Goal: Communication & Community: Ask a question

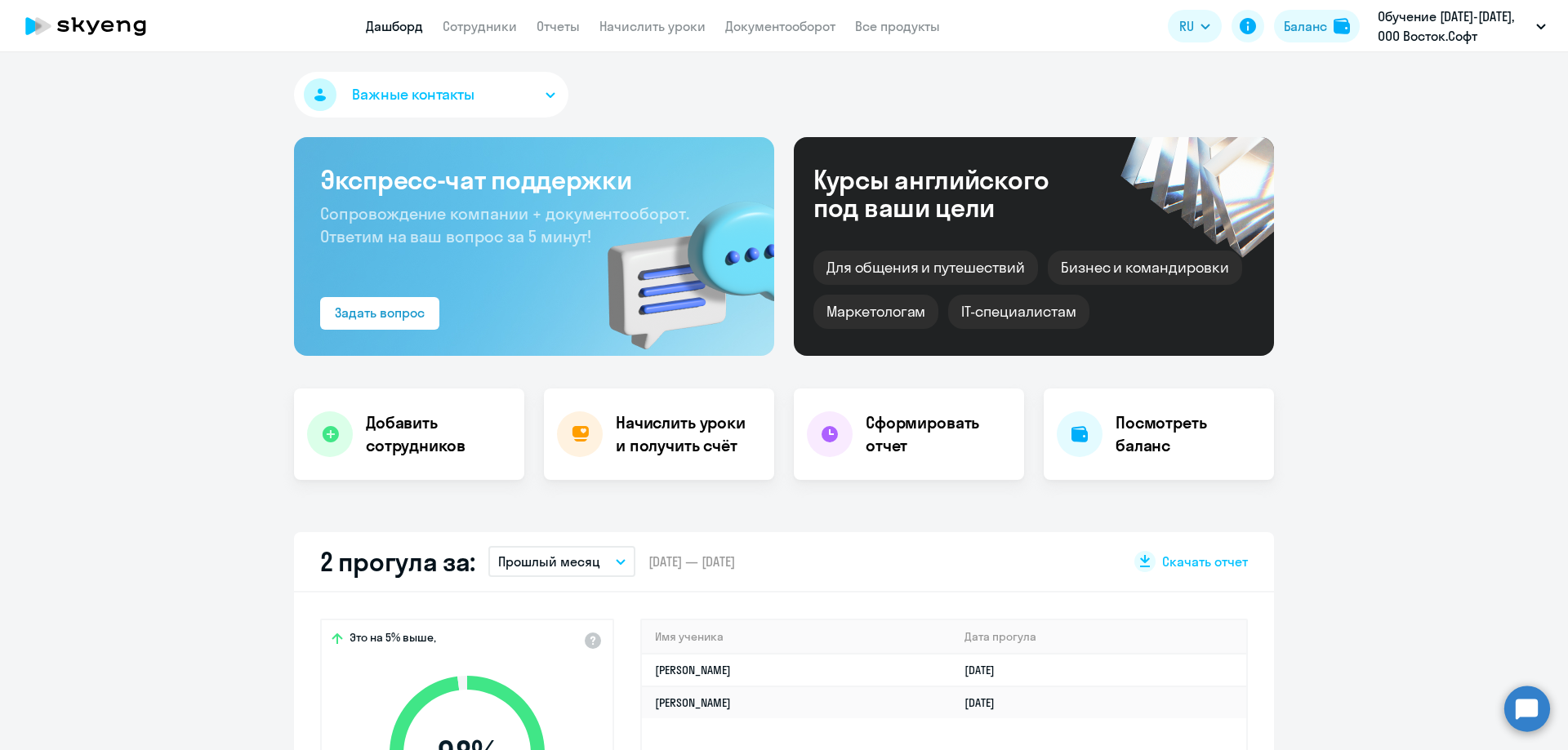
select select "30"
click at [515, 26] on link "Сотрудники" at bounding box center [479, 26] width 74 height 16
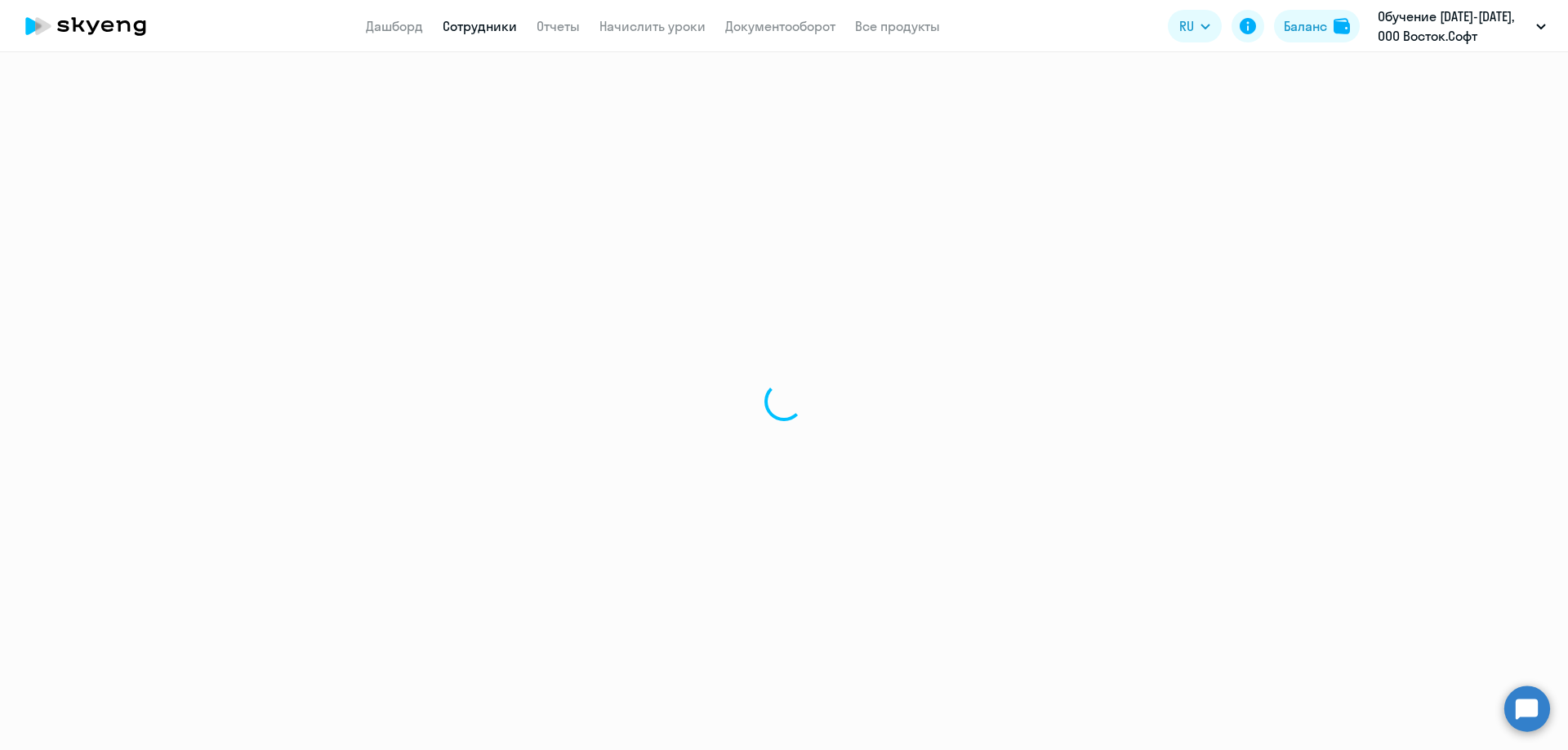
select select "30"
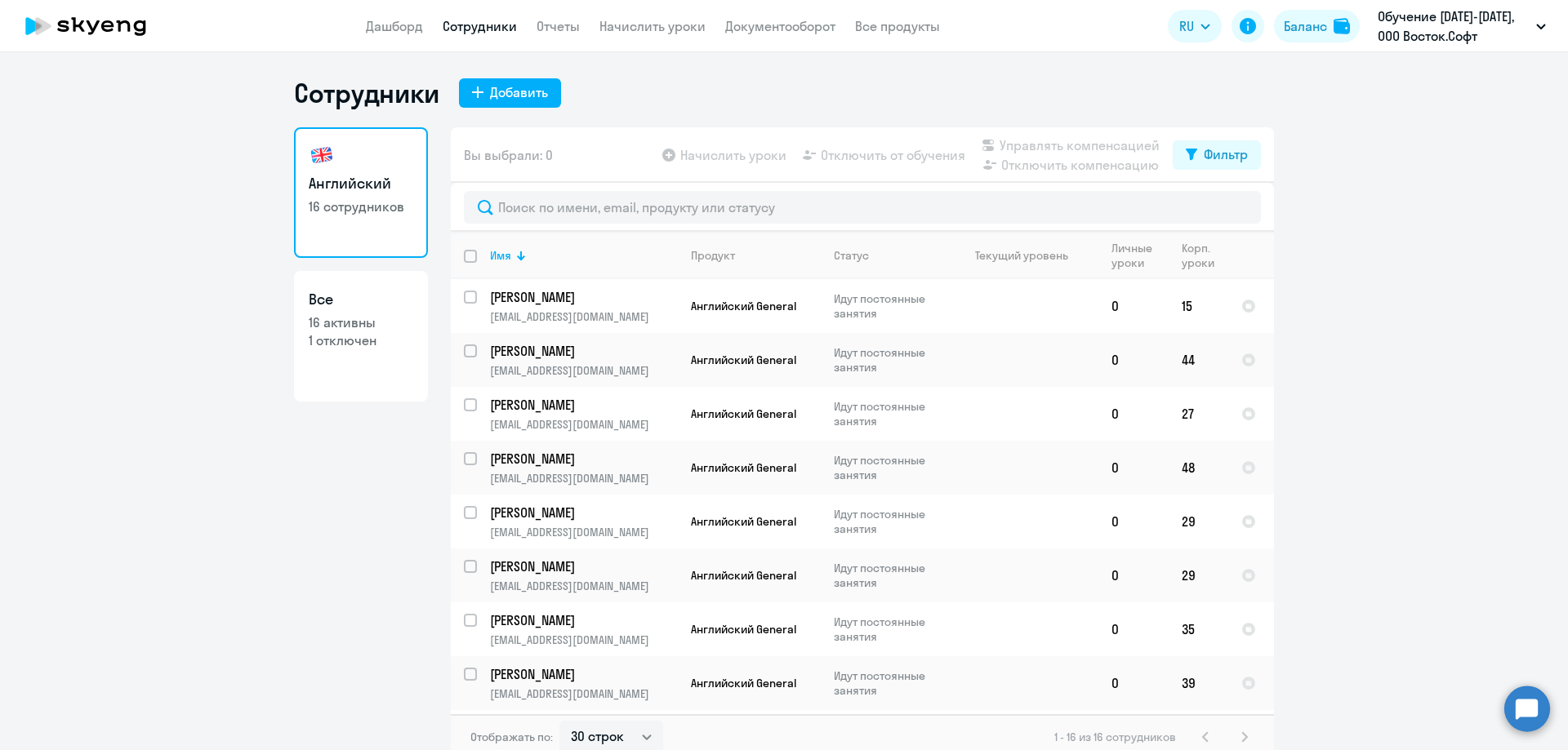
click at [360, 339] on p "1 отключен" at bounding box center [360, 340] width 104 height 18
select select "30"
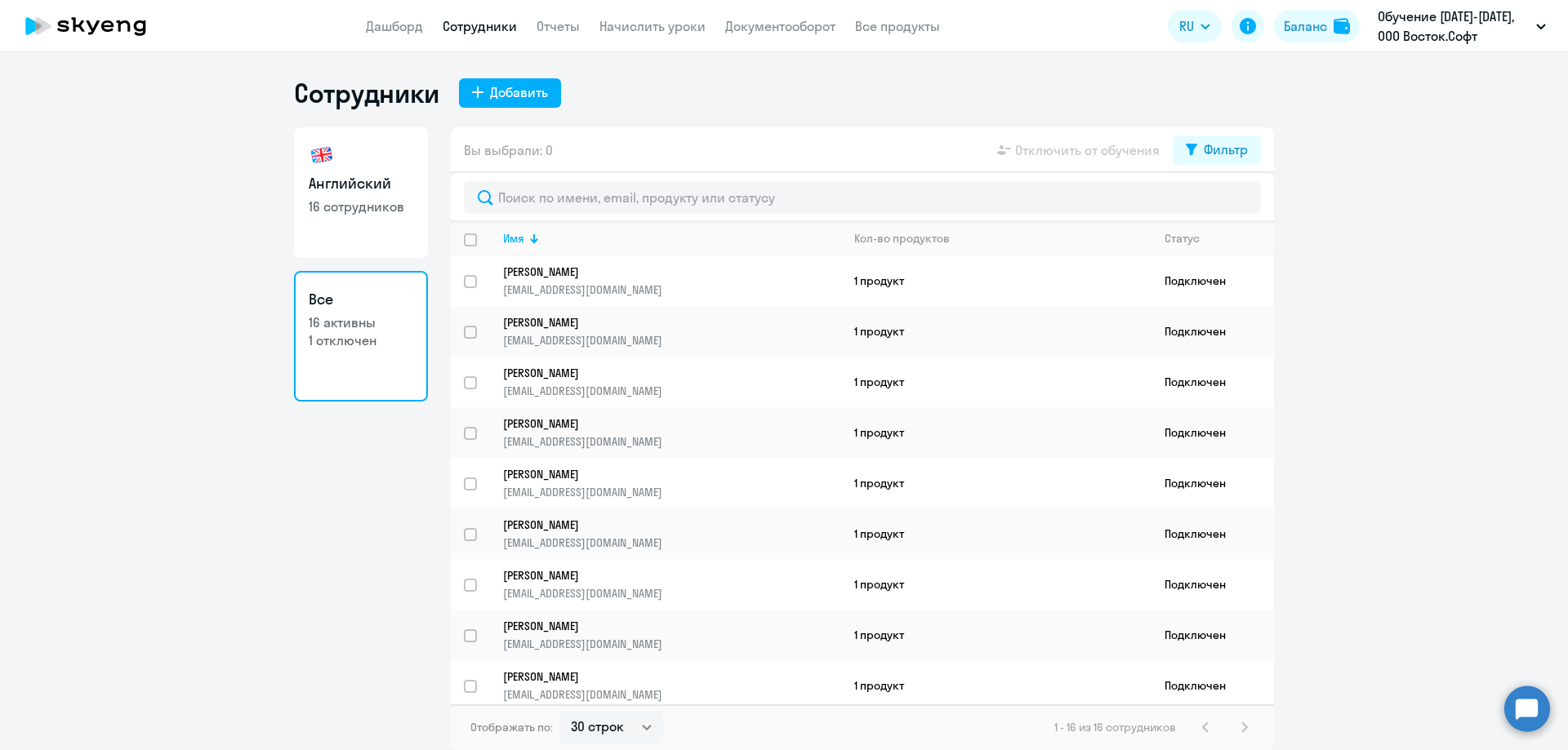
click at [339, 308] on h3 "Все" at bounding box center [360, 299] width 104 height 21
click at [316, 288] on link "Все 16 активны 1 отключен" at bounding box center [360, 336] width 134 height 131
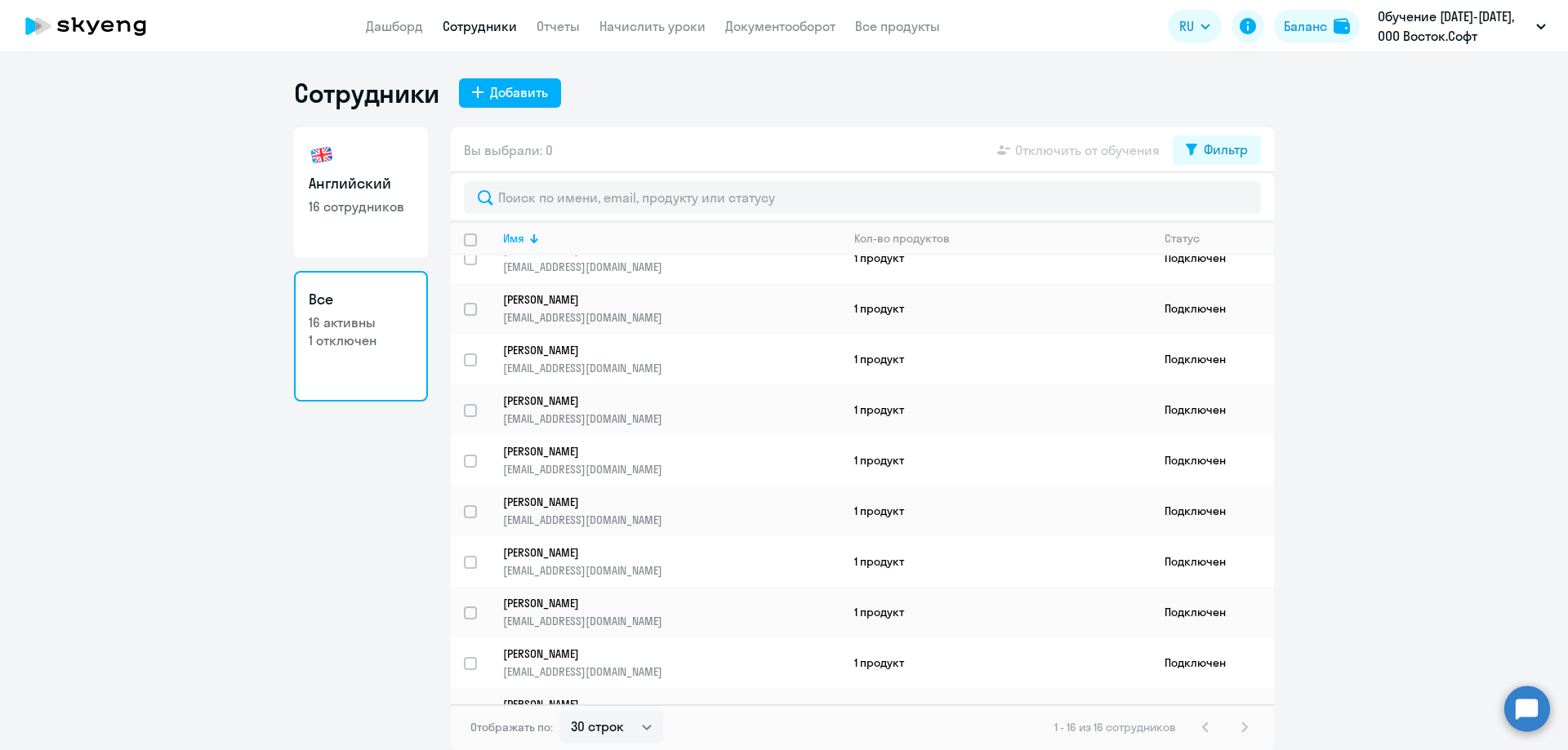
scroll to position [361, 0]
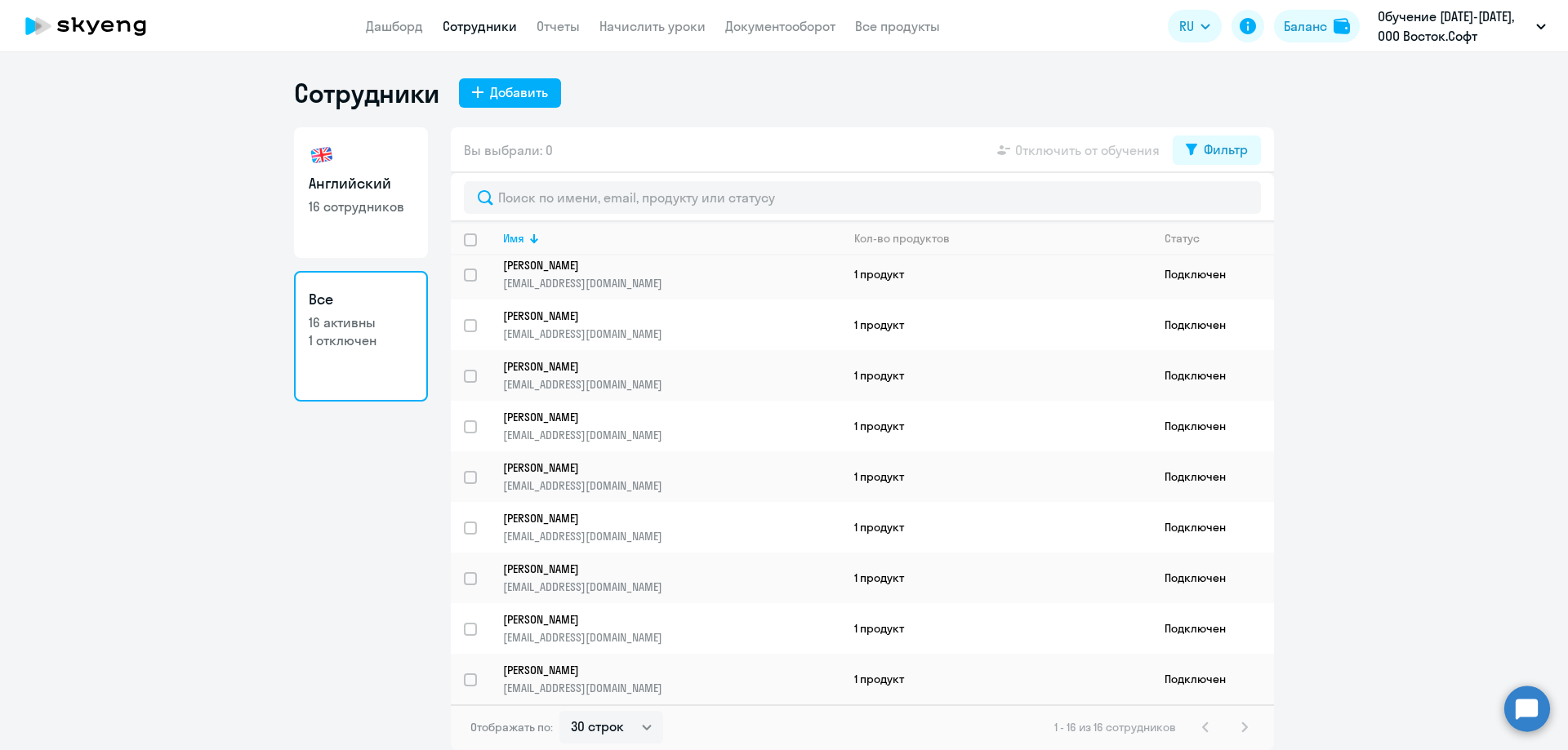
click at [1247, 727] on div "1 - 16 из 16 сотрудников" at bounding box center [1154, 727] width 200 height 20
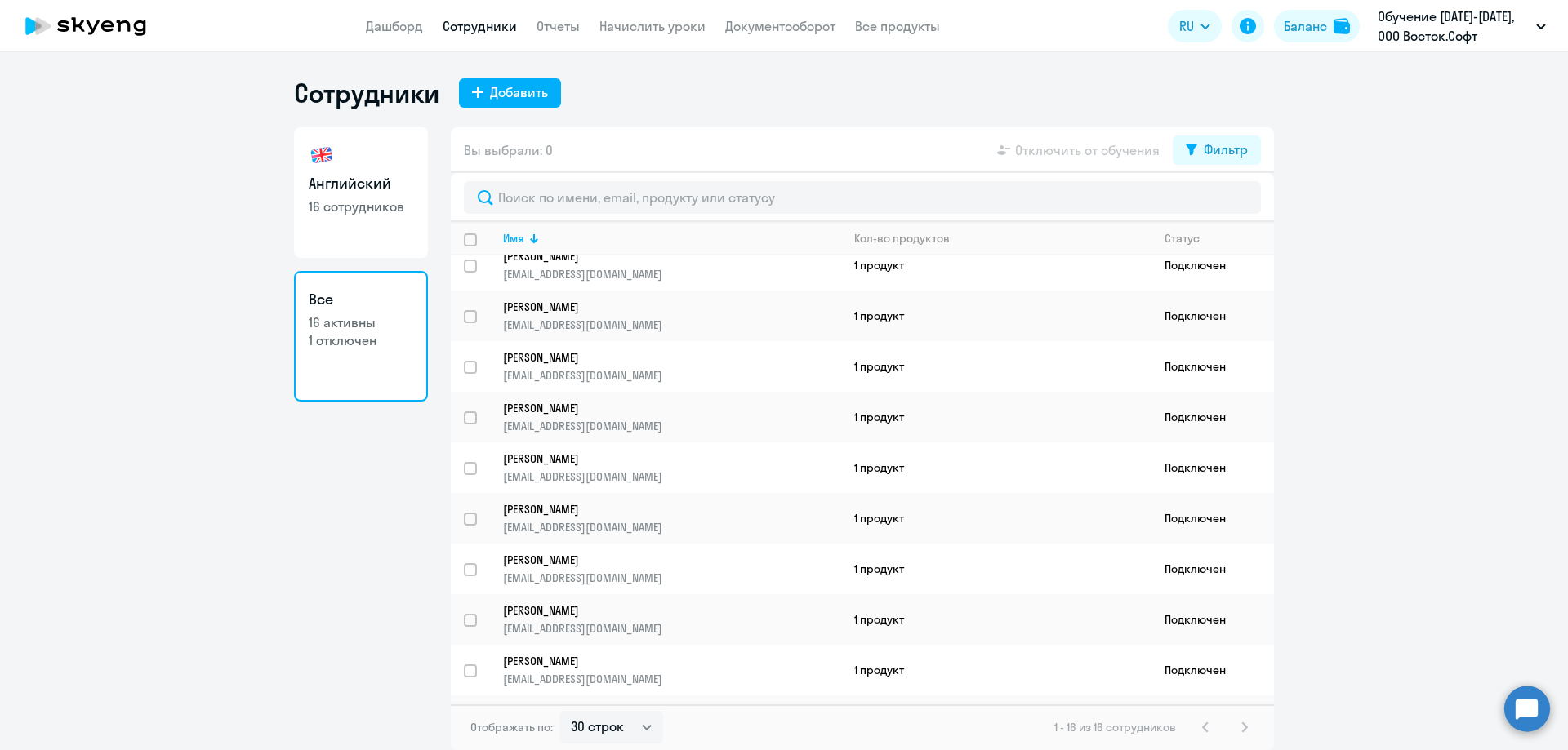
scroll to position [0, 0]
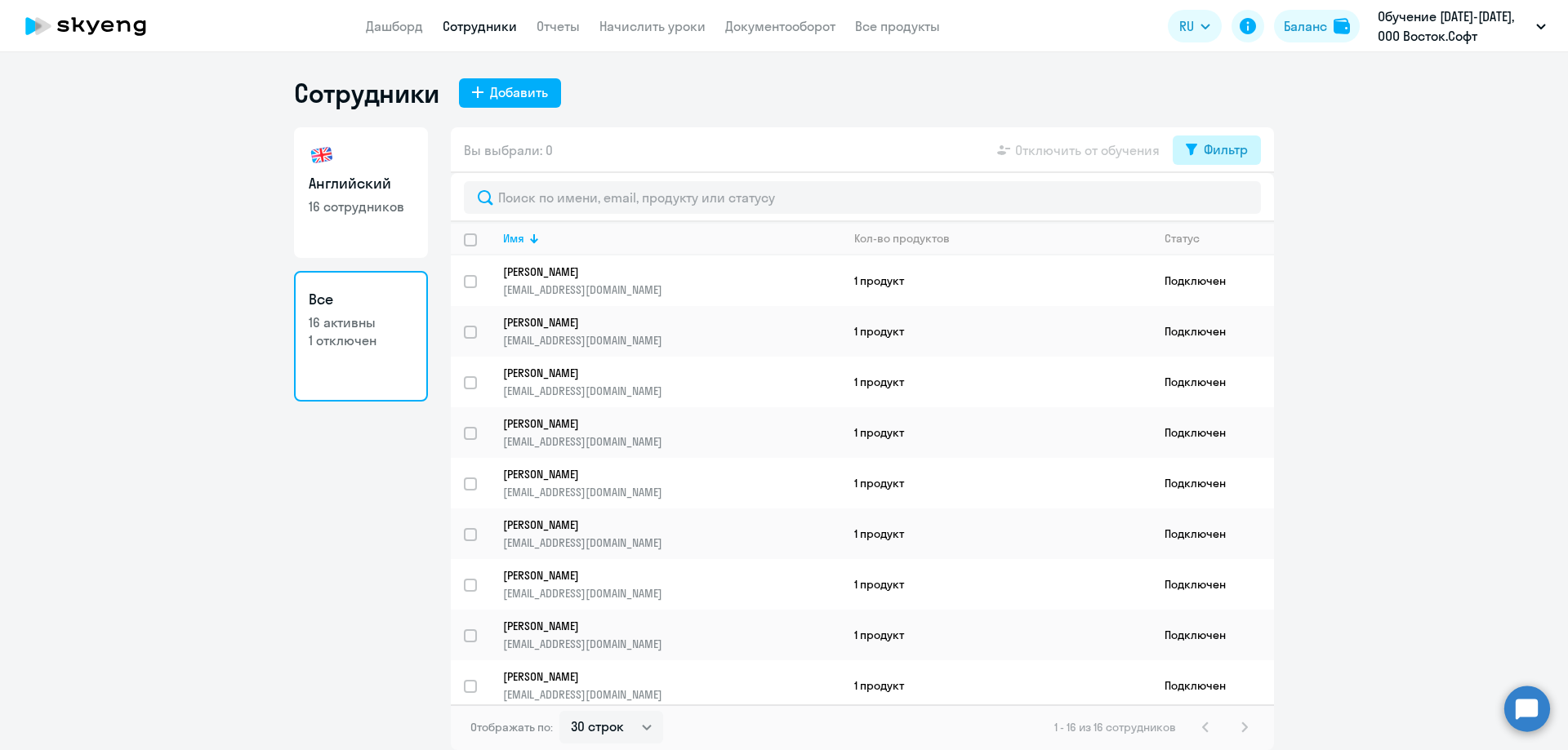
click at [1221, 140] on div "Фильтр" at bounding box center [1226, 150] width 44 height 20
click at [1244, 201] on span at bounding box center [1235, 203] width 28 height 16
click at [1221, 202] on input "checkbox" at bounding box center [1220, 202] width 1 height 1
checkbox input "true"
click at [1351, 217] on ng-component "Сотрудники Добавить Английский 16 сотрудников Все 16 активны 1 отключен Вы выбр…" at bounding box center [784, 413] width 1568 height 674
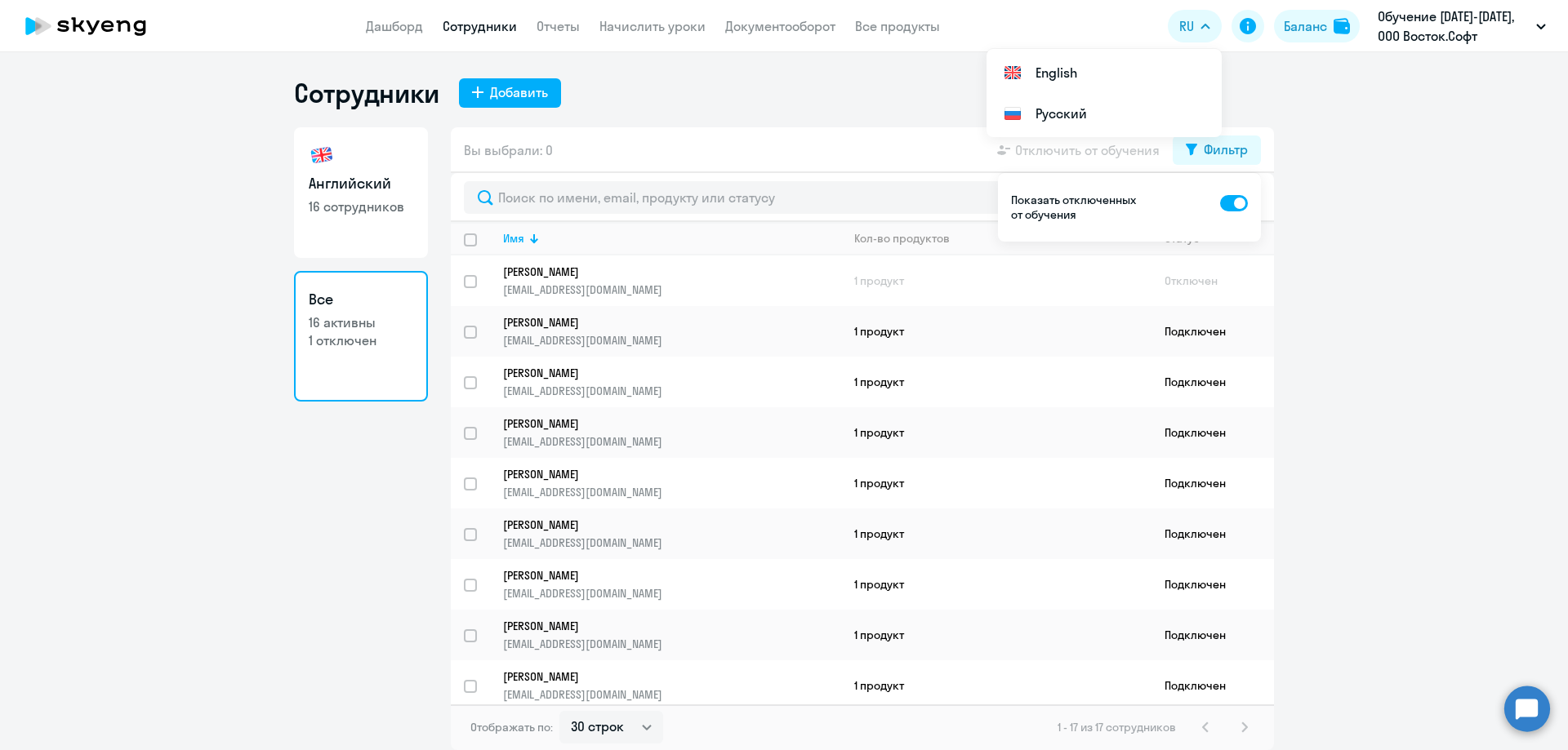
click at [759, 79] on div "Сотрудники Добавить" at bounding box center [784, 92] width 980 height 33
click at [652, 24] on link "Начислить уроки" at bounding box center [652, 26] width 106 height 16
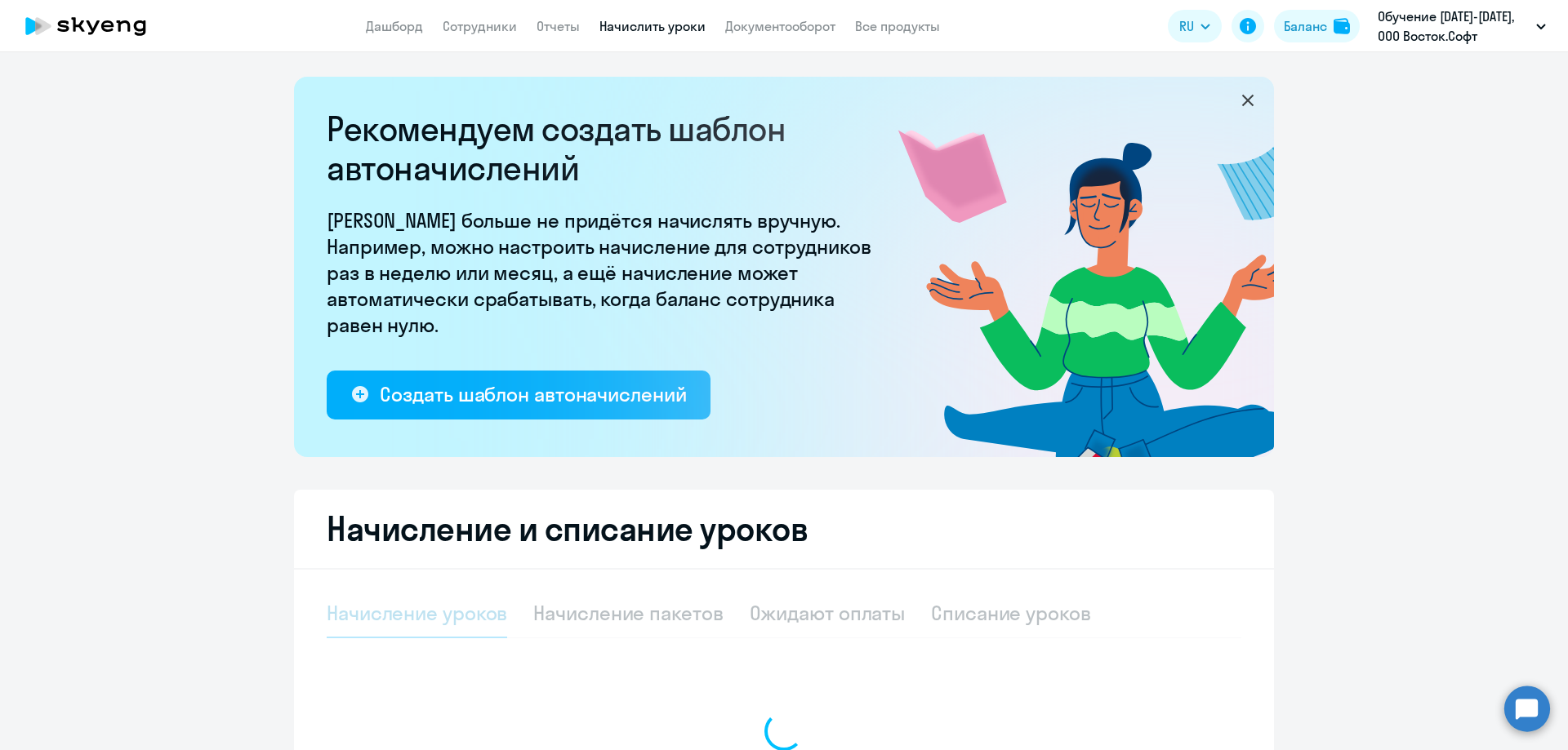
select select "10"
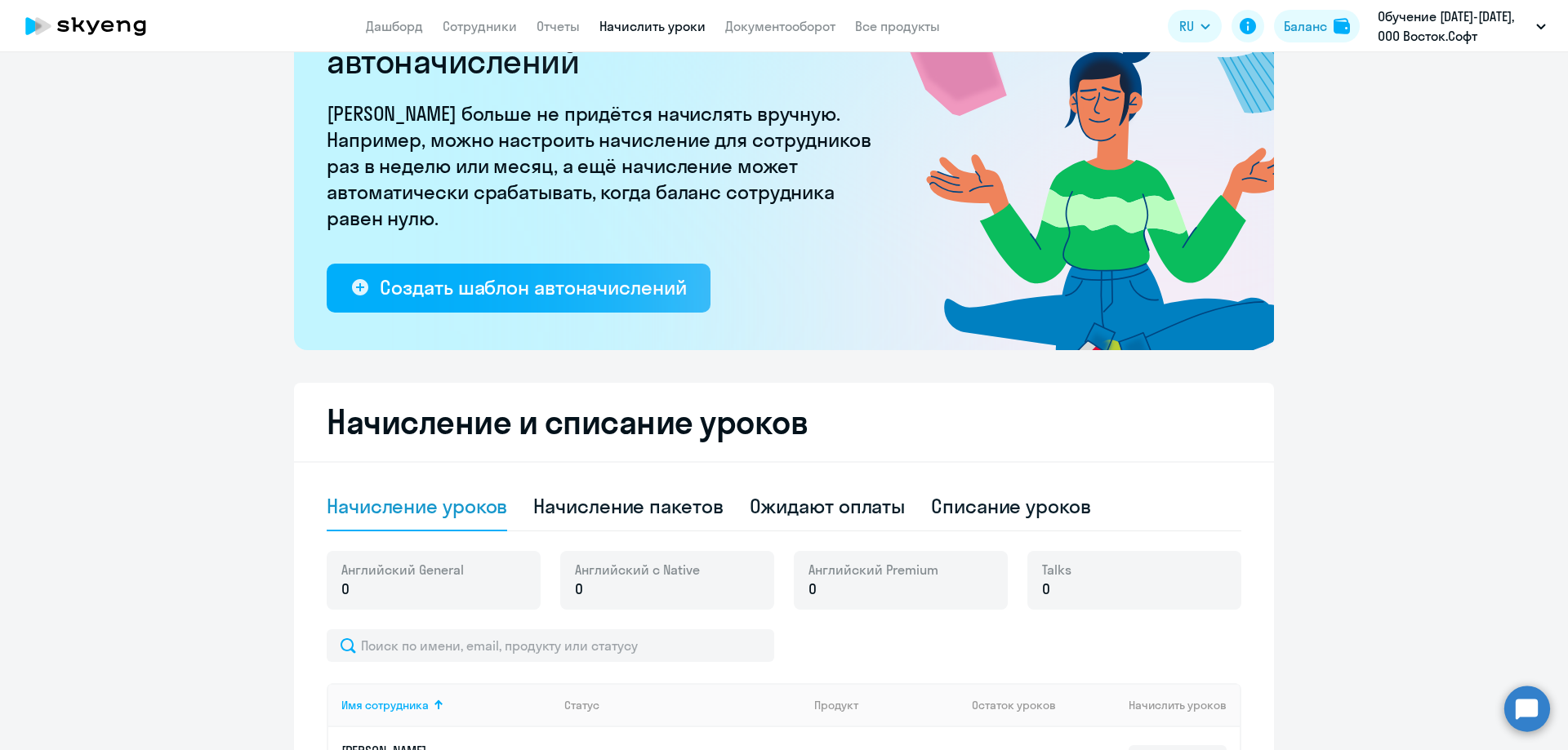
scroll to position [326, 0]
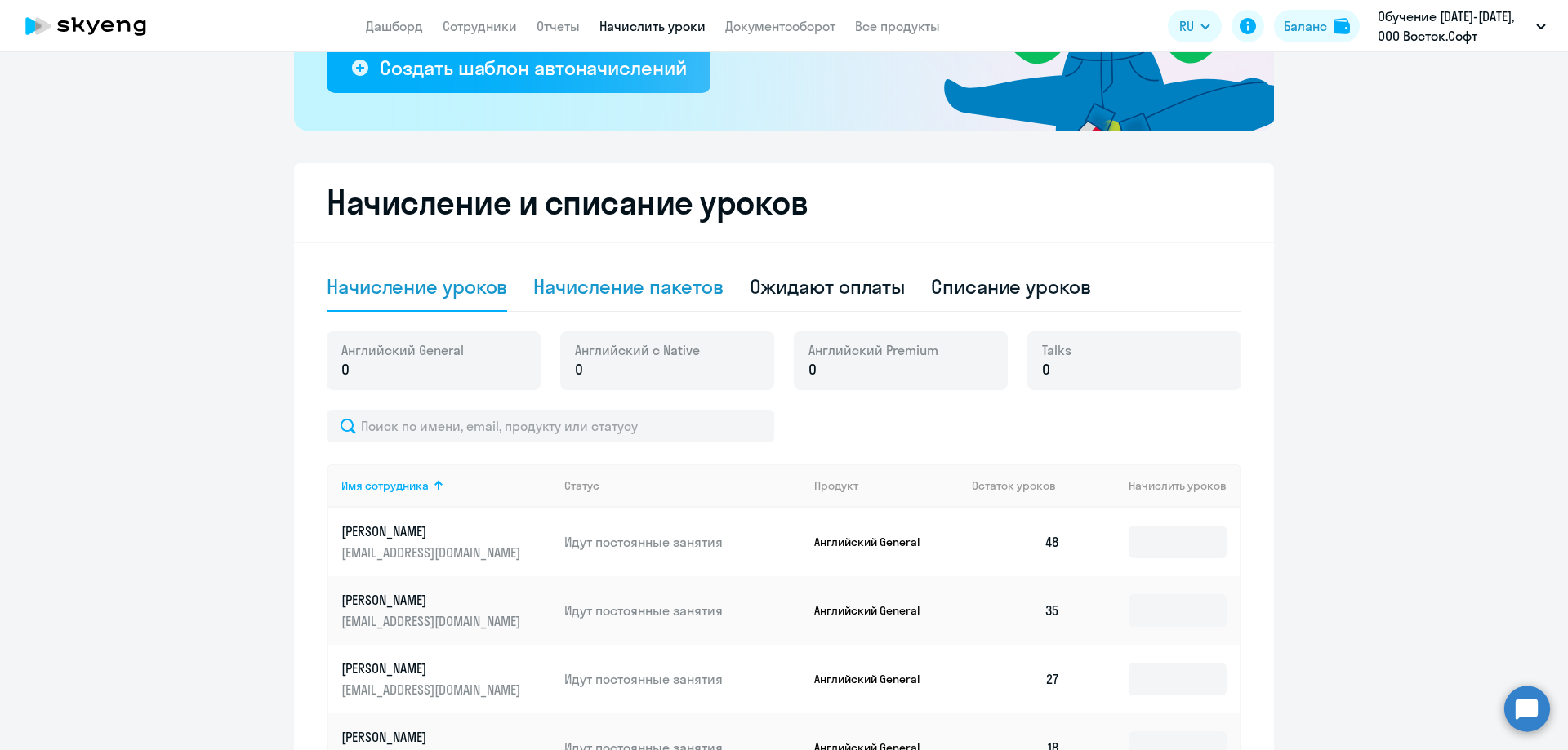
click at [644, 276] on div "Начисление пакетов" at bounding box center [627, 287] width 190 height 26
select select "10"
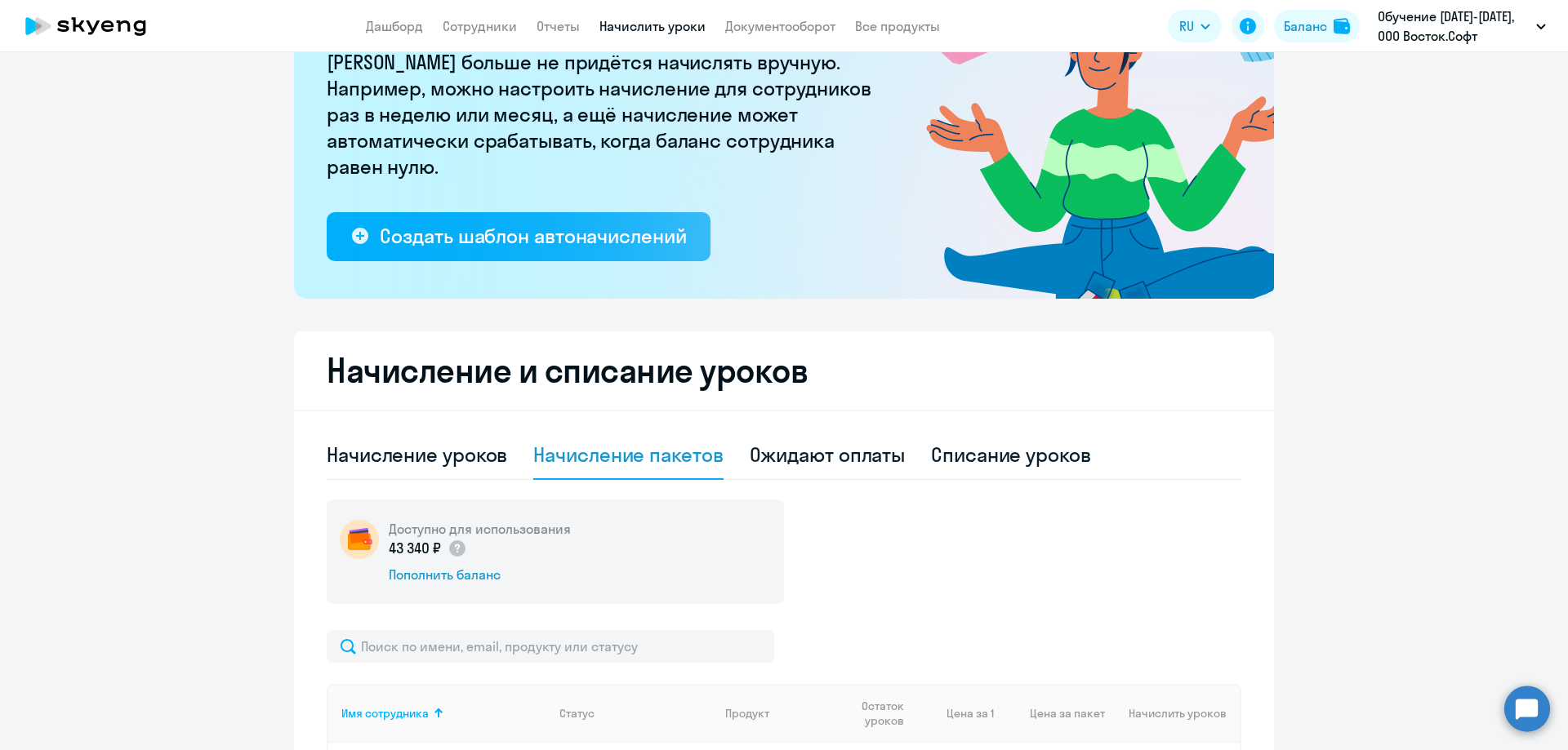
scroll to position [158, 0]
click at [877, 449] on div "Ожидают оплаты" at bounding box center [827, 455] width 156 height 26
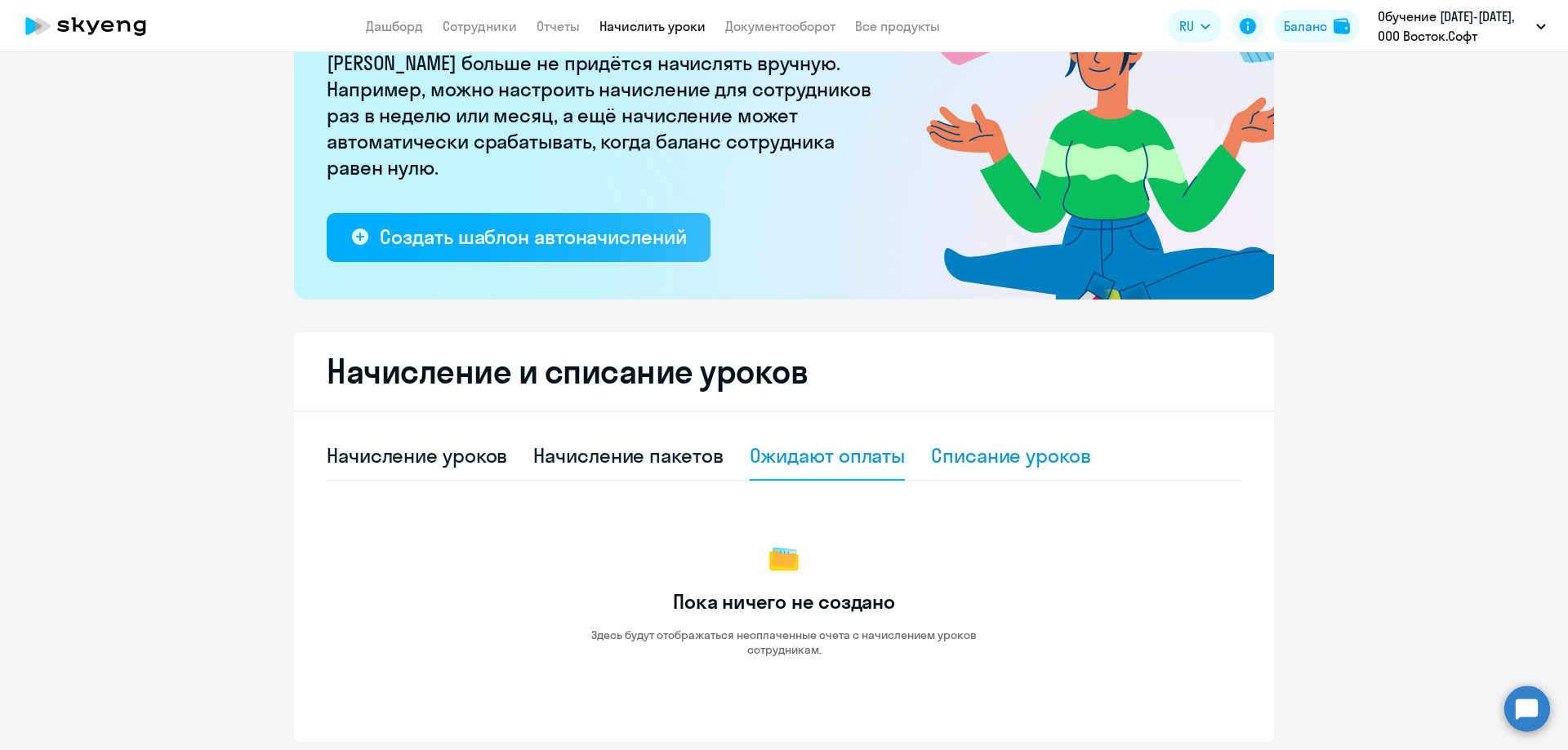
click at [1045, 450] on div "Списание уроков" at bounding box center [1010, 455] width 160 height 26
select select "10"
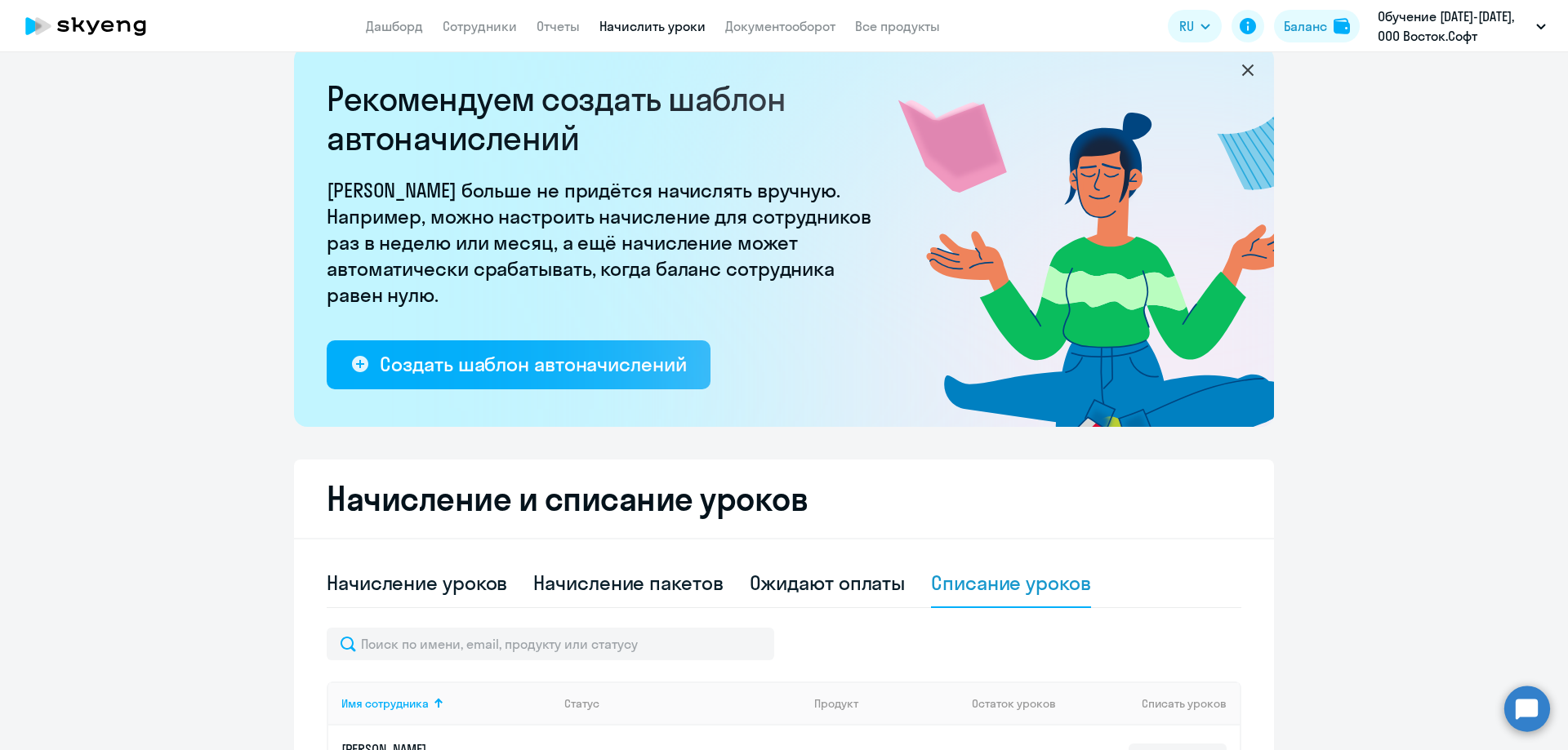
scroll to position [27, 0]
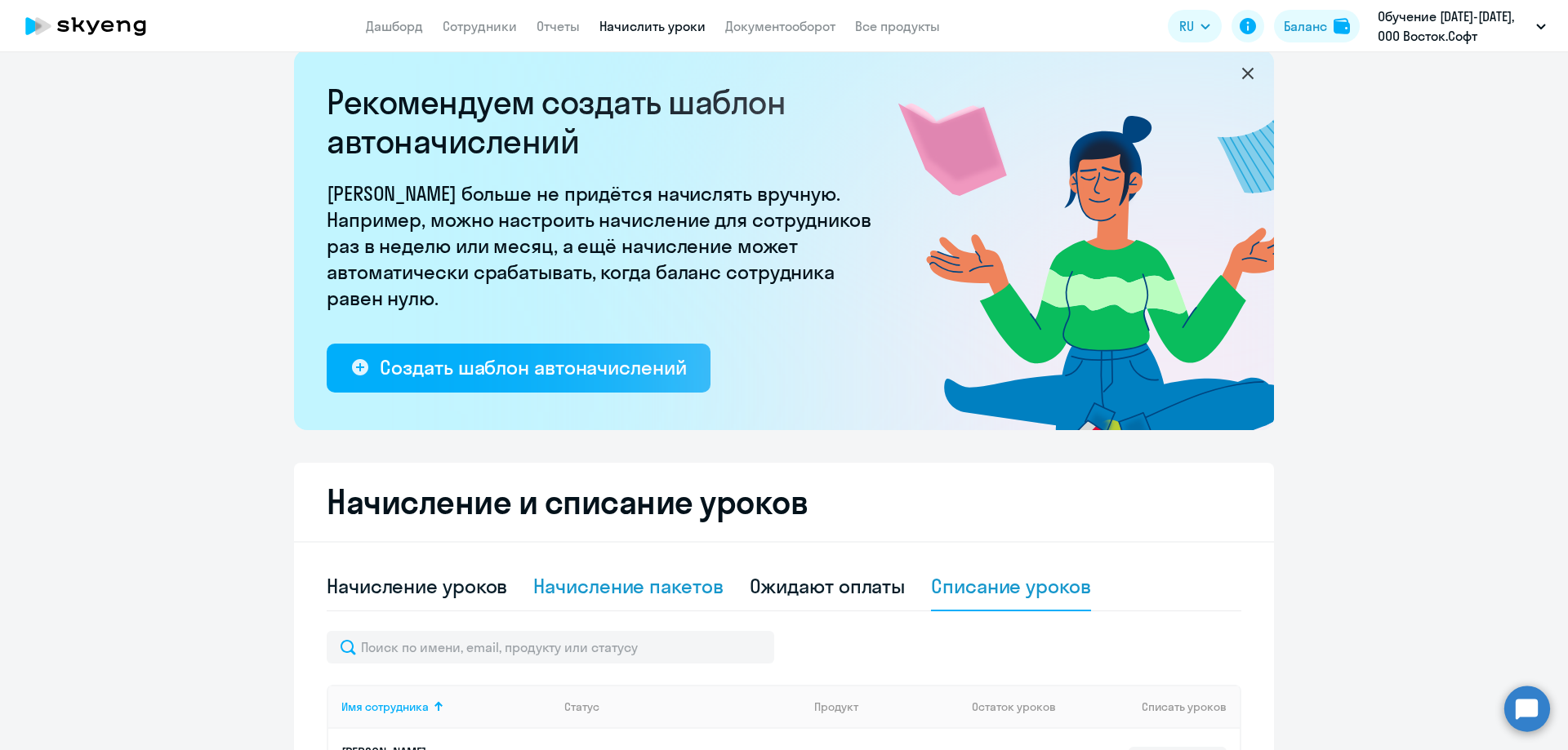
click at [611, 577] on div "Начисление пакетов" at bounding box center [627, 586] width 190 height 26
select select "10"
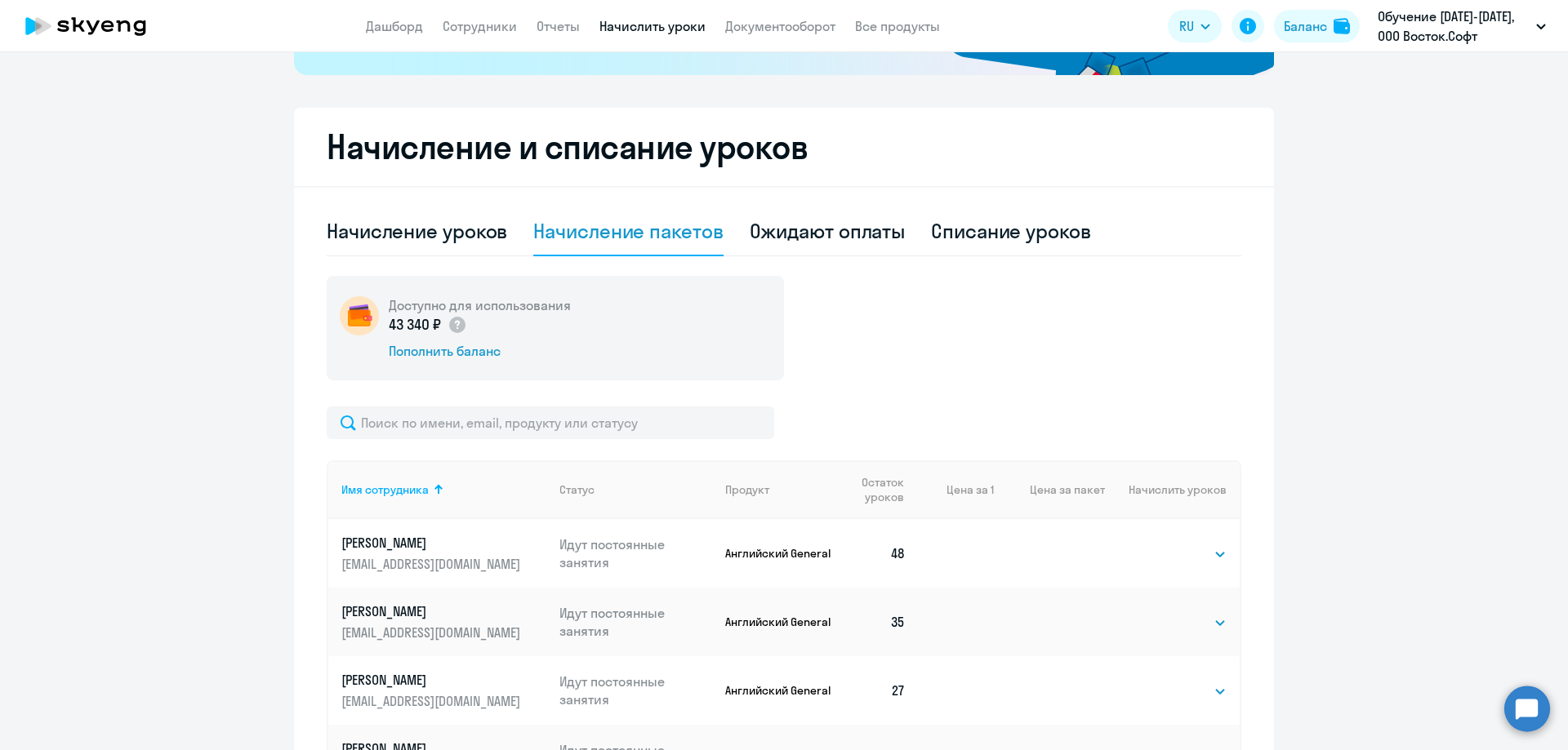
scroll to position [436, 0]
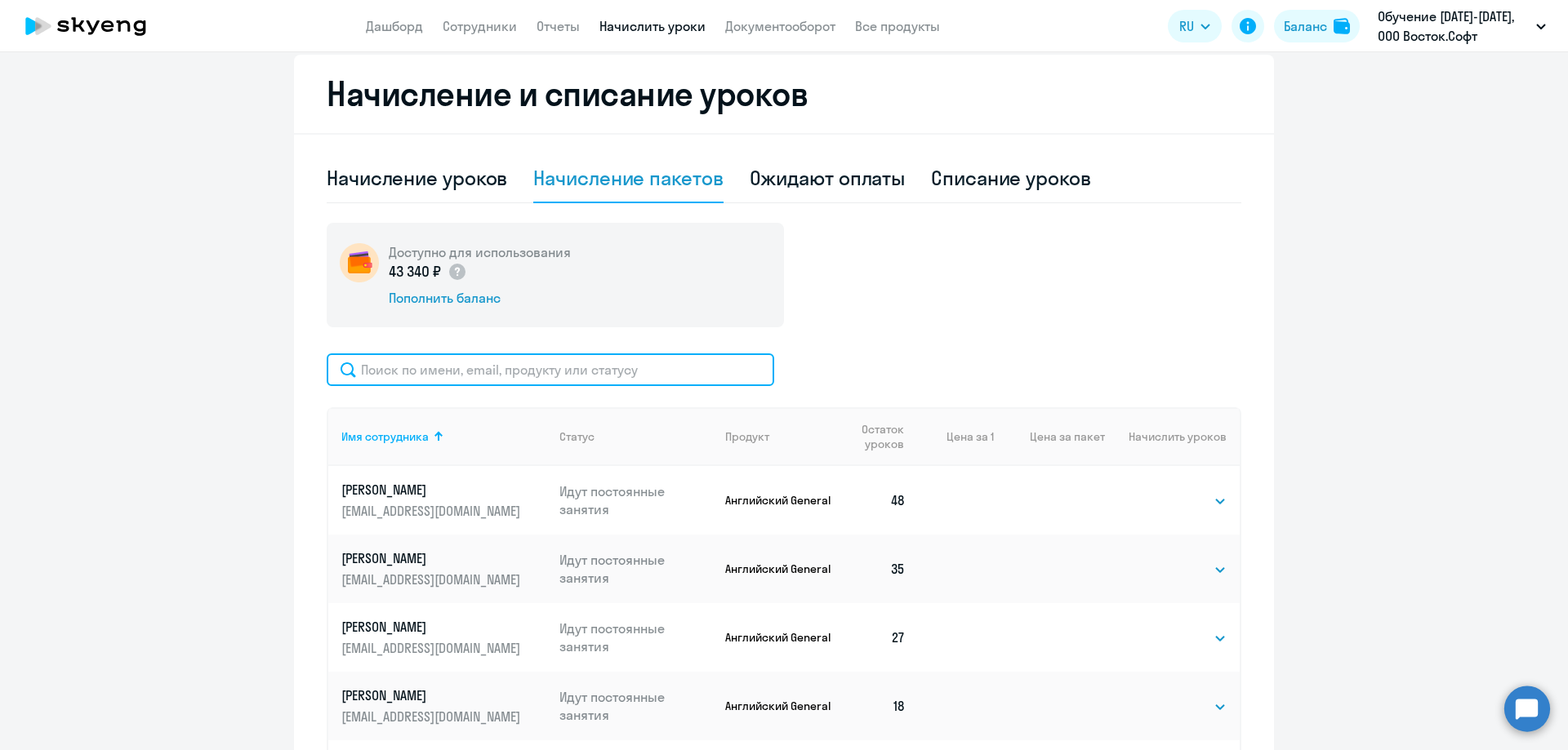
click at [427, 378] on input "text" at bounding box center [550, 369] width 448 height 33
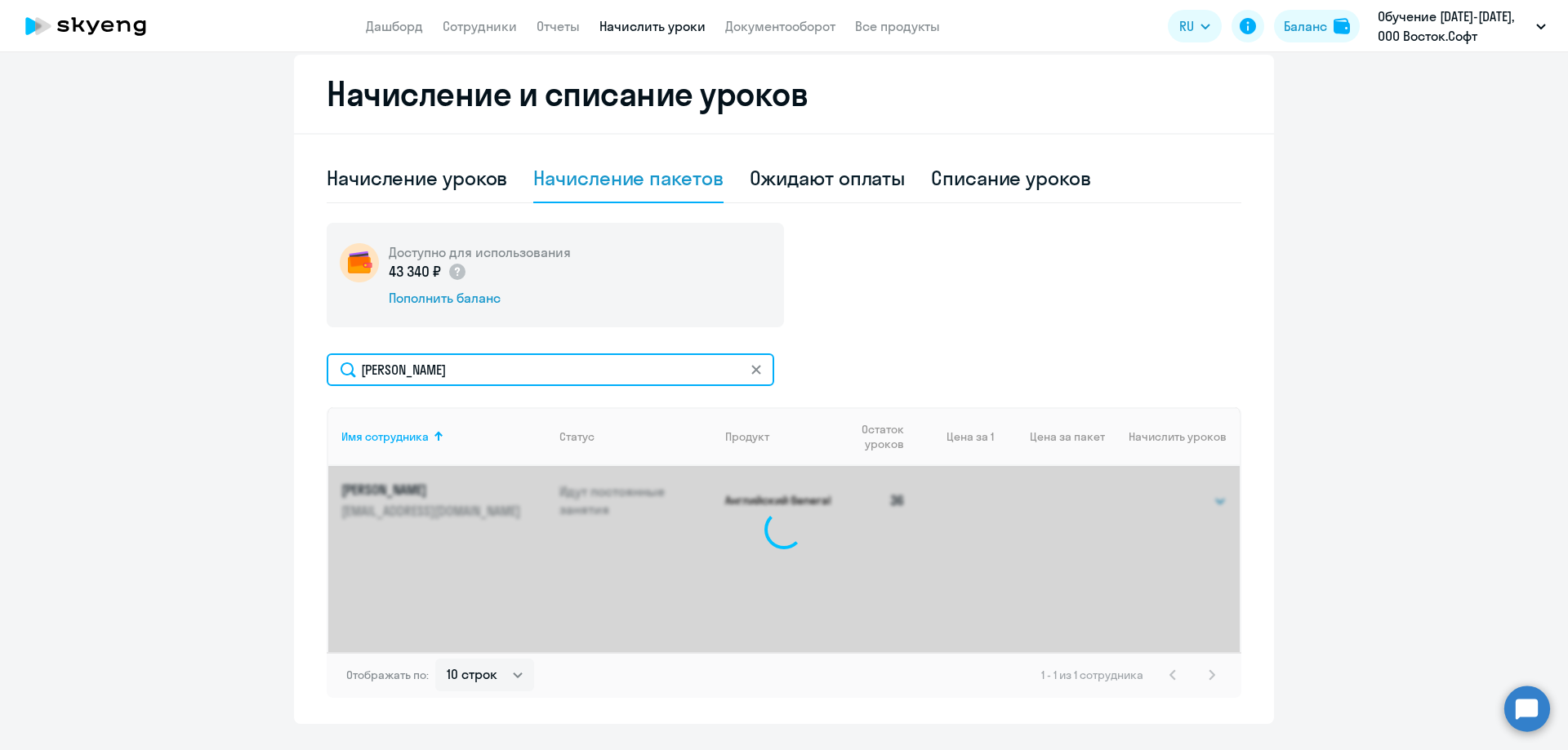
type input "[PERSON_NAME]"
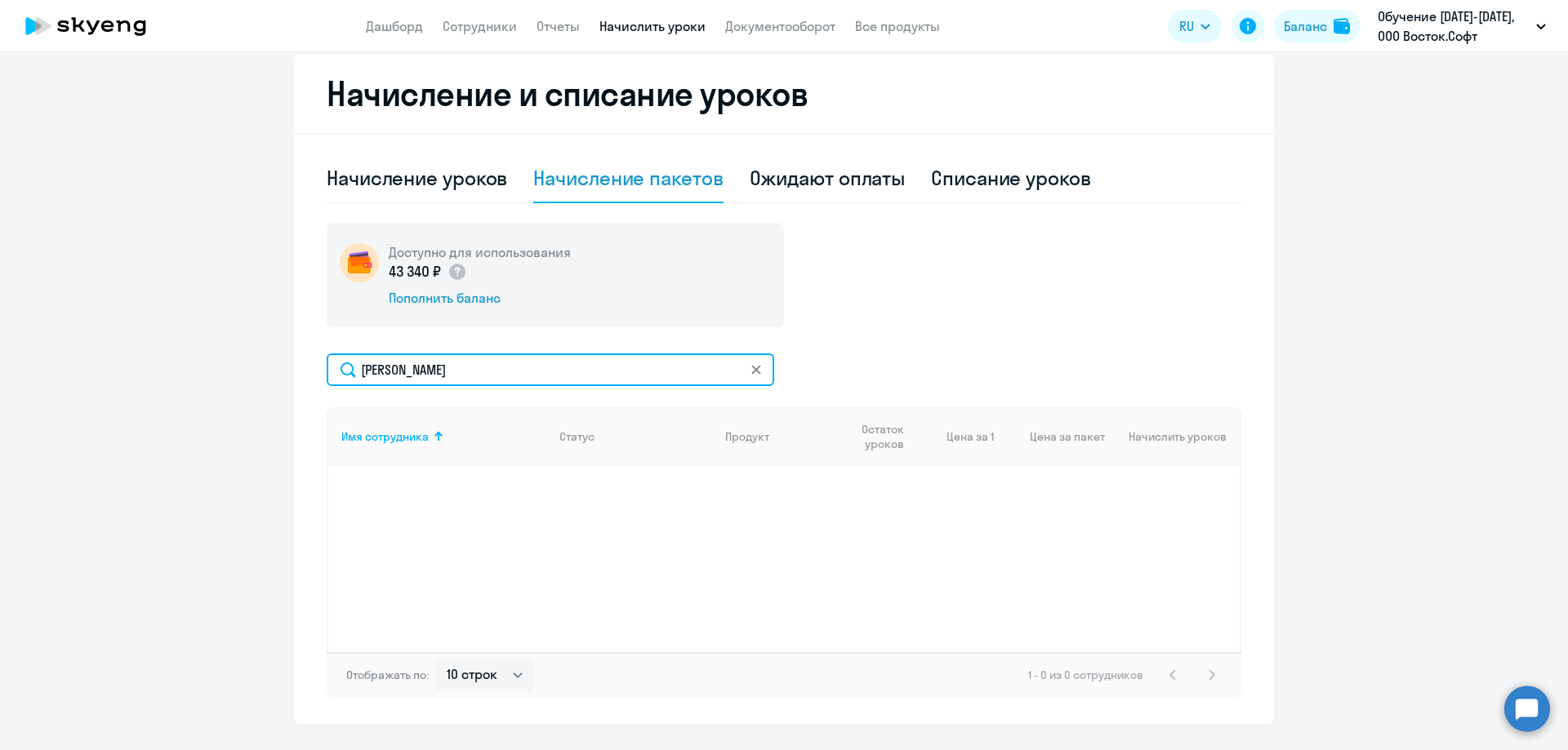
drag, startPoint x: 425, startPoint y: 367, endPoint x: 275, endPoint y: 367, distance: 150.0
click at [275, 367] on ng-component "Рекомендуем создать шаблон автоначислений Уроки больше не придётся начислять вр…" at bounding box center [784, 183] width 1568 height 1082
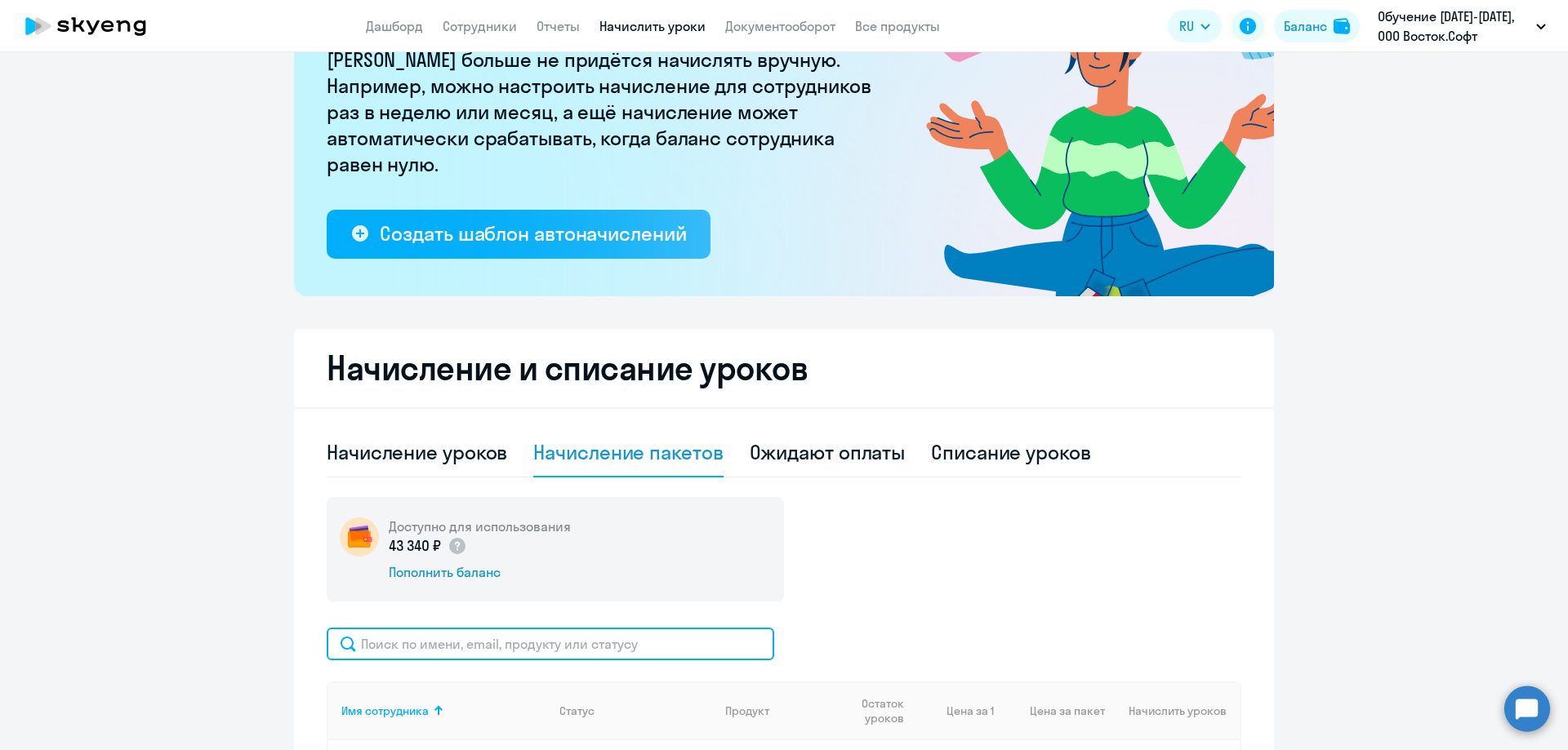
scroll to position [158, 0]
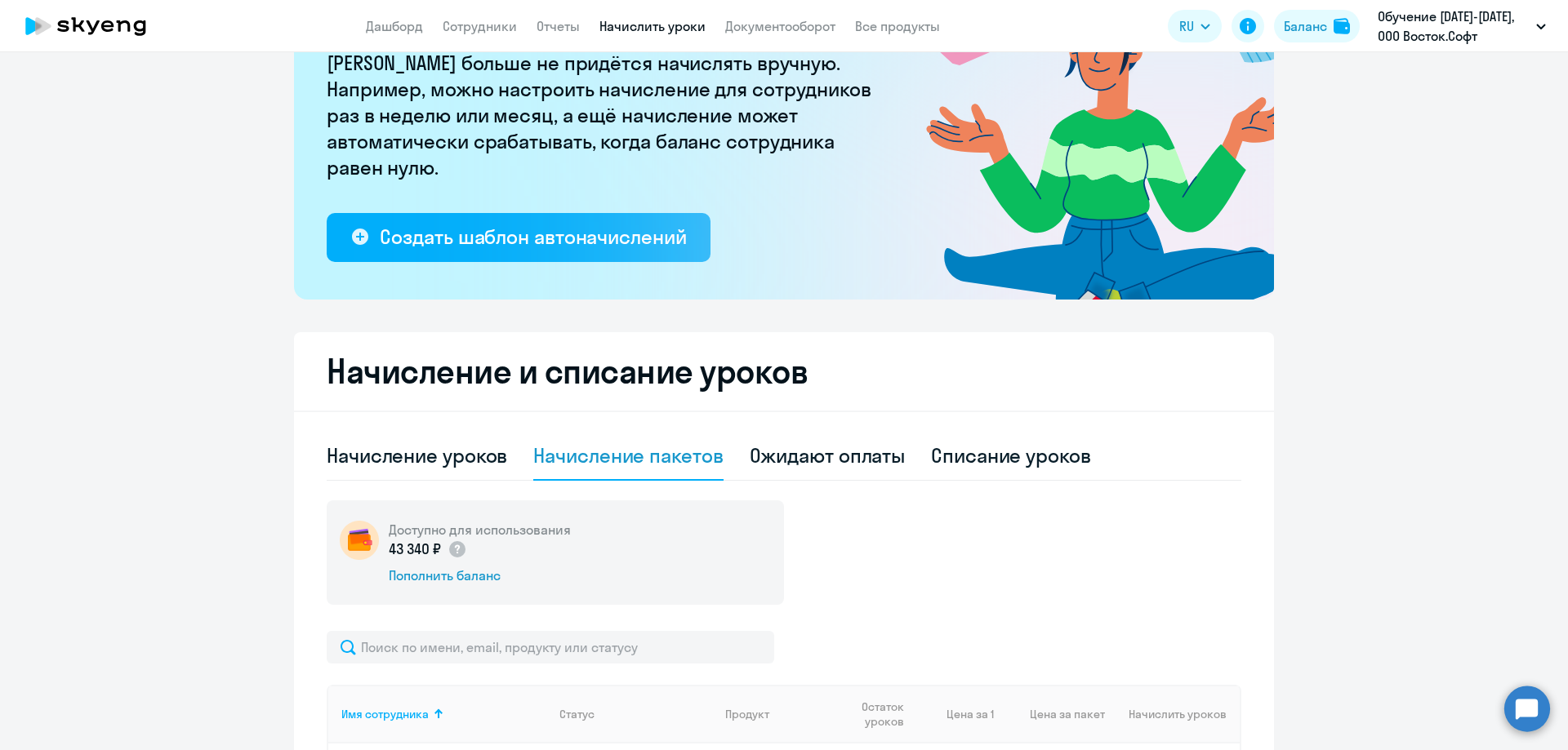
click at [1537, 709] on circle at bounding box center [1527, 708] width 46 height 46
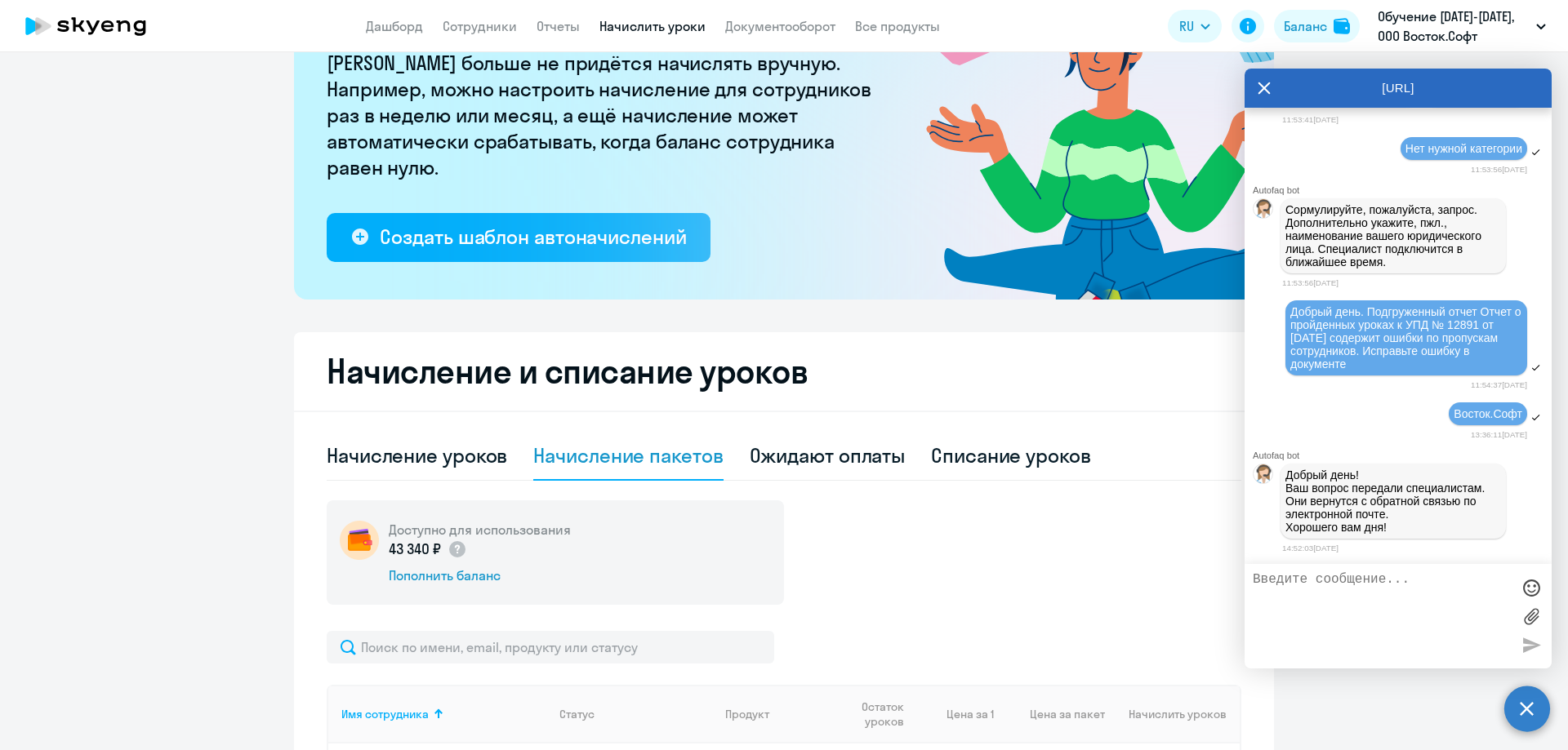
scroll to position [19645, 0]
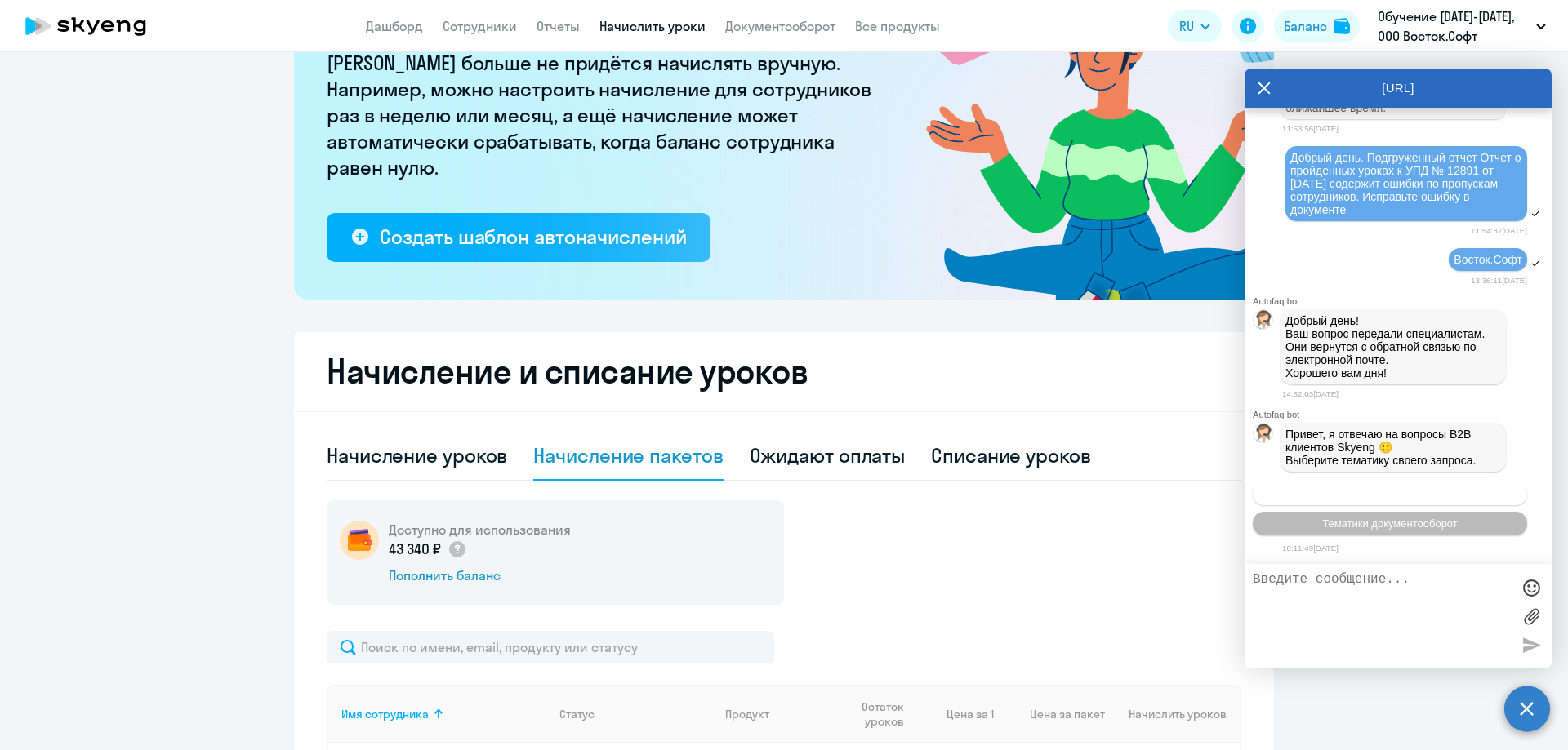
click at [1399, 493] on span "Операционное сопровождение" at bounding box center [1389, 493] width 154 height 12
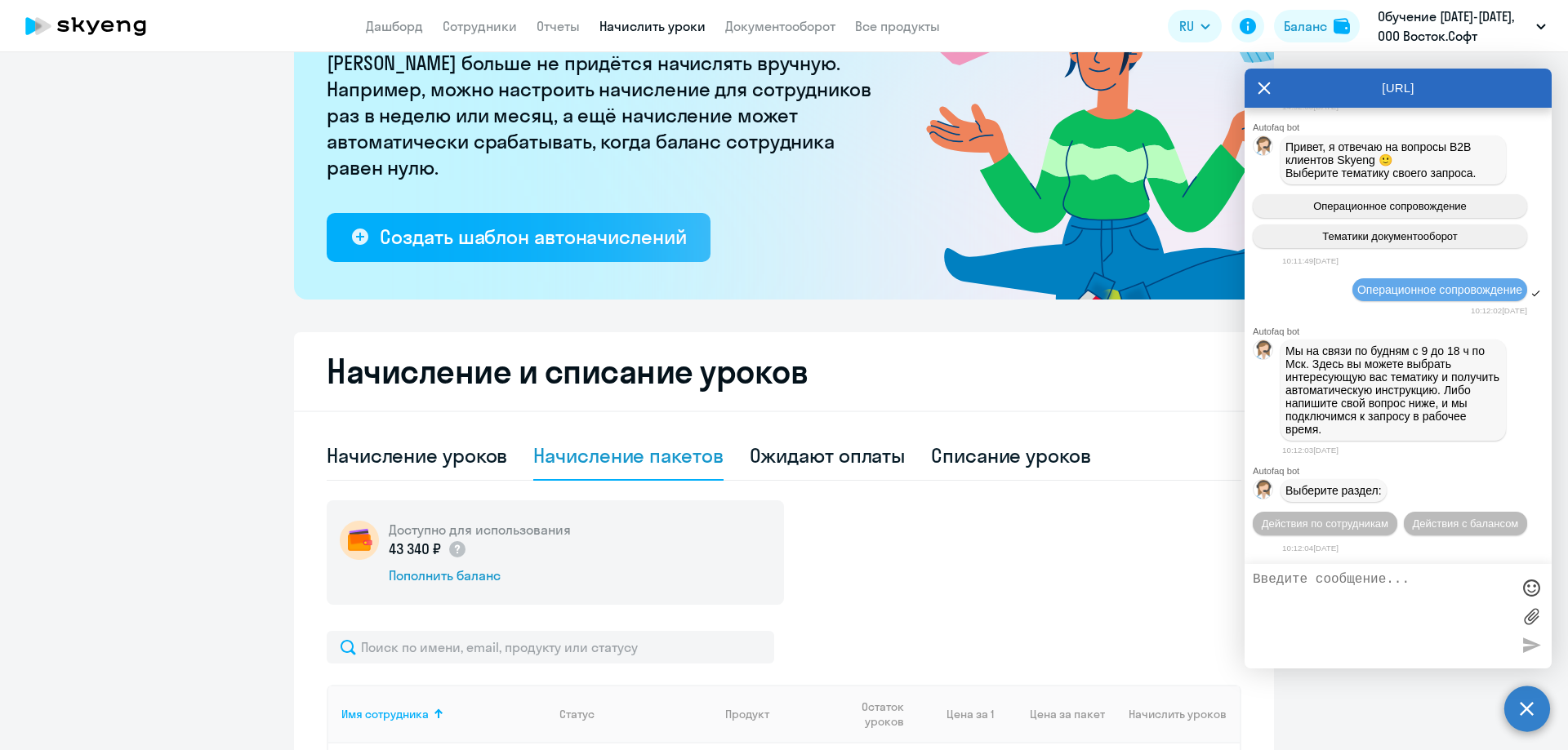
scroll to position [19962, 0]
click at [1371, 518] on span "Действия по сотрудникам" at bounding box center [1325, 524] width 127 height 12
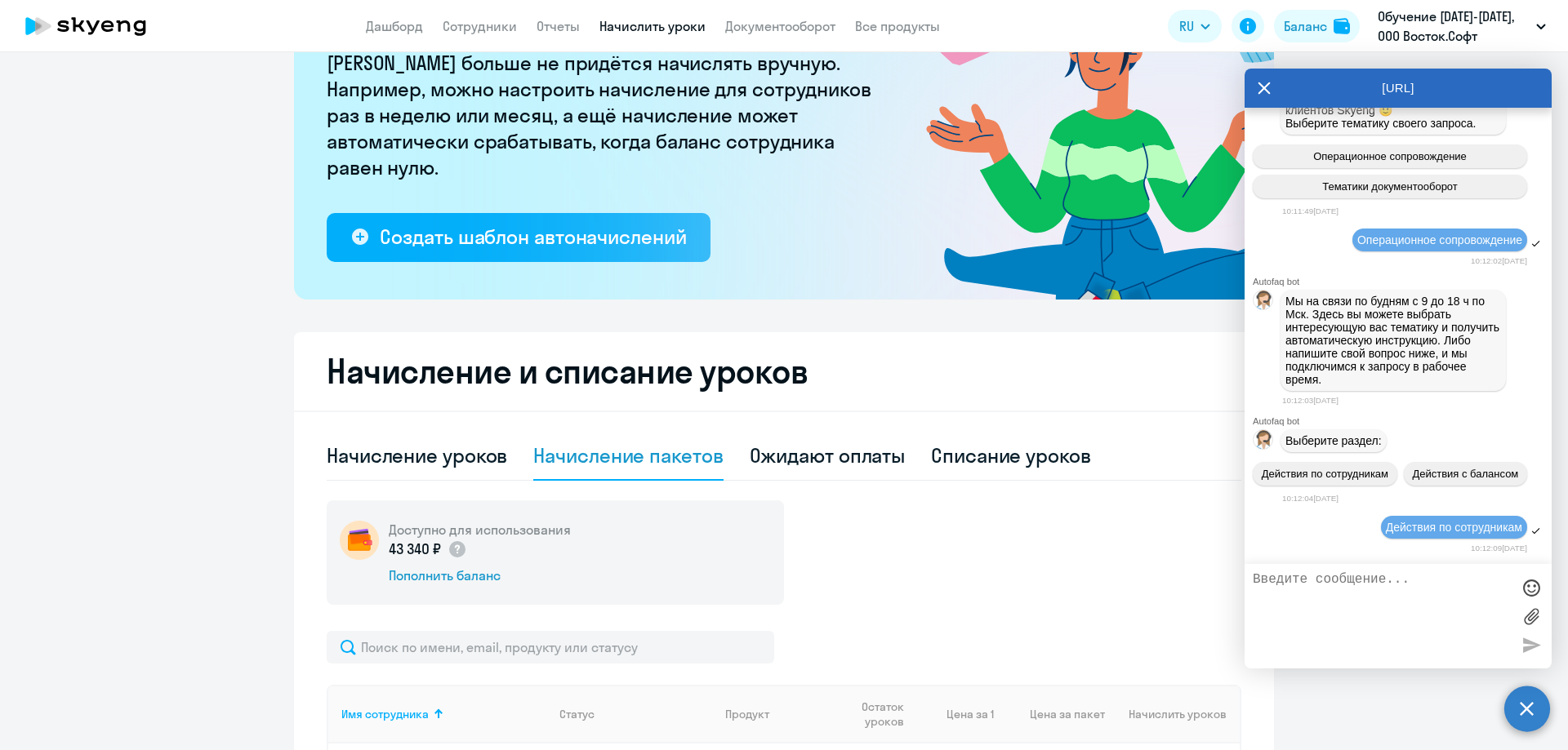
scroll to position [20204, 0]
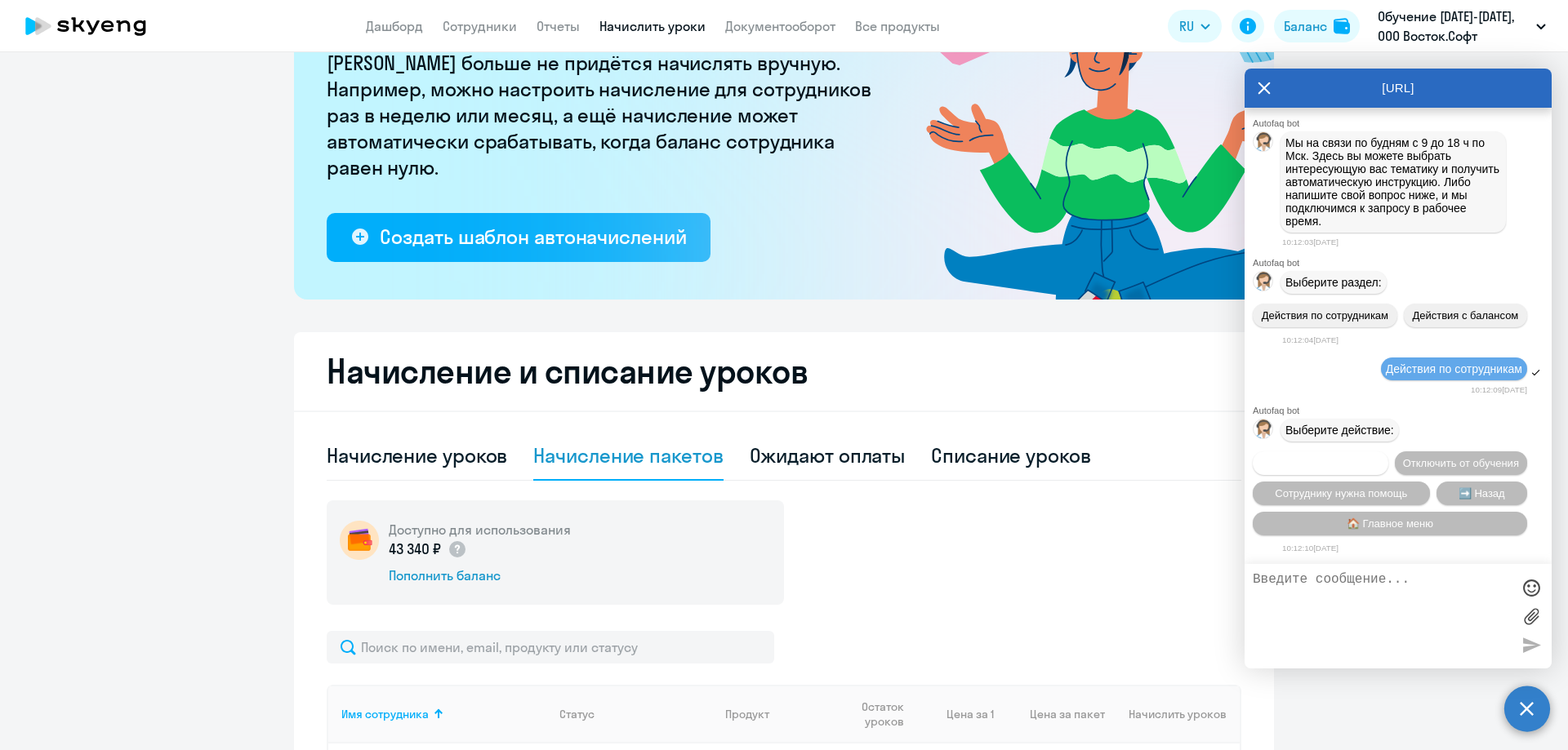
click at [1380, 457] on span "Подключить к обучению" at bounding box center [1321, 463] width 119 height 12
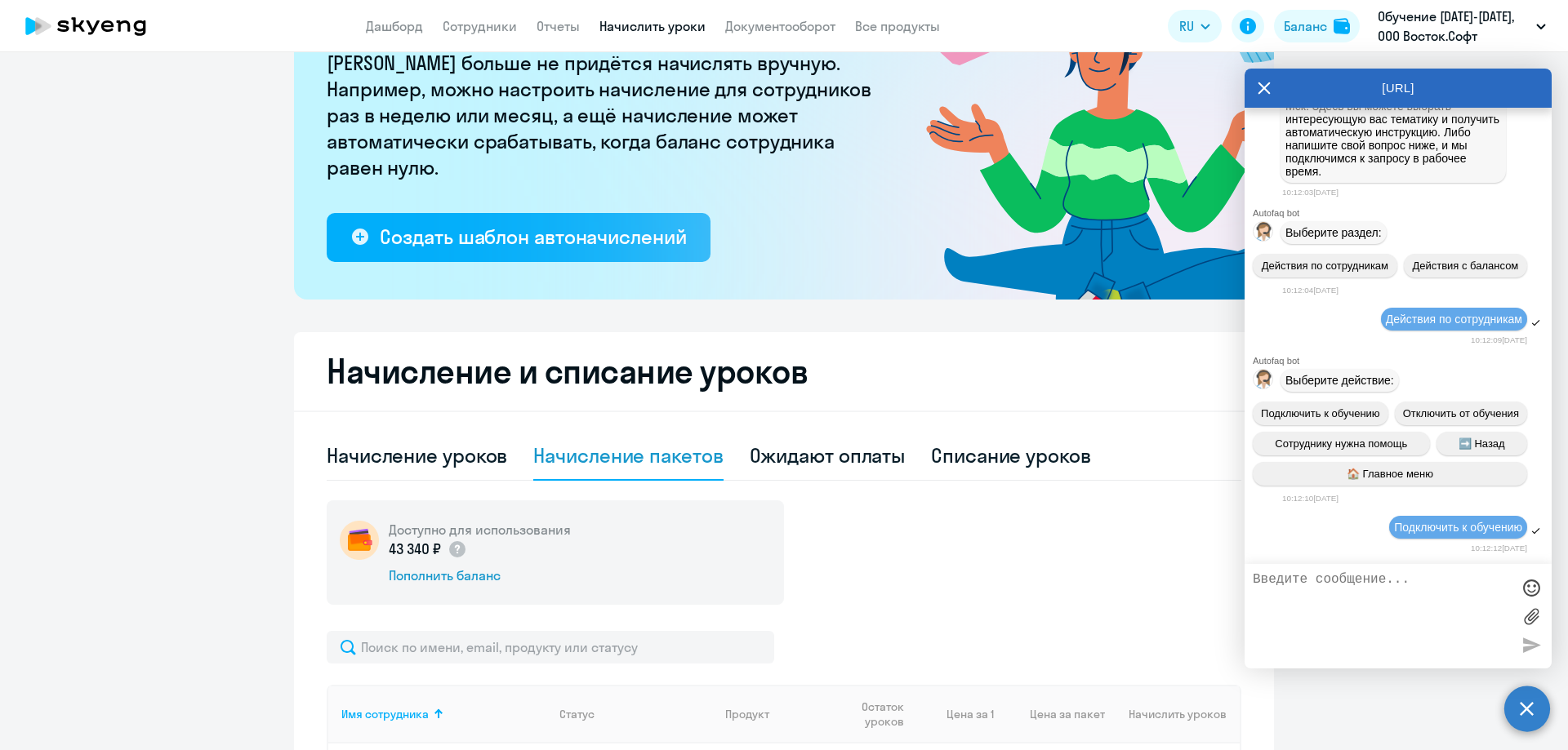
scroll to position [20414, 0]
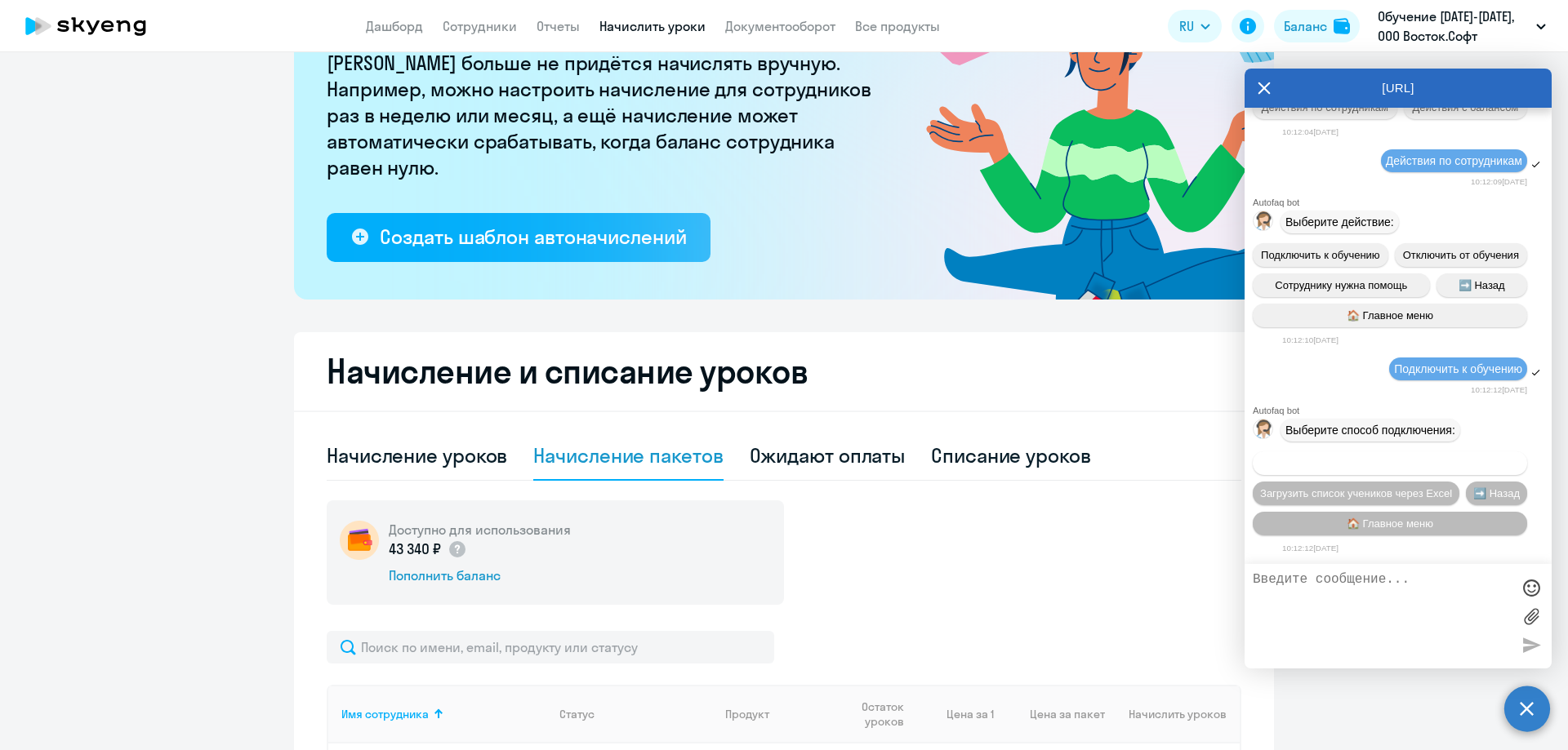
click at [1400, 458] on span "Добавить учеников вручную" at bounding box center [1390, 463] width 139 height 12
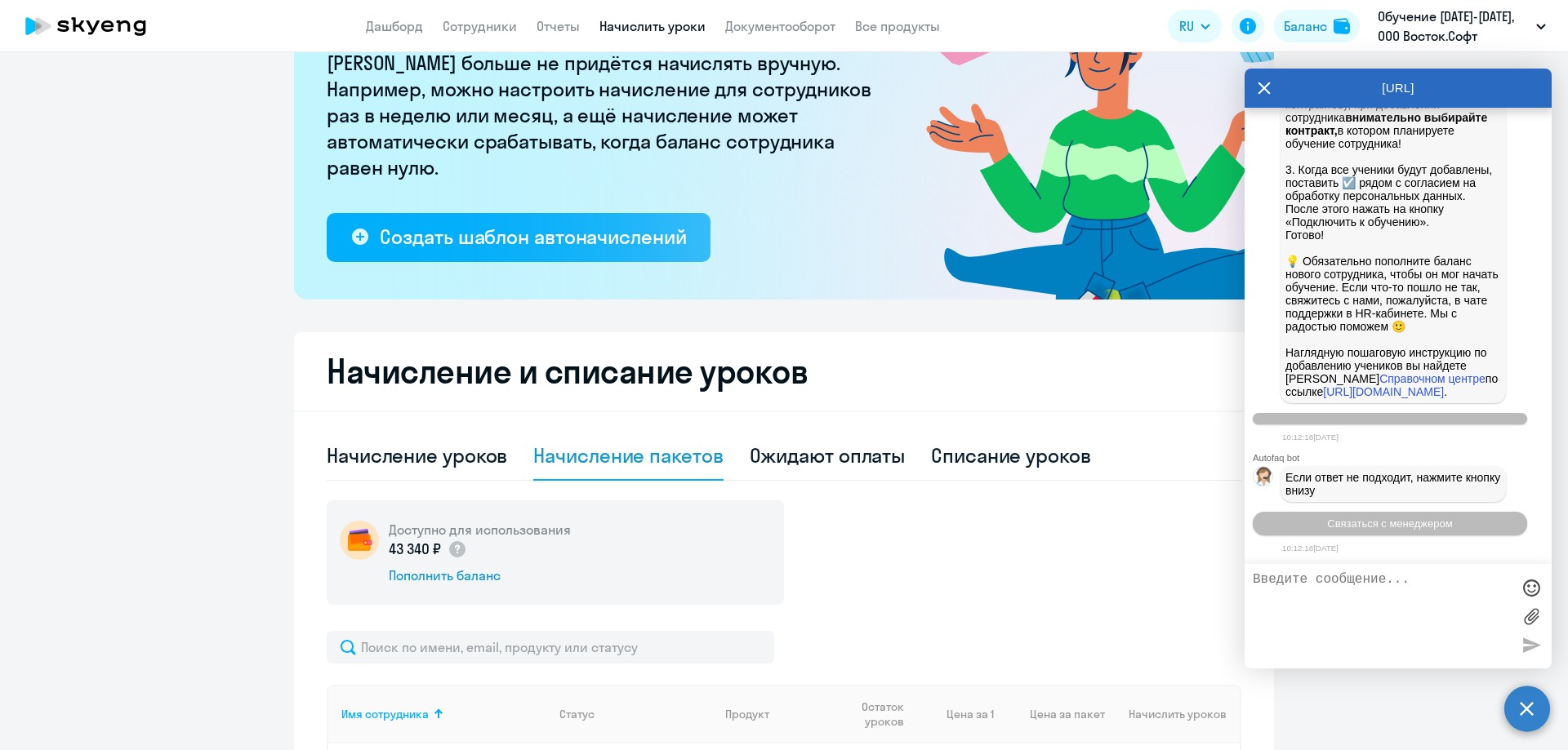
scroll to position [20897, 0]
click at [392, 17] on app-menu-item-link "Дашборд" at bounding box center [395, 26] width 58 height 21
click at [396, 22] on link "Дашборд" at bounding box center [395, 26] width 58 height 16
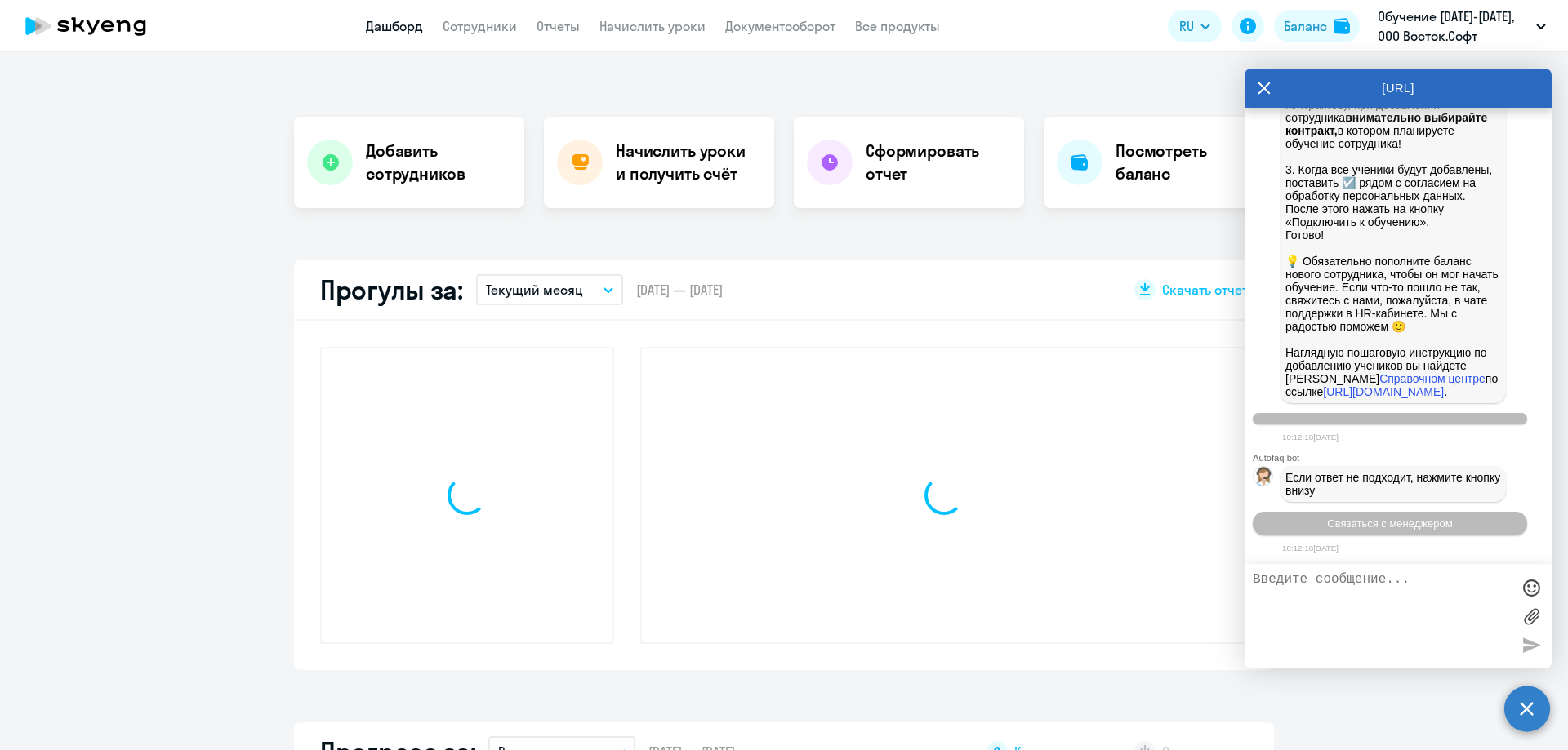
scroll to position [272, 0]
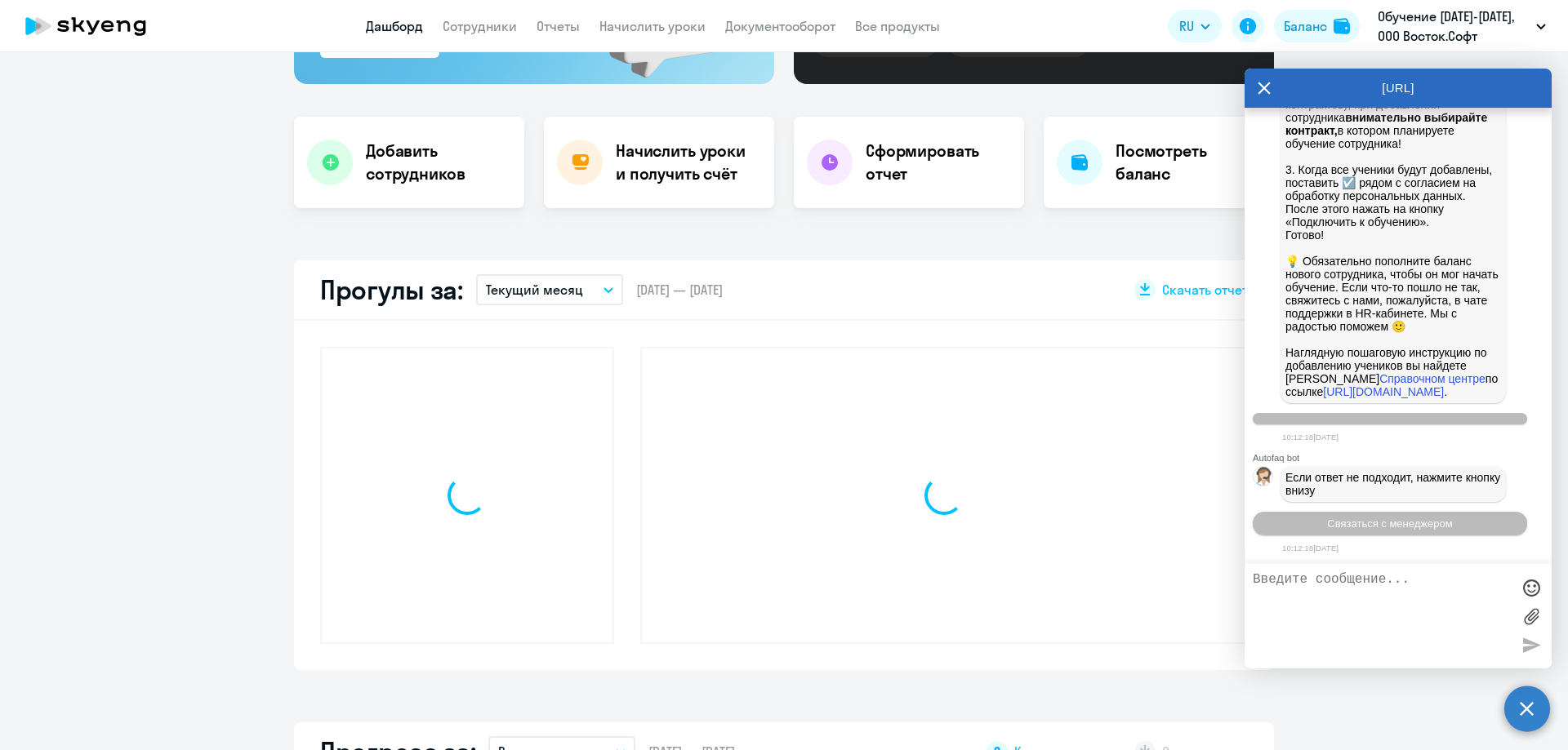
select select "30"
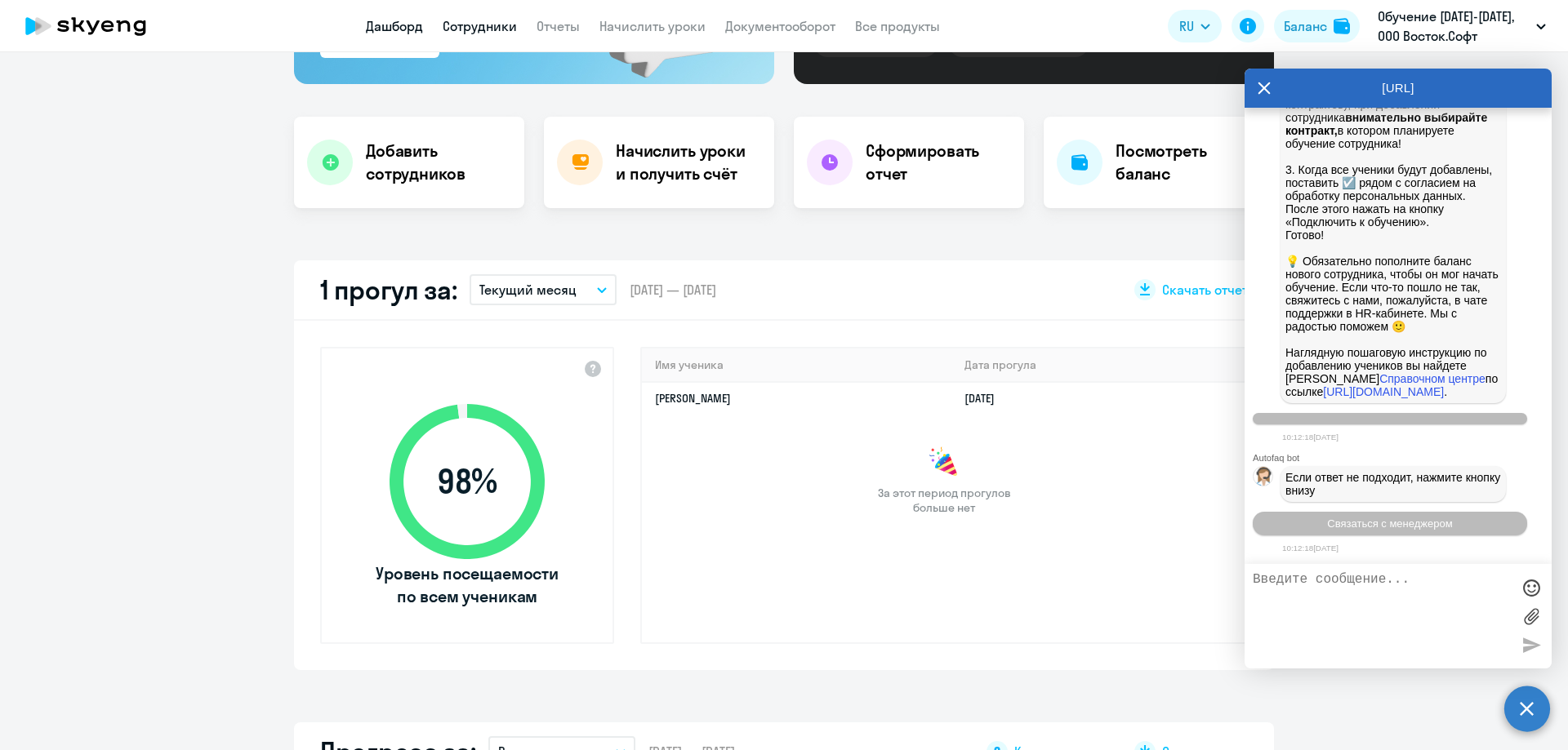
click at [476, 20] on link "Сотрудники" at bounding box center [479, 26] width 74 height 16
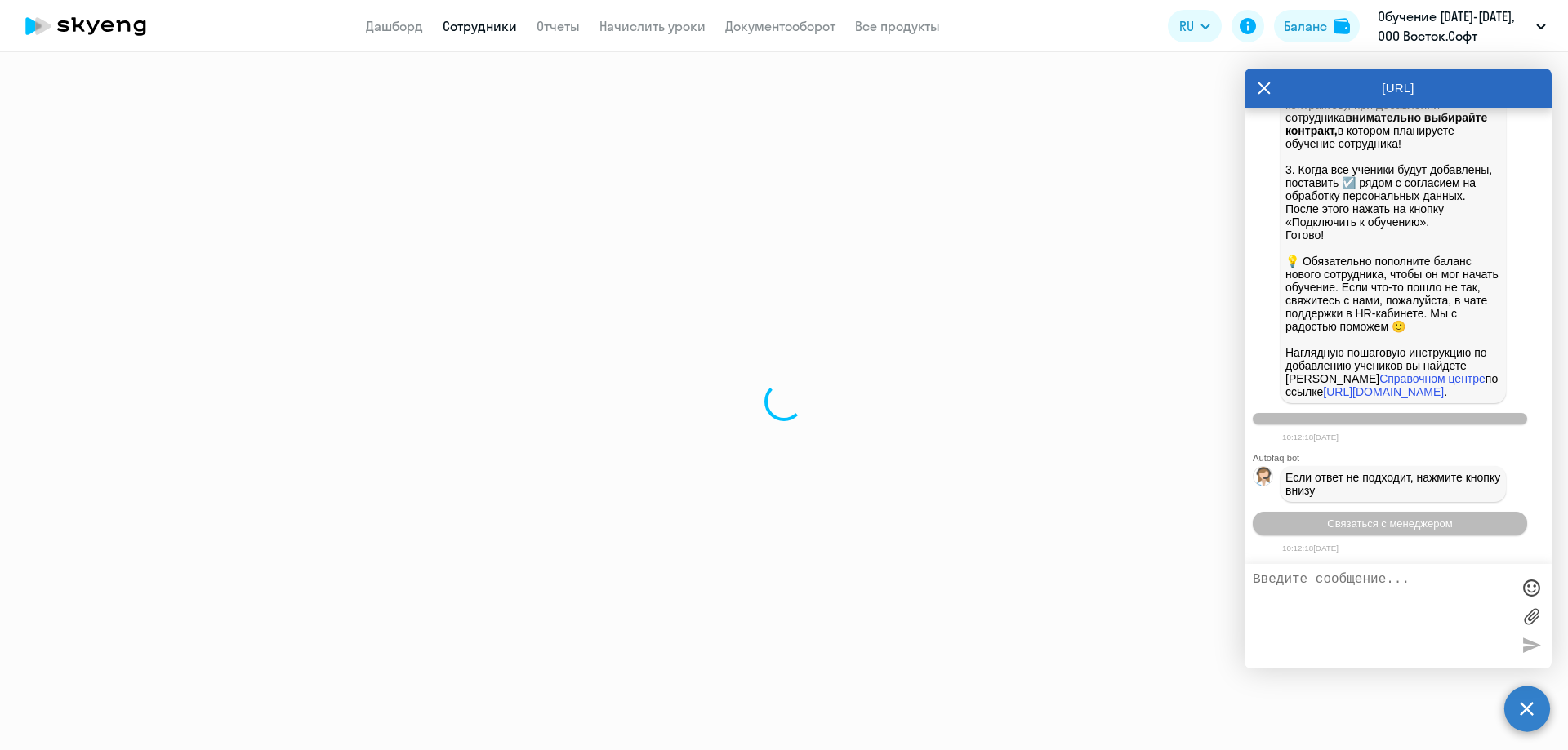
select select "30"
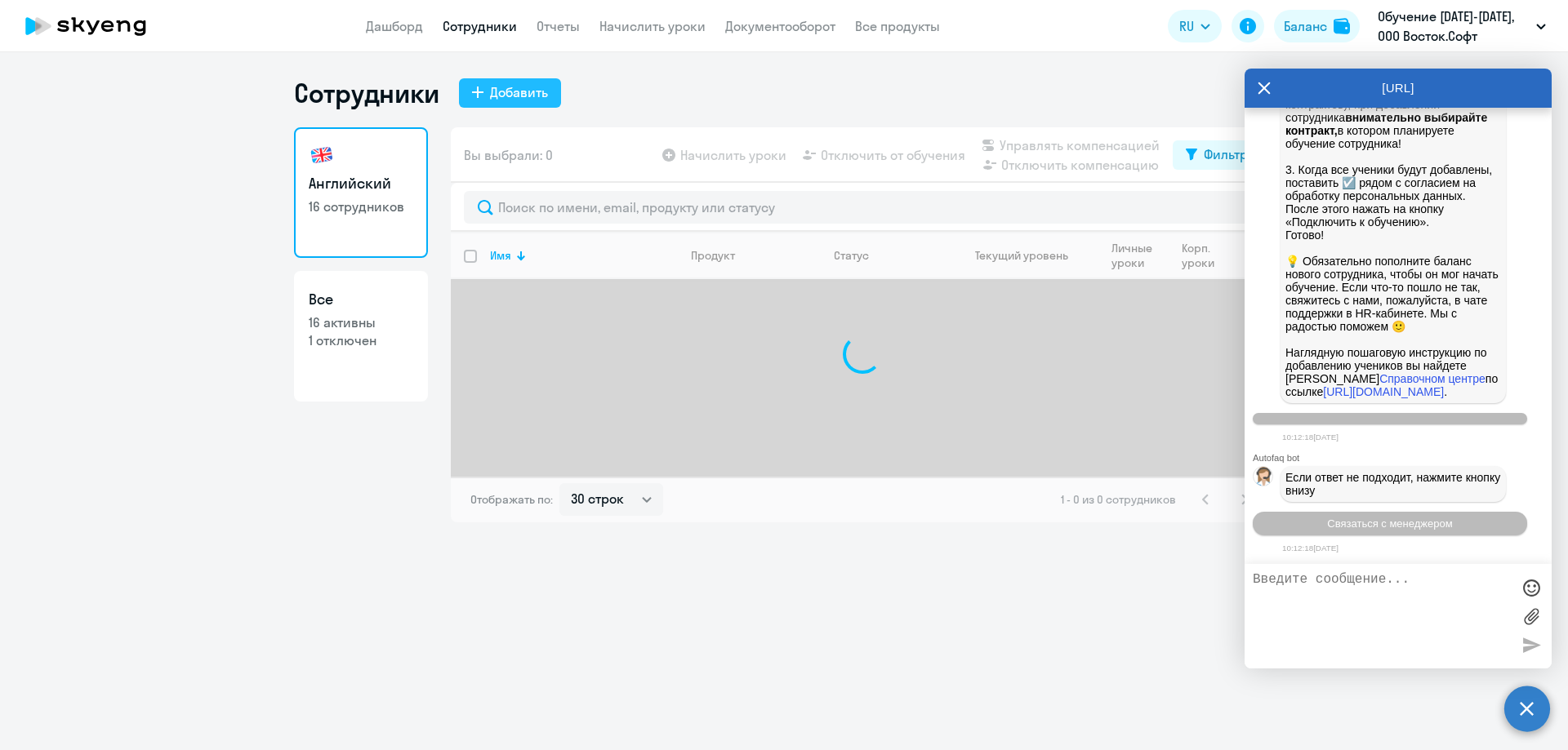
click at [506, 94] on div "Добавить" at bounding box center [519, 92] width 58 height 20
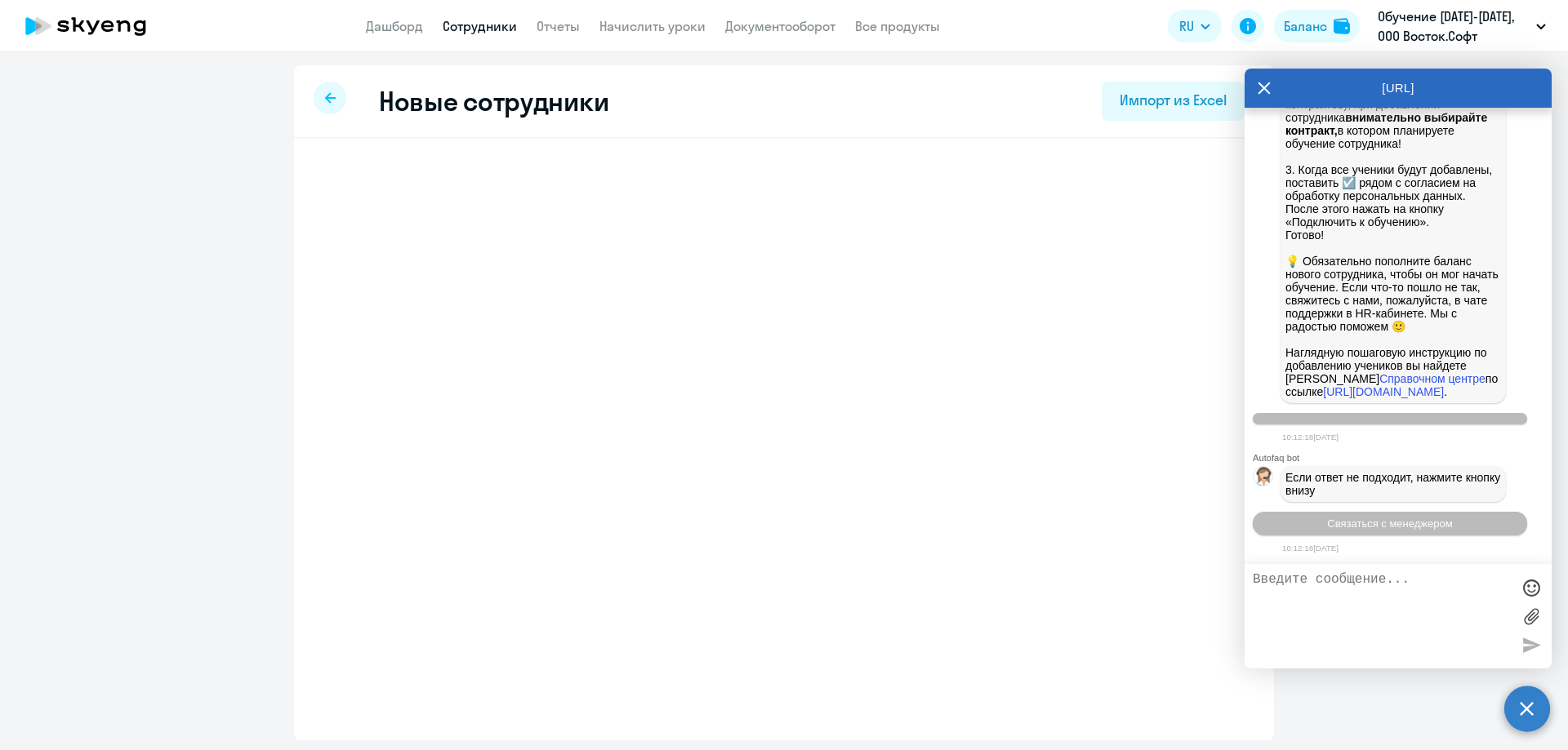
select select "english_adult_not_native_speaker"
select select "5"
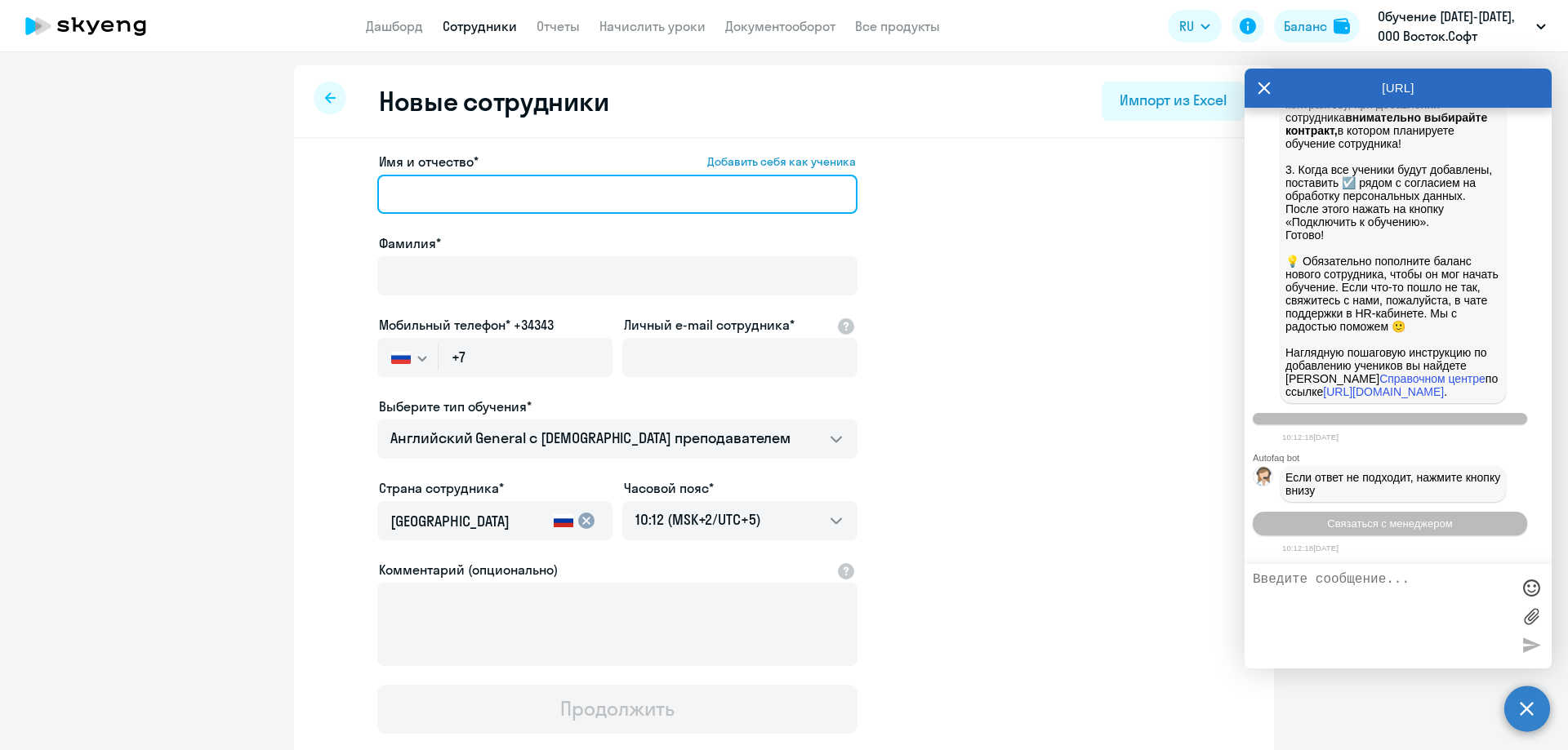
click at [447, 187] on input "Имя и отчество* Добавить себя как ученика" at bounding box center [617, 194] width 480 height 40
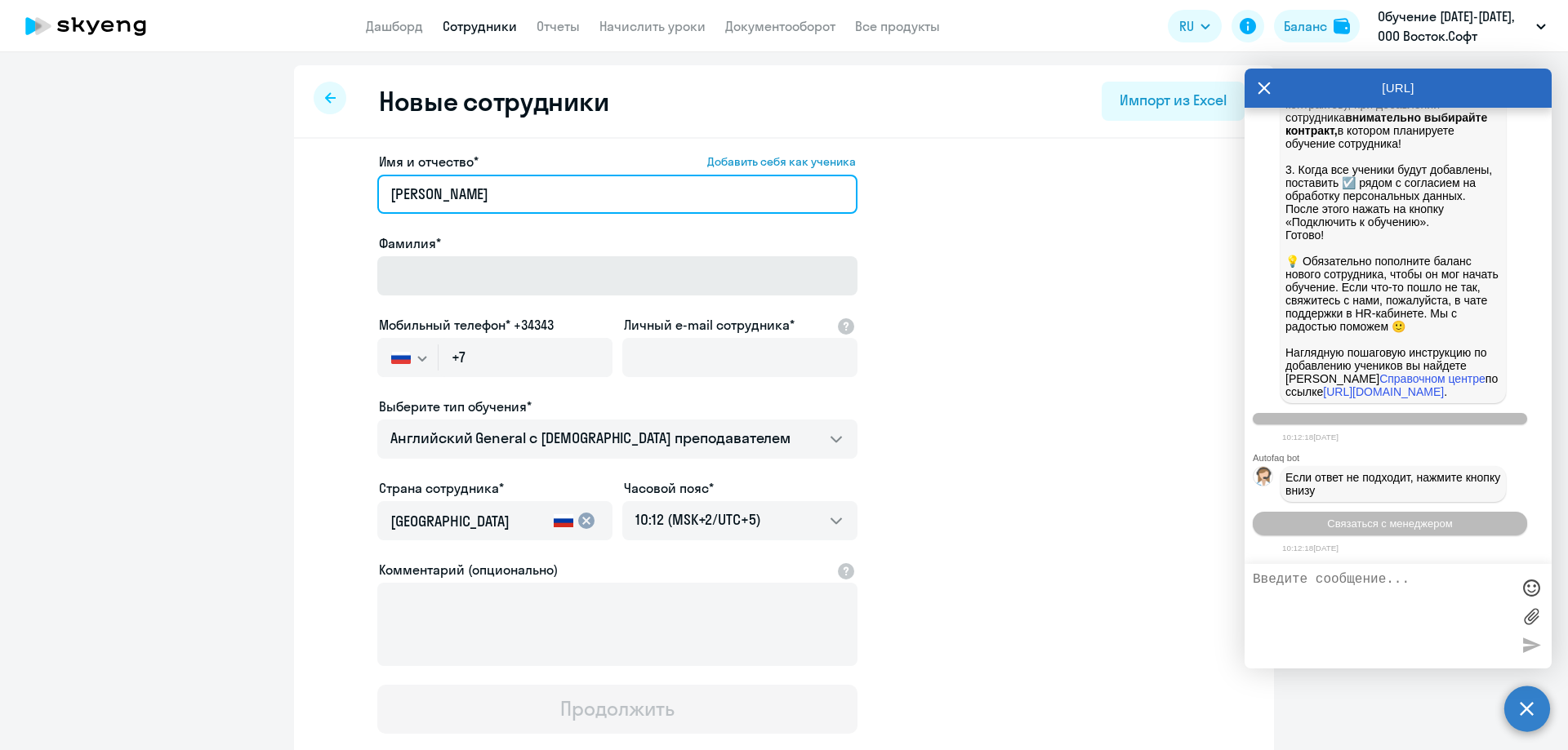
type input "[PERSON_NAME]"
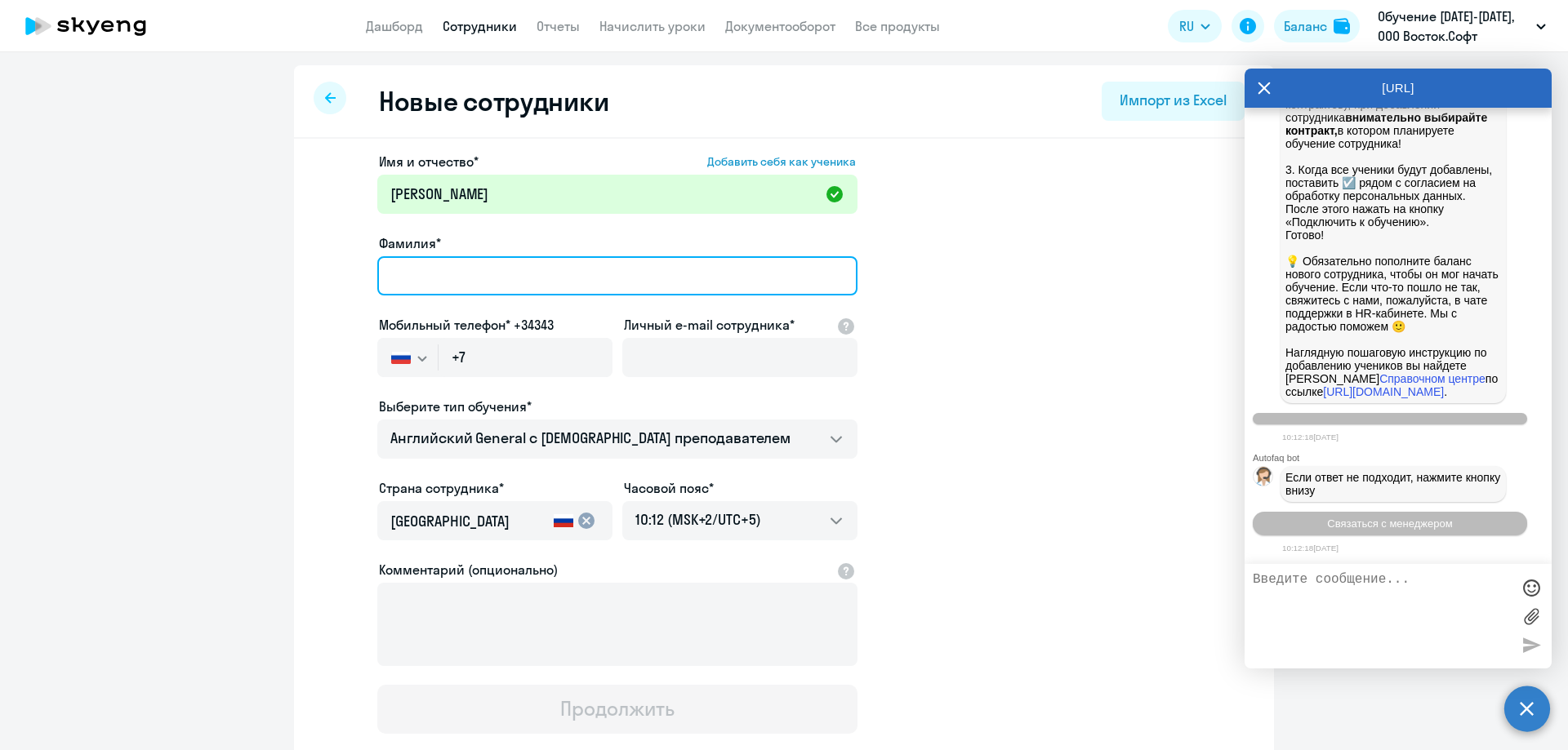
click at [491, 279] on input "Фамилия*" at bounding box center [617, 276] width 480 height 40
type input "[PERSON_NAME]"
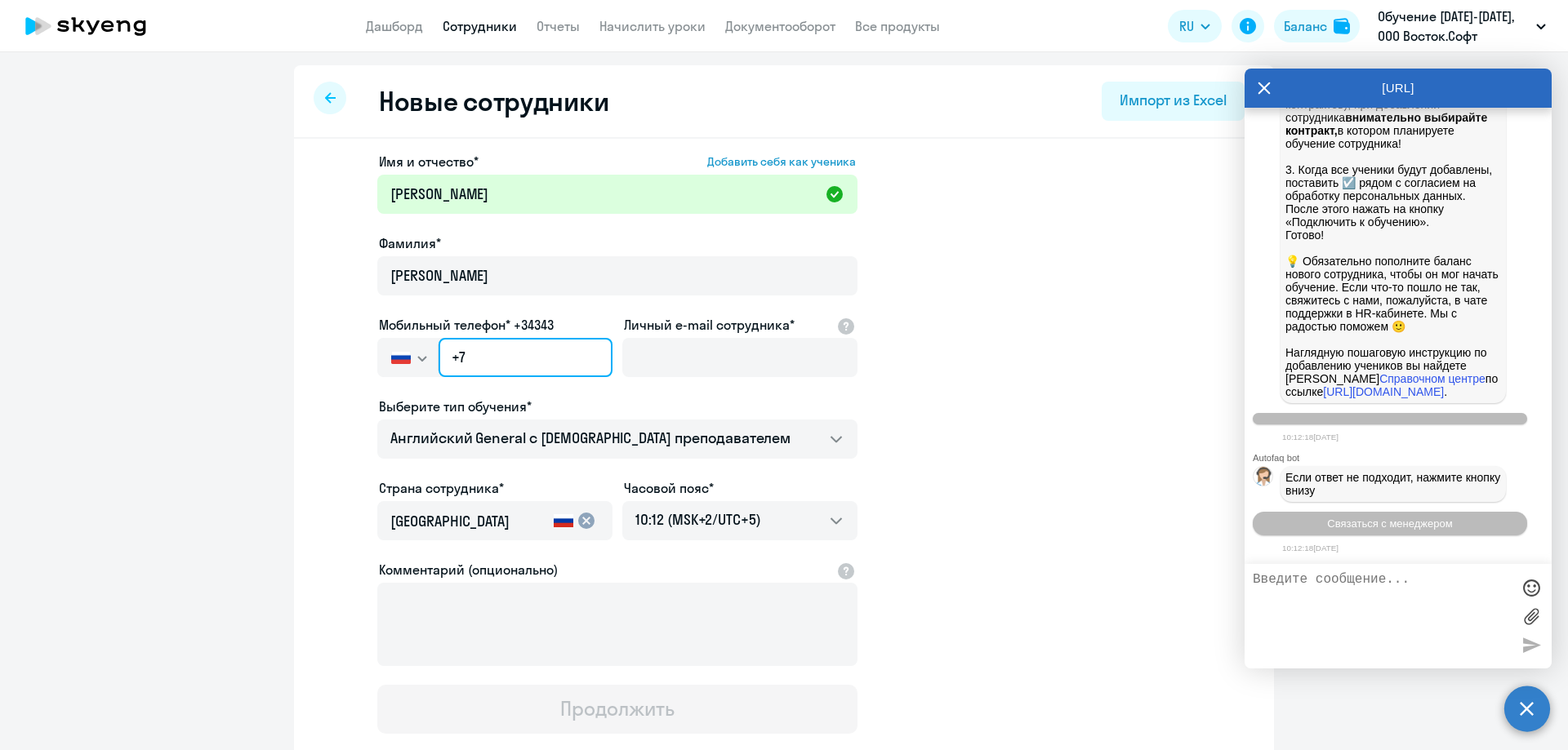
click at [510, 348] on input "+7" at bounding box center [525, 358] width 174 height 40
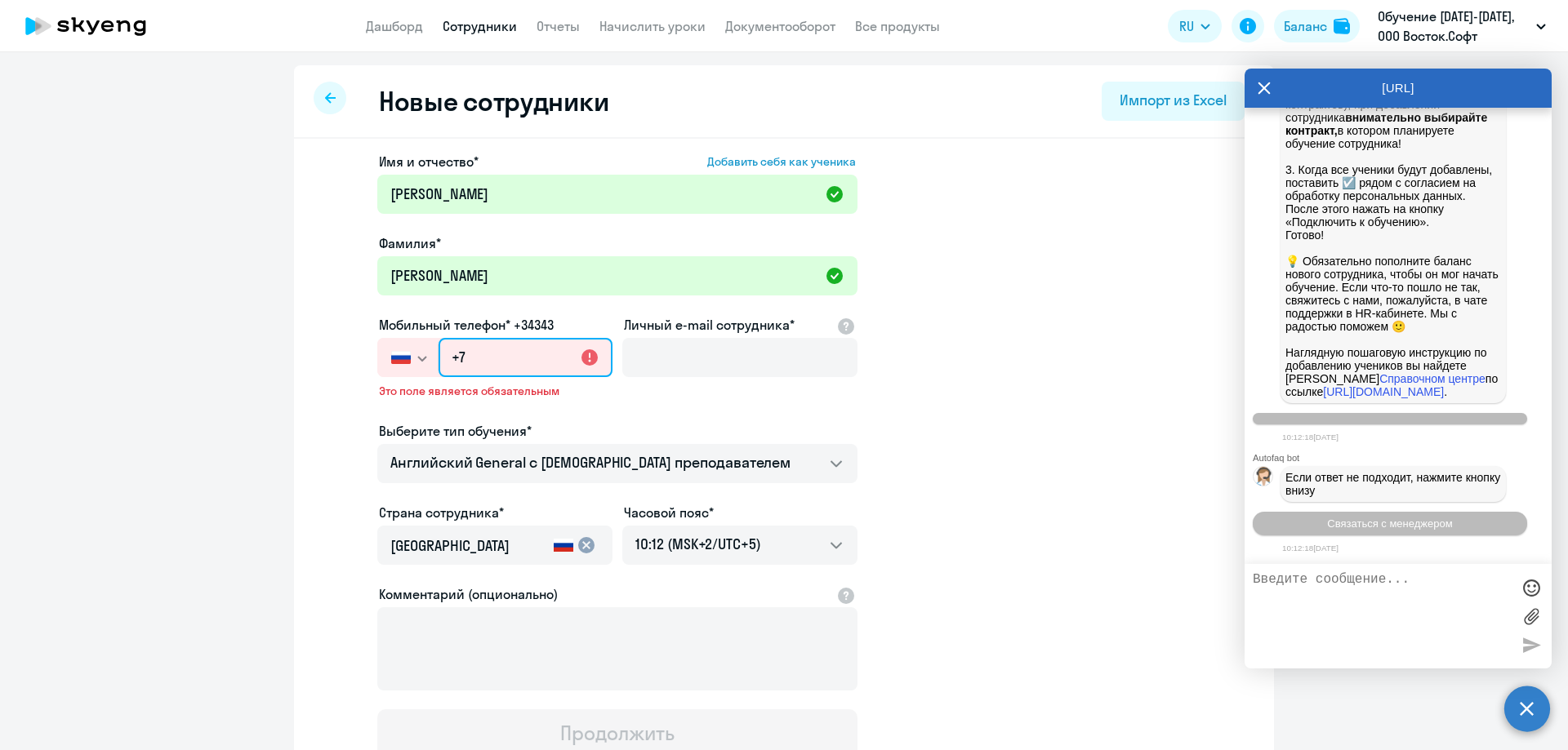
paste input "[PHONE_NUMBER]"
type input "[PHONE_NUMBER]"
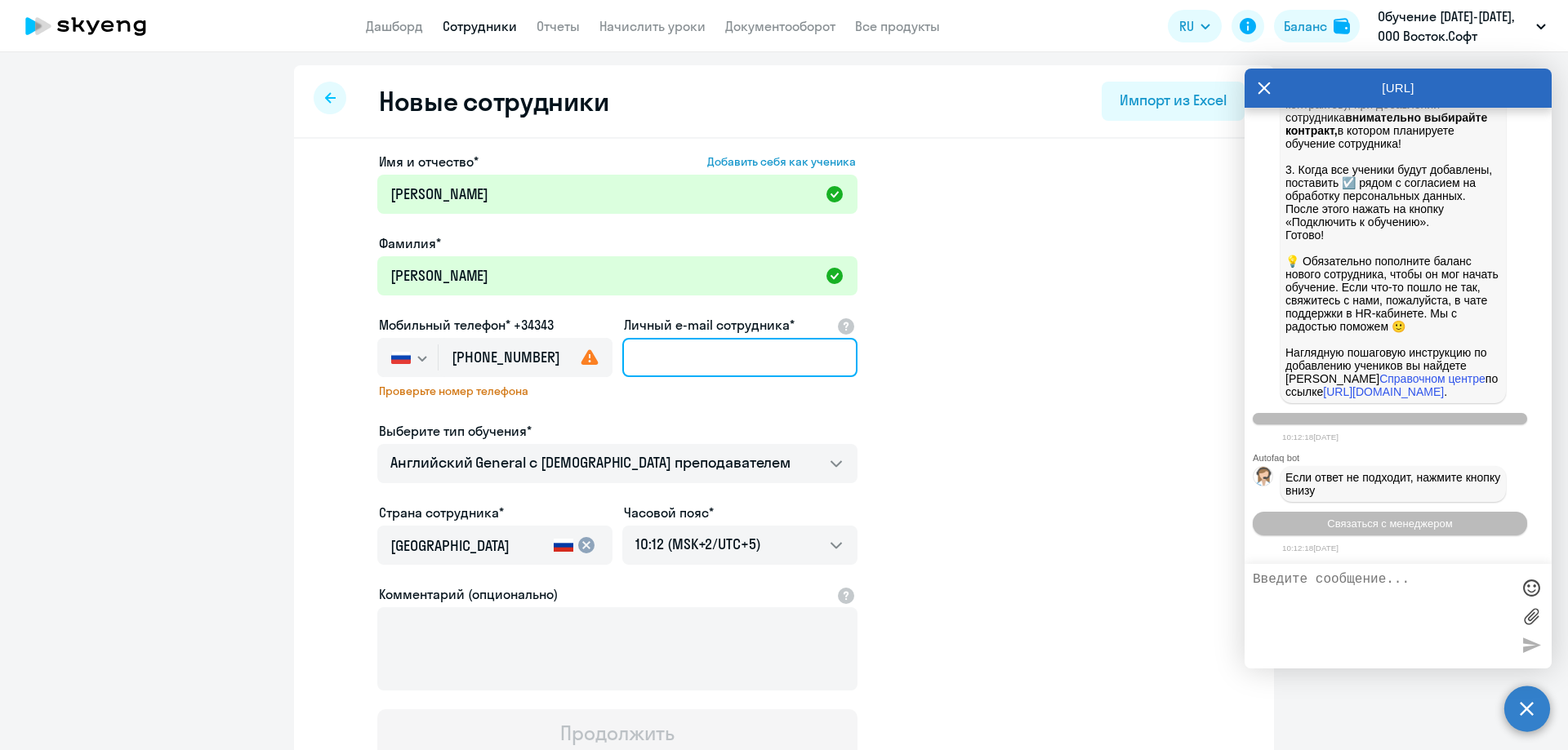
click at [655, 355] on input "Личный e-mail сотрудника*" at bounding box center [739, 358] width 235 height 40
paste input "[EMAIL_ADDRESS][DOMAIN_NAME]"
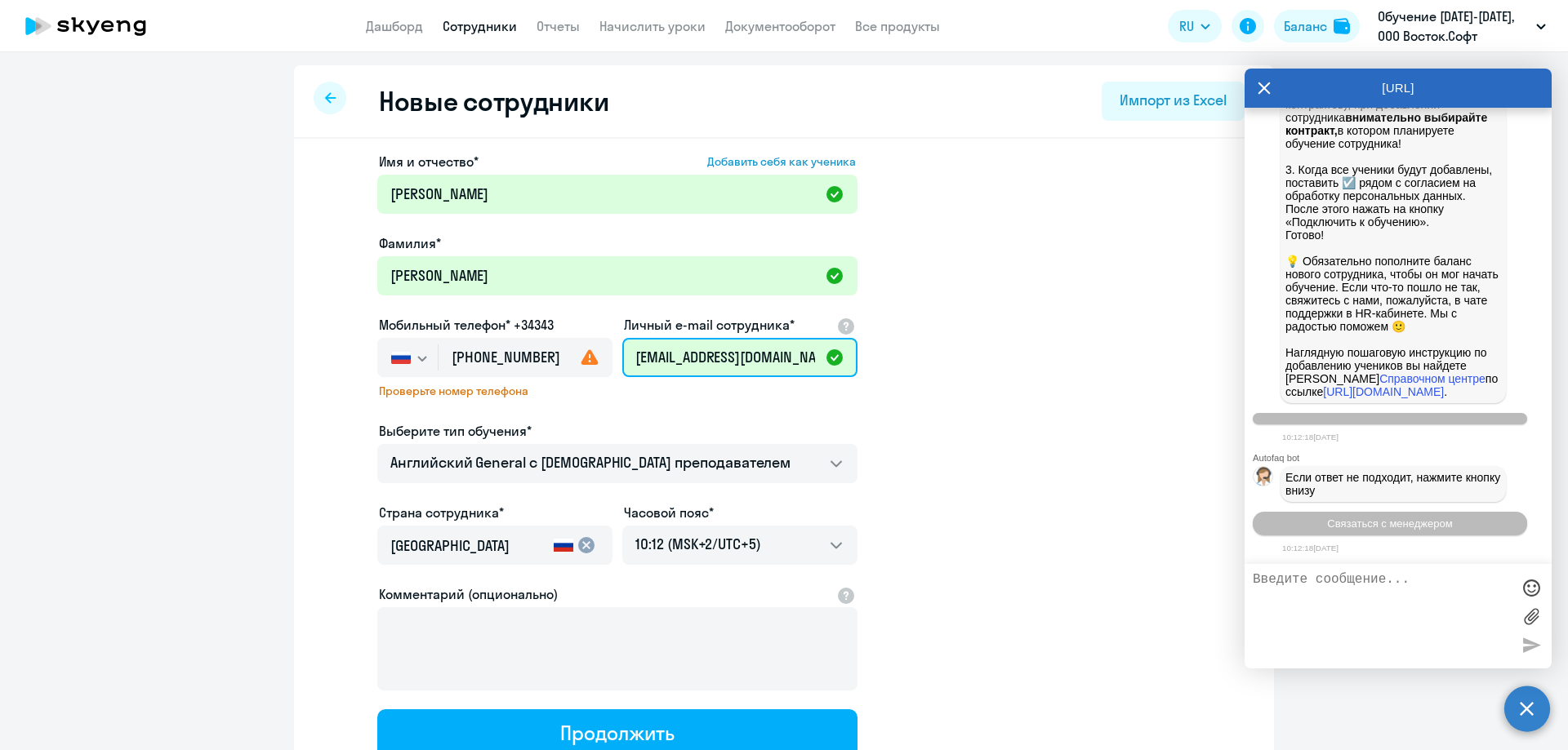
scroll to position [0, 10]
type input "[EMAIL_ADDRESS][DOMAIN_NAME]"
click at [574, 408] on div "Проверьте номер телефона" at bounding box center [494, 396] width 235 height 25
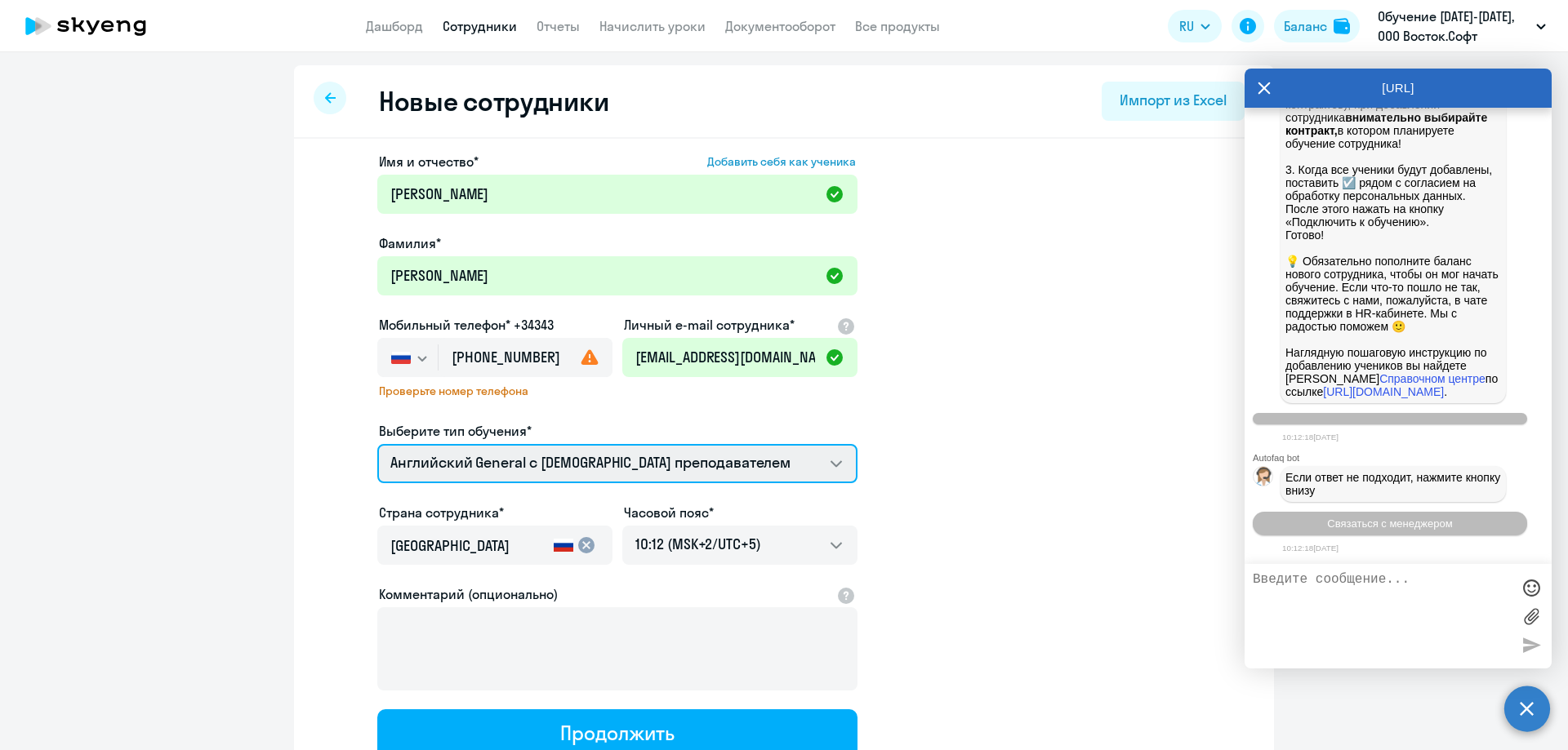
click at [472, 463] on select "Английский General с [DEMOGRAPHIC_DATA] преподавателем" at bounding box center [617, 464] width 480 height 40
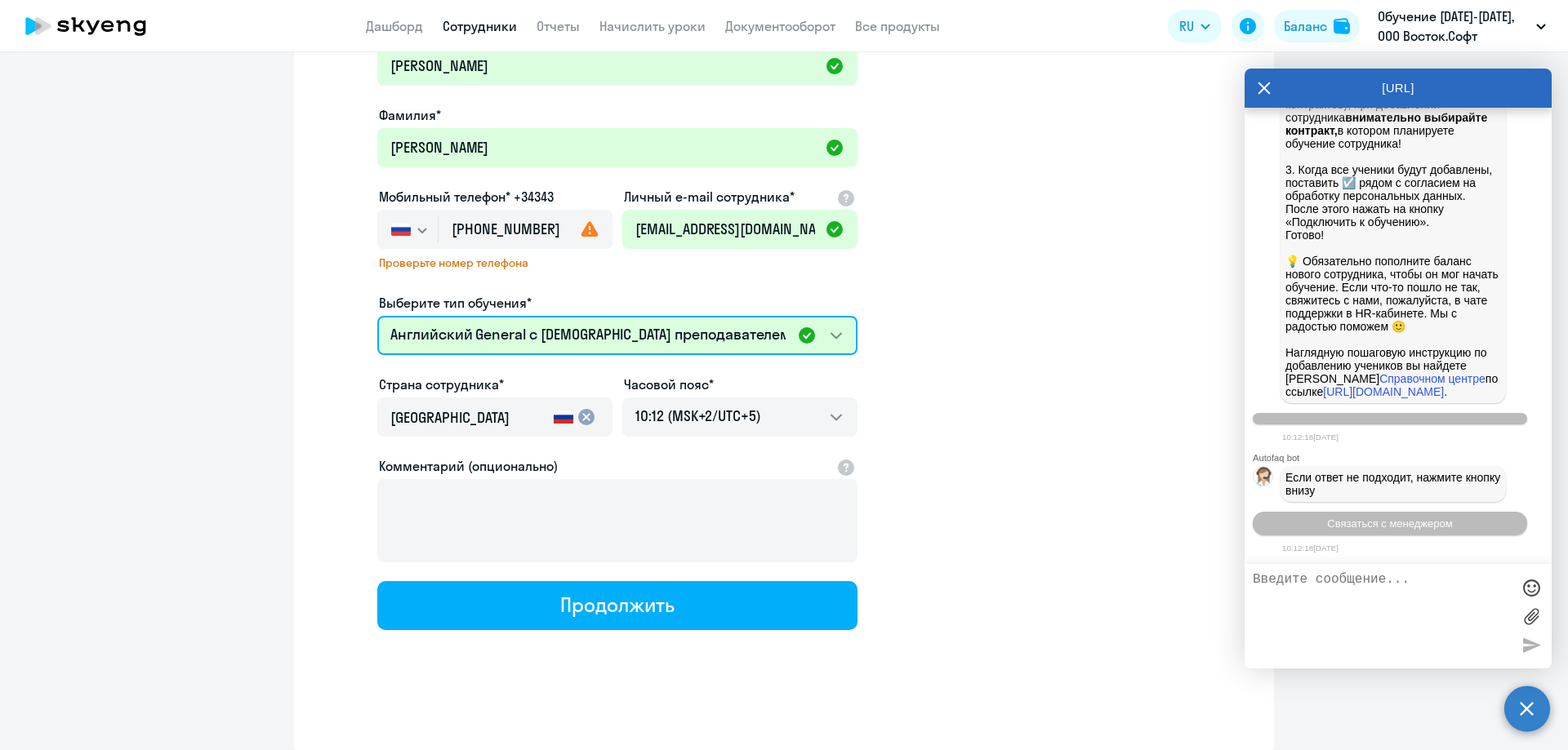
scroll to position [130, 0]
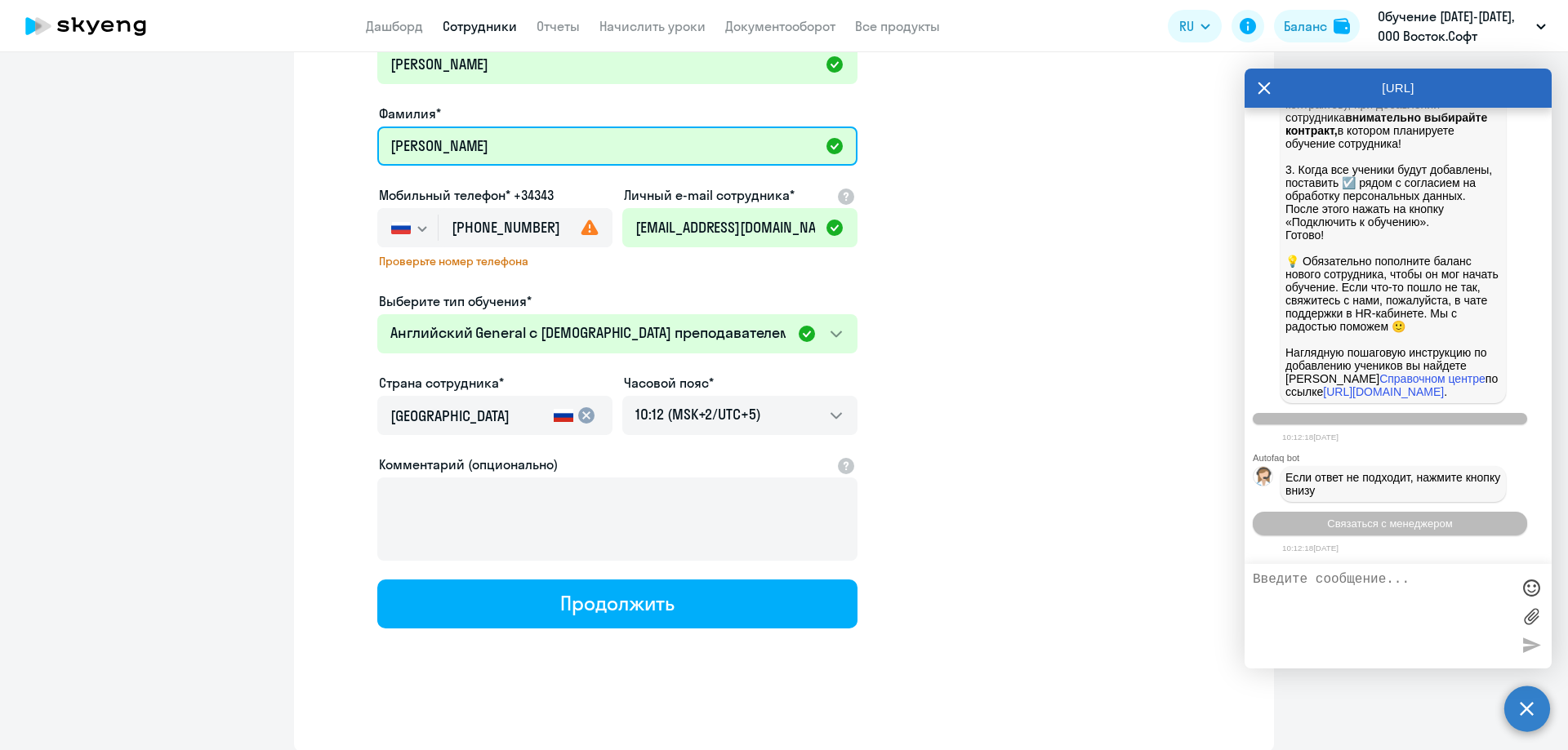
click at [459, 133] on input "[PERSON_NAME]" at bounding box center [617, 147] width 480 height 40
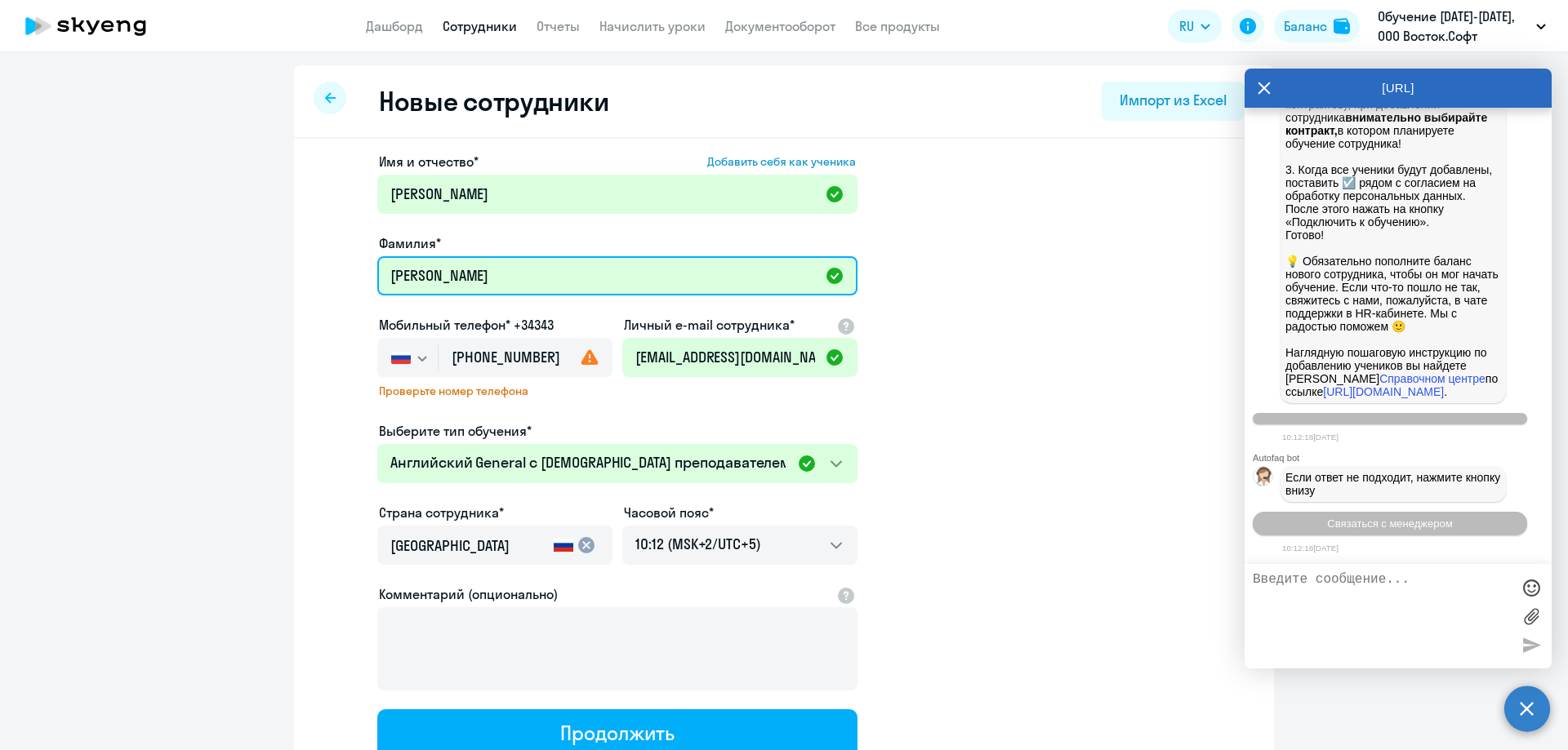
type input "[PERSON_NAME]"
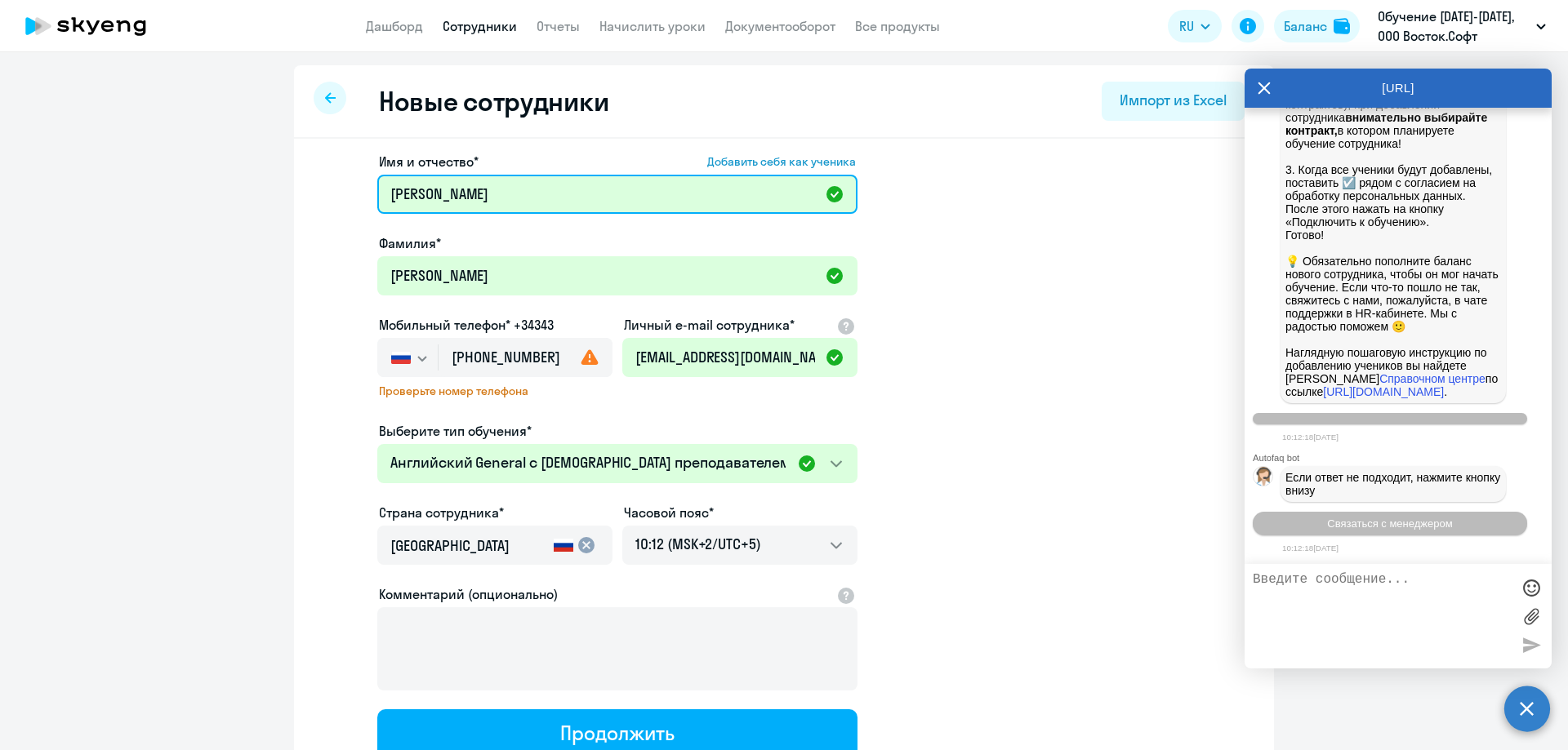
click at [465, 191] on input "[PERSON_NAME]" at bounding box center [617, 194] width 480 height 40
drag, startPoint x: 463, startPoint y: 185, endPoint x: 361, endPoint y: 191, distance: 102.2
click at [362, 191] on app-new-student-form "Имя и отчество* Добавить себя как ученика [PERSON_NAME]* [PERSON_NAME] телефон*…" at bounding box center [784, 454] width 928 height 606
paste input "[PERSON_NAME]"
type input "[PERSON_NAME]"
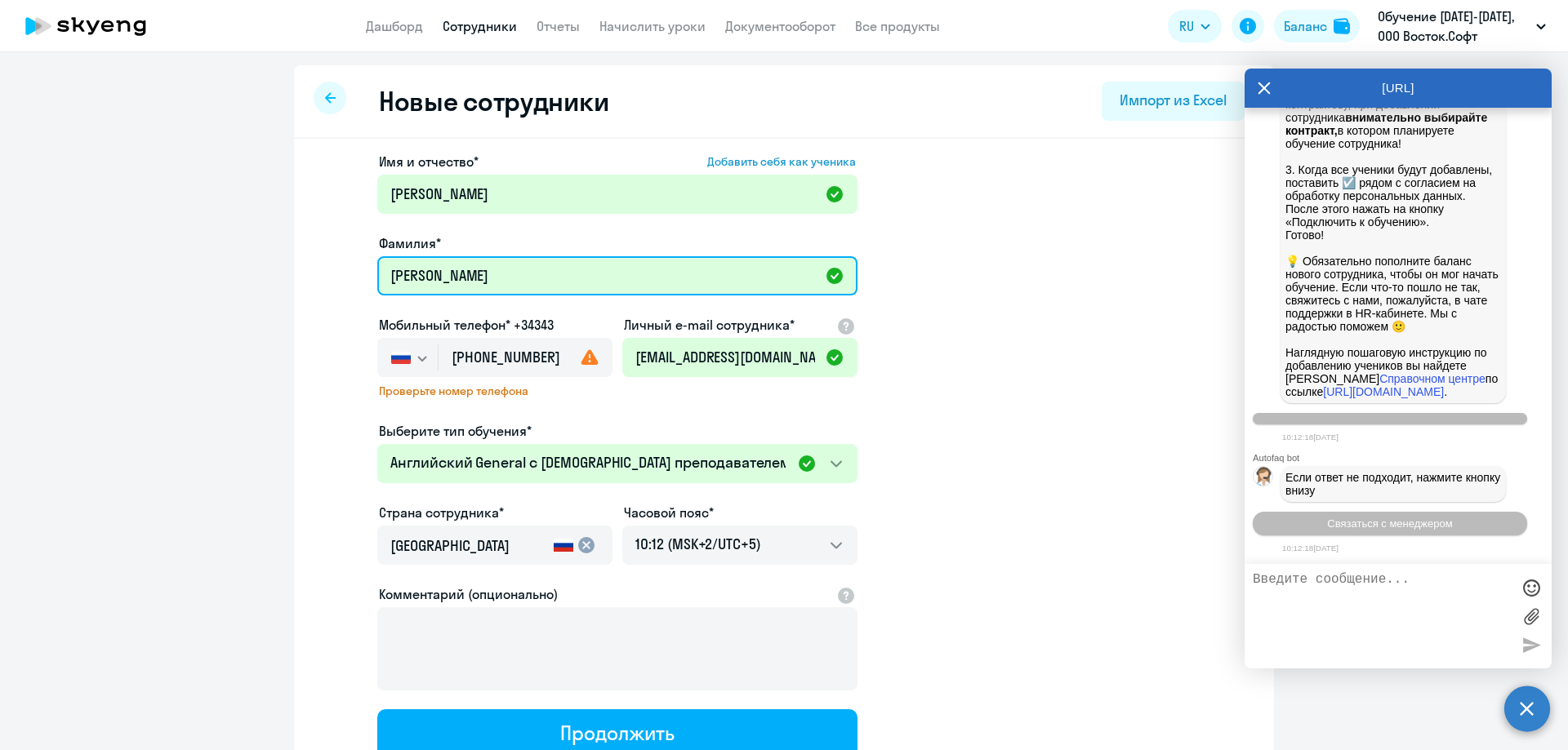
paste input "ркова"
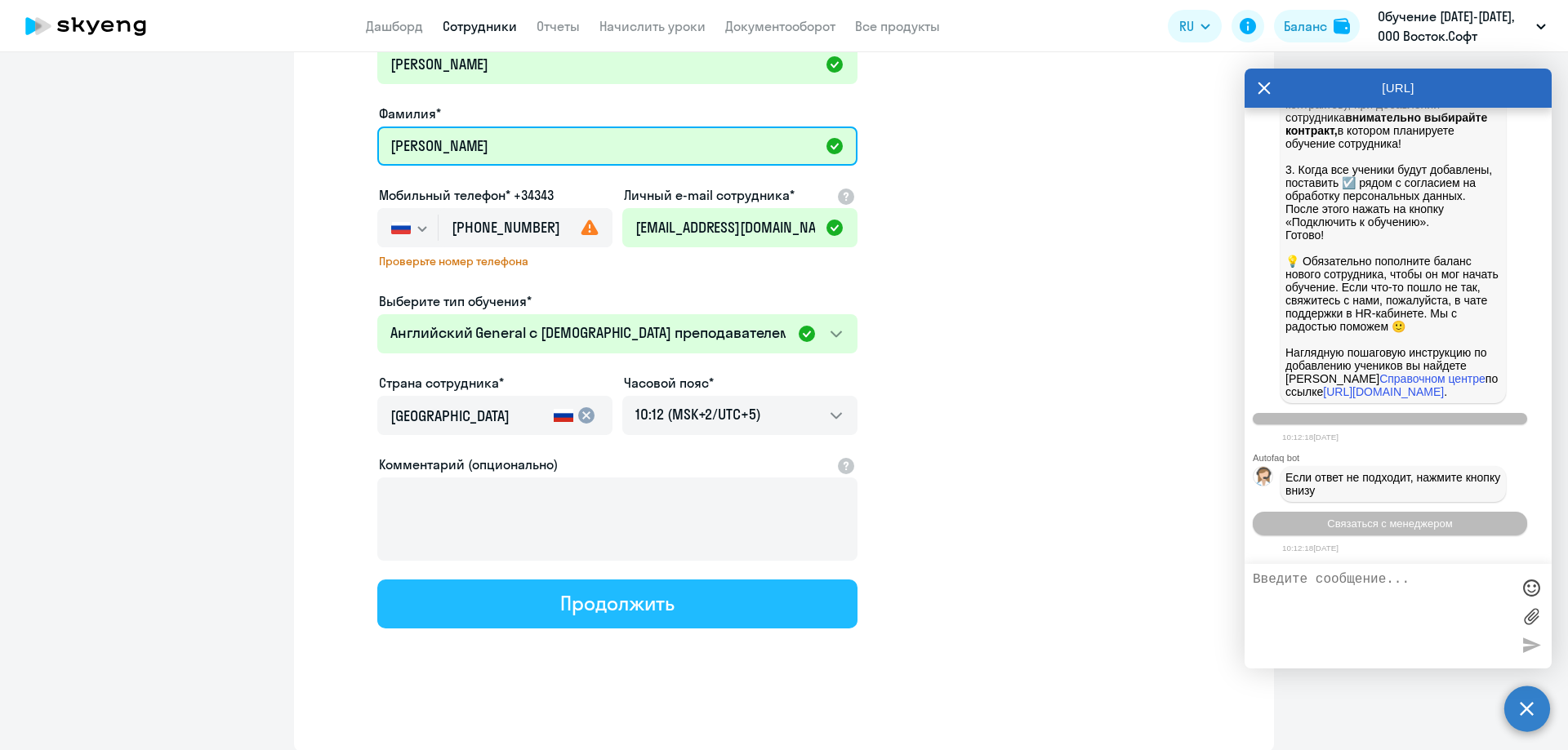
type input "[PERSON_NAME]"
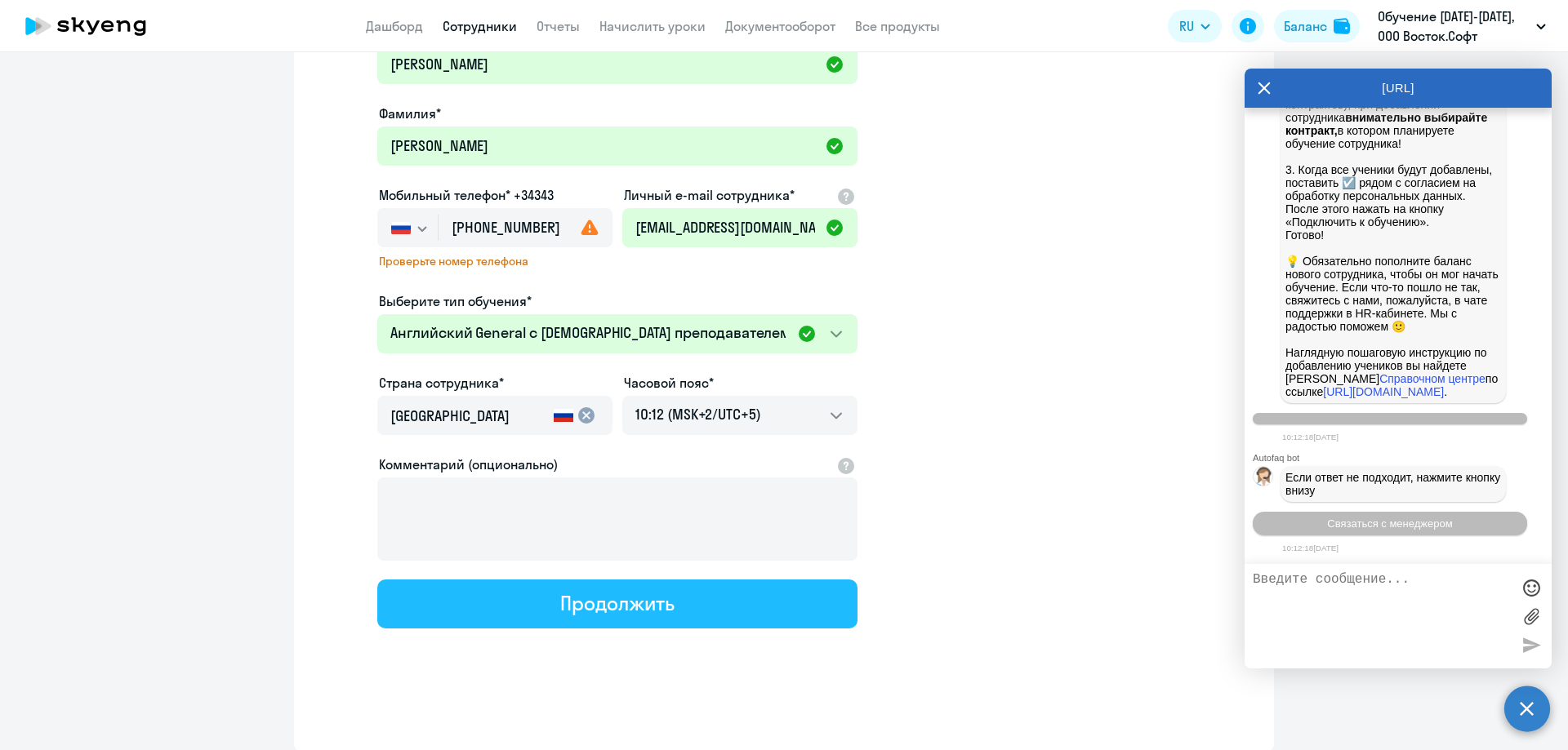
click at [591, 602] on div "Продолжить" at bounding box center [617, 603] width 113 height 26
select select "english_adult_not_native_speaker"
select select "5"
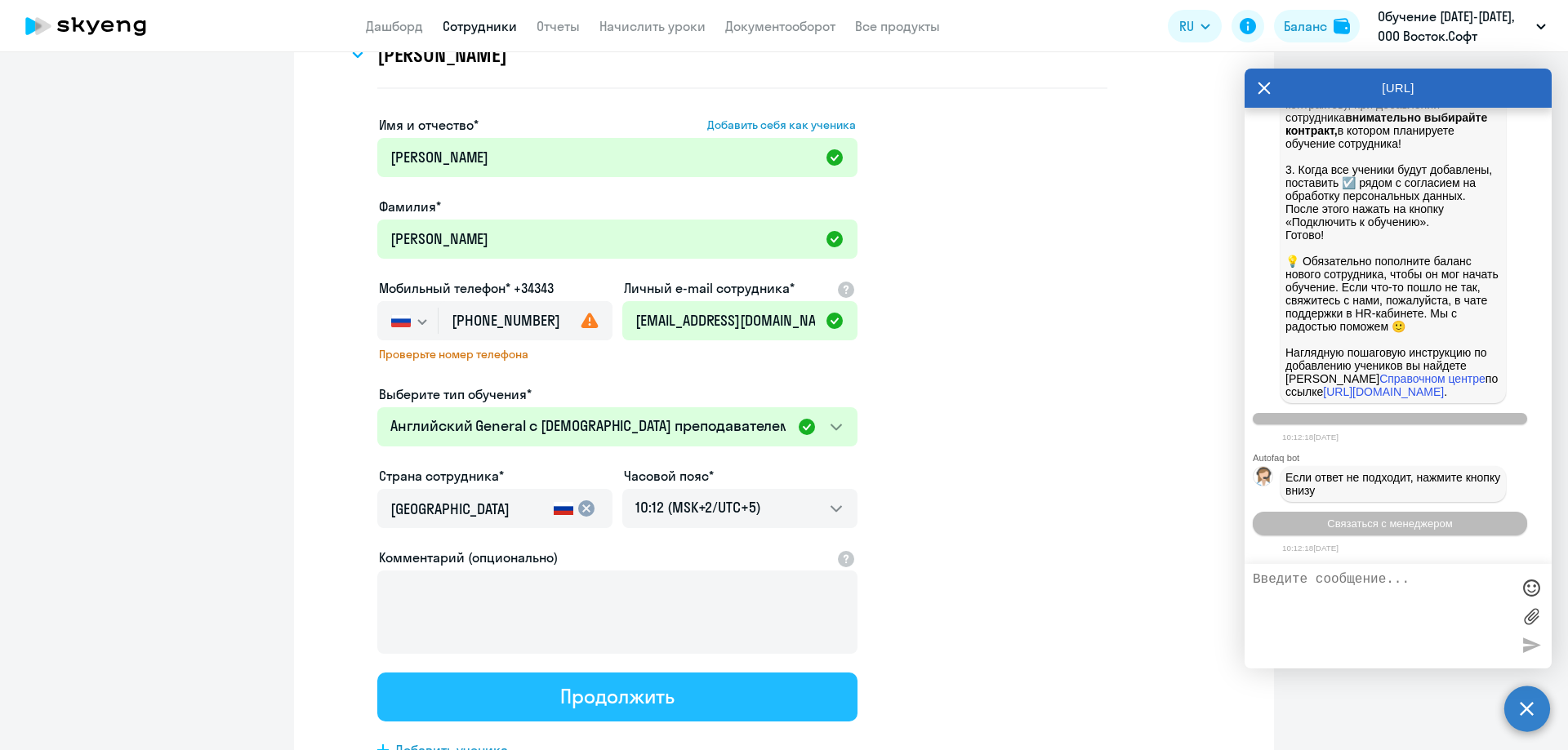
scroll to position [0, 0]
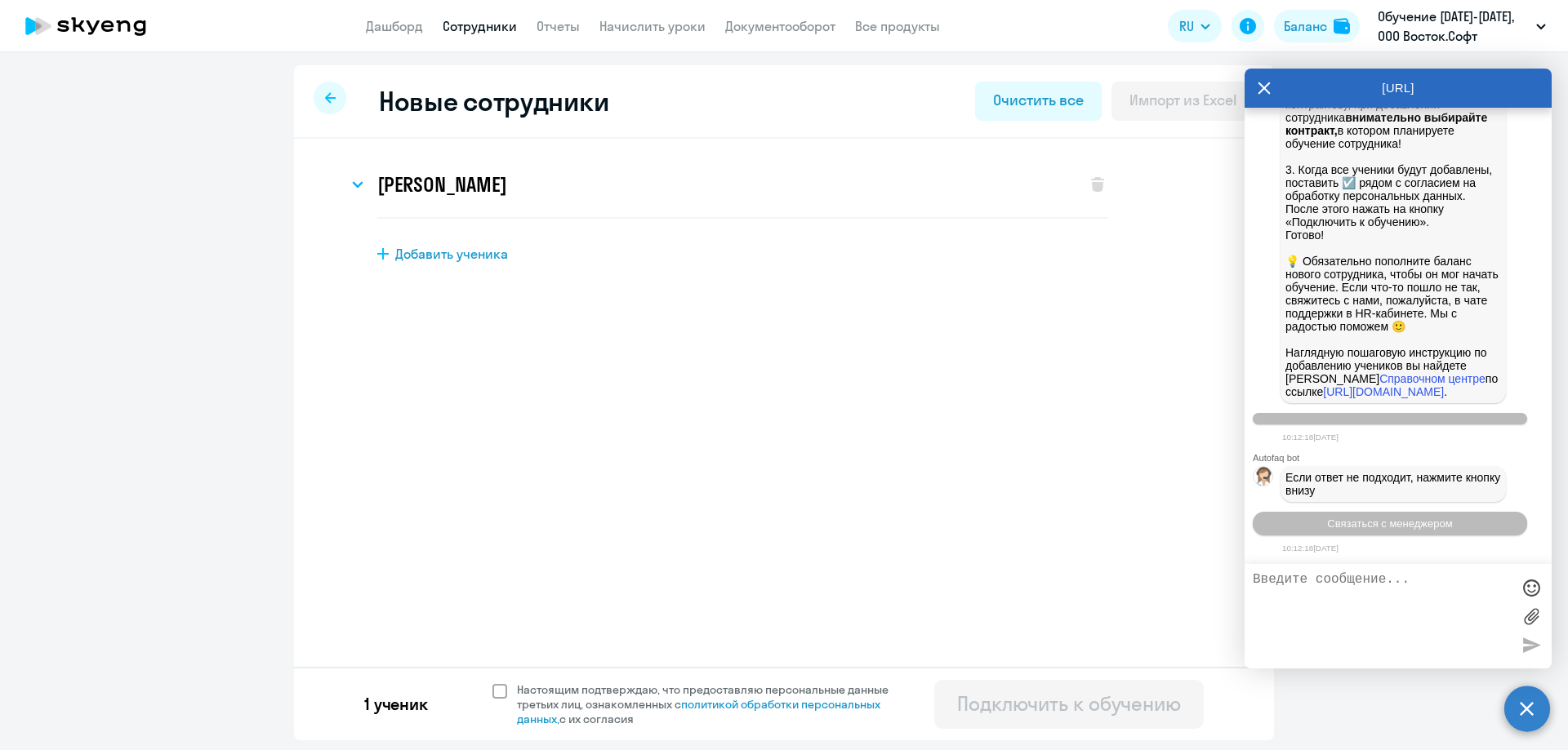
click at [492, 695] on span at bounding box center [499, 691] width 15 height 15
click at [492, 683] on input "Настоящим подтверждаю, что предоставляю персональные данные третьих лиц, ознако…" at bounding box center [491, 682] width 1 height 1
checkbox input "true"
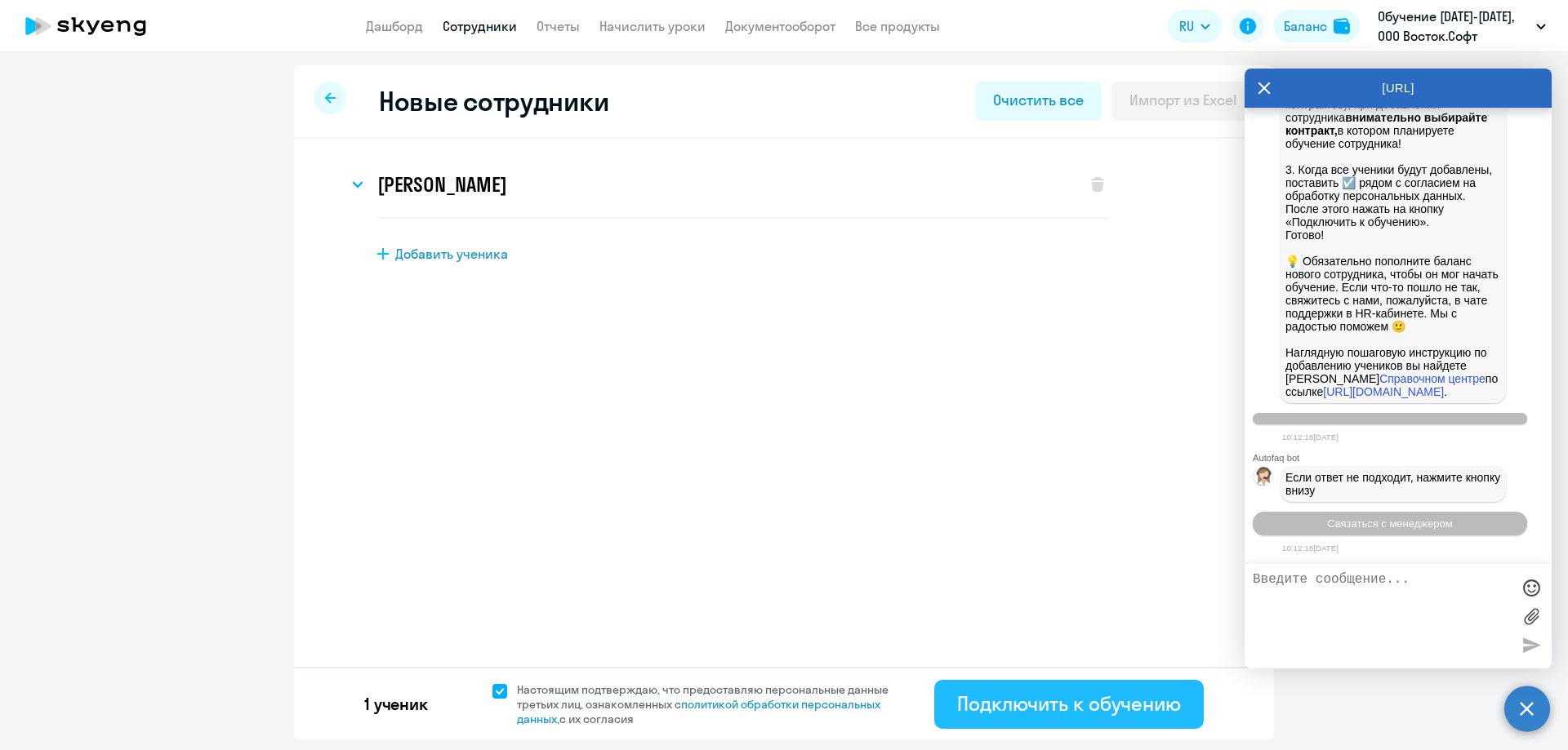
click at [1074, 708] on div "Подключить к обучению" at bounding box center [1069, 703] width 223 height 26
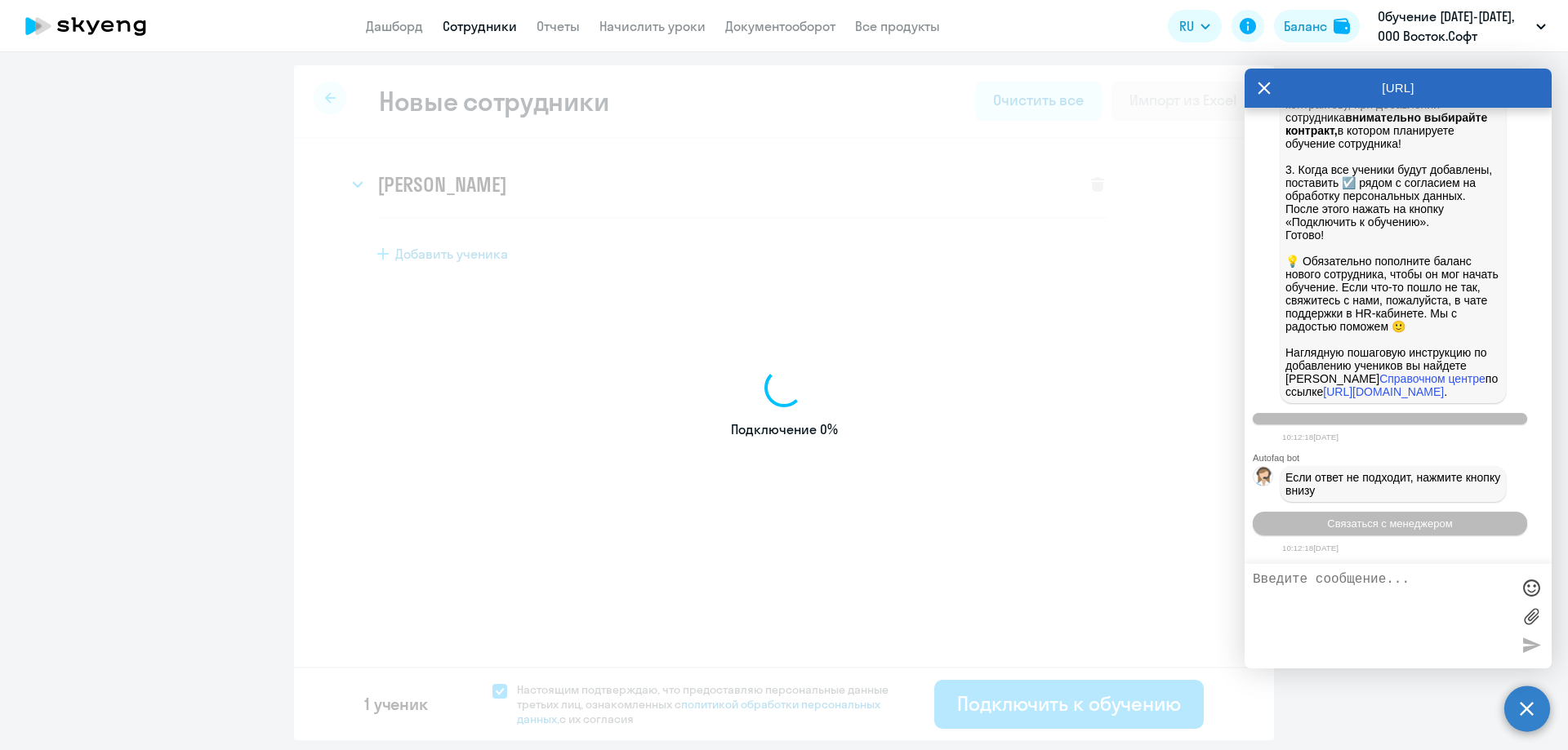
select select "english_adult_not_native_speaker"
select select "5"
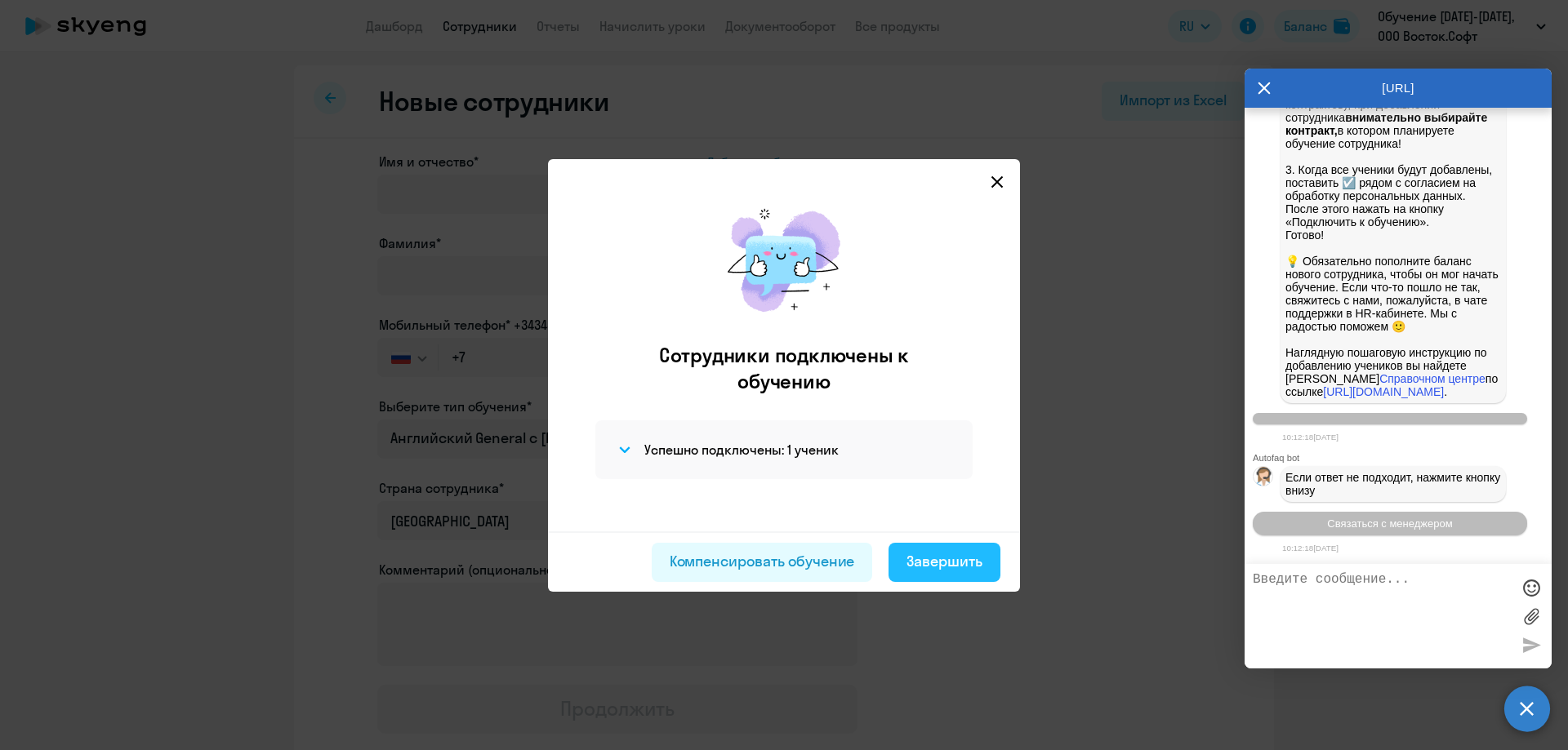
click at [932, 562] on div "Завершить" at bounding box center [944, 561] width 76 height 21
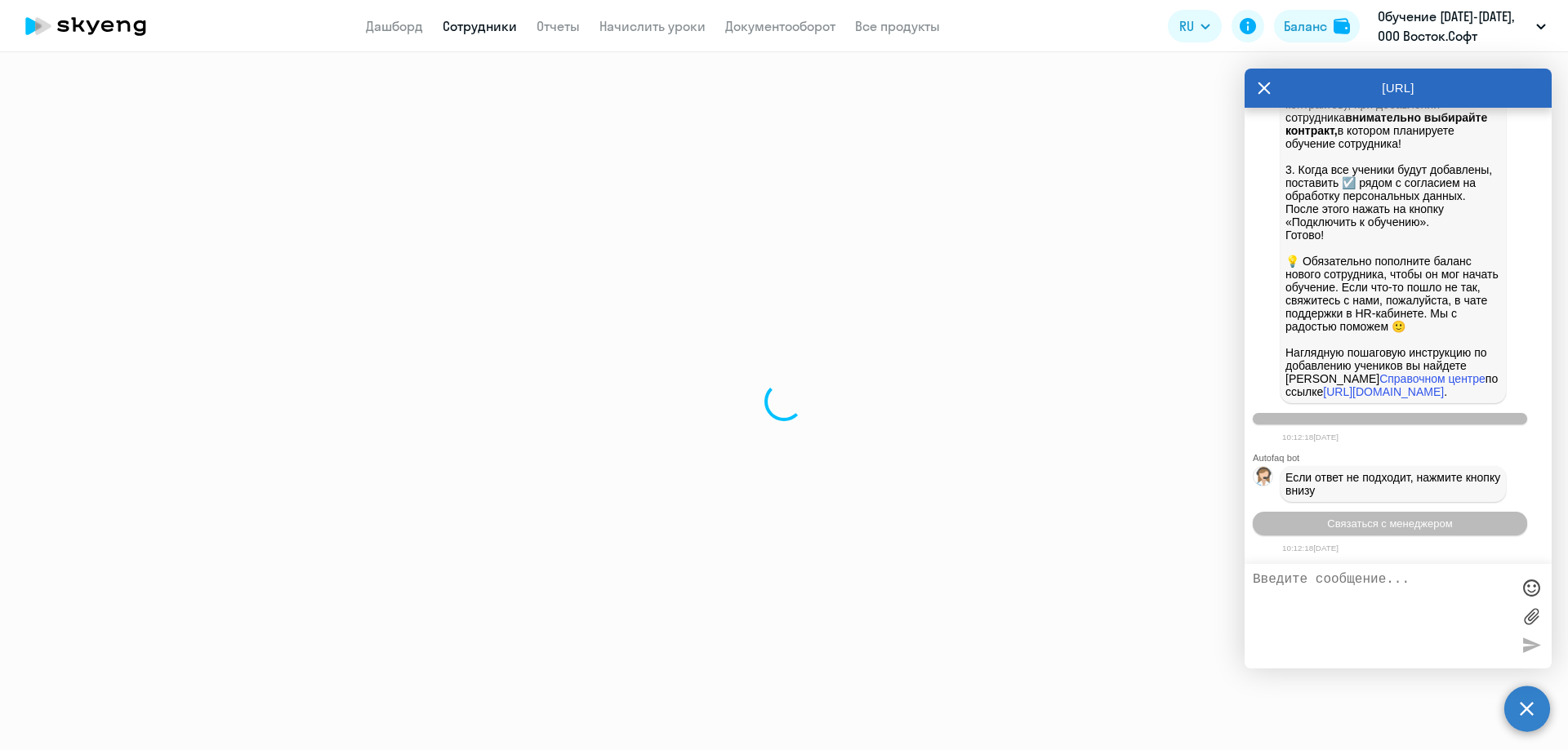
select select "30"
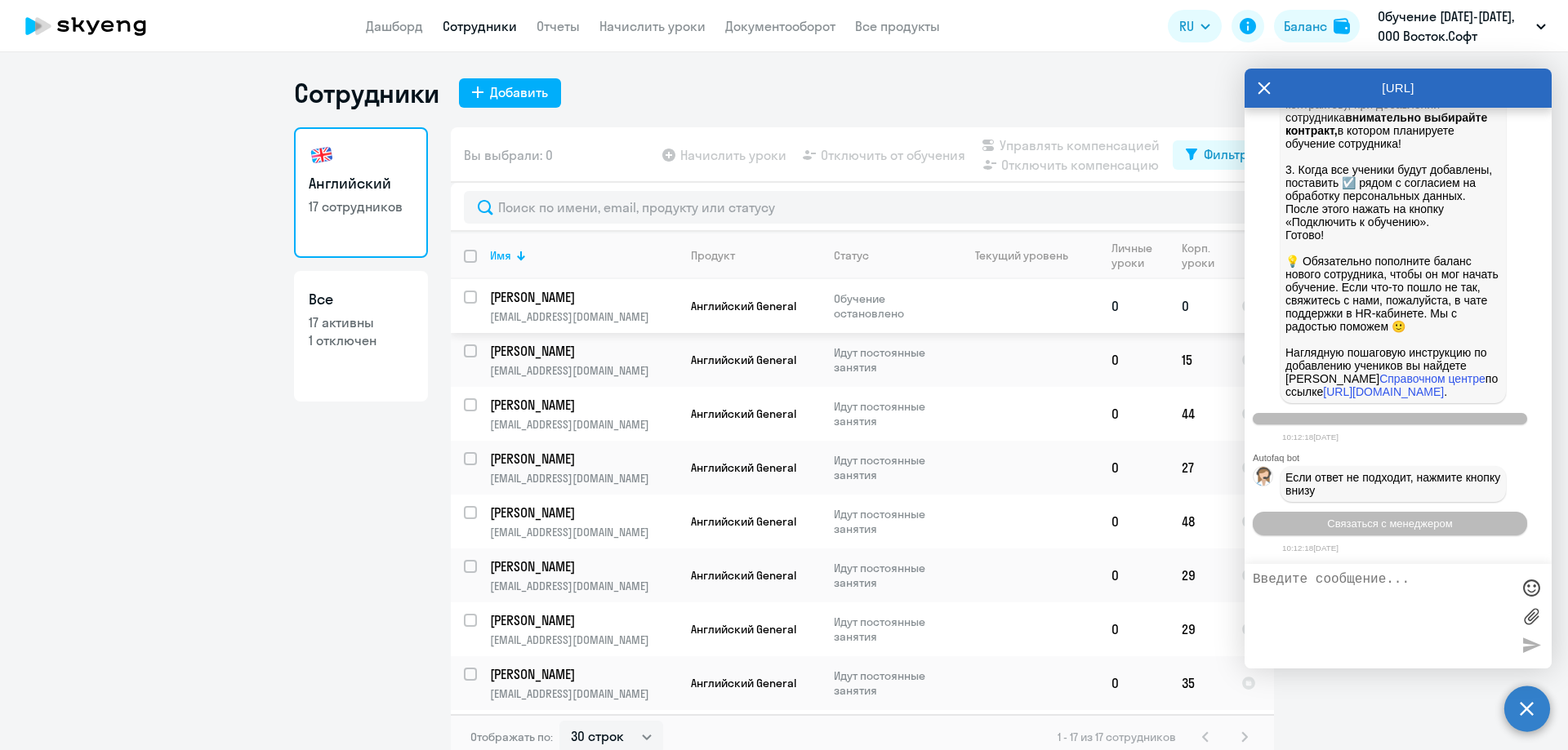
click at [464, 298] on input "select row 22974580" at bounding box center [479, 307] width 33 height 33
click at [463, 298] on input "deselect row 22974580" at bounding box center [479, 307] width 33 height 33
checkbox input "false"
click at [675, 25] on link "Начислить уроки" at bounding box center [652, 26] width 106 height 16
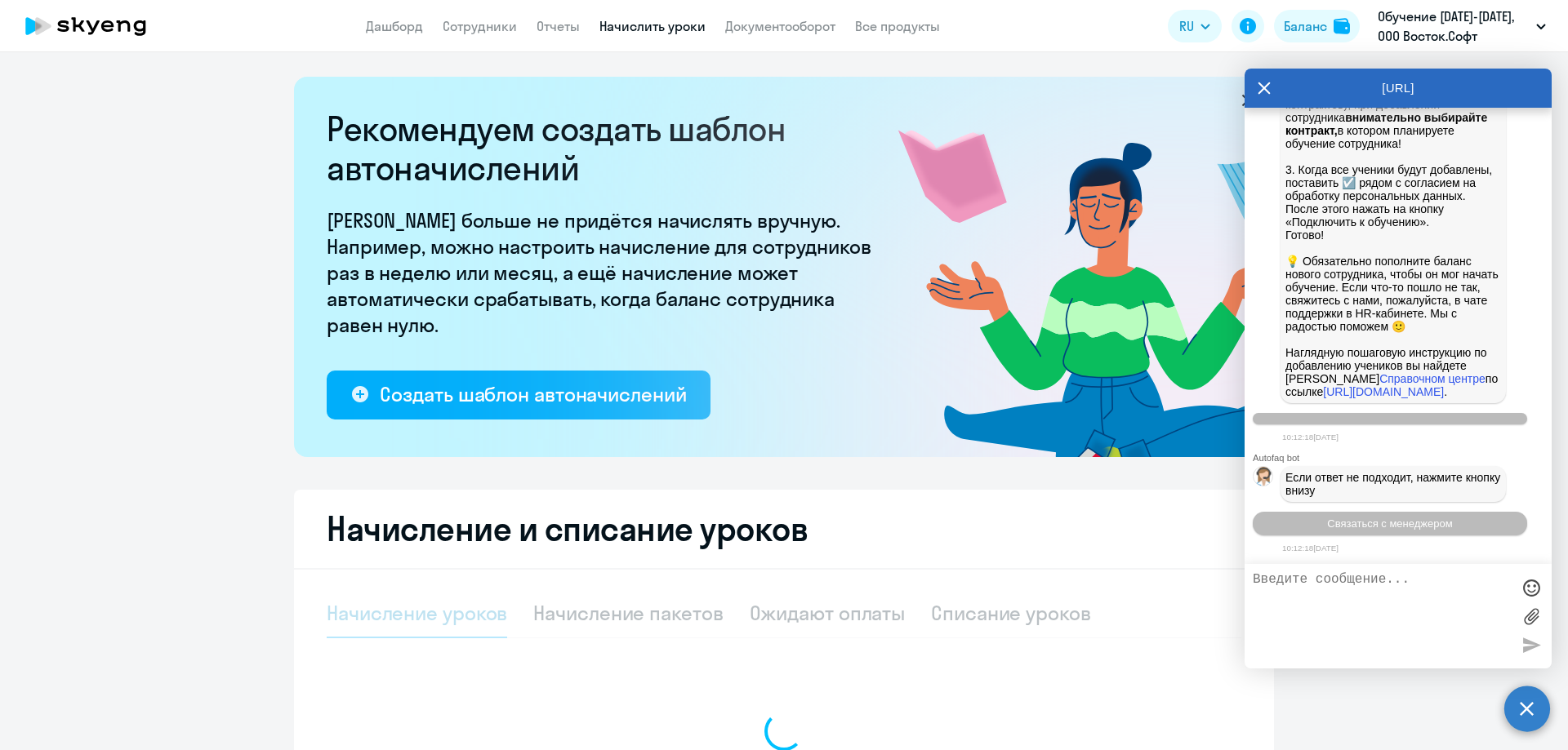
select select "10"
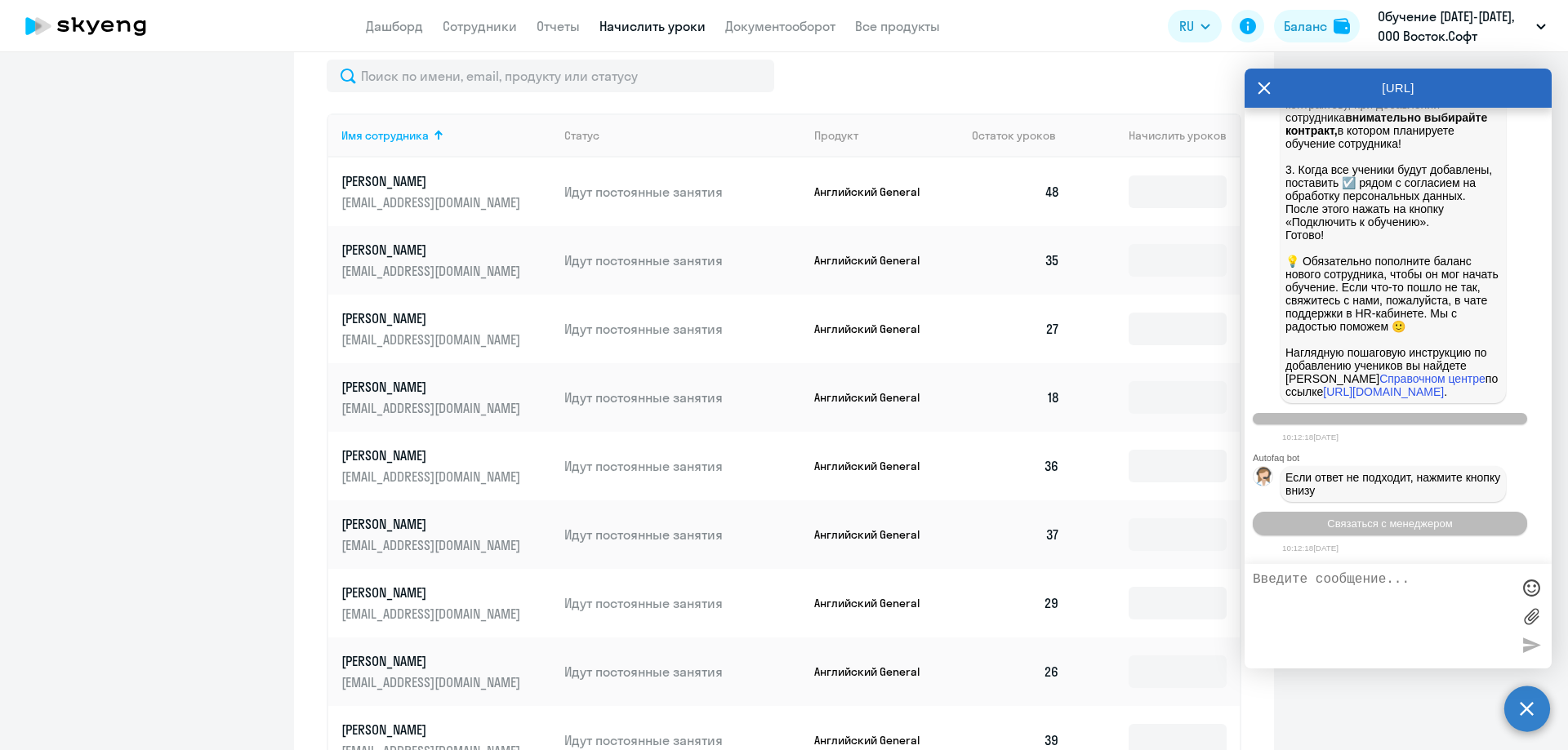
scroll to position [595, 0]
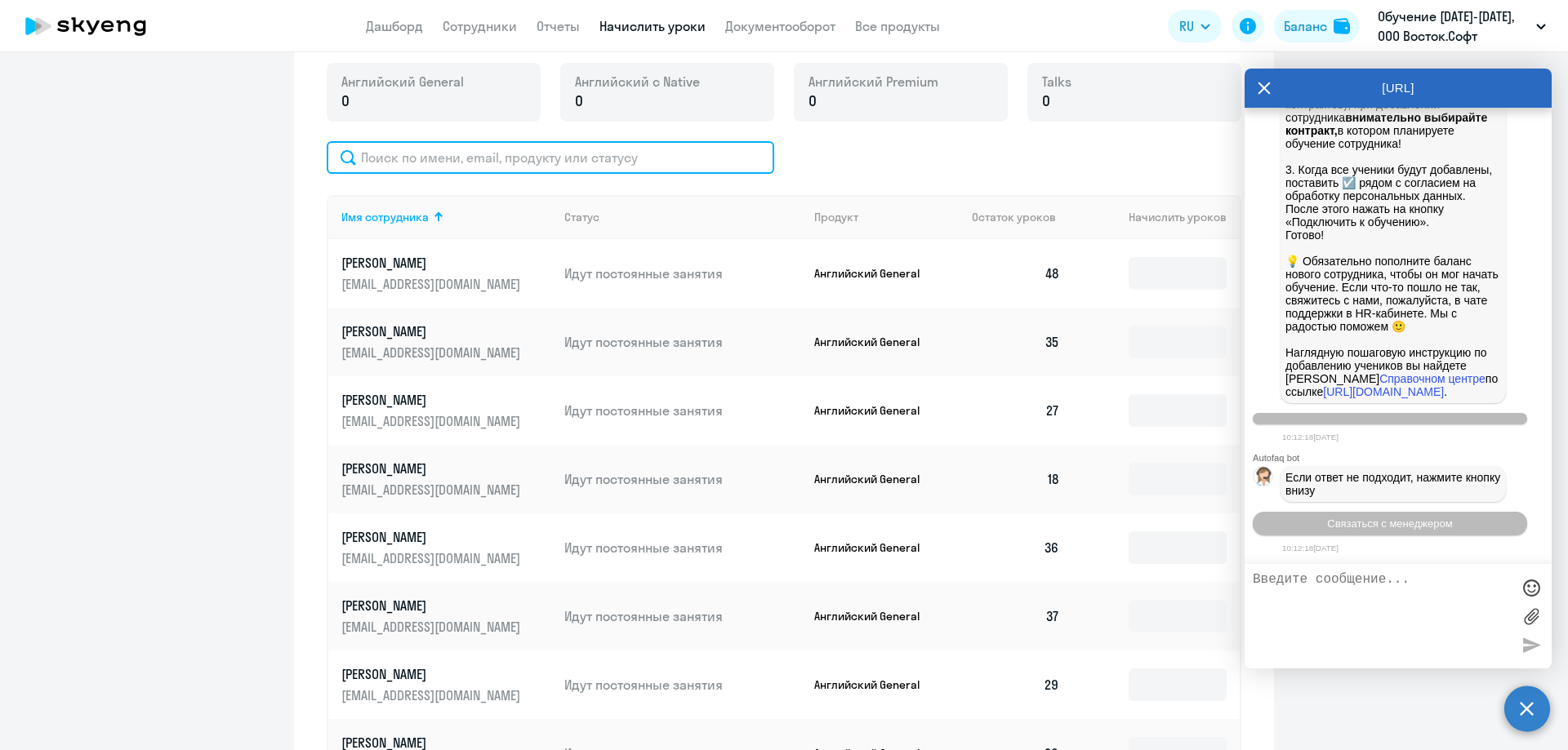
click at [463, 152] on input "text" at bounding box center [550, 157] width 448 height 33
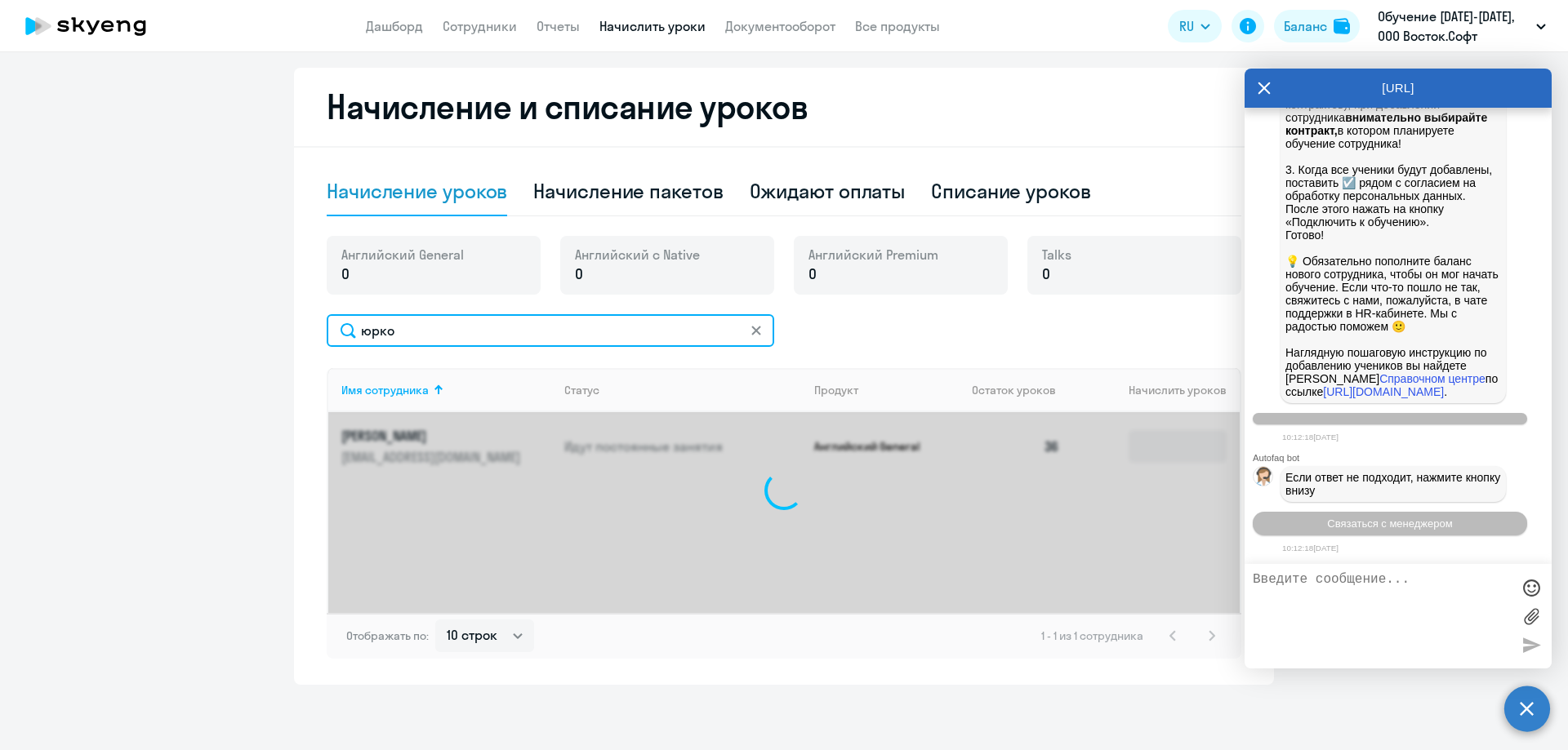
scroll to position [422, 0]
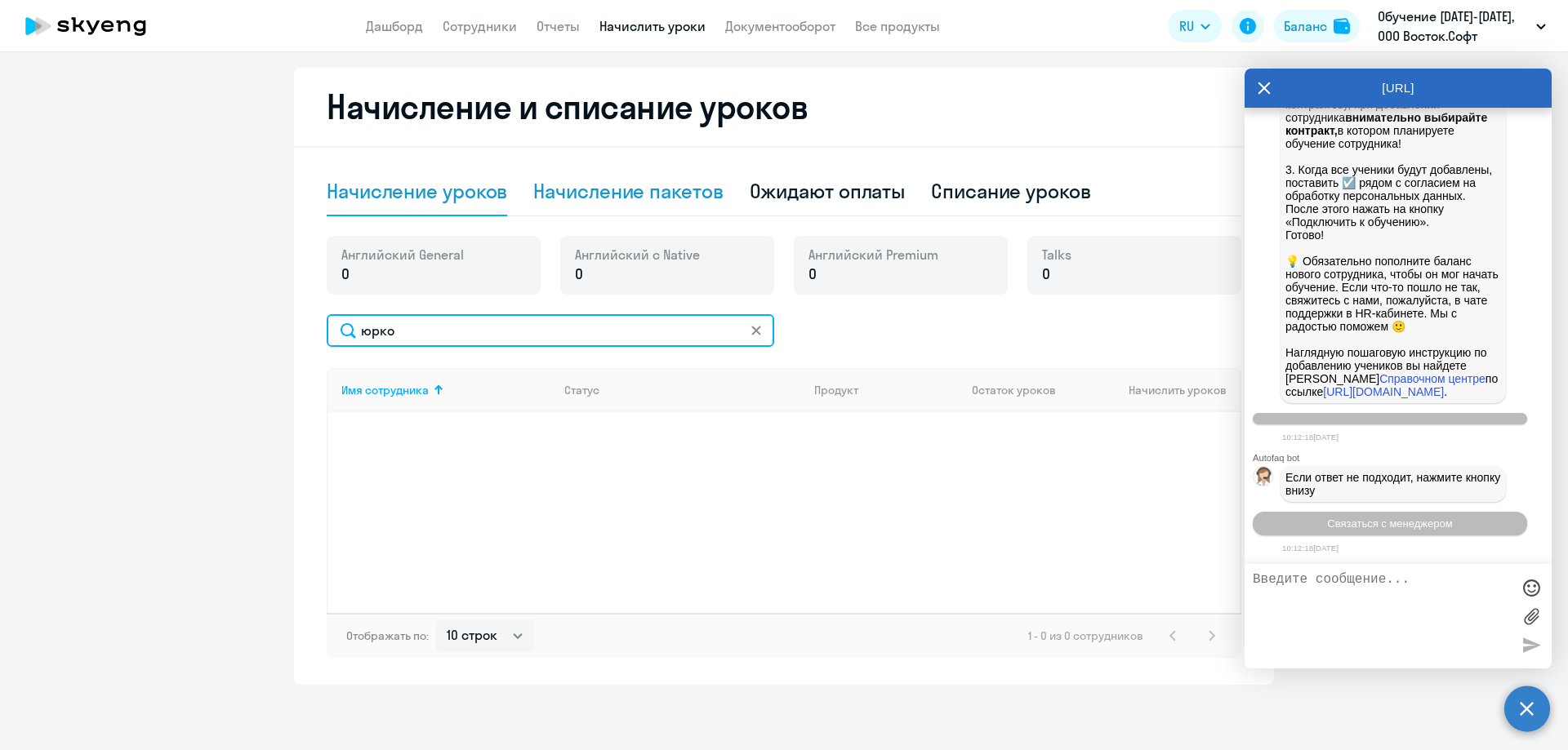
type input "юрко"
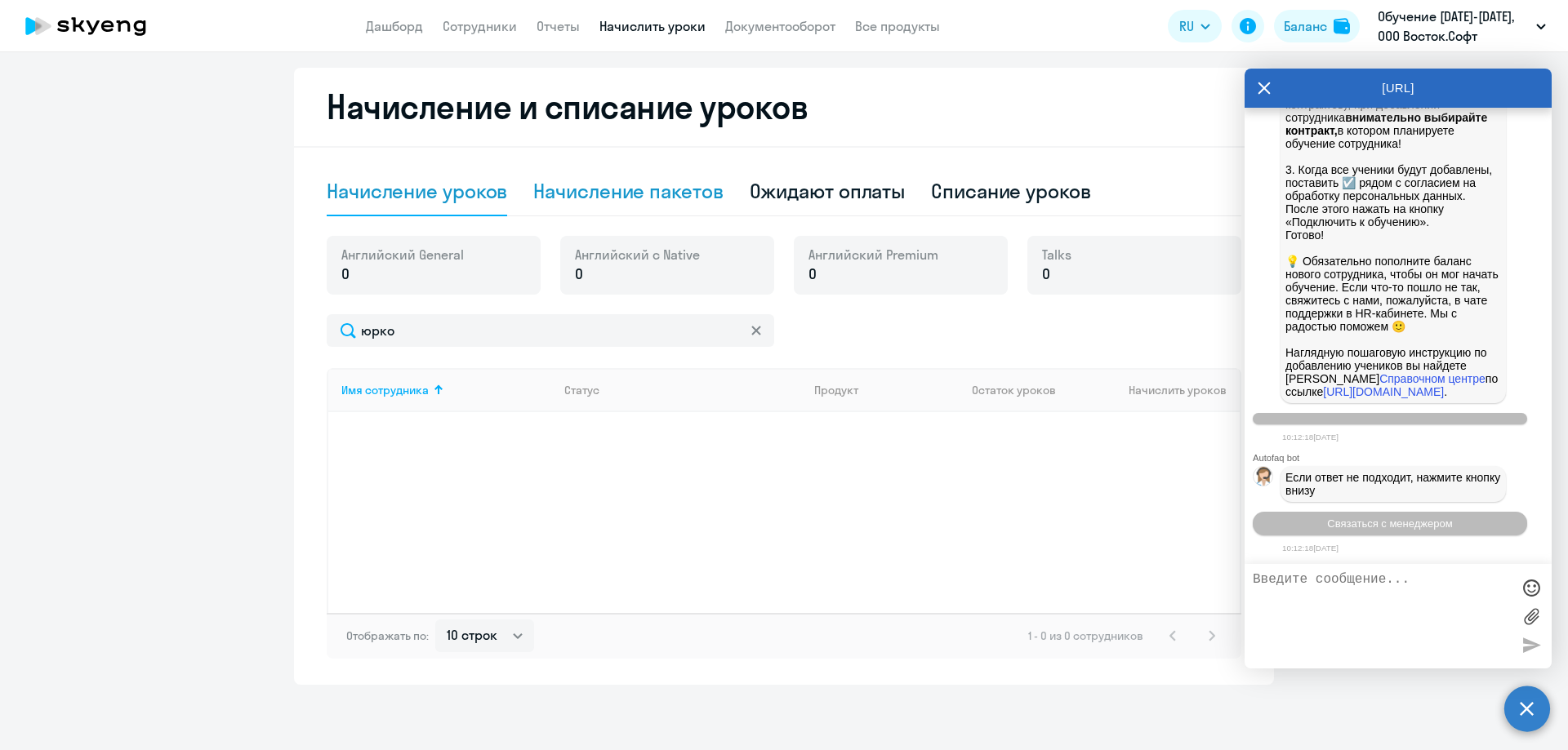
click at [616, 191] on div "Начисление пакетов" at bounding box center [627, 190] width 190 height 26
select select "10"
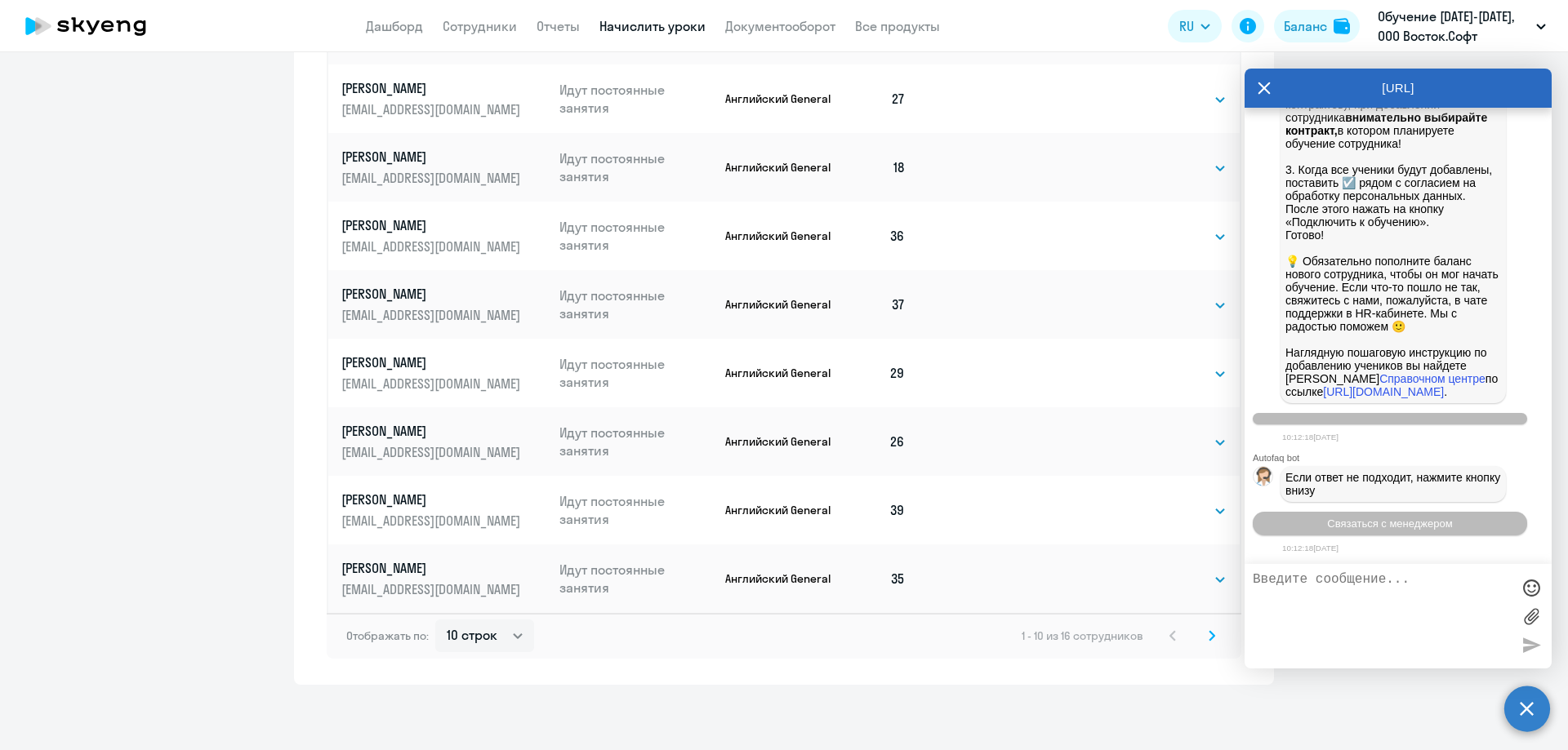
scroll to position [36, 0]
click at [1202, 635] on svg-icon at bounding box center [1212, 636] width 20 height 20
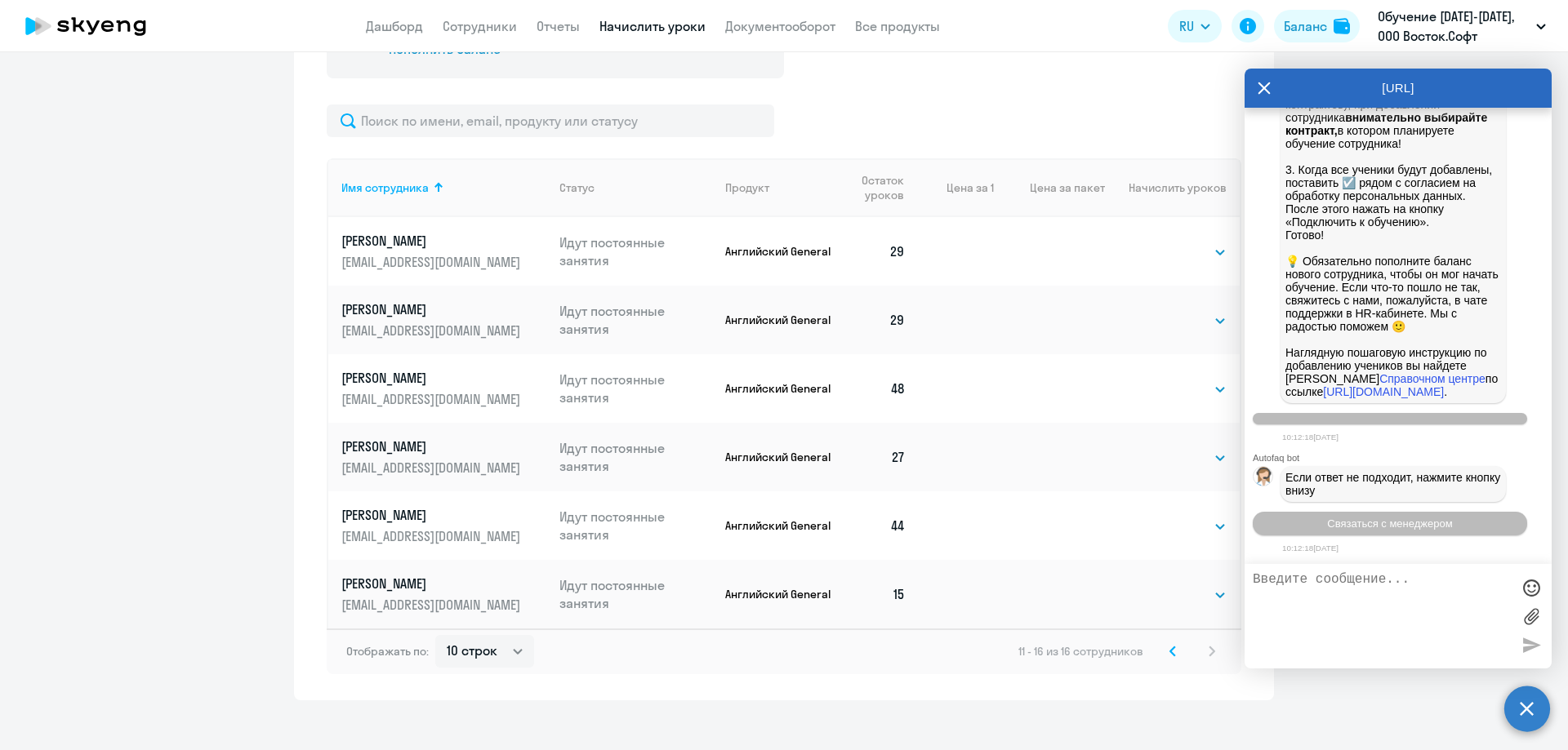
scroll to position [699, 0]
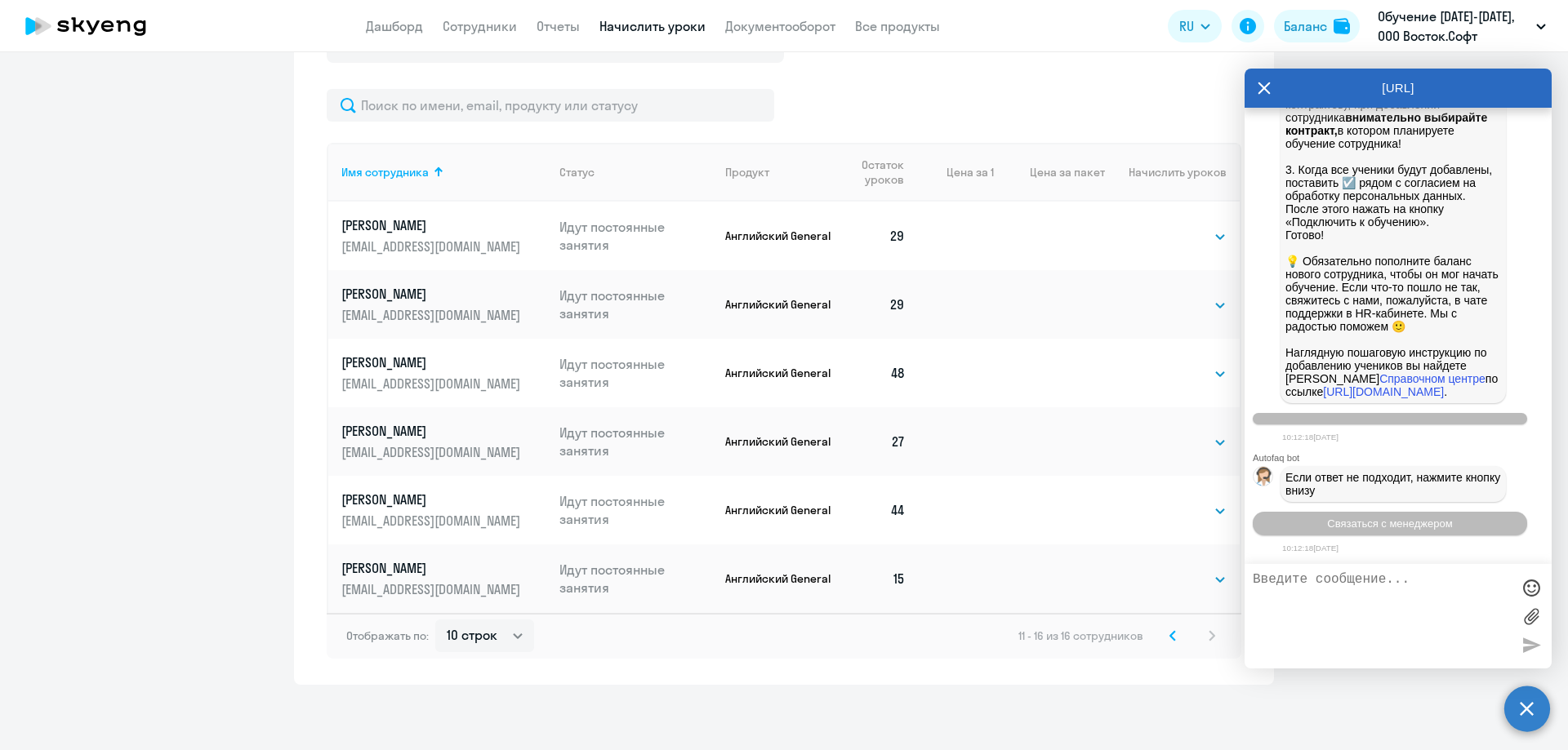
click at [1169, 634] on icon at bounding box center [1172, 636] width 7 height 12
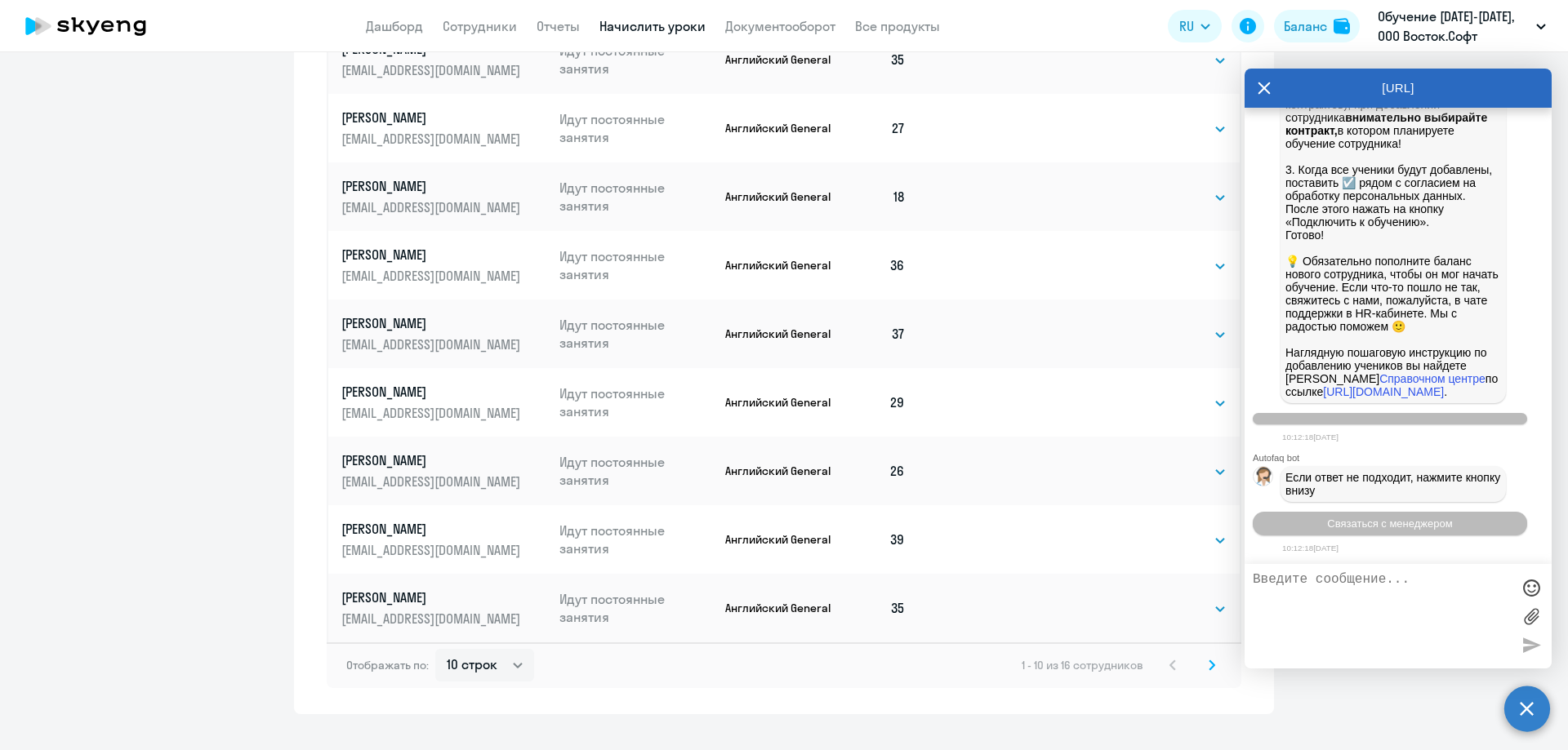
scroll to position [974, 0]
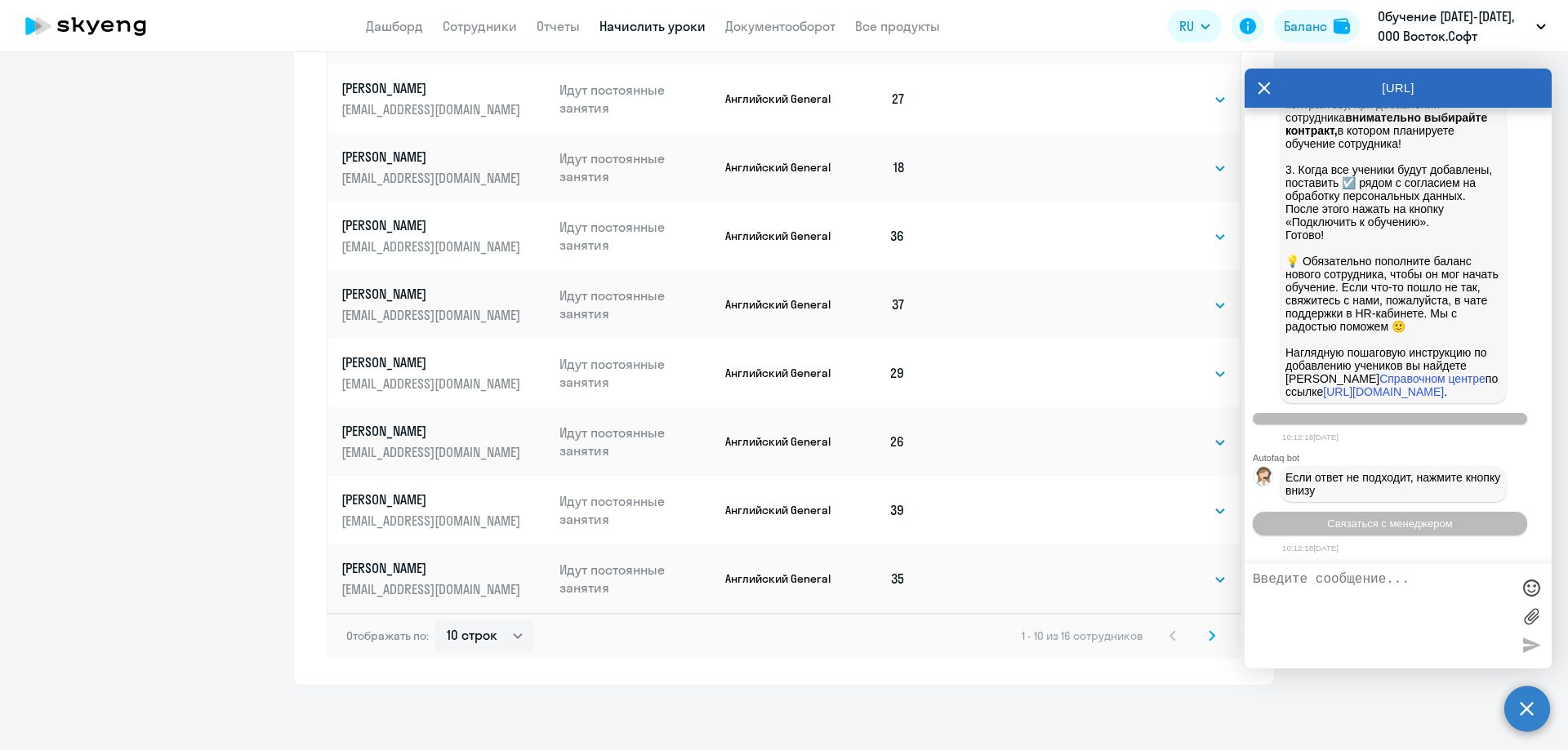
click at [1210, 634] on icon at bounding box center [1212, 635] width 5 height 9
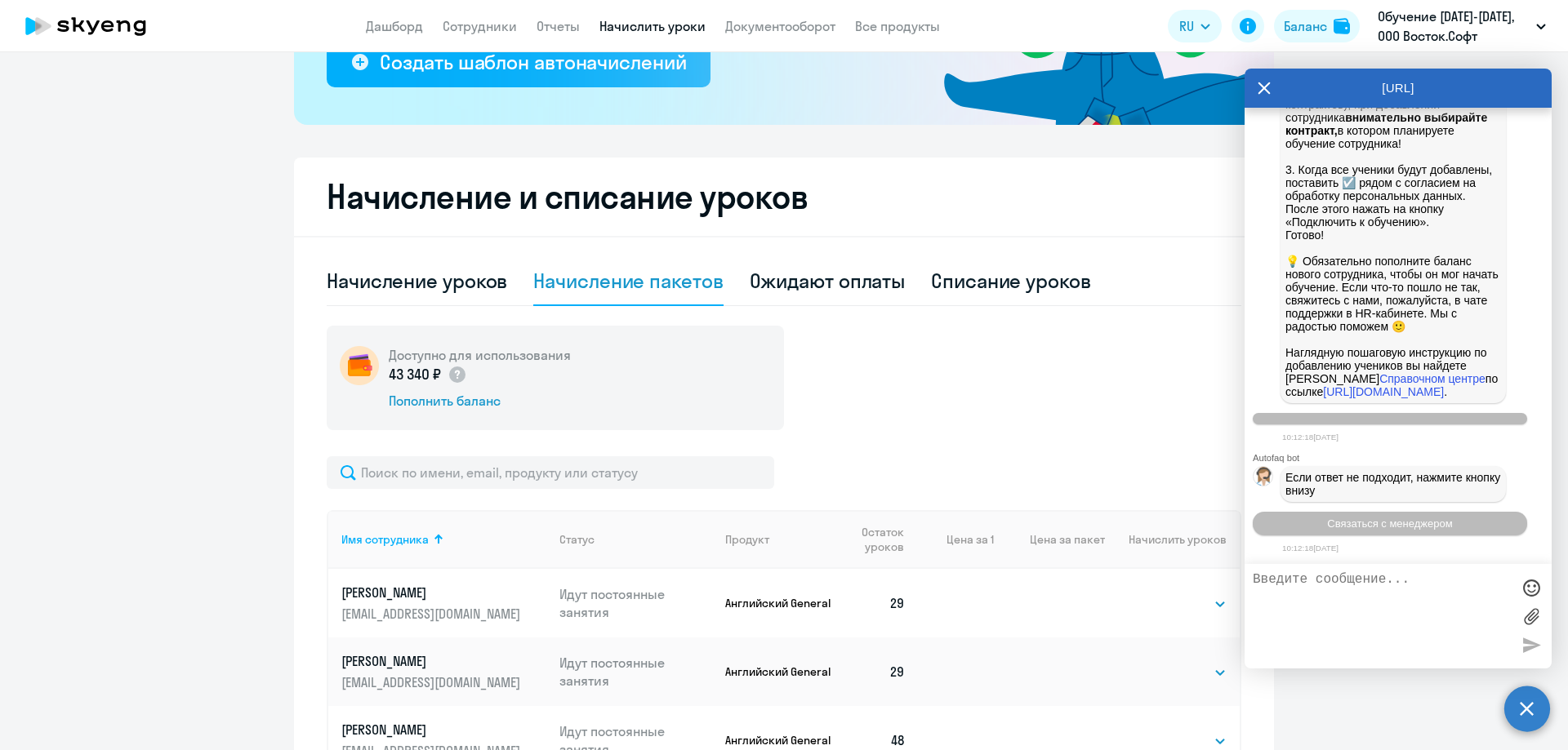
scroll to position [210, 0]
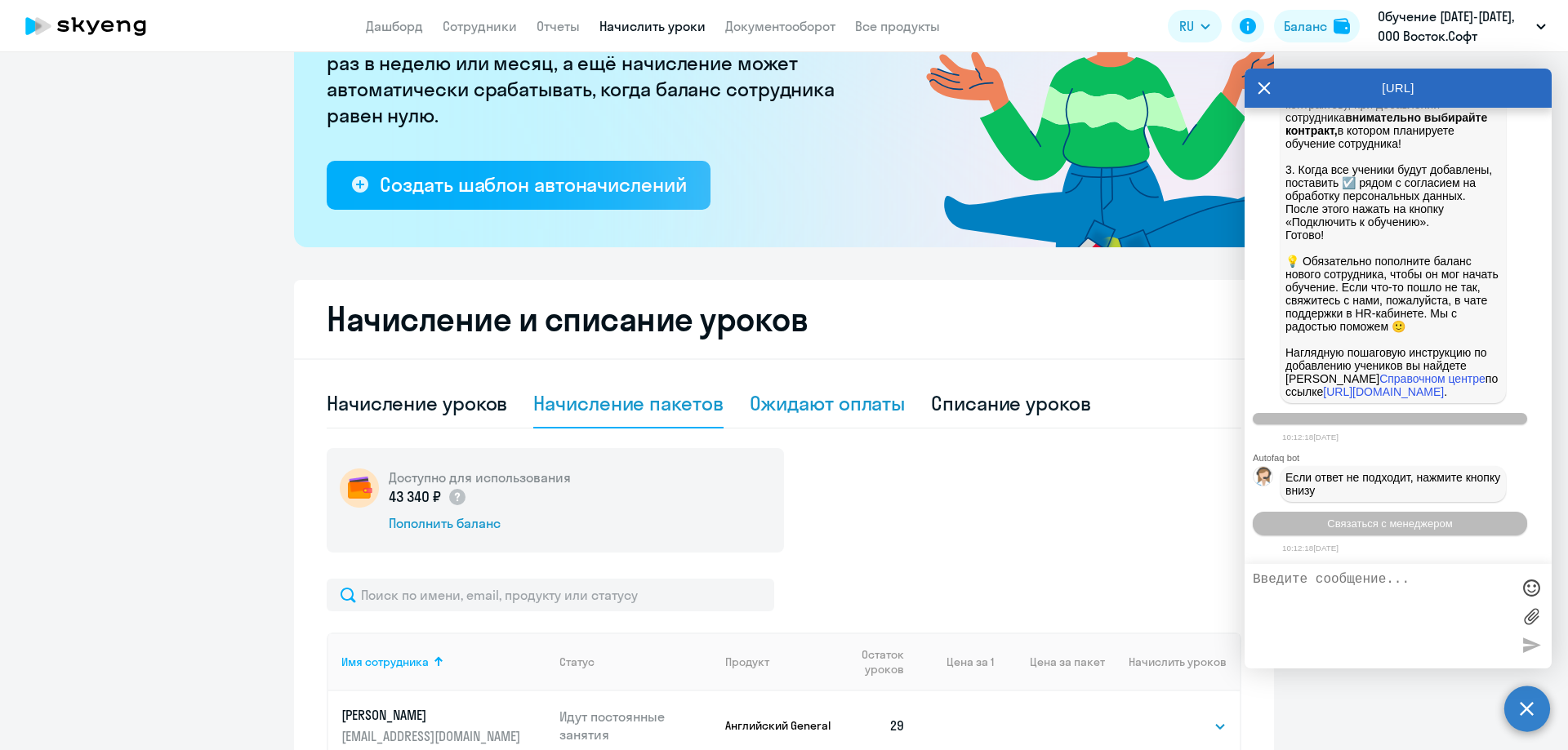
click at [860, 400] on div "Ожидают оплаты" at bounding box center [827, 403] width 156 height 26
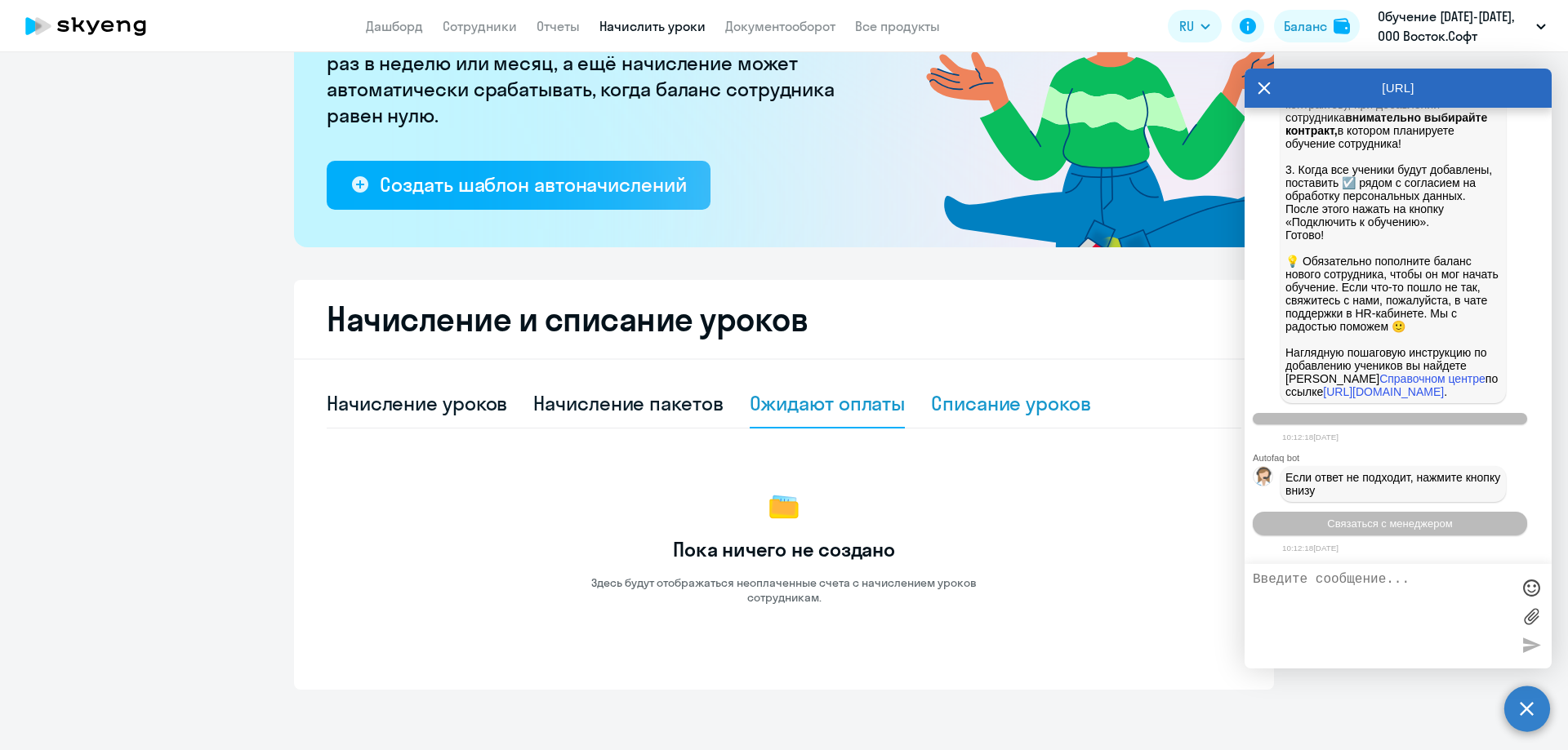
click at [989, 407] on div "Списание уроков" at bounding box center [1010, 403] width 160 height 26
select select "10"
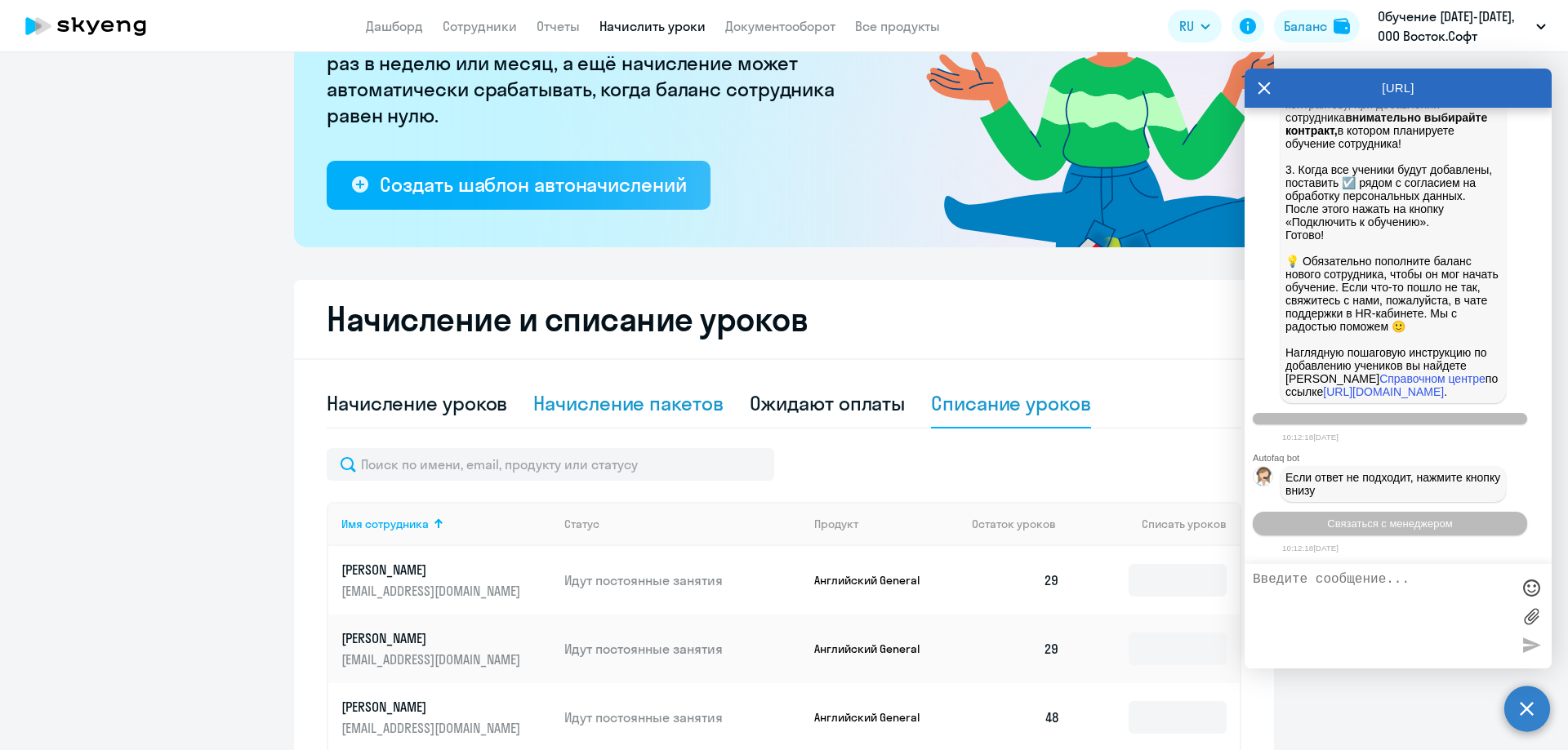
click at [571, 404] on div "Начисление пакетов" at bounding box center [627, 403] width 190 height 26
select select "10"
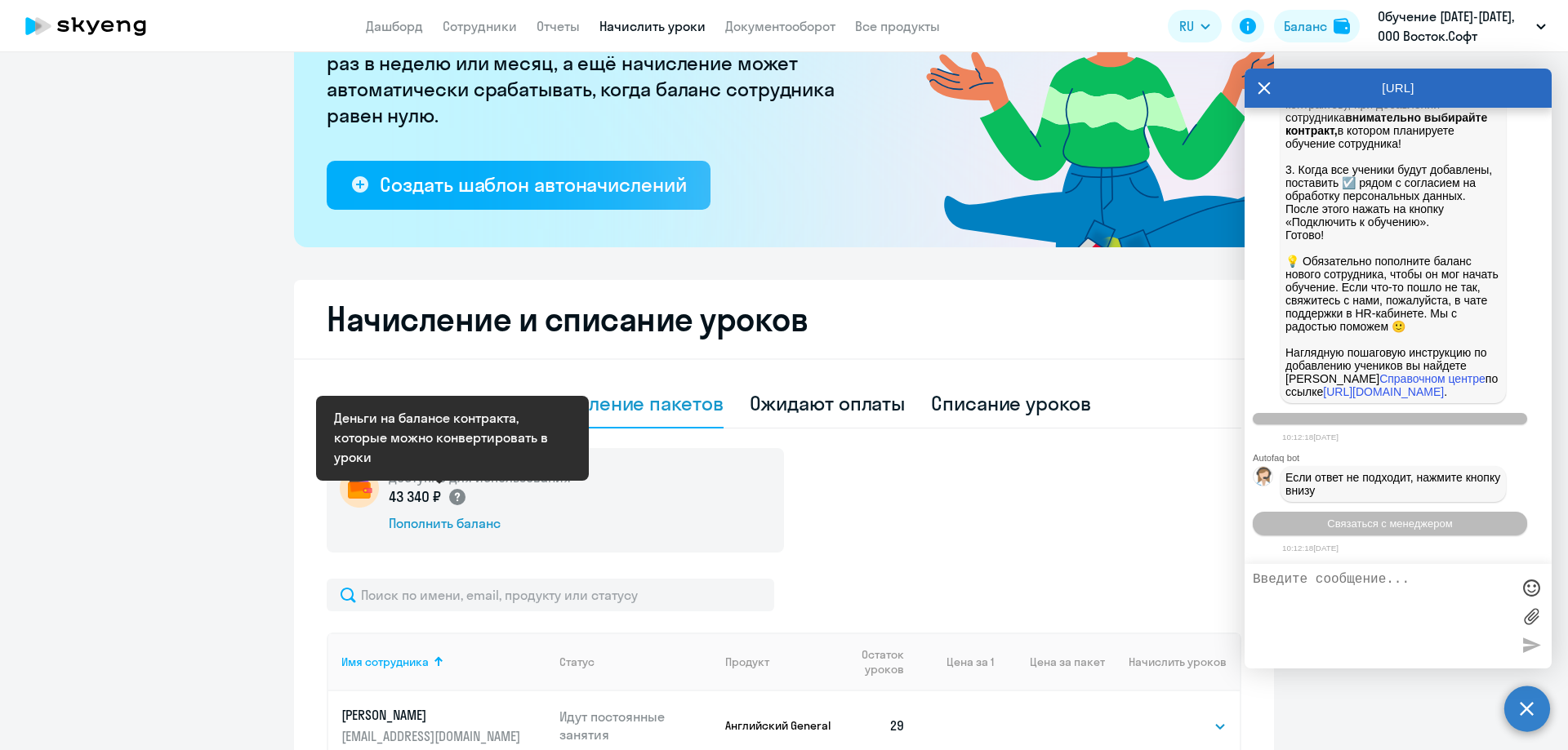
click at [455, 494] on icon at bounding box center [457, 497] width 5 height 9
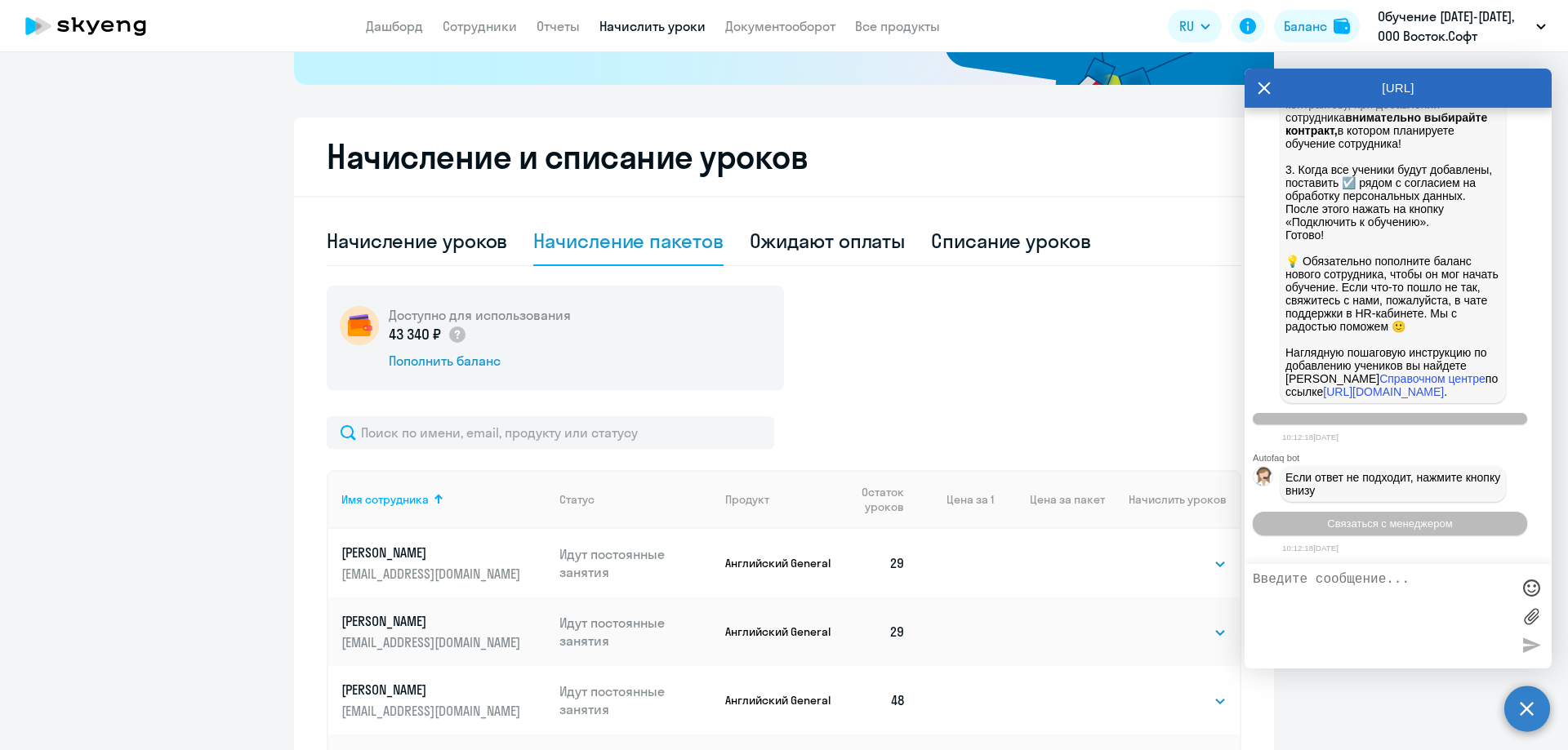
scroll to position [373, 0]
click at [457, 238] on div "Начисление уроков" at bounding box center [417, 240] width 181 height 26
select select "10"
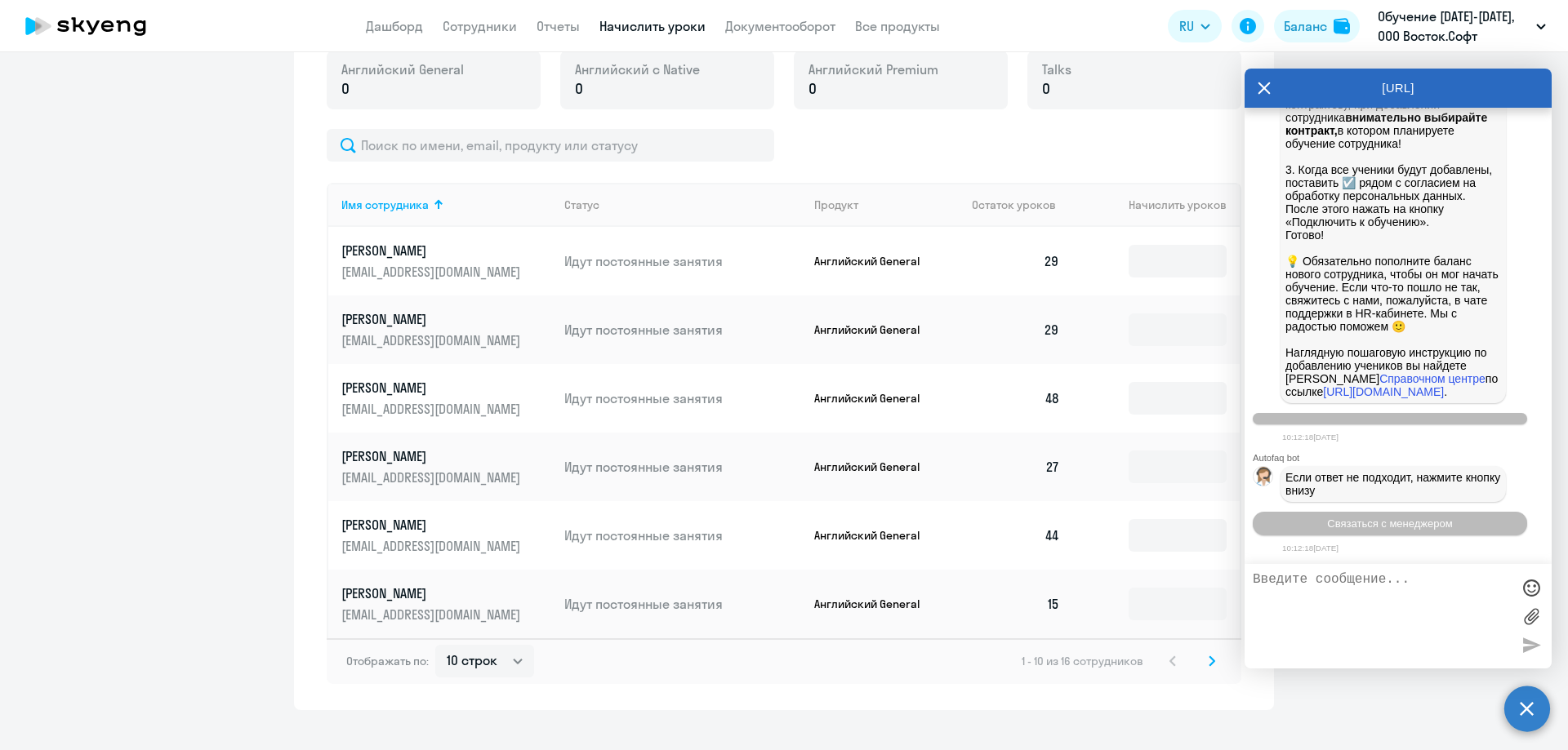
scroll to position [618, 0]
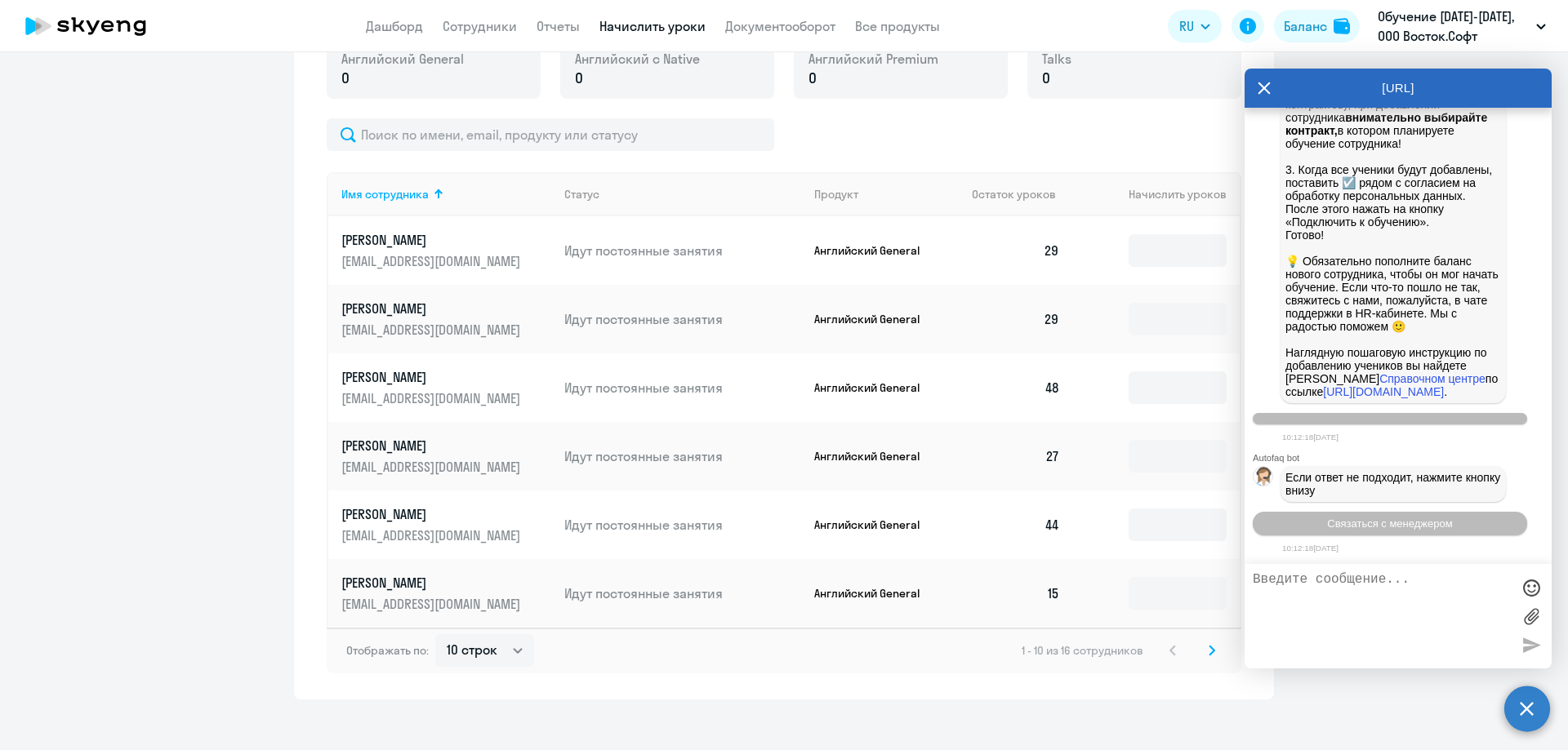
click at [1209, 656] on icon at bounding box center [1212, 651] width 7 height 12
click at [1208, 653] on div "11 - 16 из 16 сотрудников" at bounding box center [1119, 651] width 203 height 20
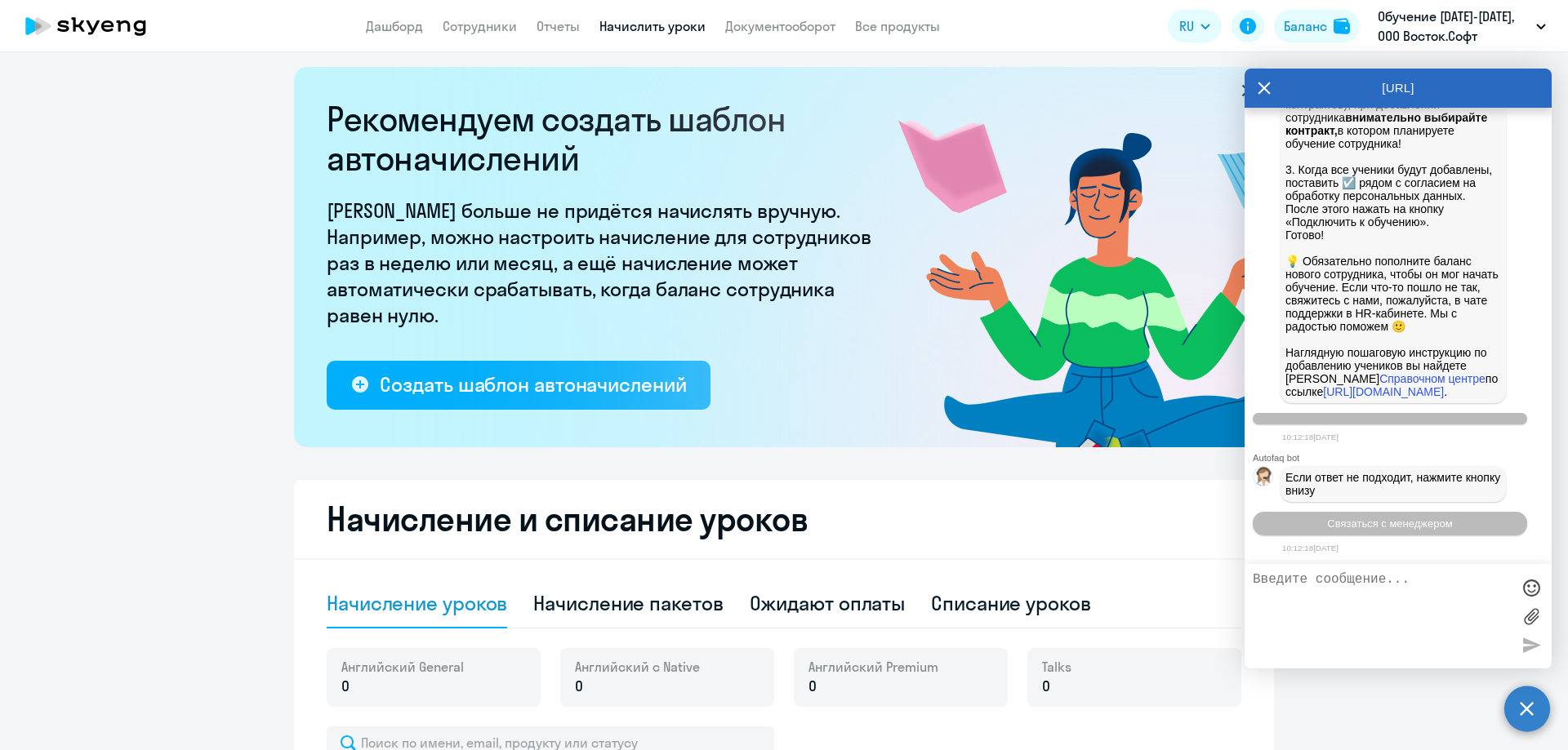
scroll to position [0, 0]
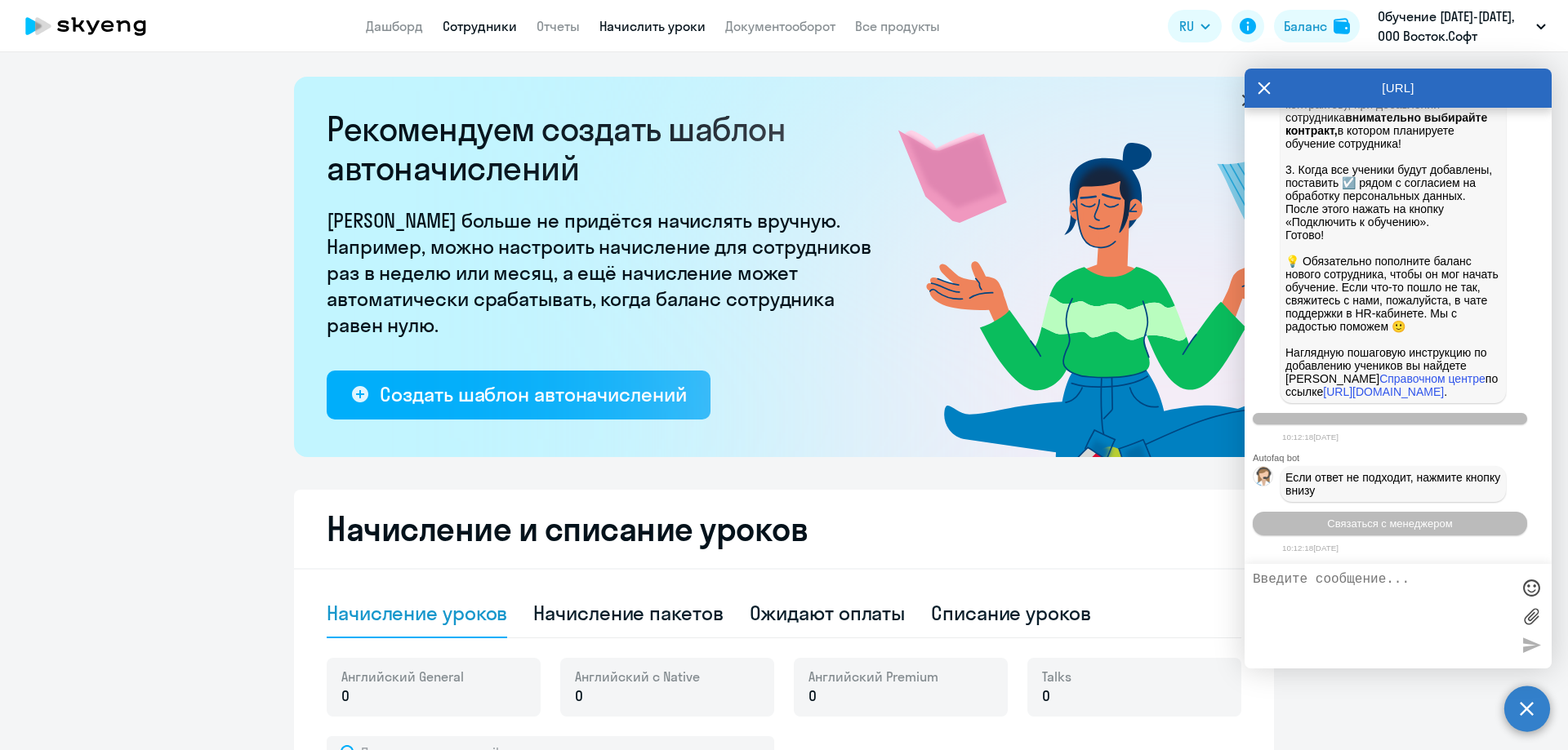
click at [466, 28] on link "Сотрудники" at bounding box center [479, 26] width 74 height 16
select select "30"
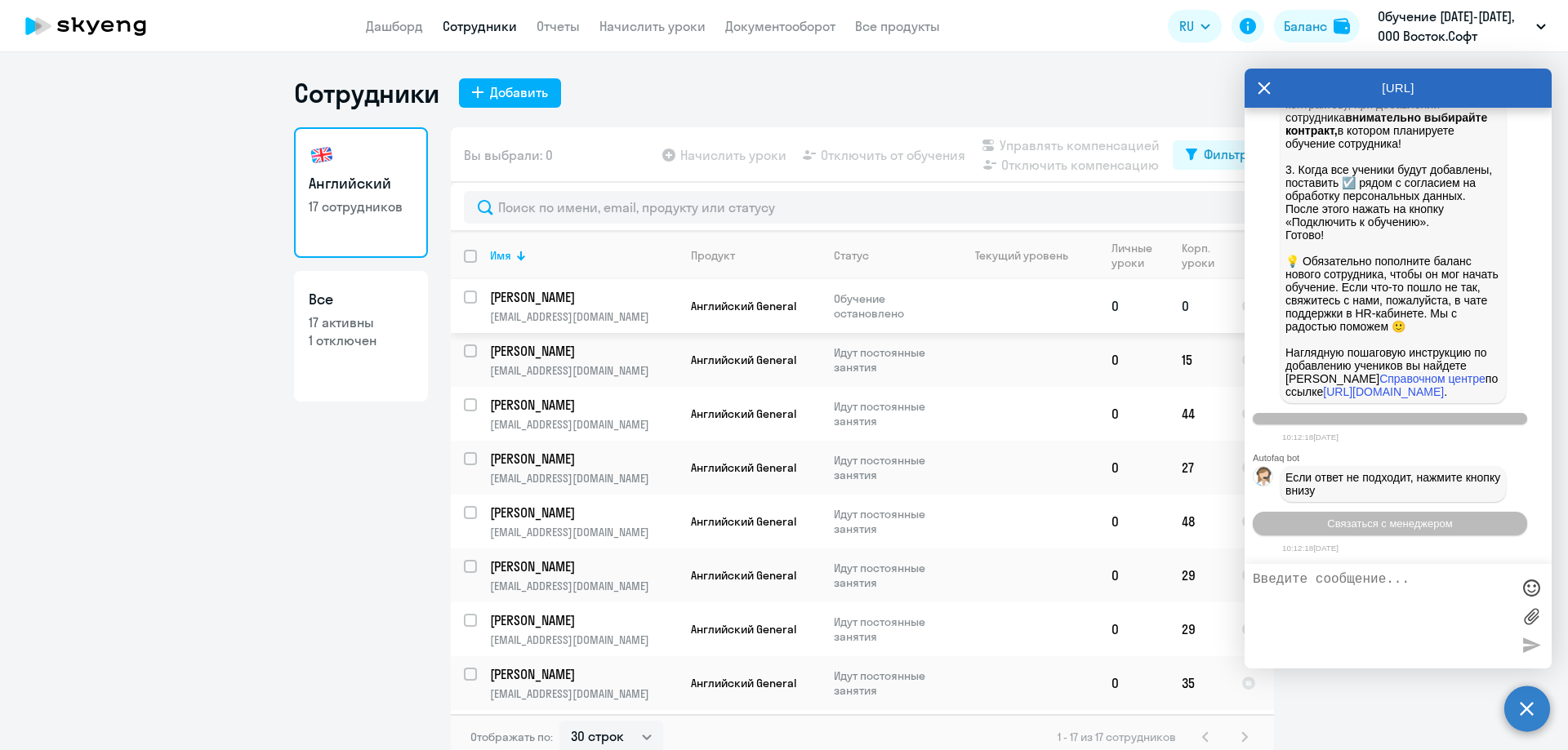
click at [544, 298] on p "[PERSON_NAME]" at bounding box center [583, 298] width 185 height 18
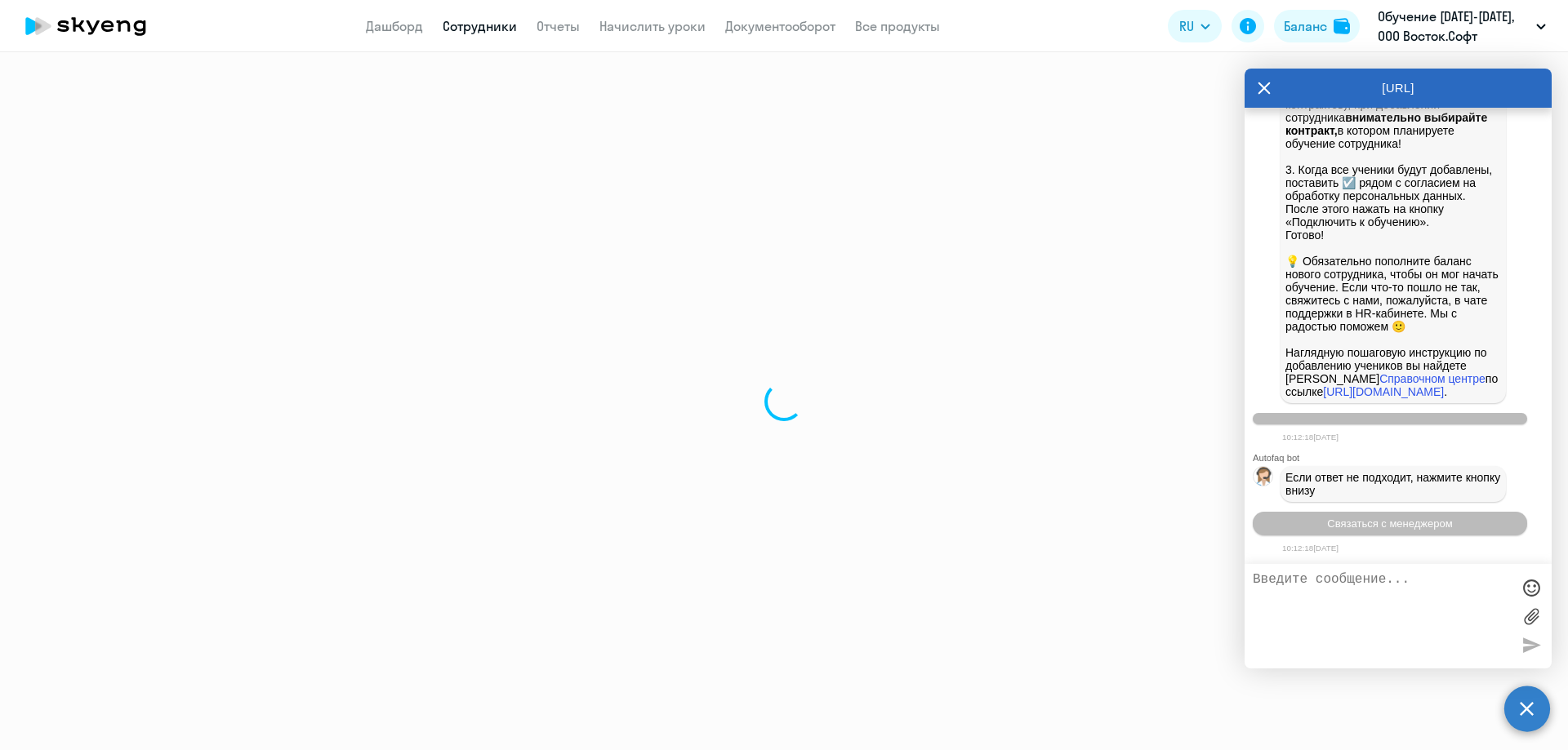
select select "english"
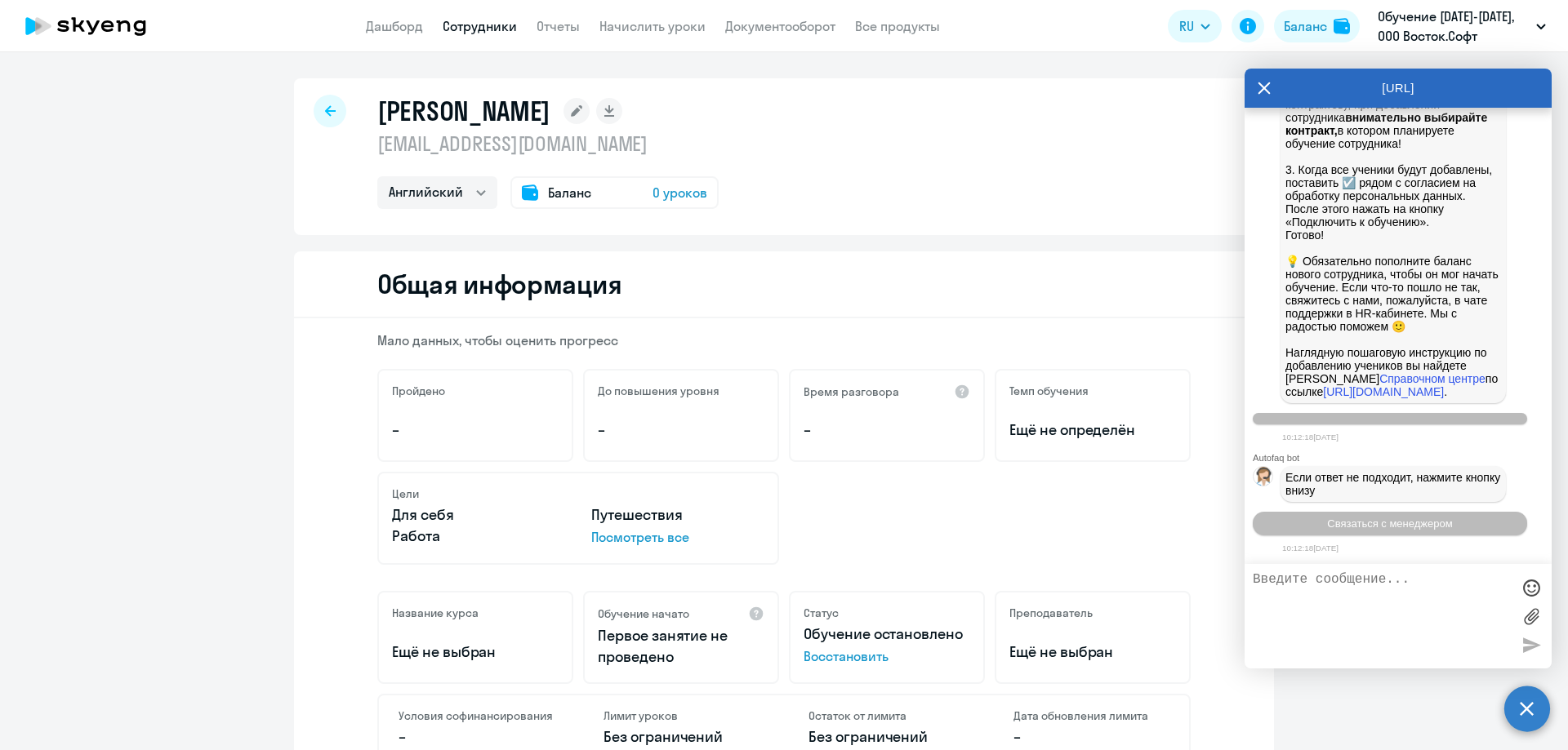
click at [683, 191] on span "0 уроков" at bounding box center [680, 192] width 55 height 20
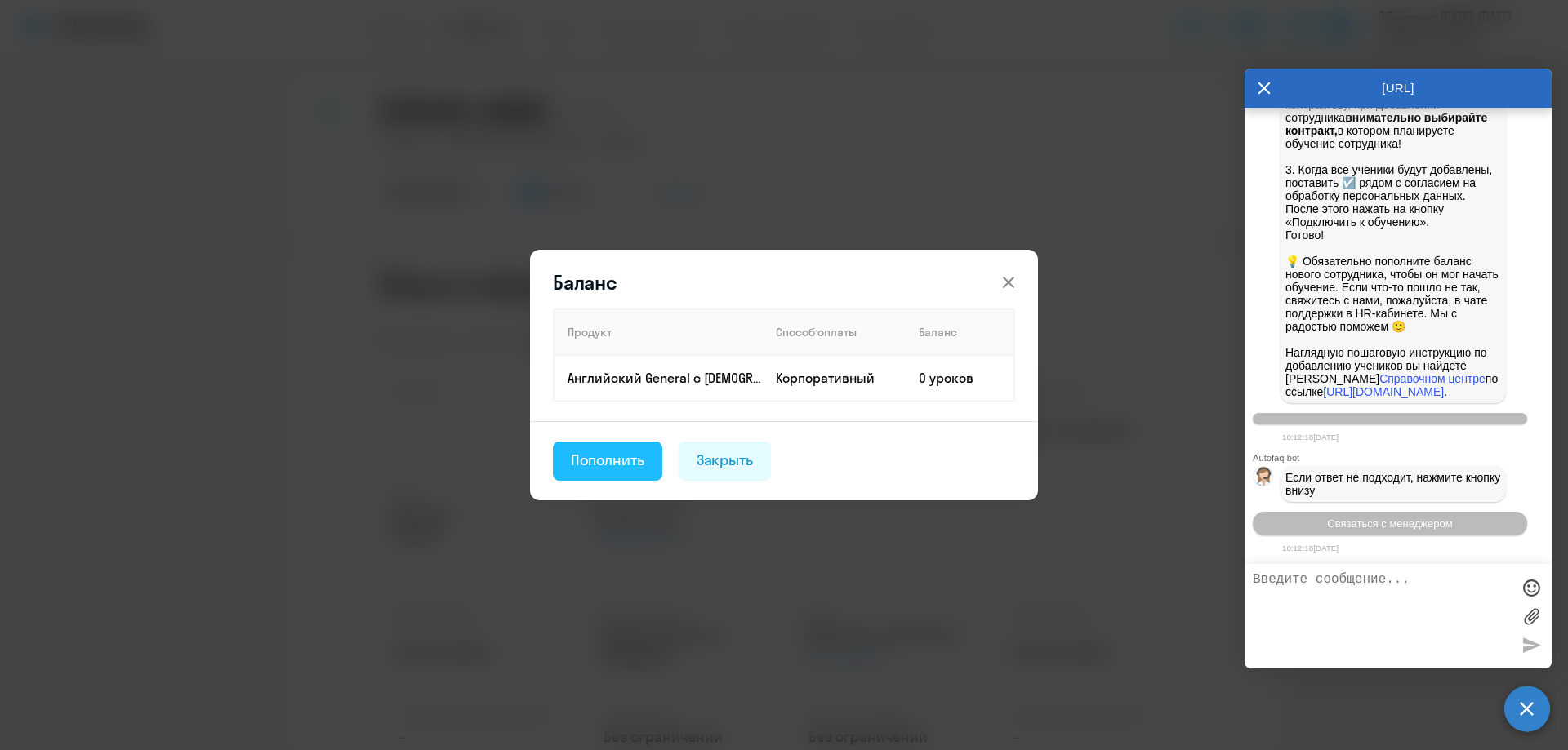
click at [620, 459] on div "Пополнить" at bounding box center [607, 459] width 73 height 21
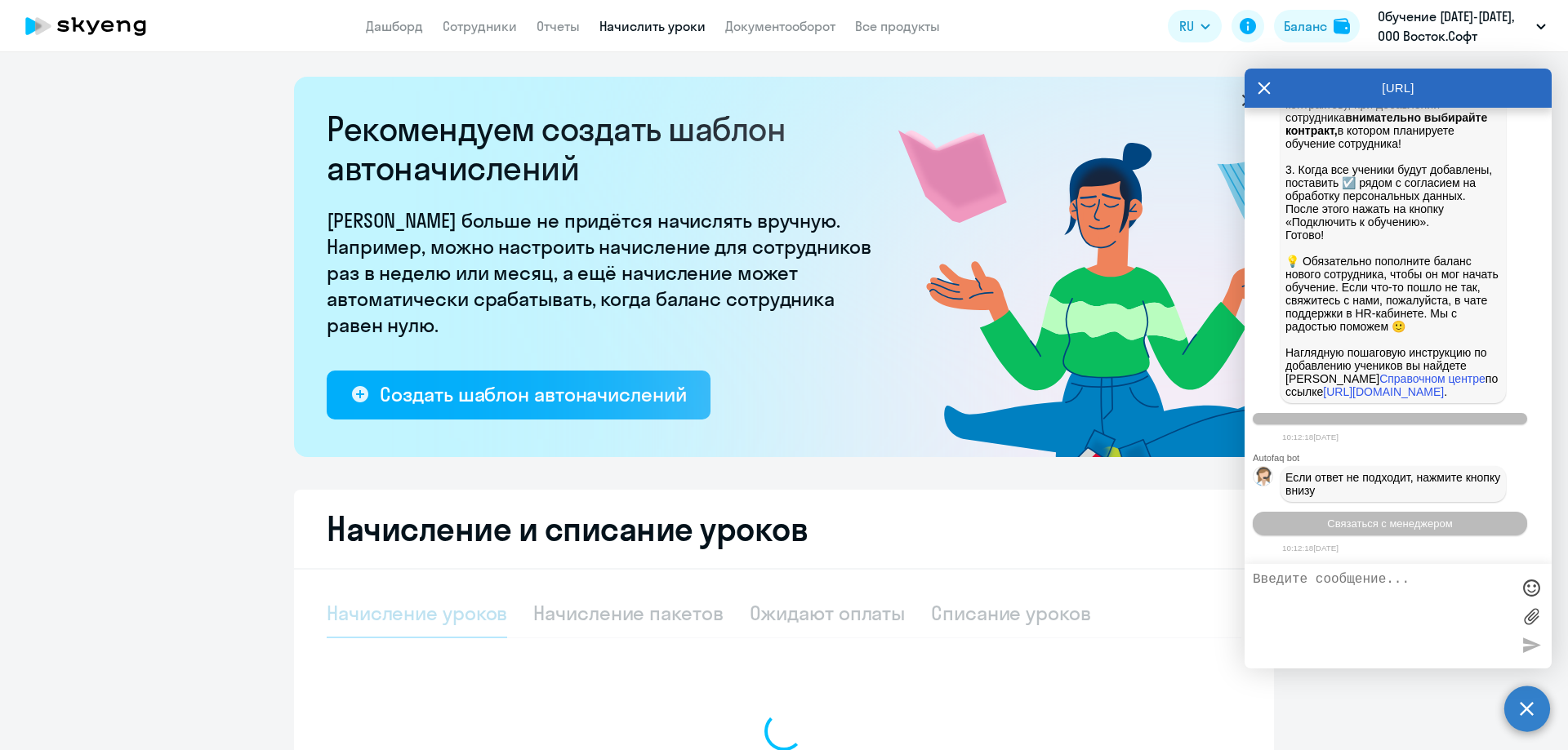
select select "10"
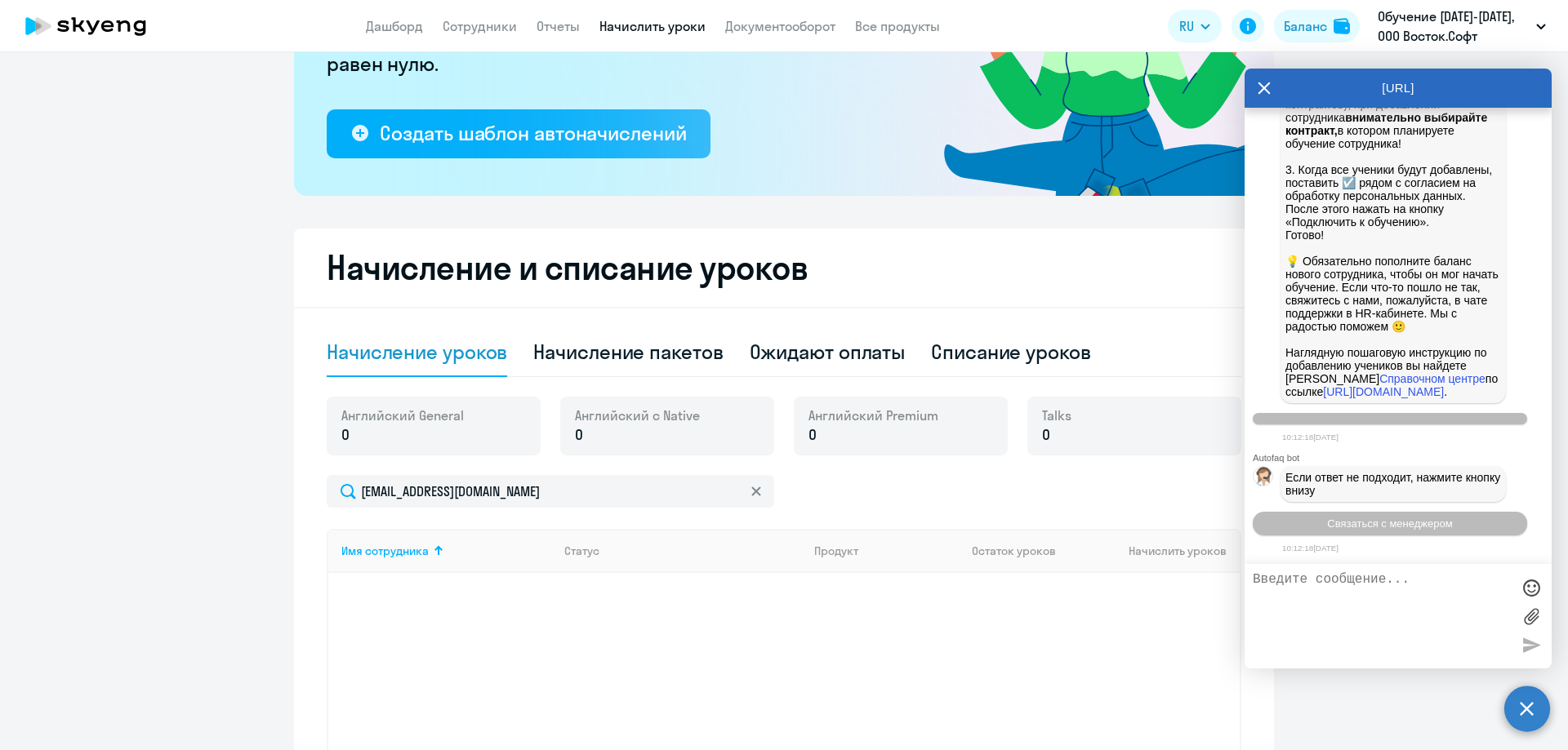
scroll to position [326, 0]
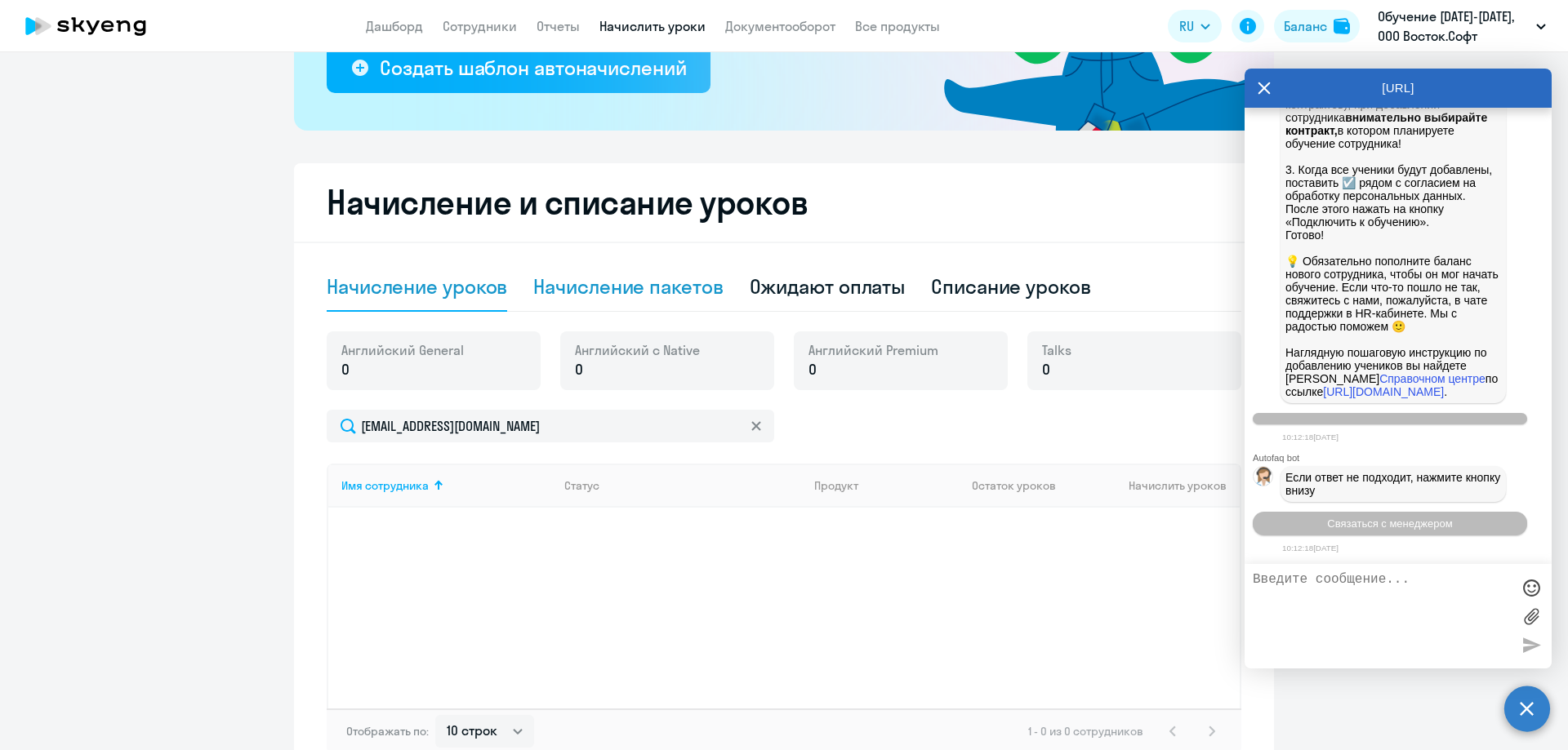
click at [633, 291] on div "Начисление пакетов" at bounding box center [627, 287] width 190 height 26
select select "10"
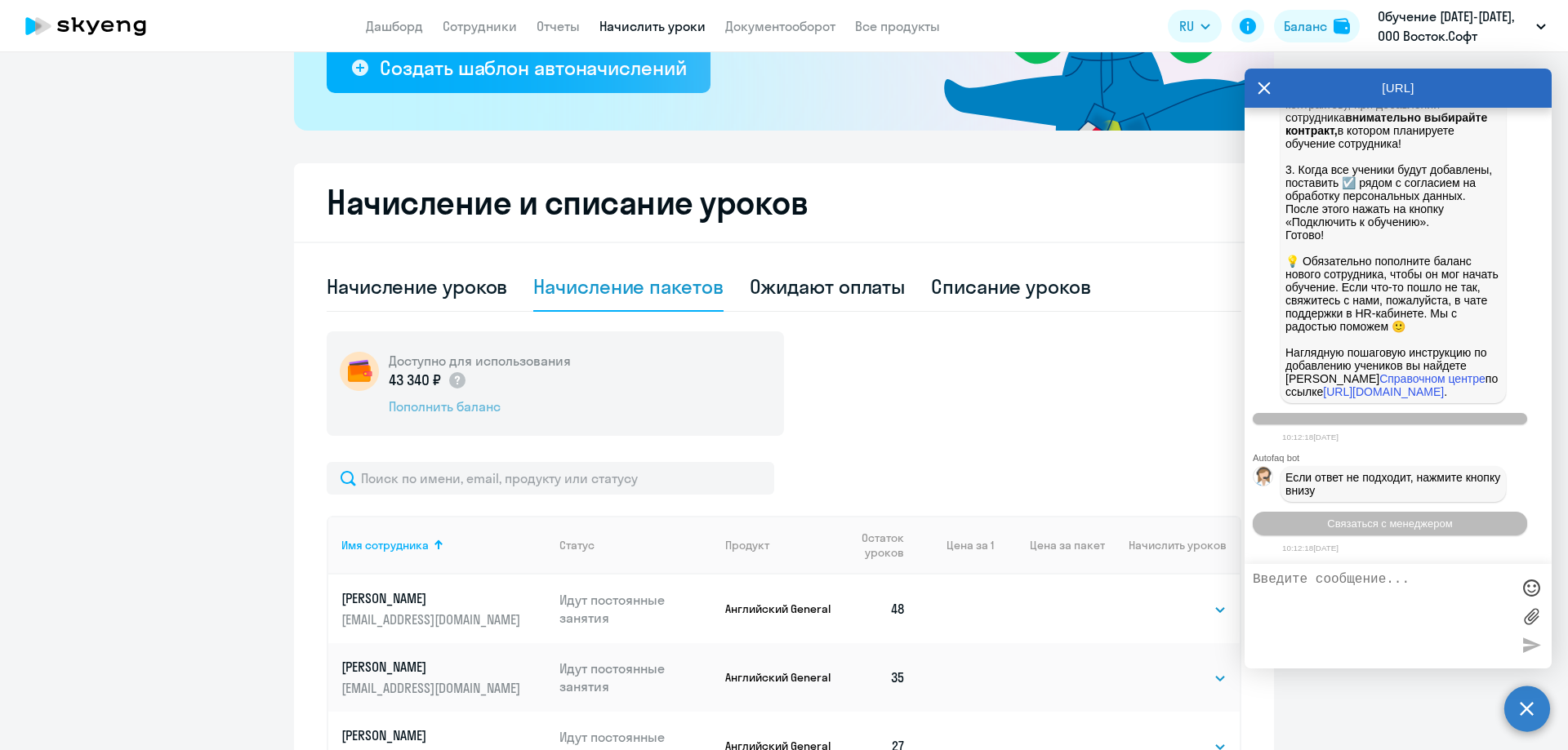
click at [441, 407] on div "Пополнить баланс" at bounding box center [480, 407] width 183 height 18
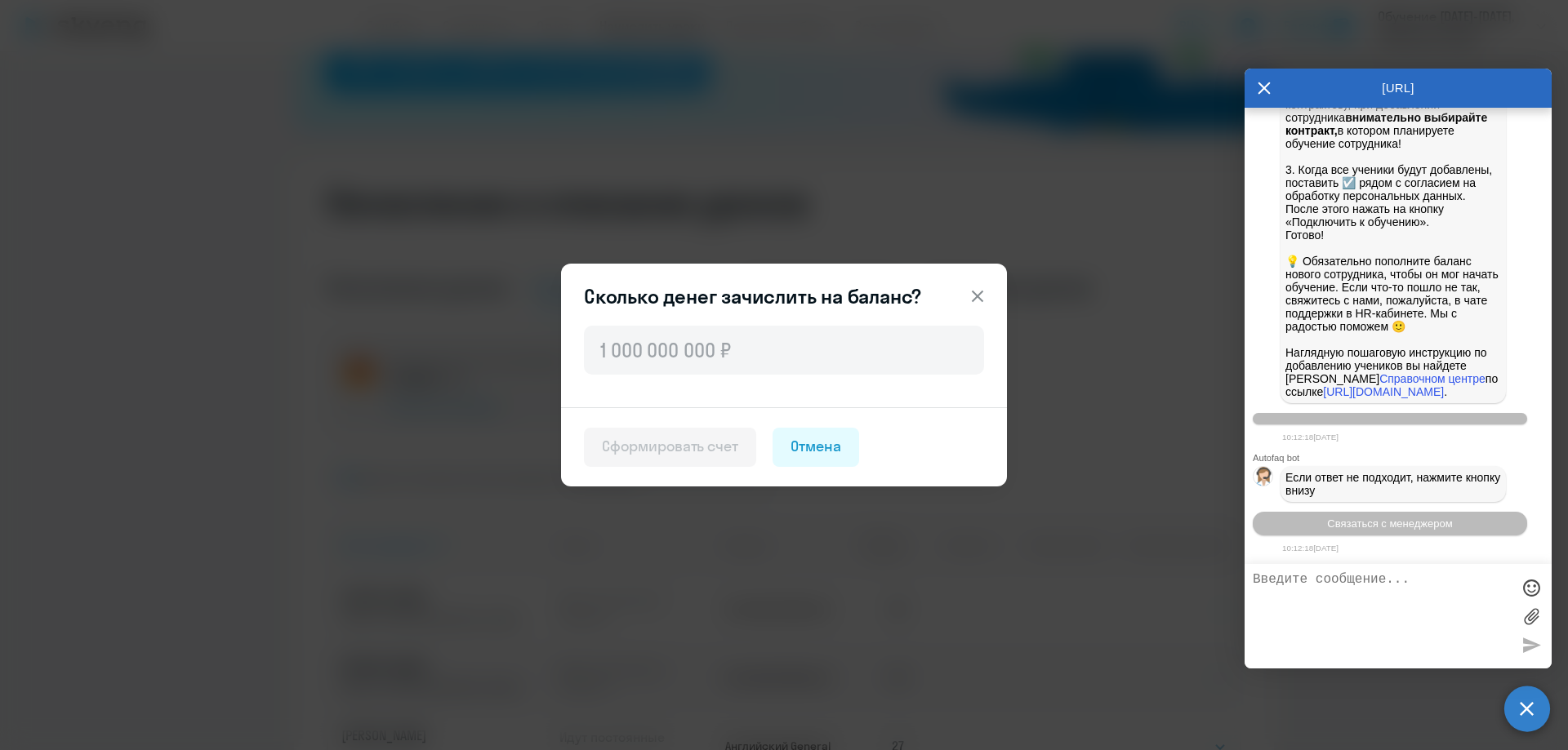
click at [980, 293] on icon at bounding box center [978, 297] width 12 height 12
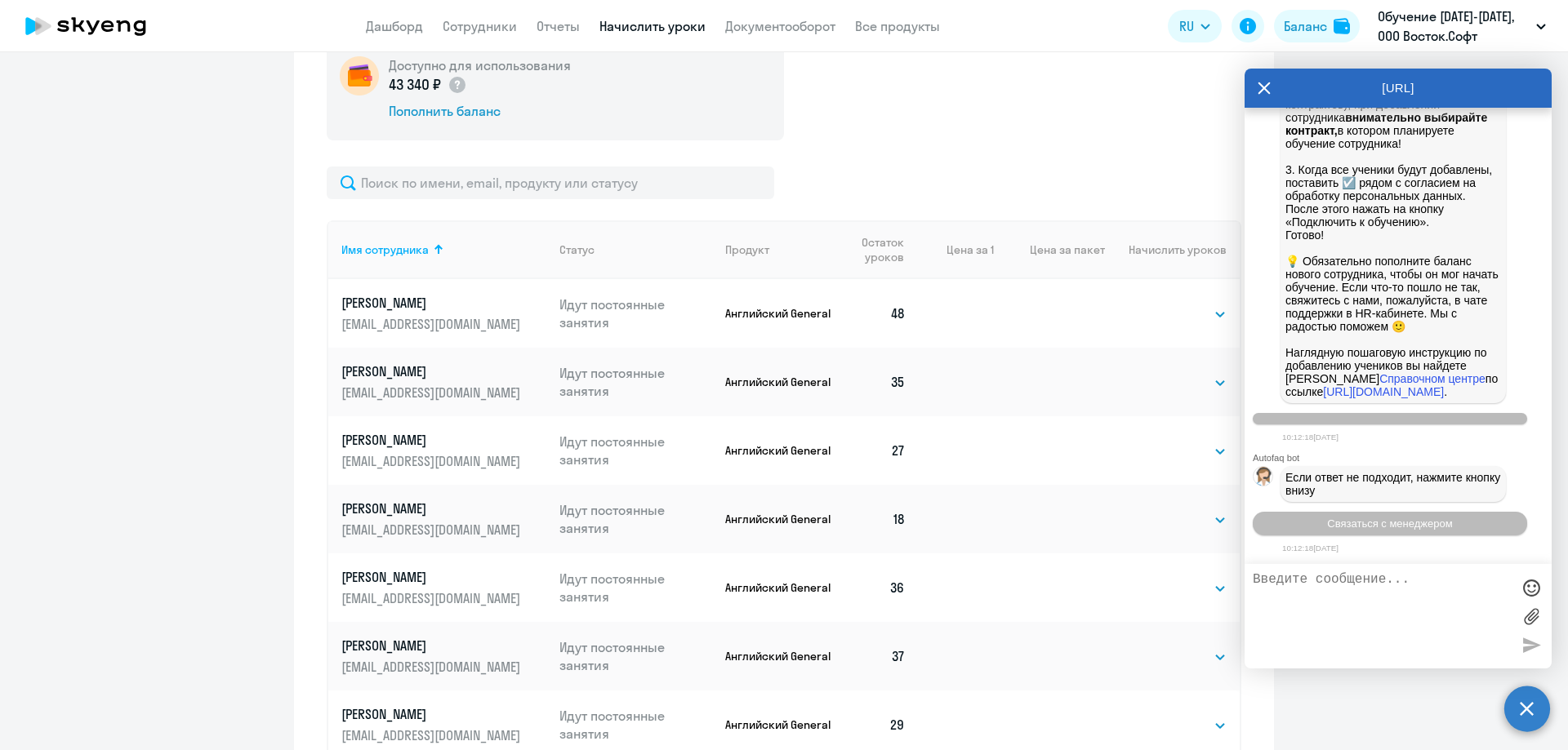
scroll to position [898, 0]
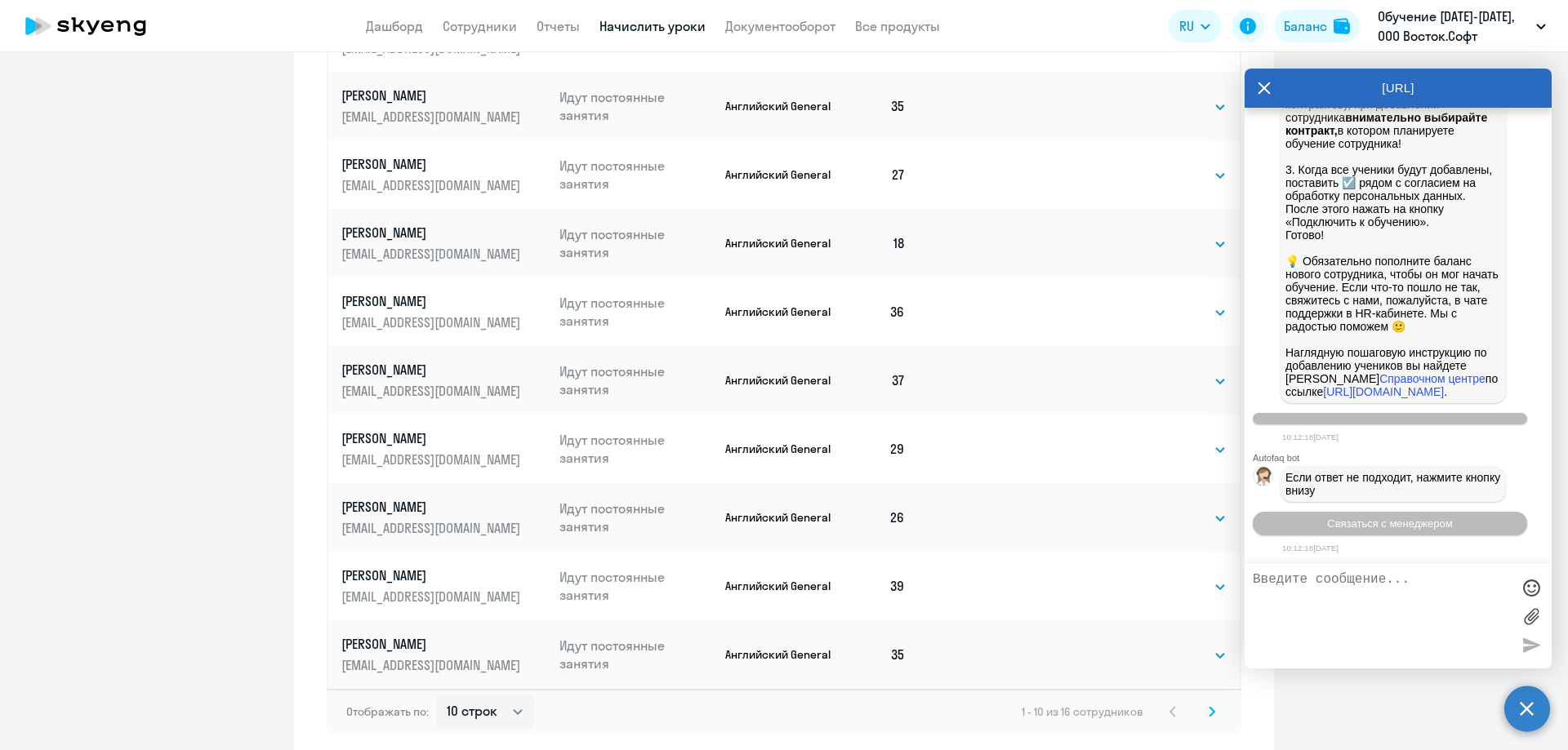
click at [1209, 709] on icon at bounding box center [1212, 712] width 7 height 12
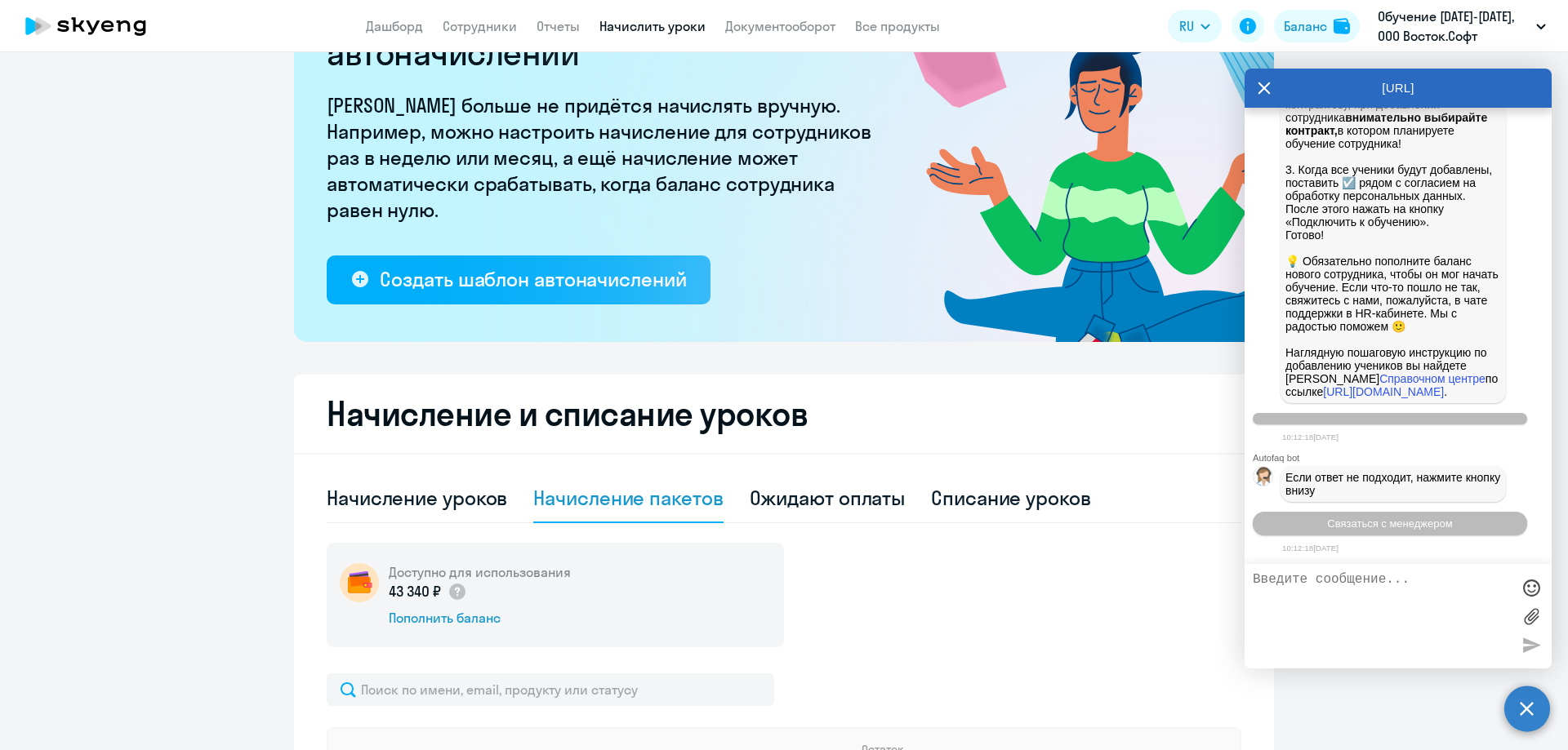
scroll to position [210, 0]
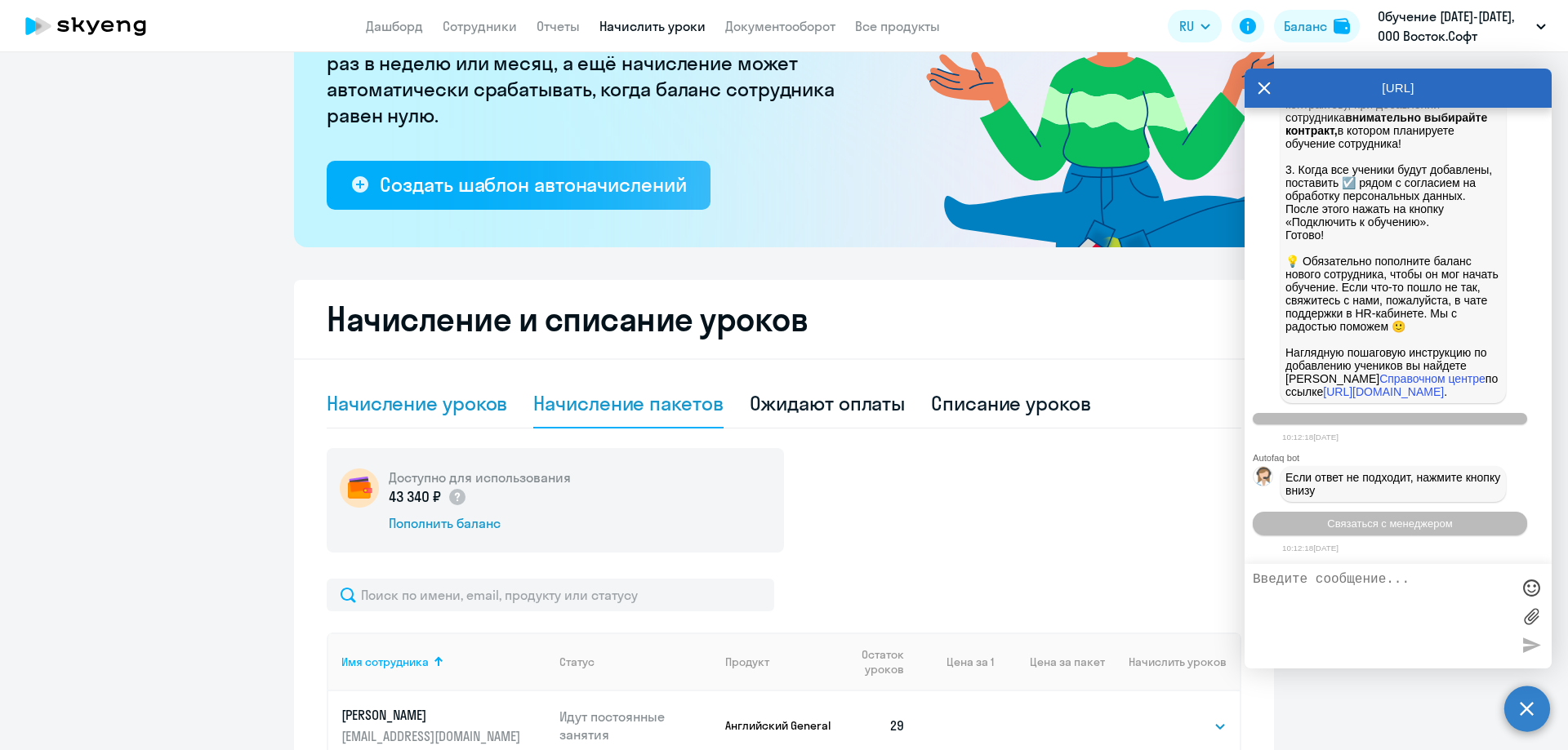
click at [406, 394] on div "Начисление уроков" at bounding box center [417, 403] width 181 height 26
select select "10"
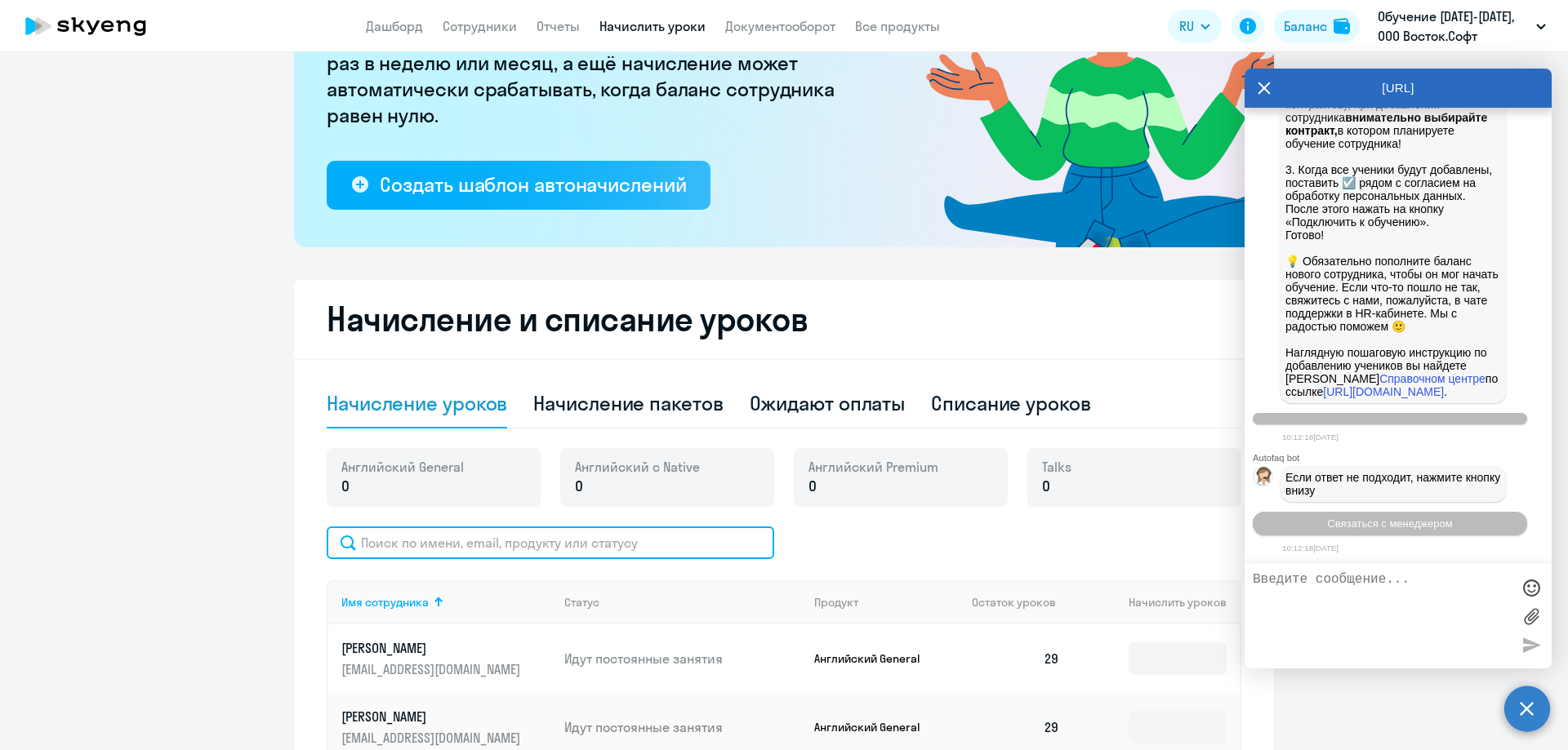
click at [390, 545] on input "text" at bounding box center [550, 543] width 448 height 33
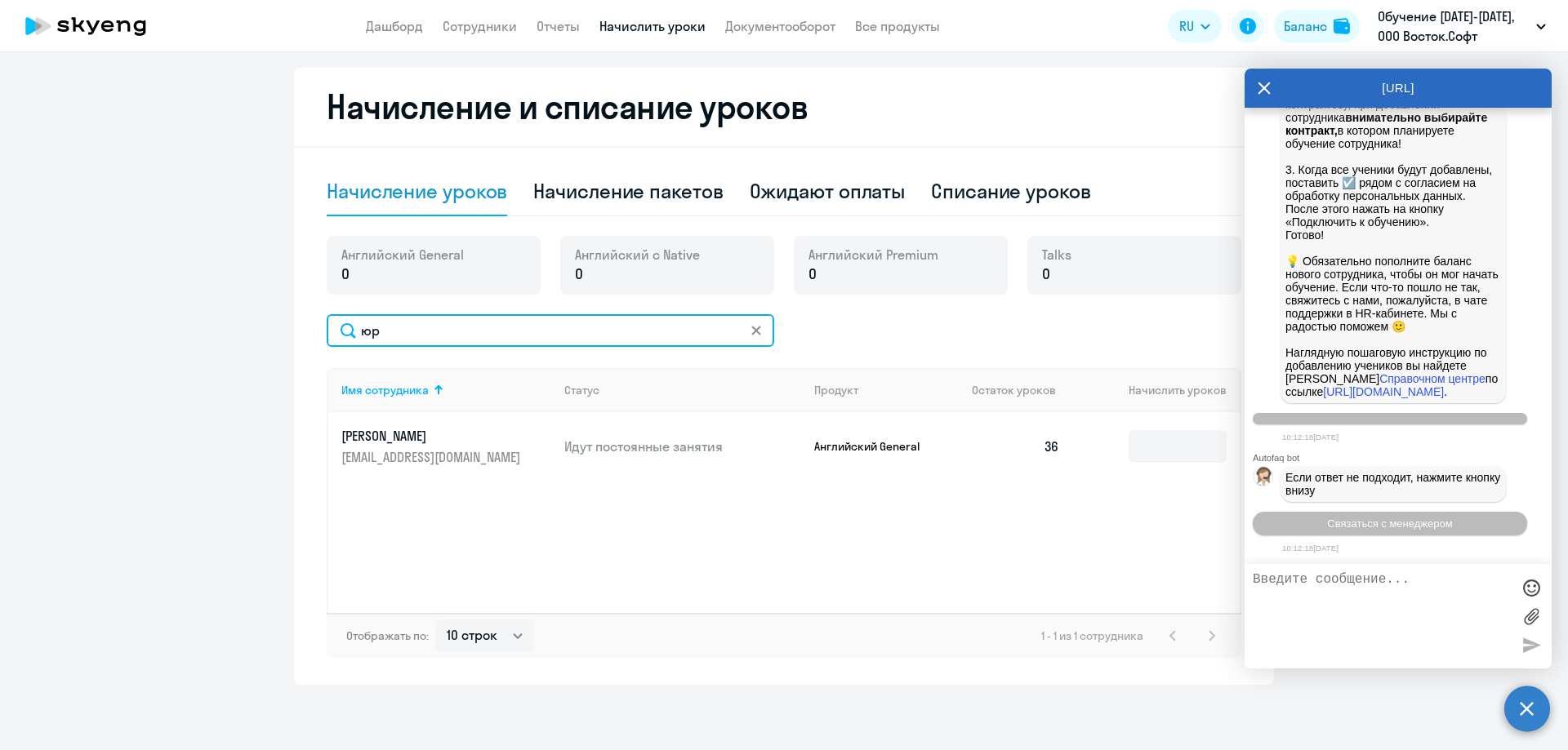
scroll to position [21224, 0]
type input "юр"
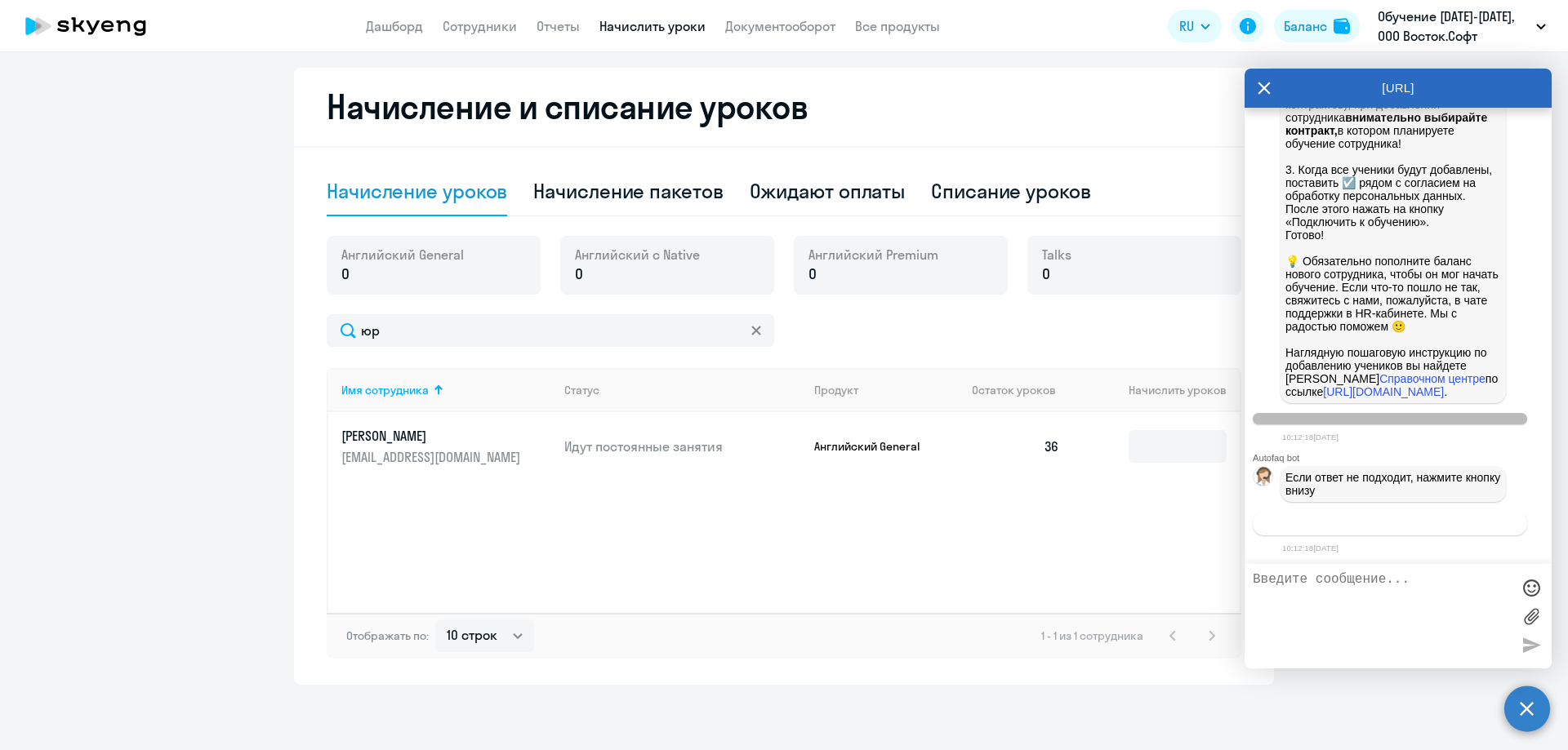
click at [1380, 523] on span "Связаться с менеджером" at bounding box center [1389, 524] width 125 height 12
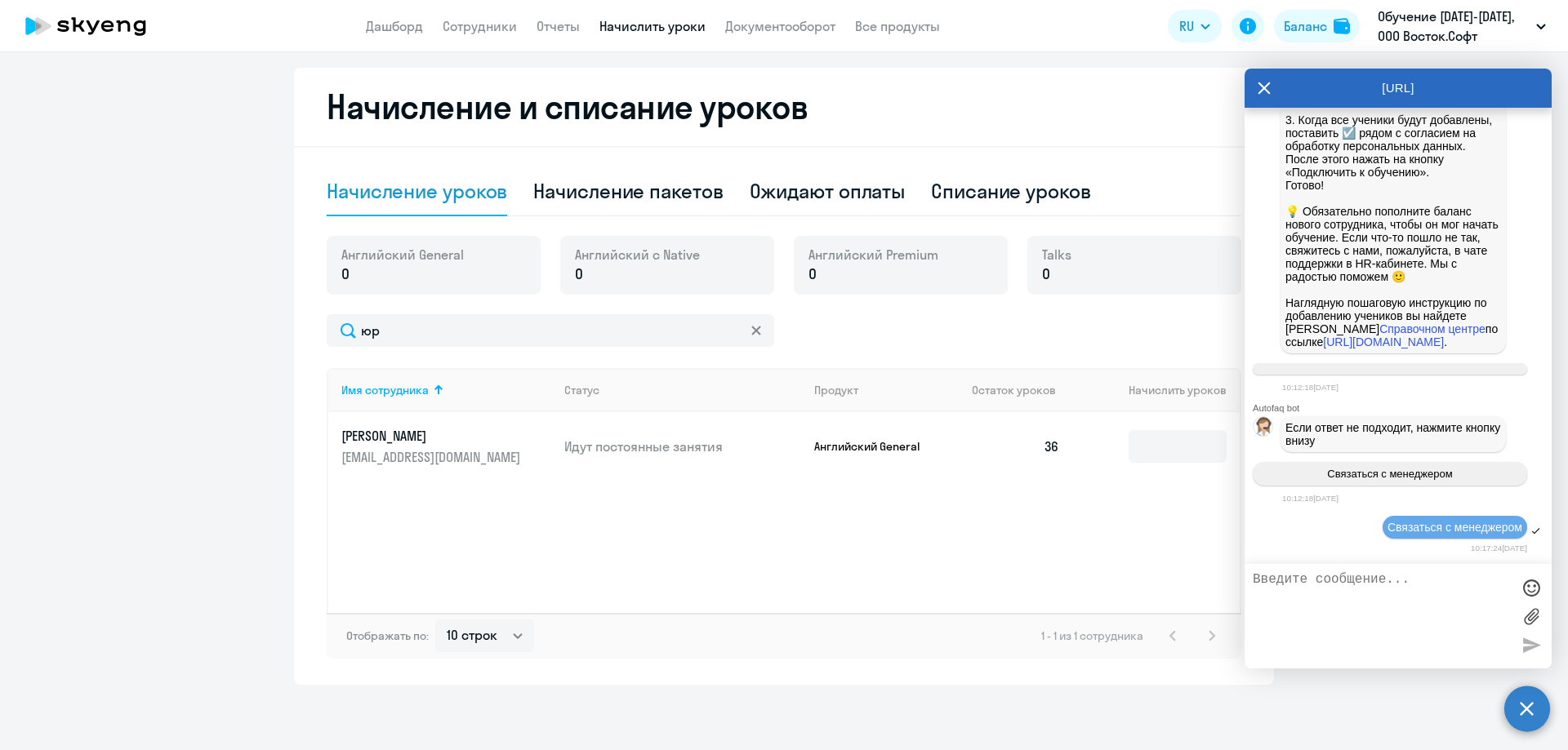
click at [1309, 574] on textarea at bounding box center [1381, 616] width 258 height 88
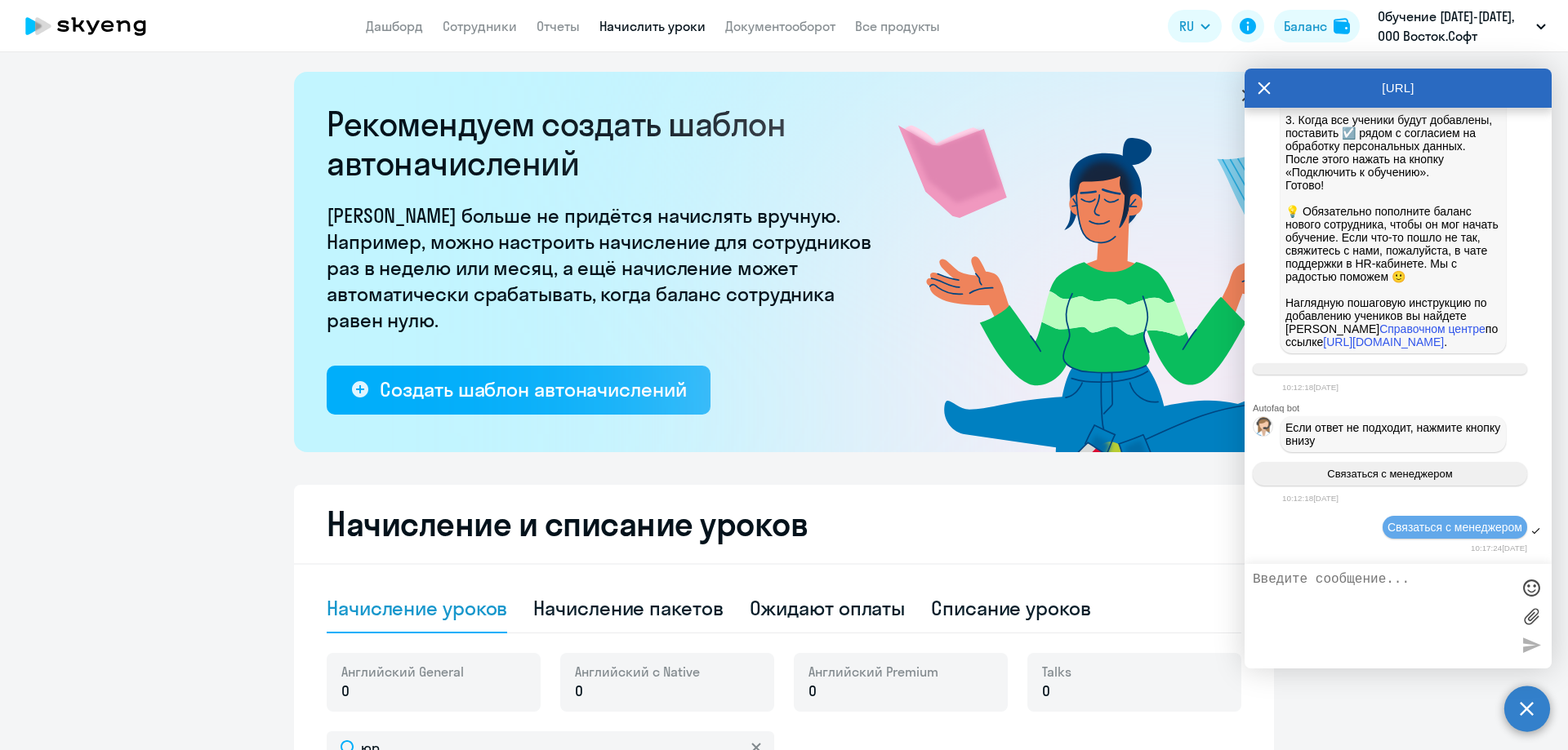
scroll to position [0, 0]
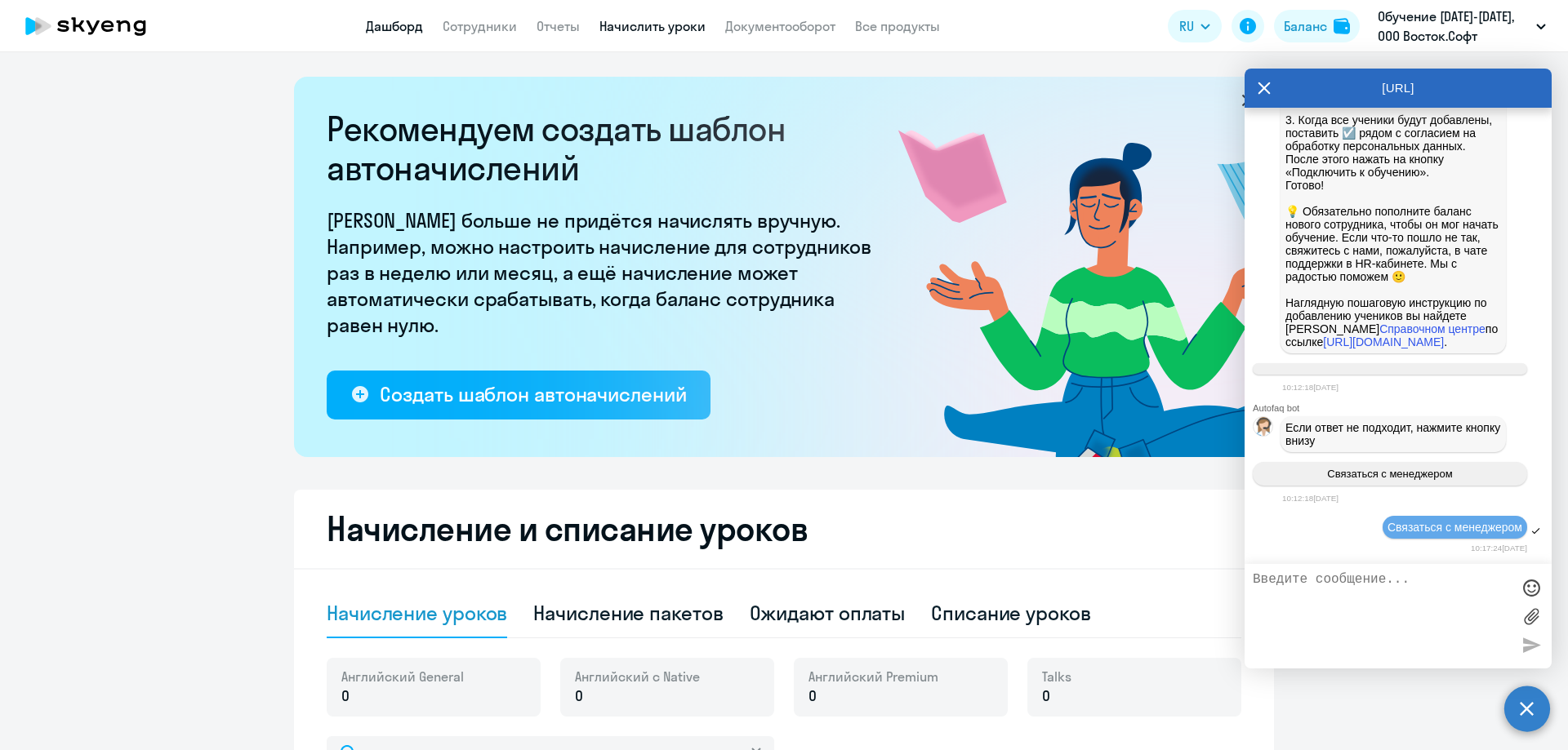
click at [406, 25] on link "Дашборд" at bounding box center [395, 26] width 58 height 16
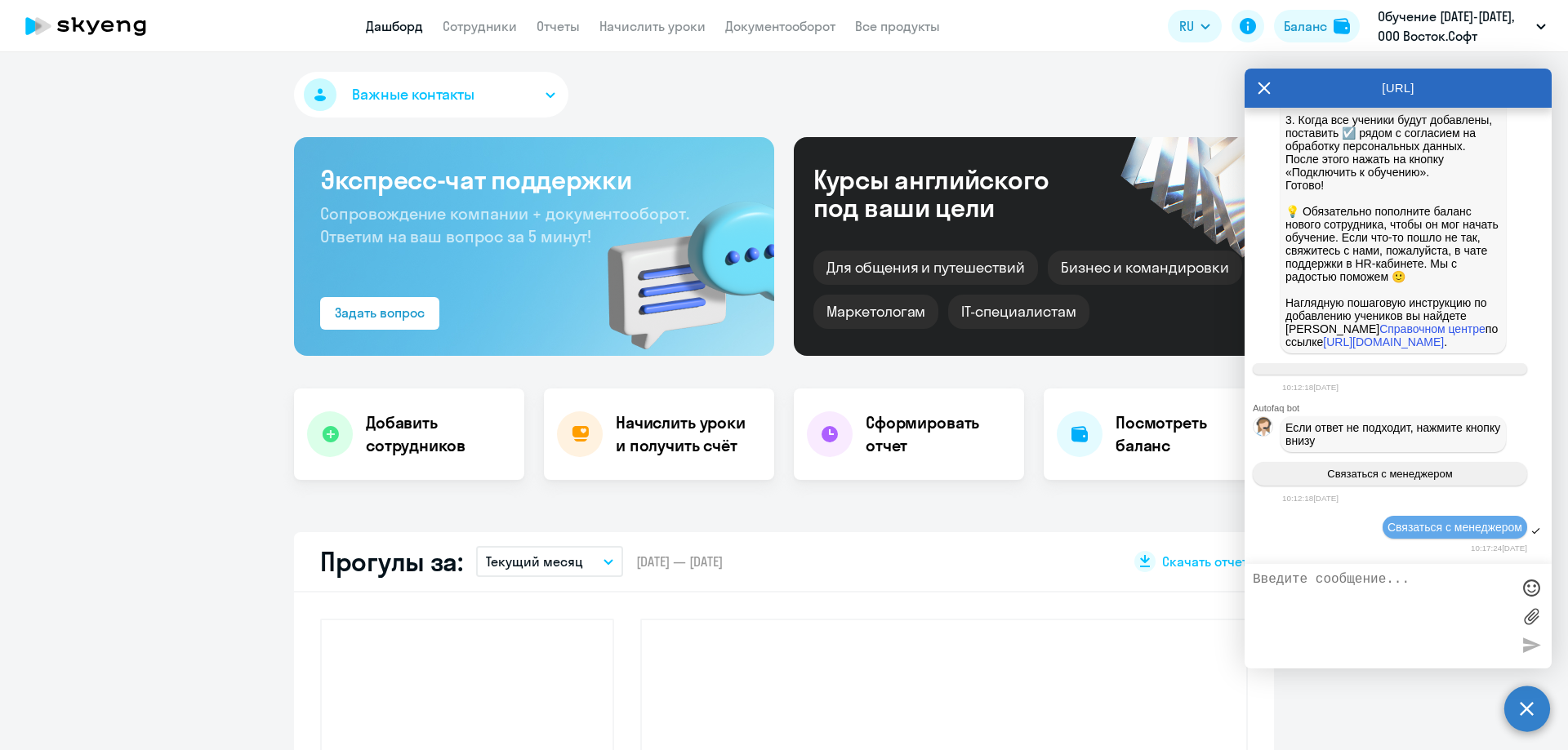
select select "30"
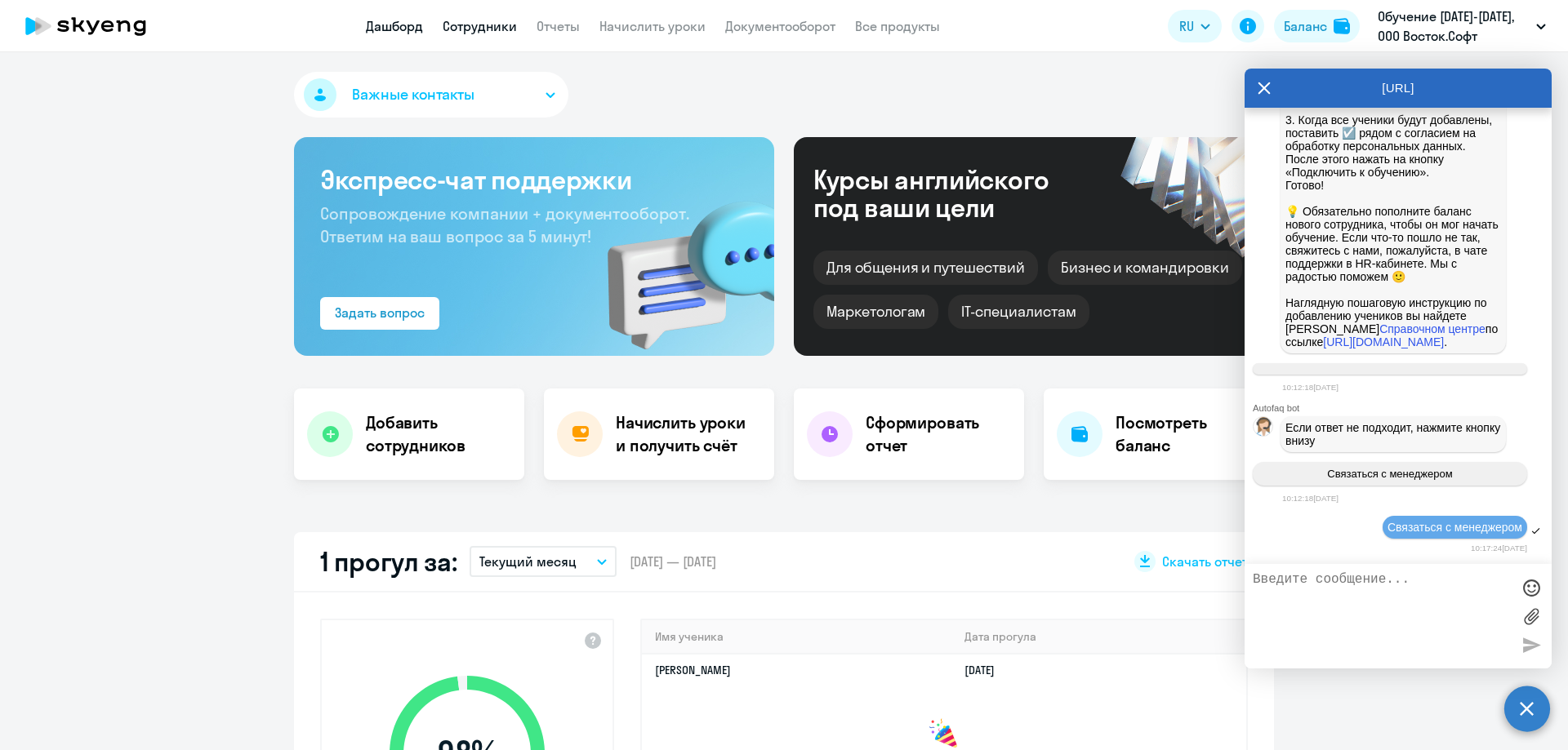
click at [482, 28] on link "Сотрудники" at bounding box center [479, 26] width 74 height 16
select select "30"
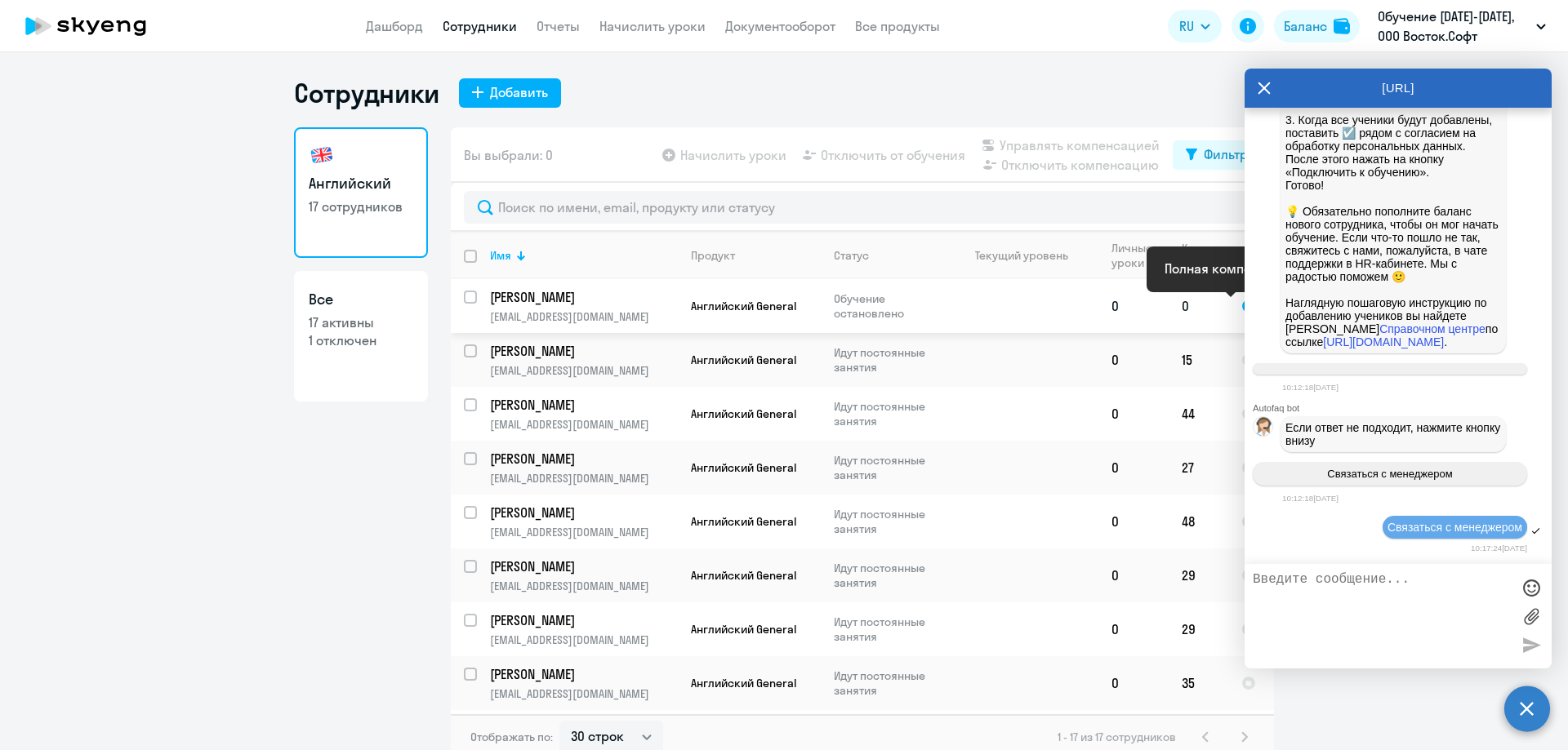
click at [1241, 300] on div at bounding box center [1248, 306] width 15 height 15
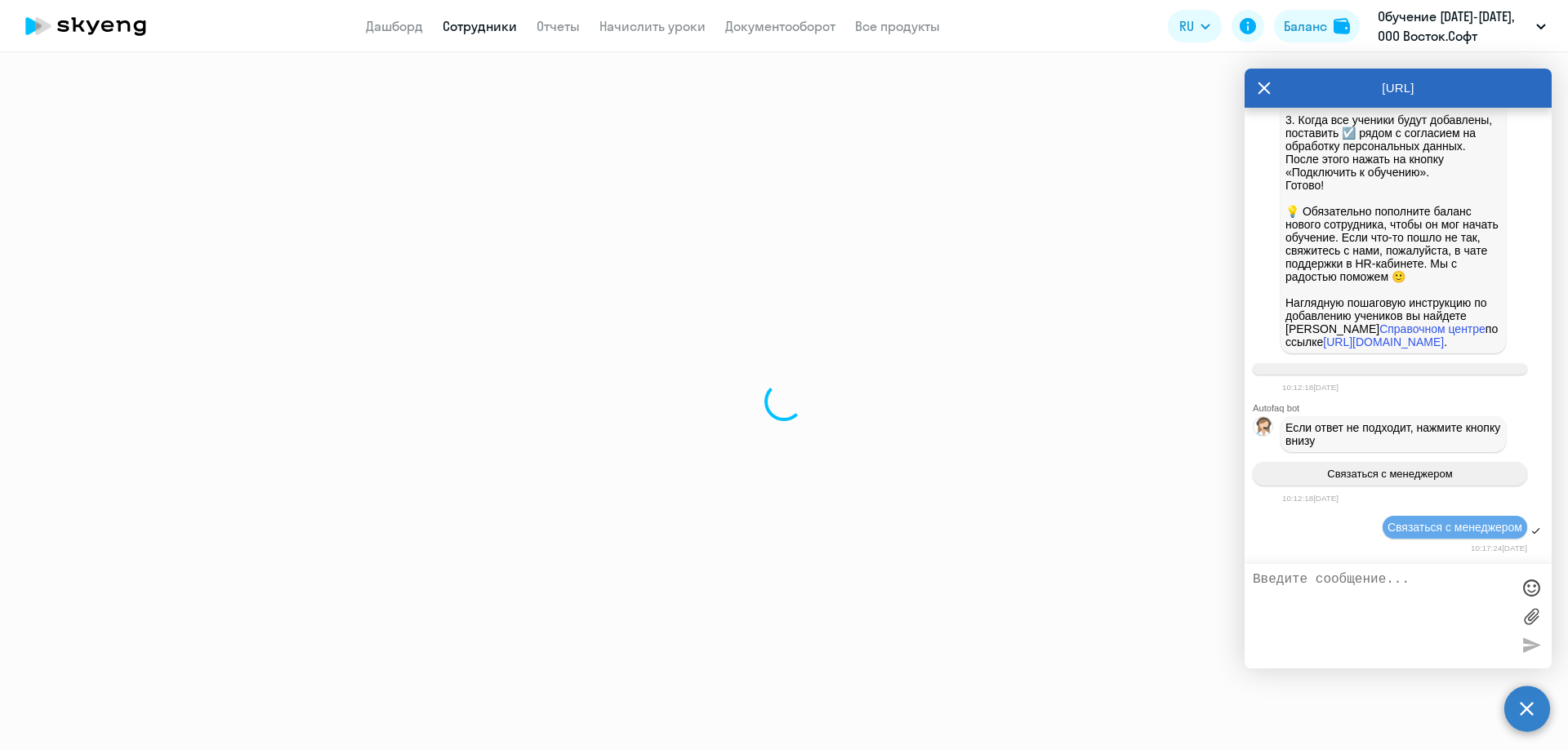
select select "english"
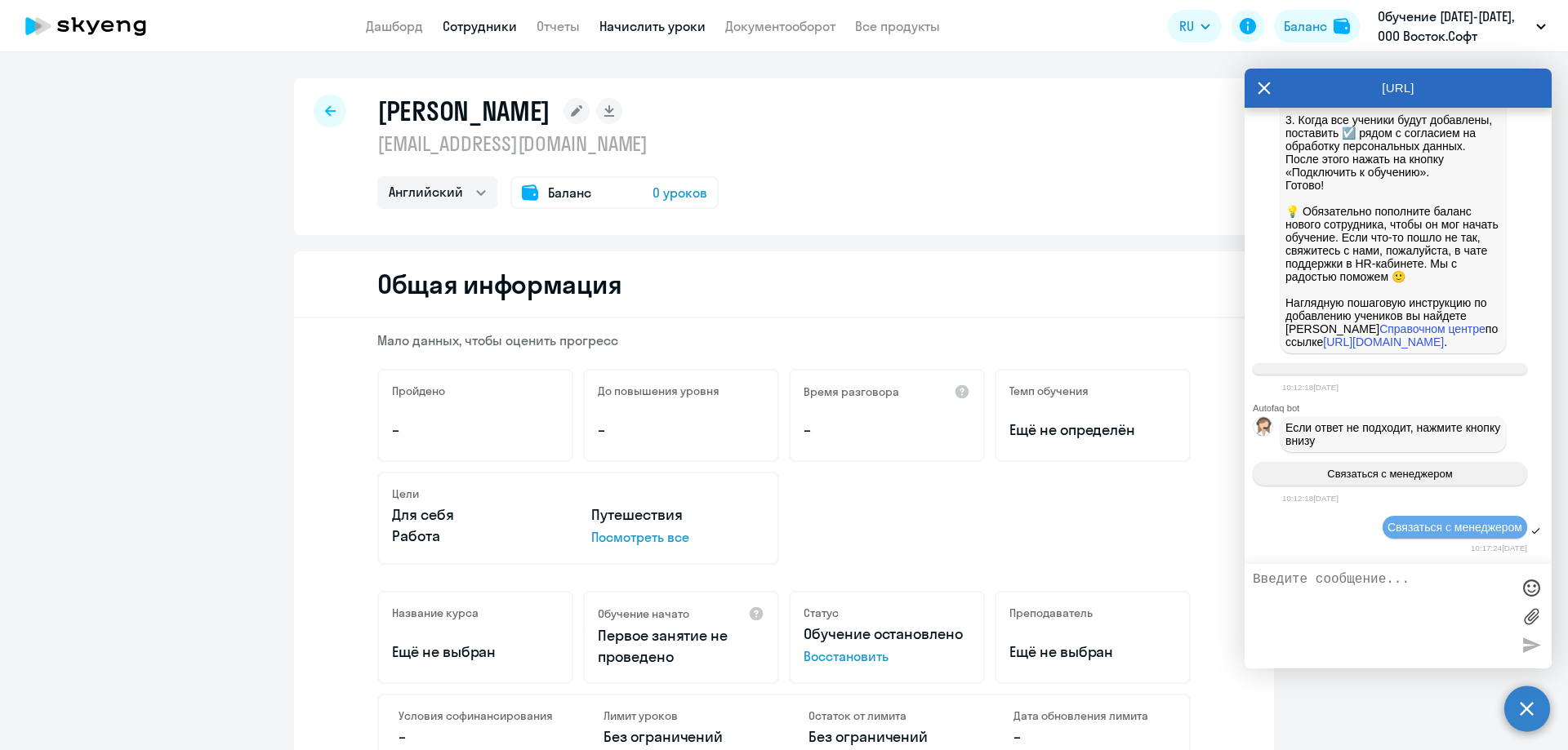
click at [674, 25] on link "Начислить уроки" at bounding box center [652, 26] width 106 height 16
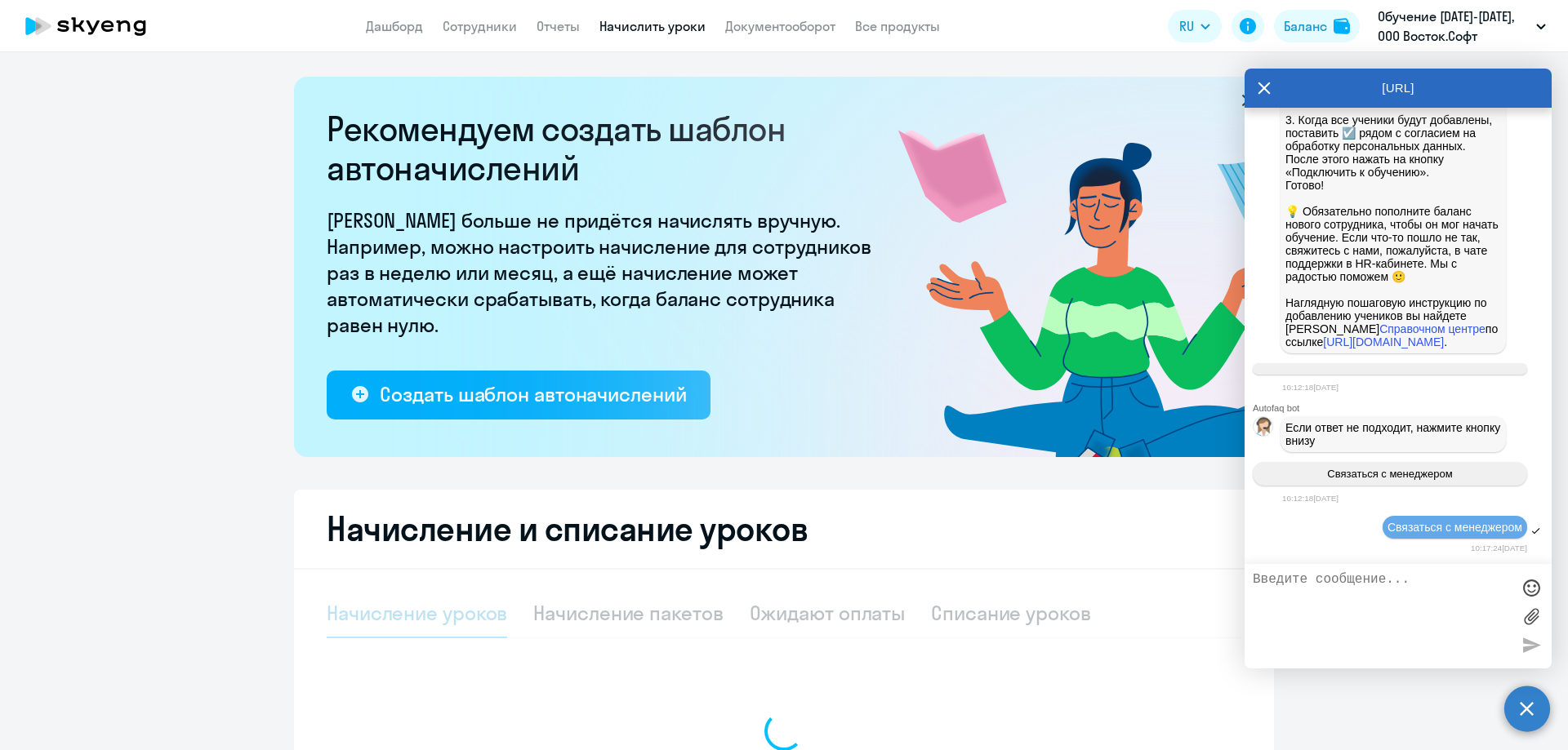
select select "10"
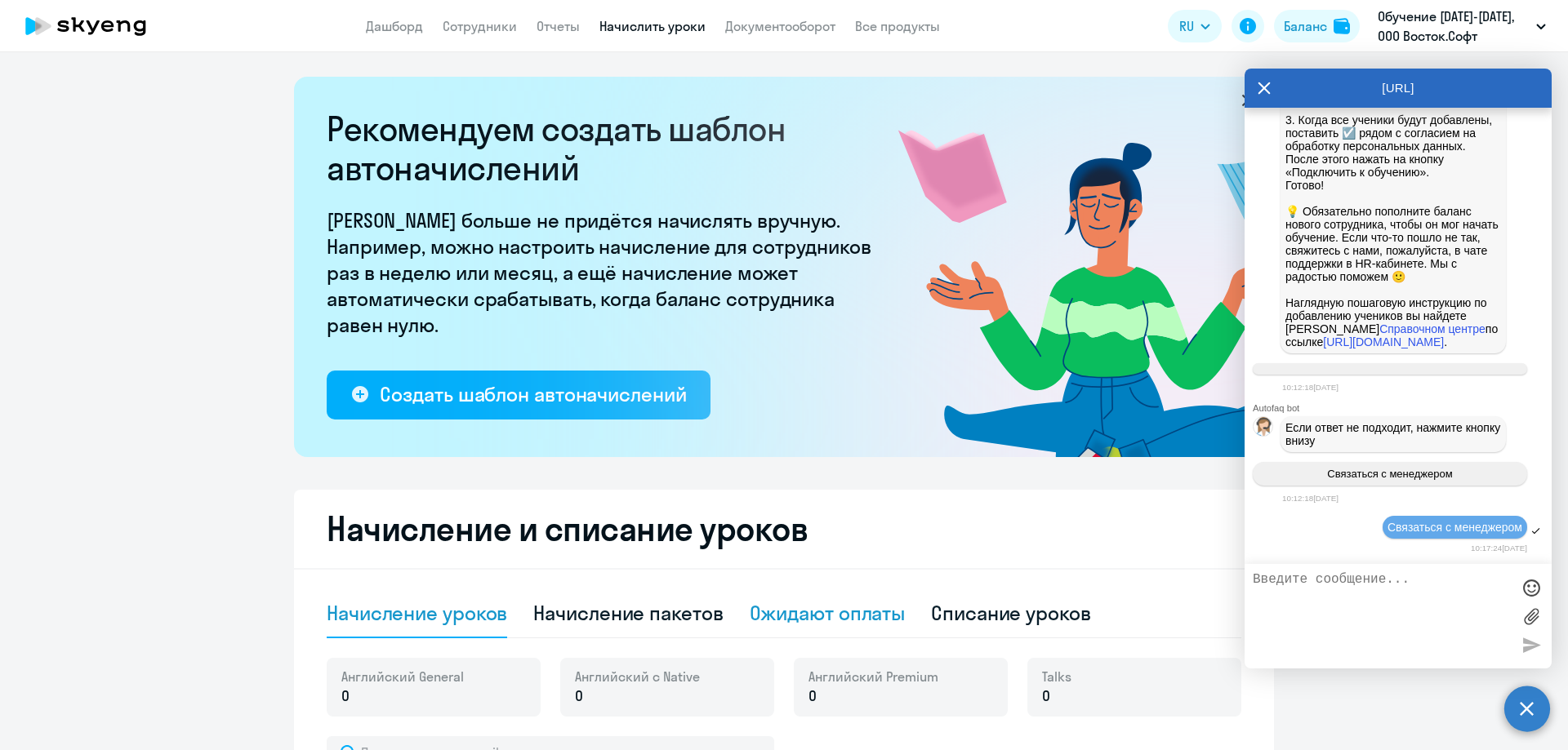
click at [855, 622] on div "Ожидают оплаты" at bounding box center [827, 613] width 156 height 26
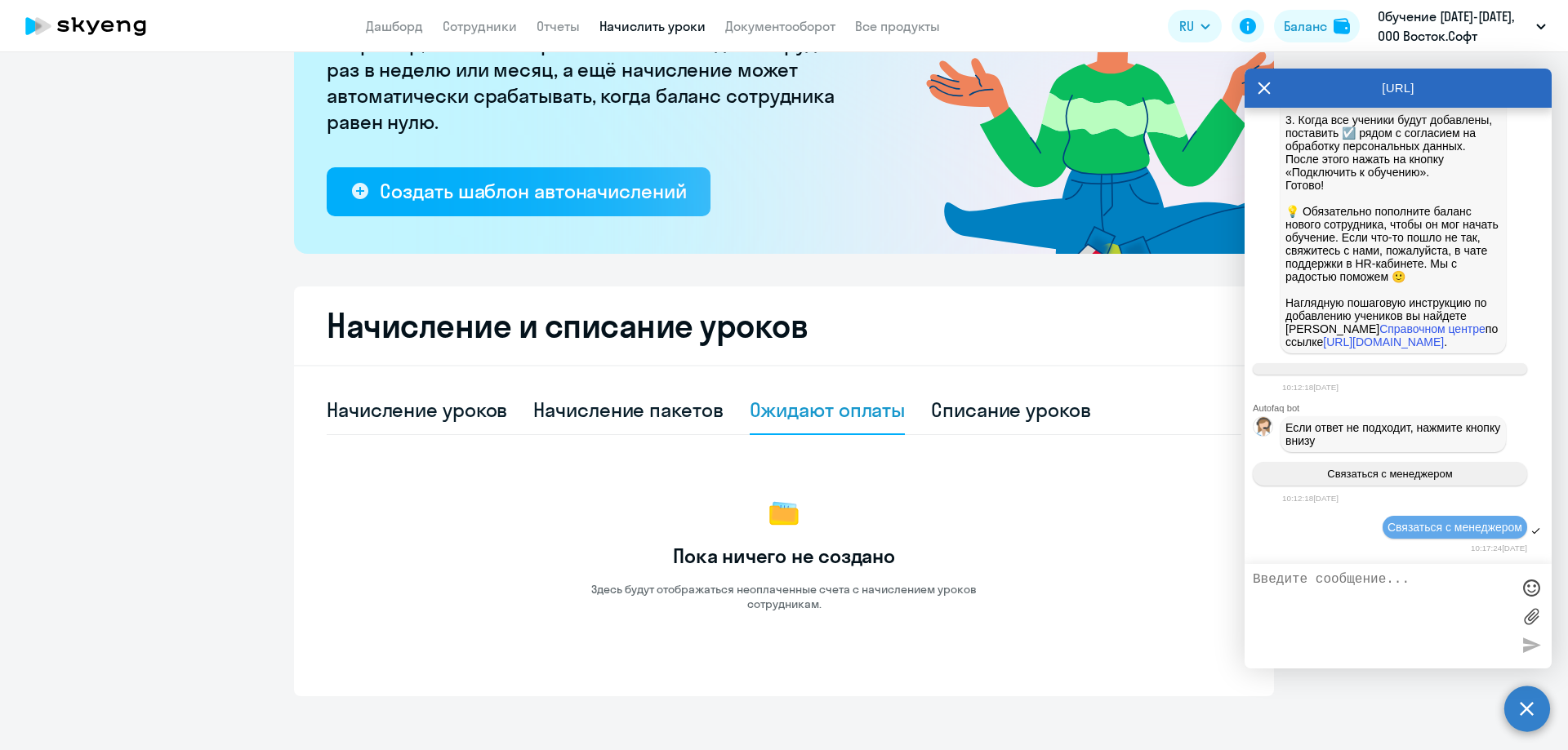
scroll to position [214, 0]
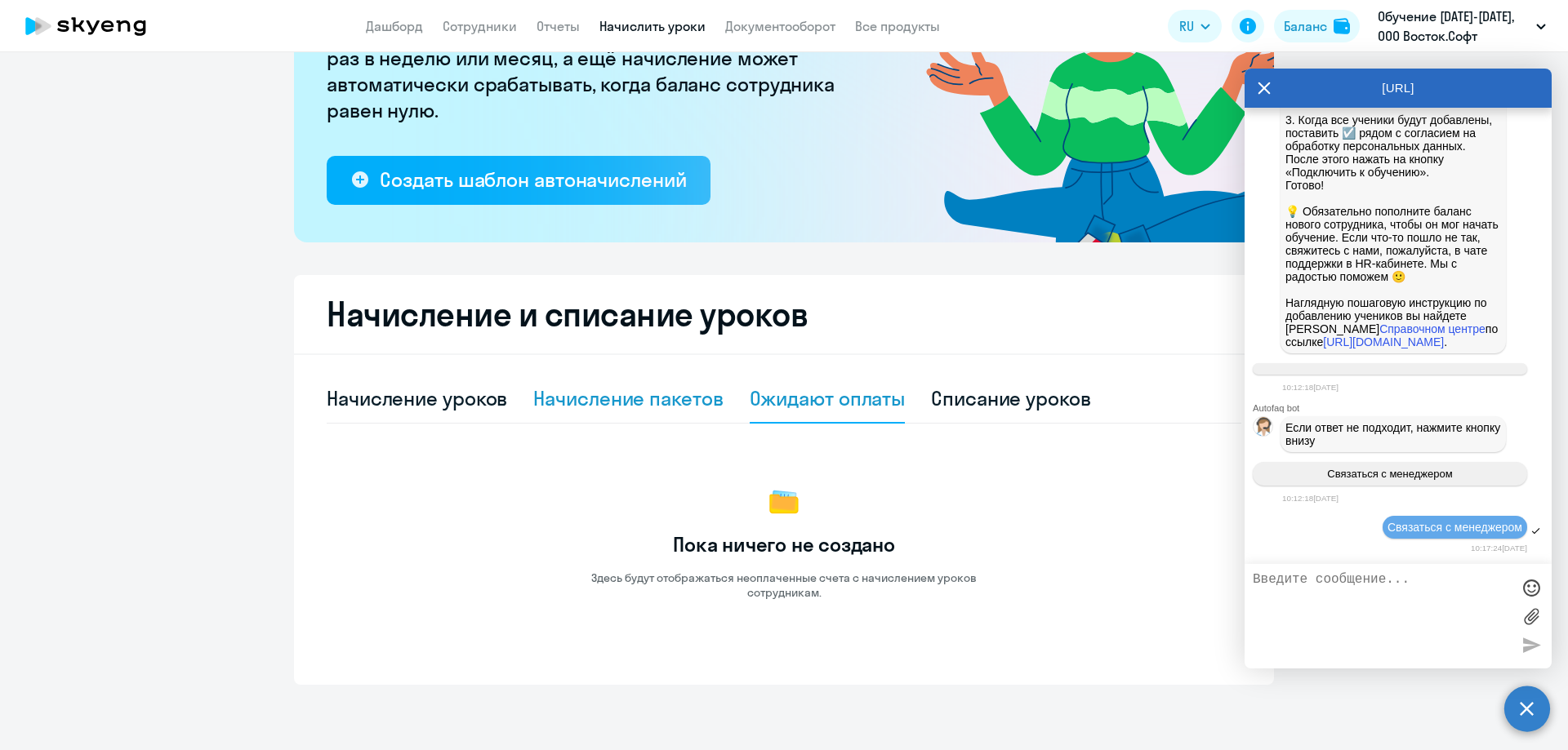
click at [636, 397] on div "Начисление пакетов" at bounding box center [627, 398] width 190 height 26
select select "10"
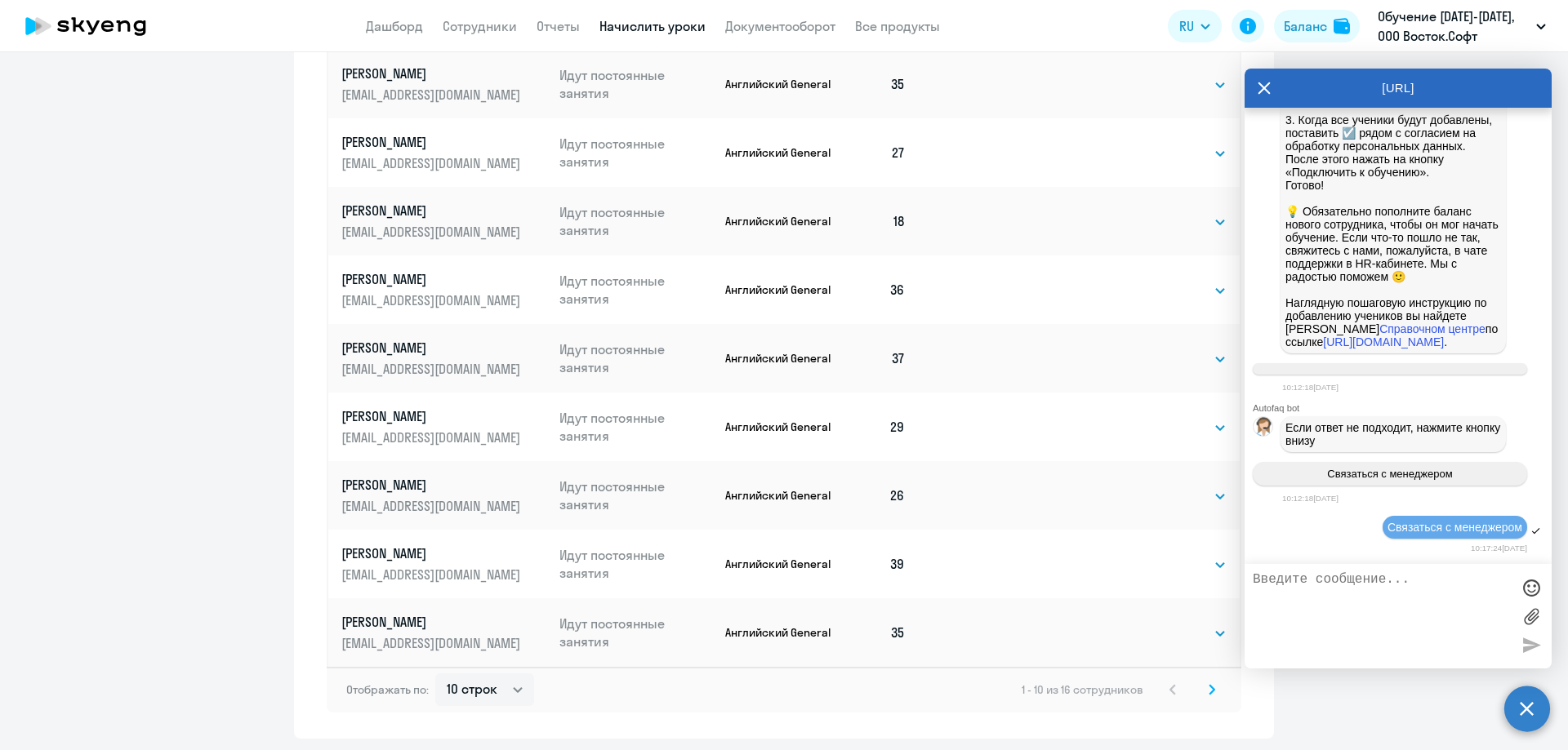
scroll to position [974, 0]
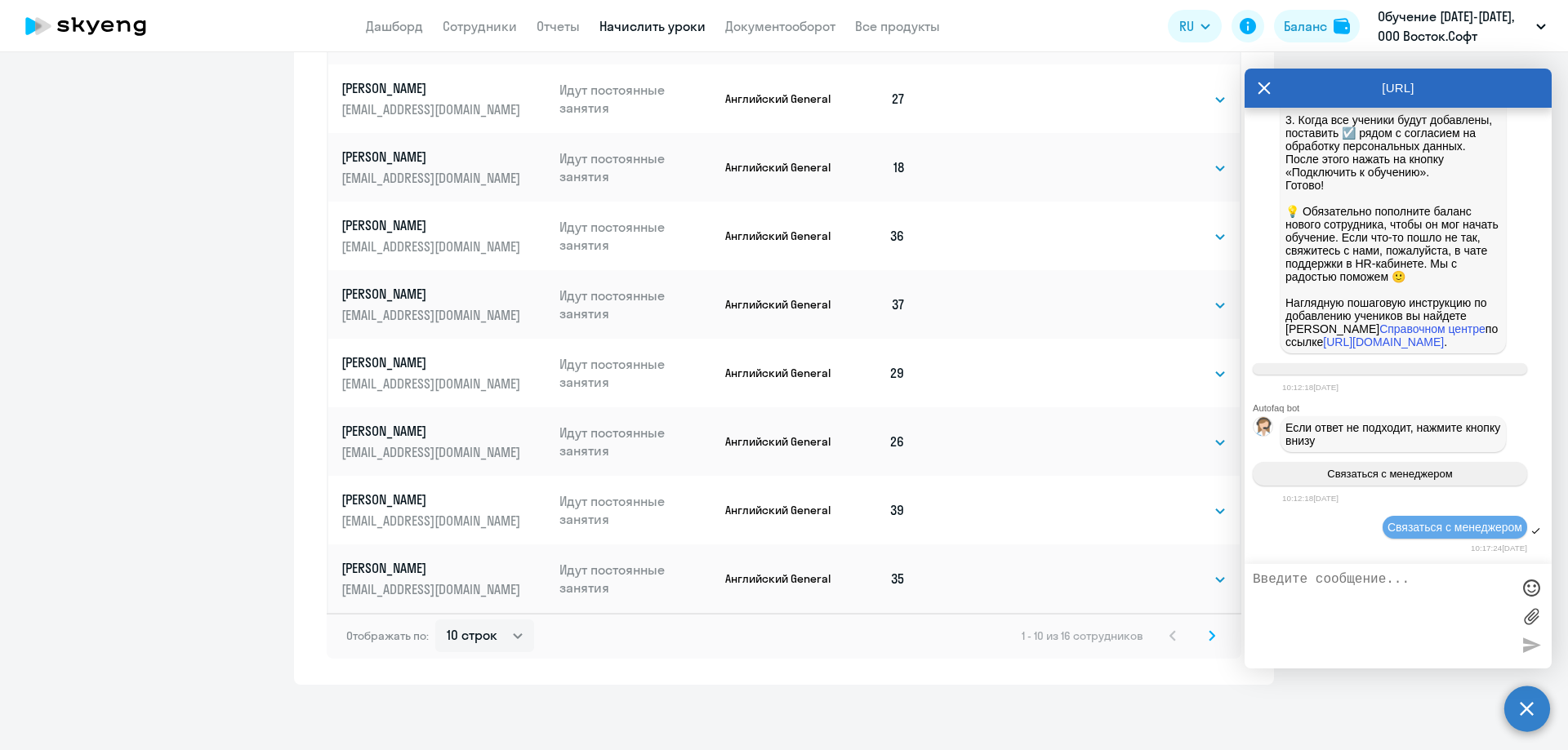
click at [1209, 633] on icon at bounding box center [1212, 636] width 7 height 12
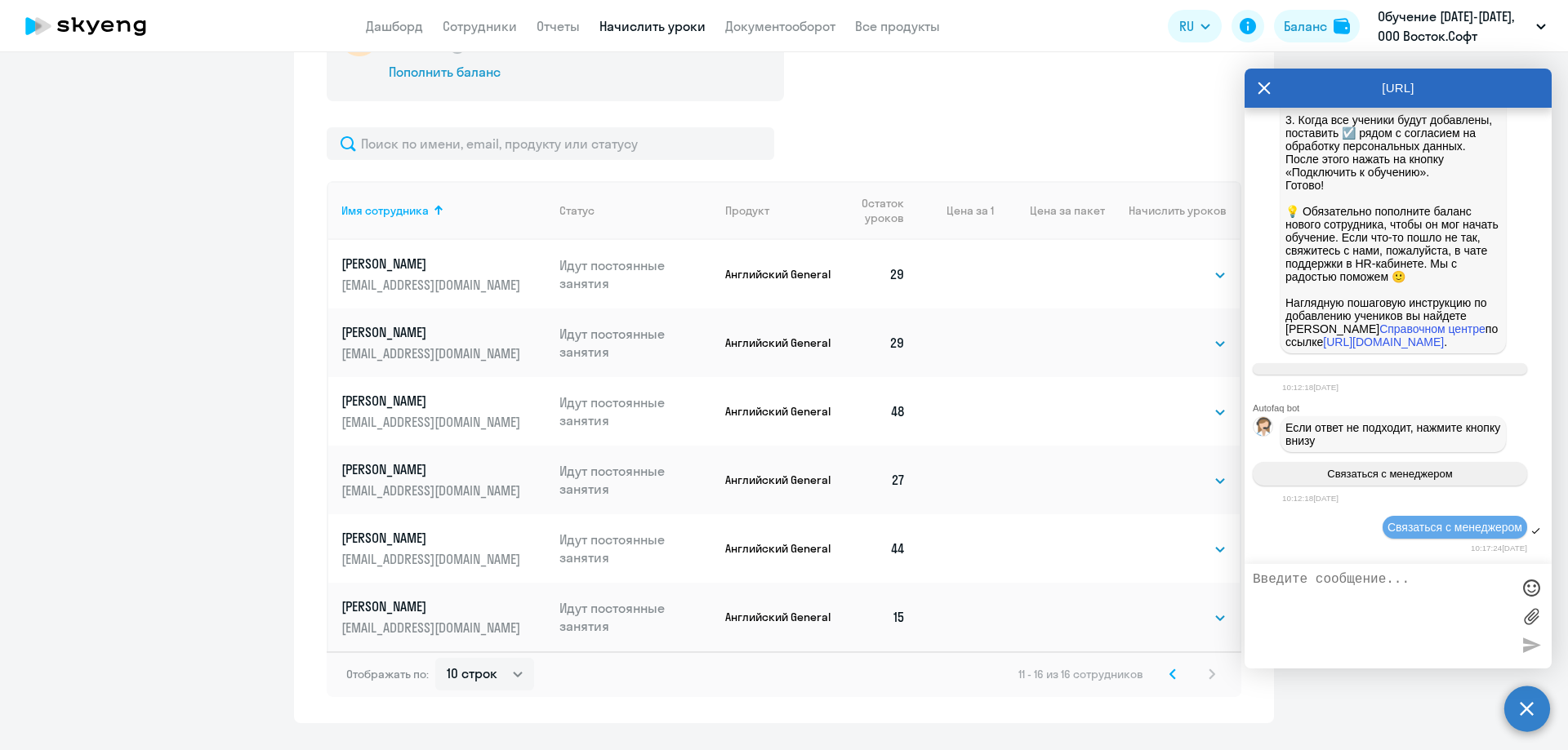
scroll to position [699, 0]
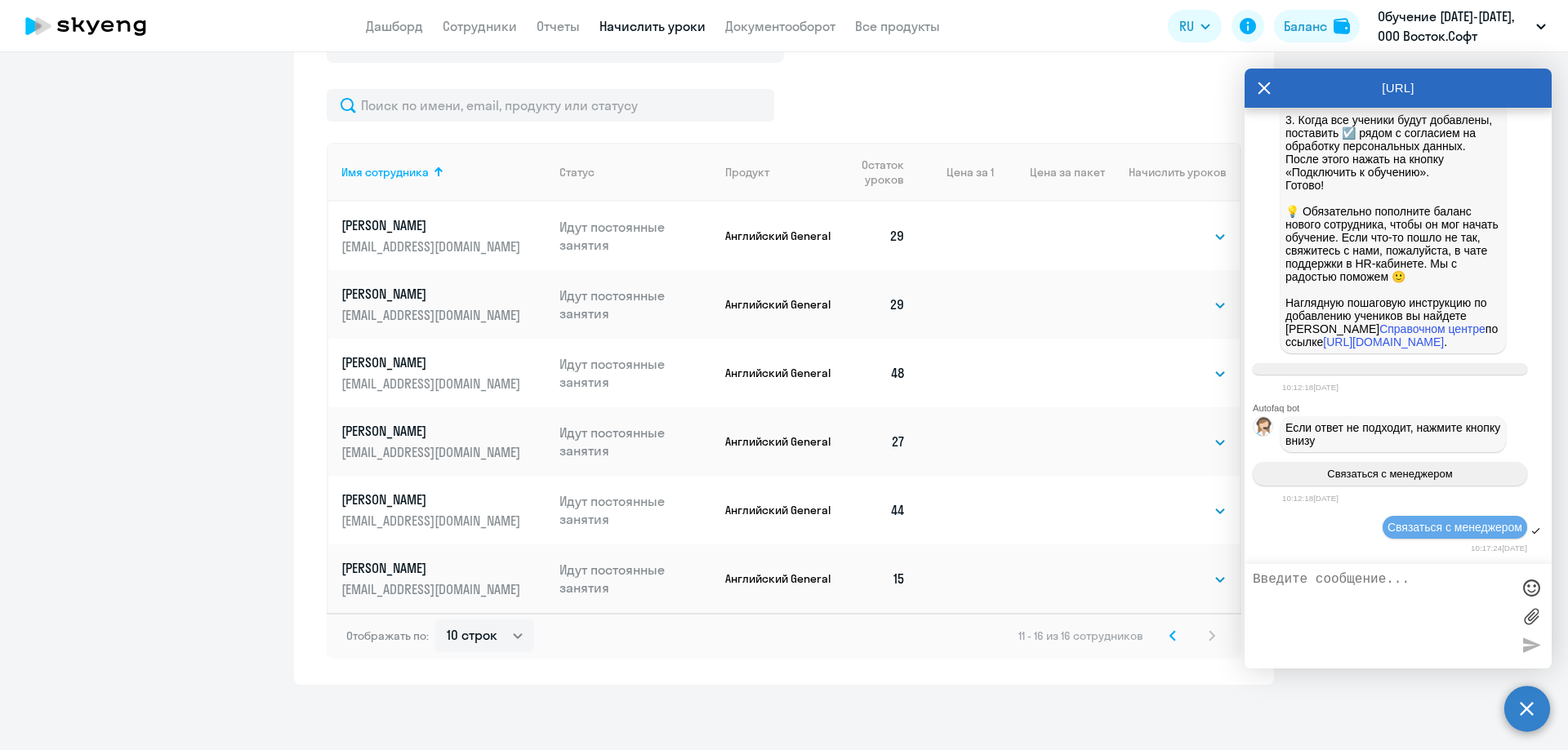
click at [1163, 634] on svg-icon at bounding box center [1173, 636] width 20 height 20
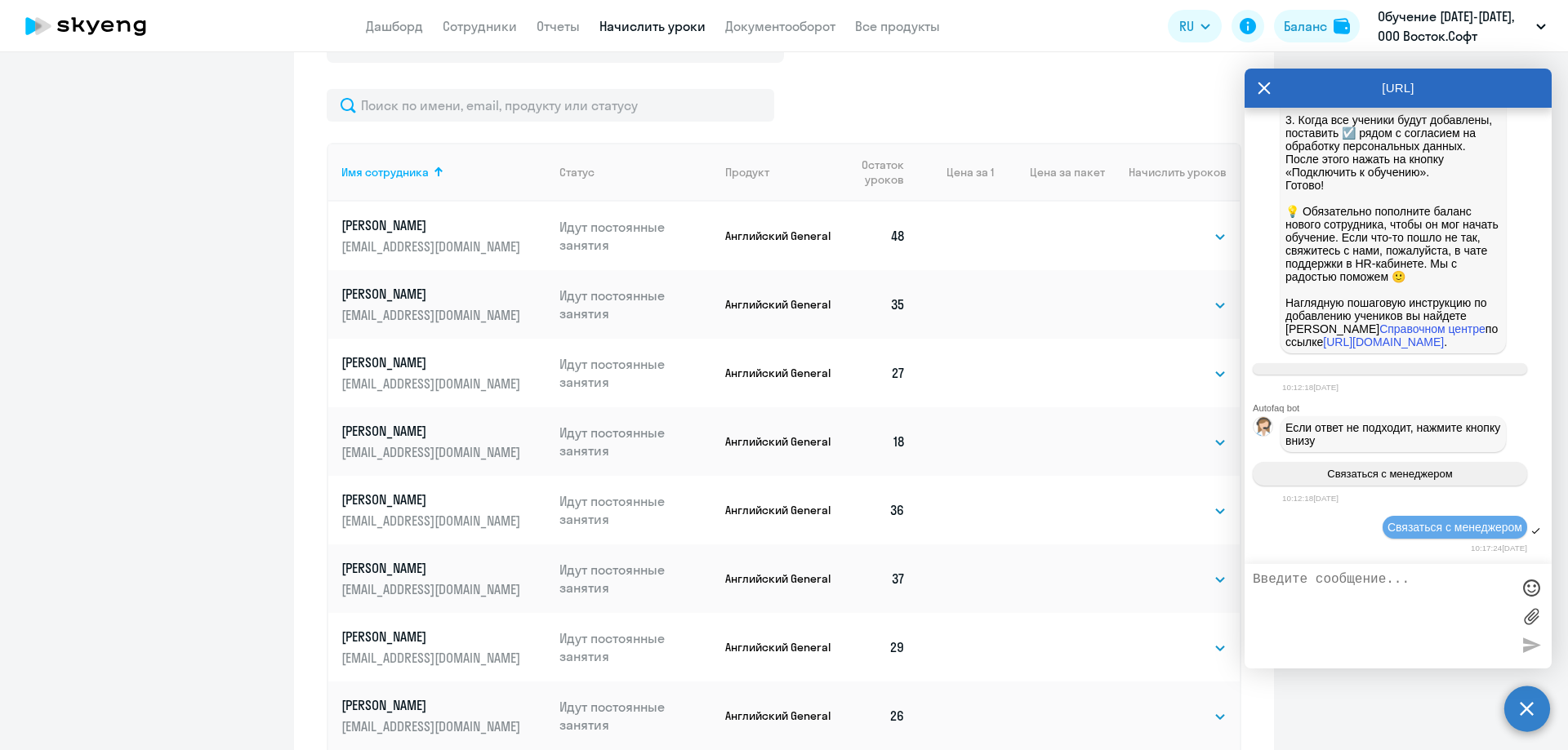
click at [1386, 578] on textarea at bounding box center [1381, 616] width 258 height 88
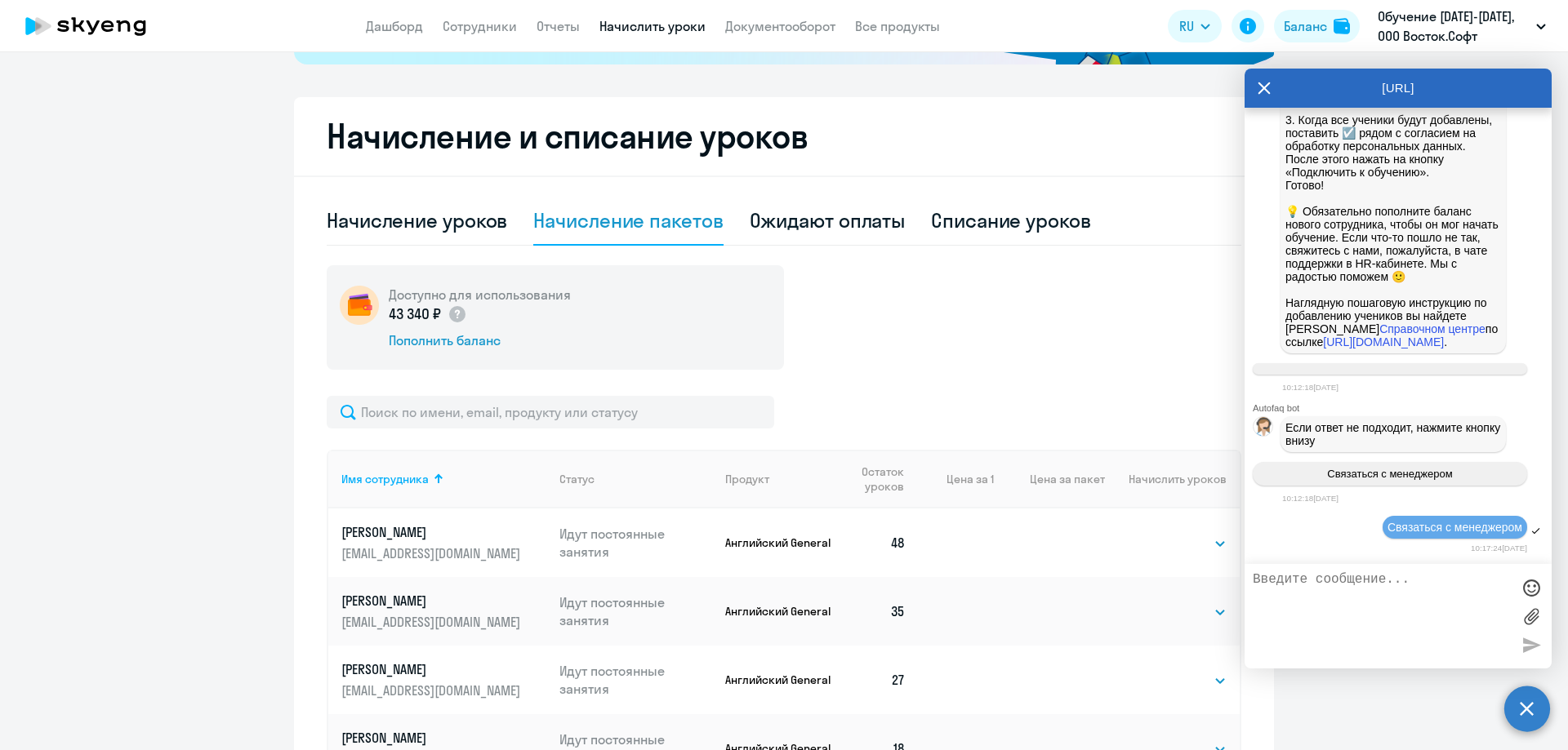
scroll to position [373, 0]
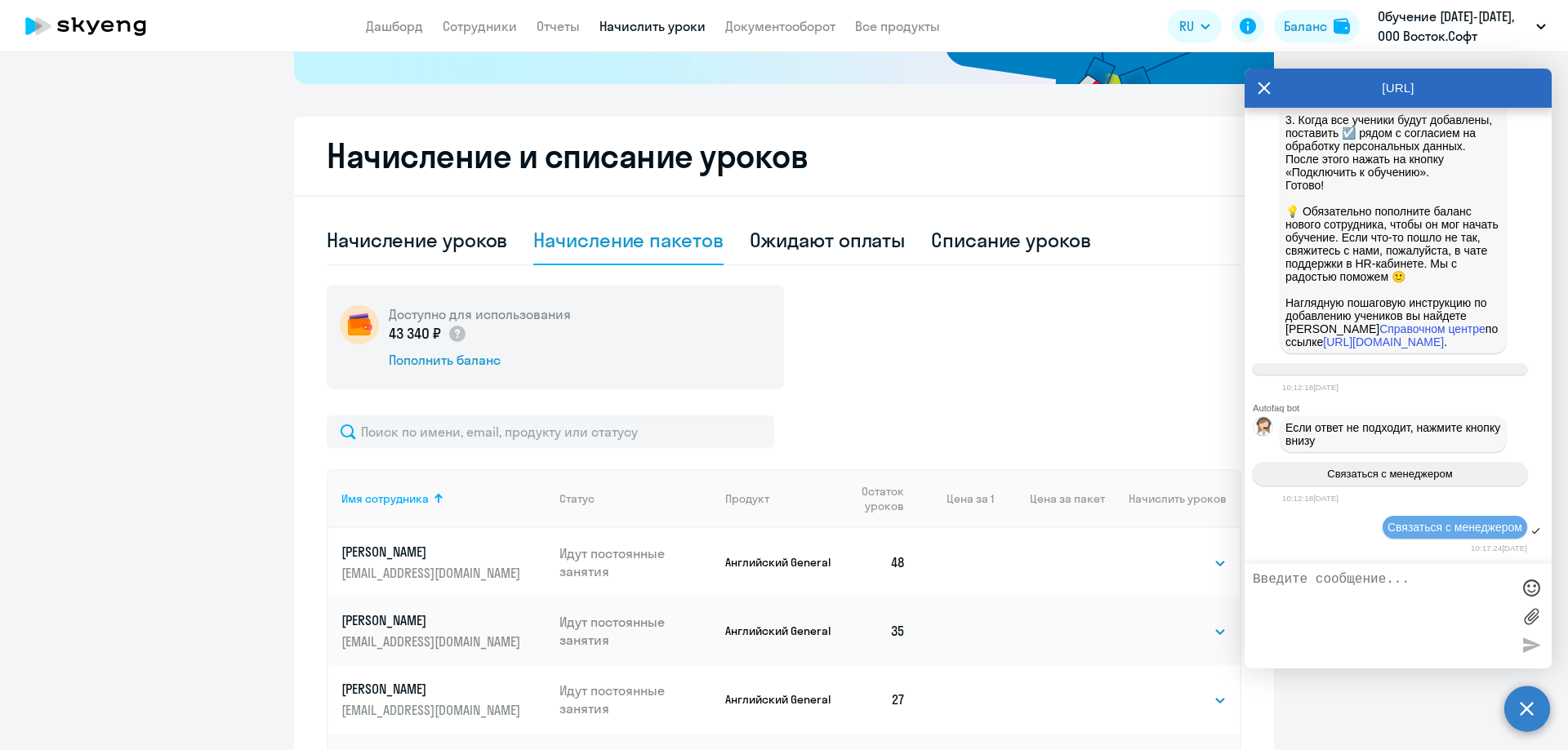
click at [1375, 589] on textarea at bounding box center [1381, 616] width 258 height 88
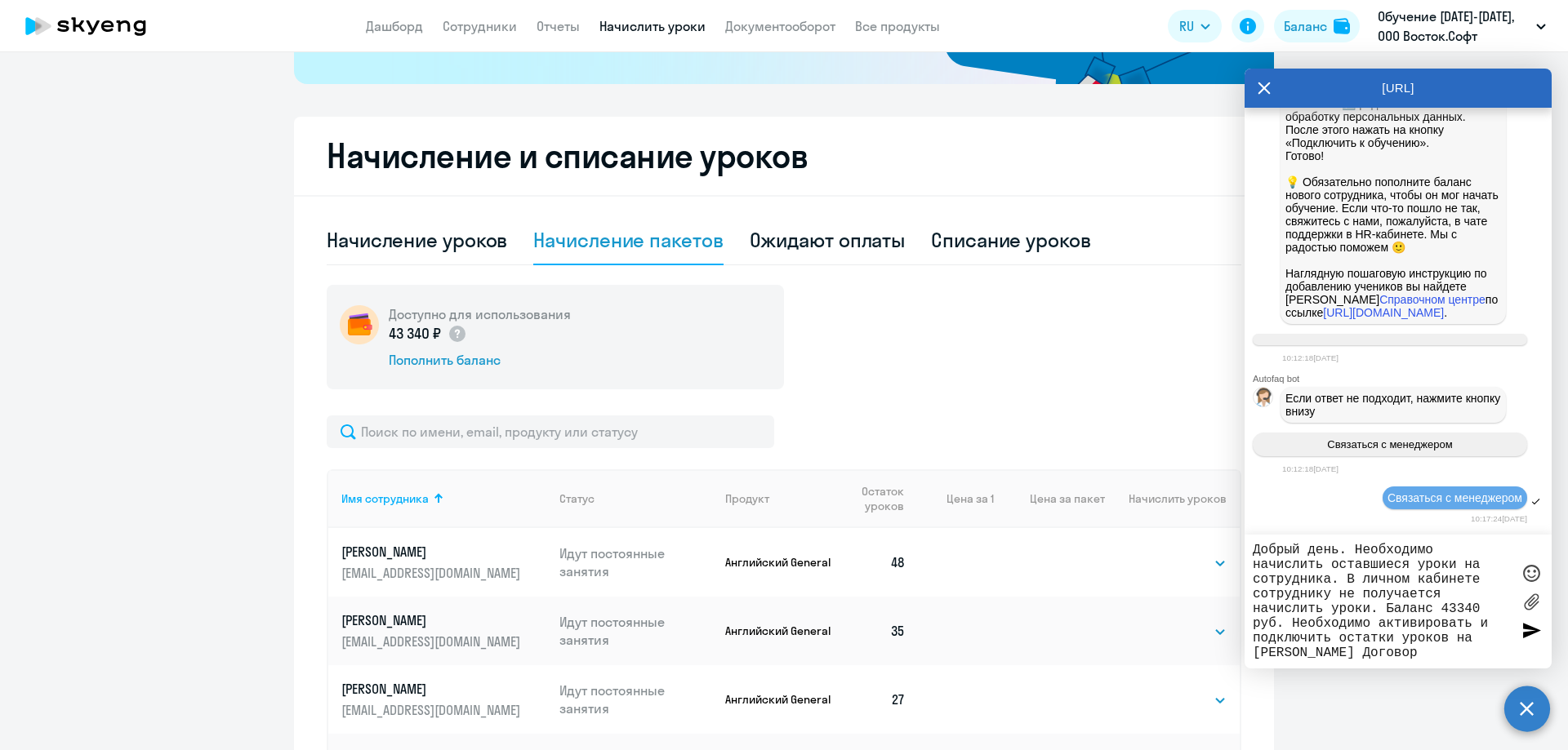
paste textarea "ДОГОВОР №Д/OAHO/2025/179"
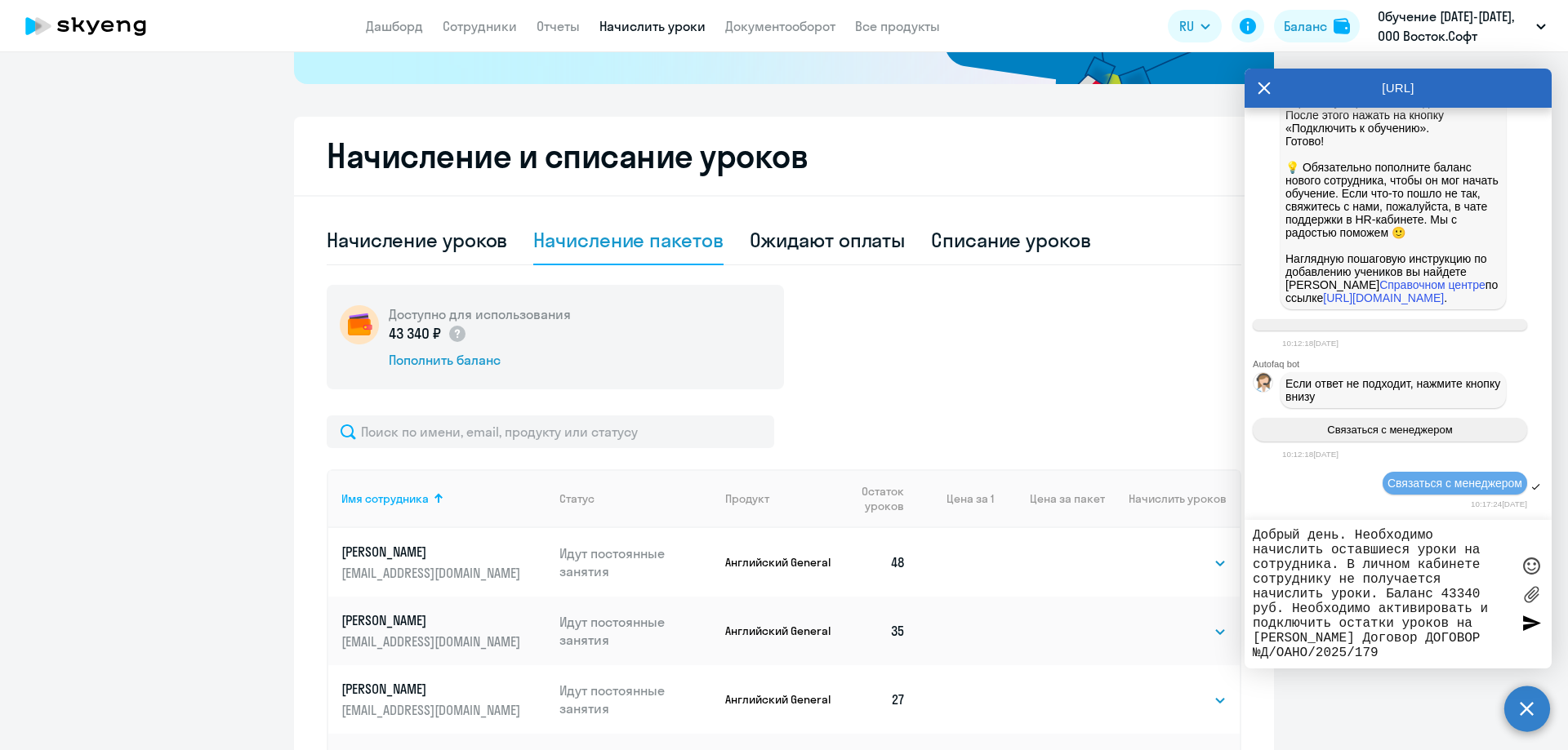
drag, startPoint x: 1410, startPoint y: 642, endPoint x: 1476, endPoint y: 643, distance: 66.0
click at [1476, 643] on textarea "Добрый день. Необходимо начислить оставшиеся уроки на сотрудника. В личном каби…" at bounding box center [1381, 593] width 258 height 132
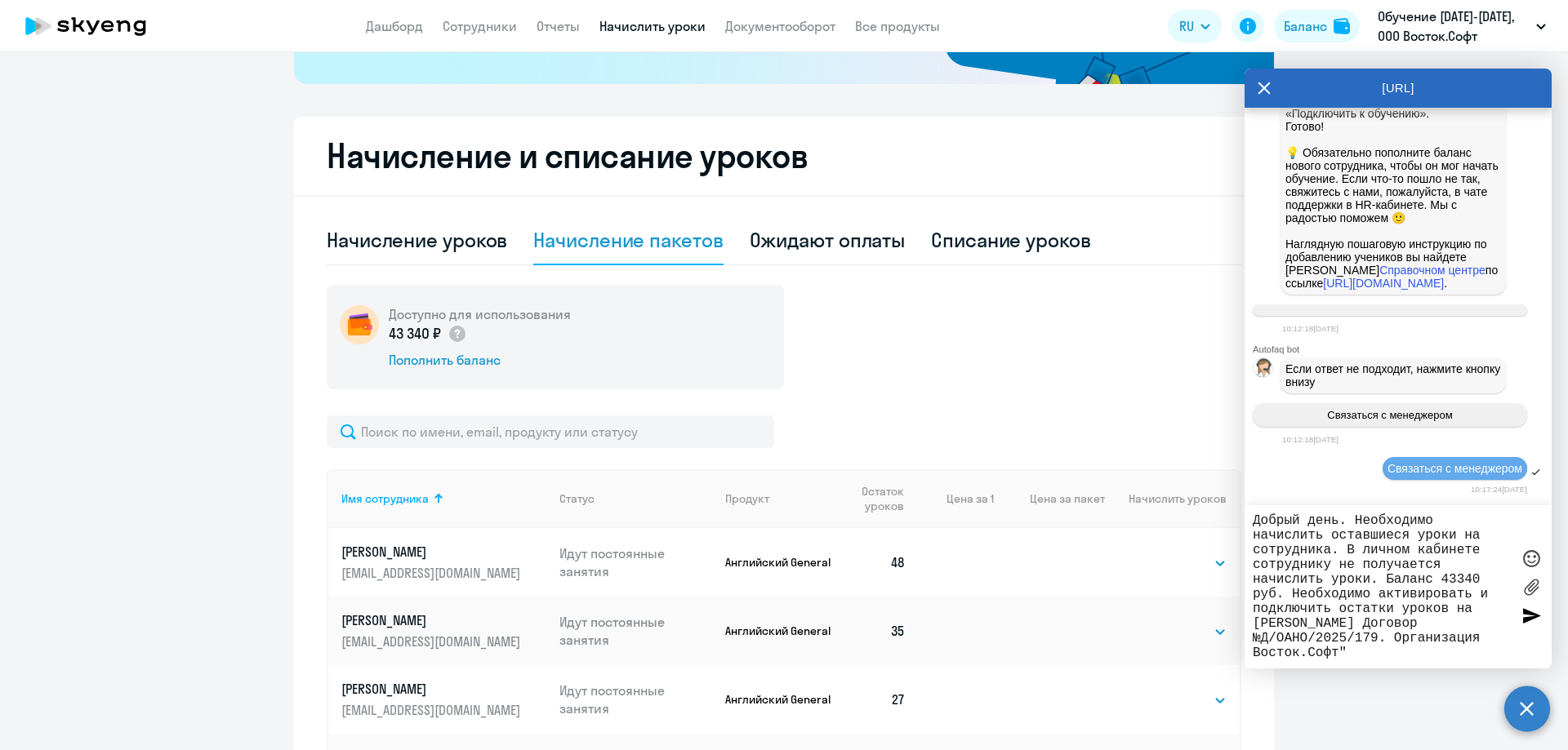
type textarea "Добрый день. Необходимо начислить оставшиеся уроки на сотрудника. В личном каби…"
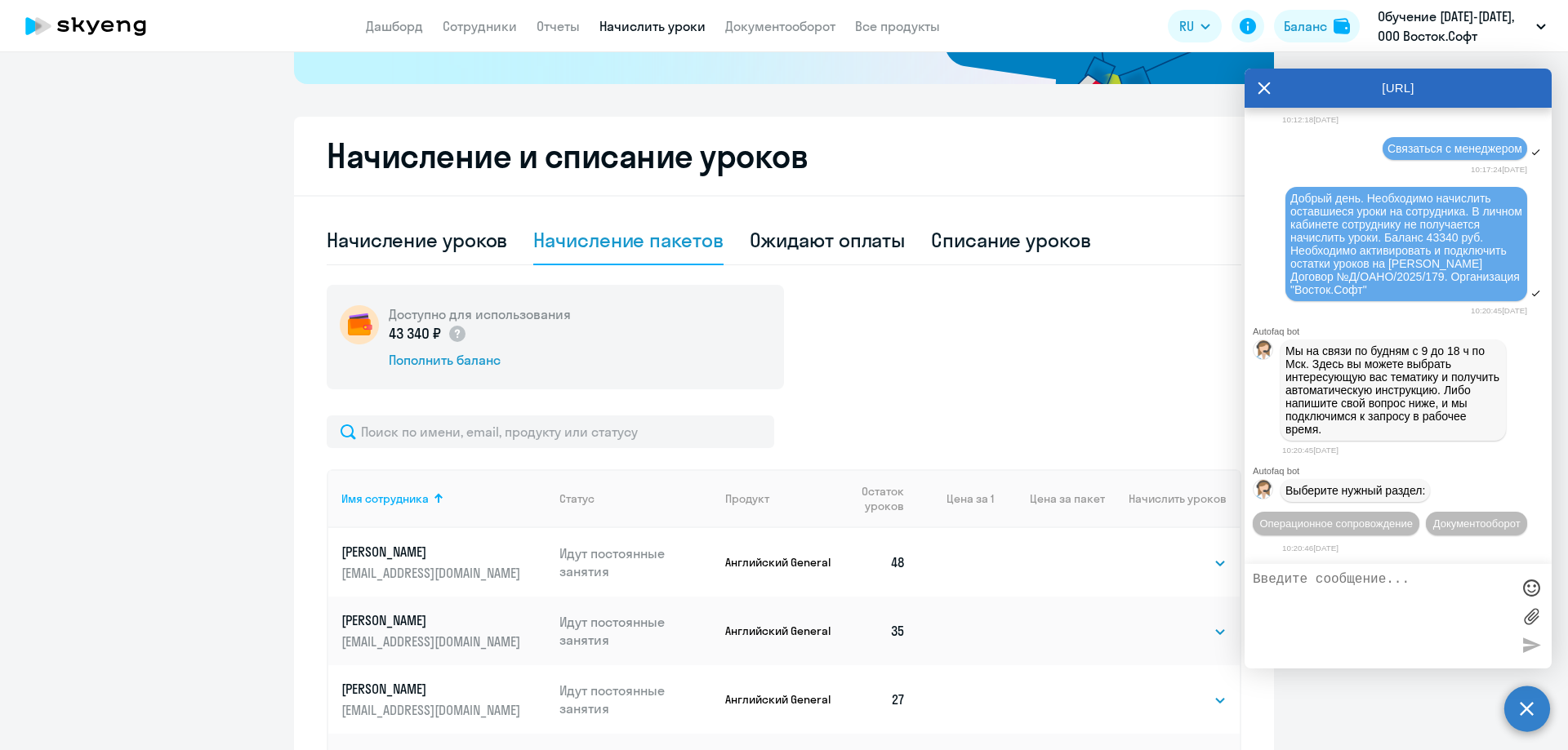
scroll to position [21683, 0]
click at [1413, 518] on span "Операционное сопровождение" at bounding box center [1336, 524] width 154 height 12
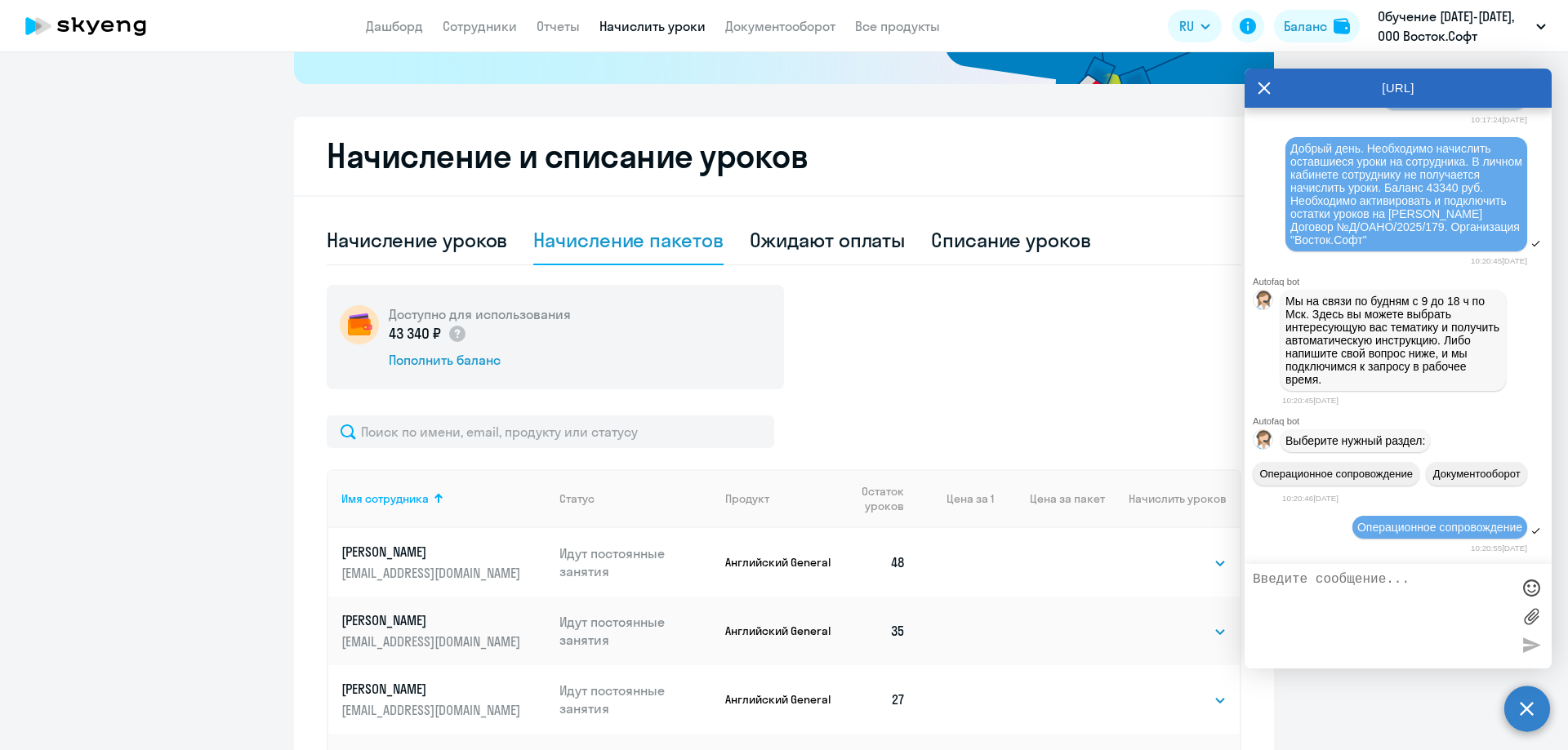
scroll to position [21861, 0]
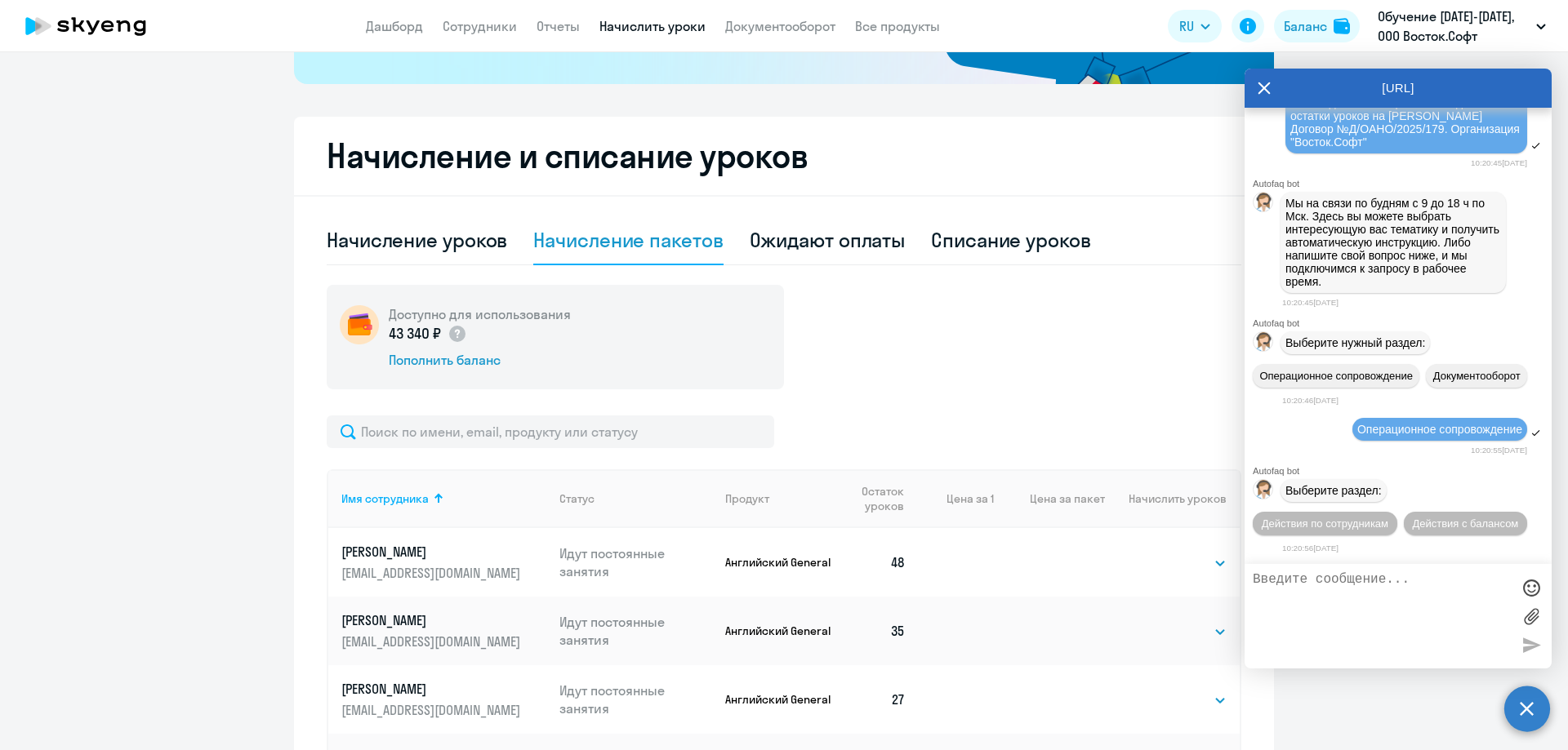
click at [1397, 512] on button "Действия по сотрудникам" at bounding box center [1325, 524] width 145 height 24
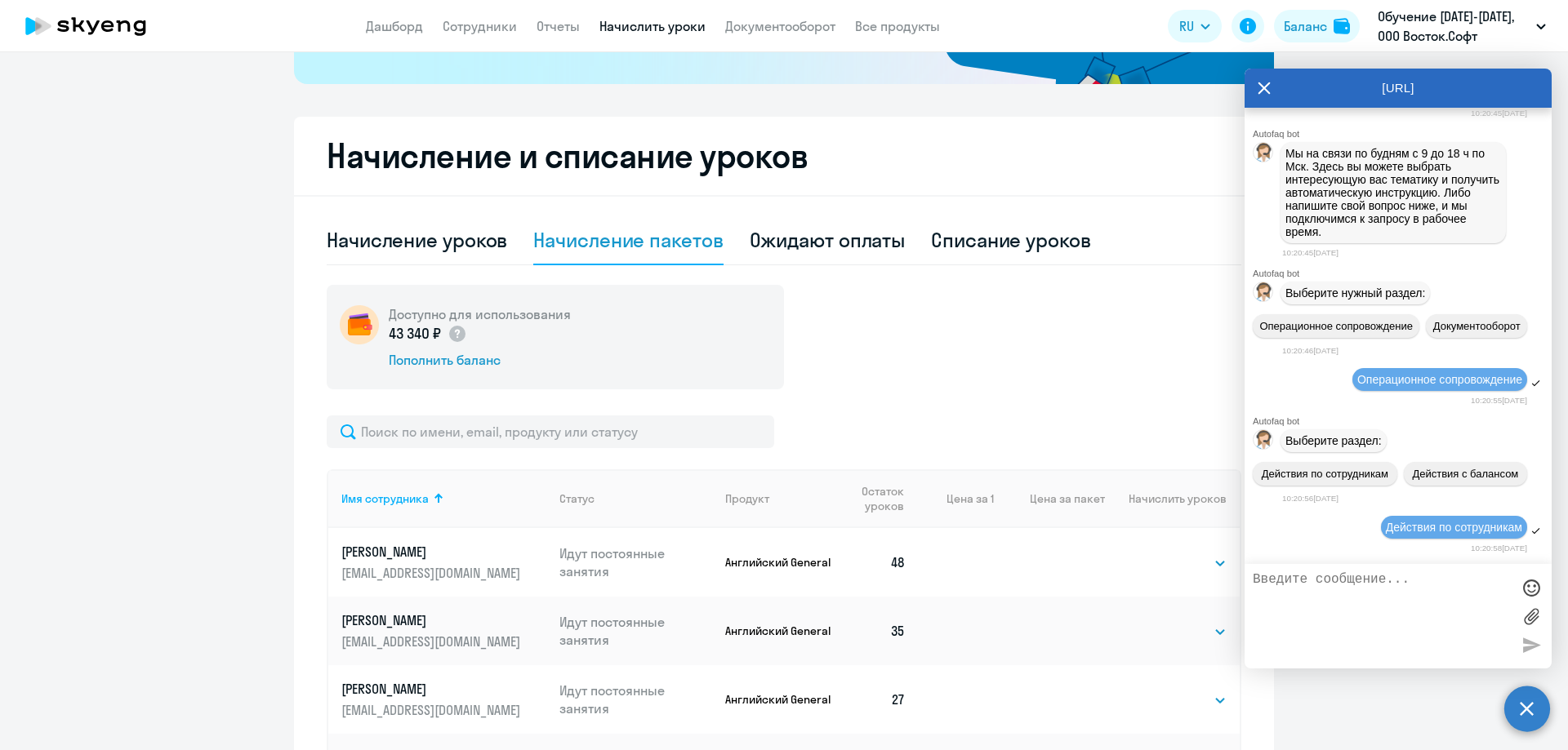
scroll to position [22102, 0]
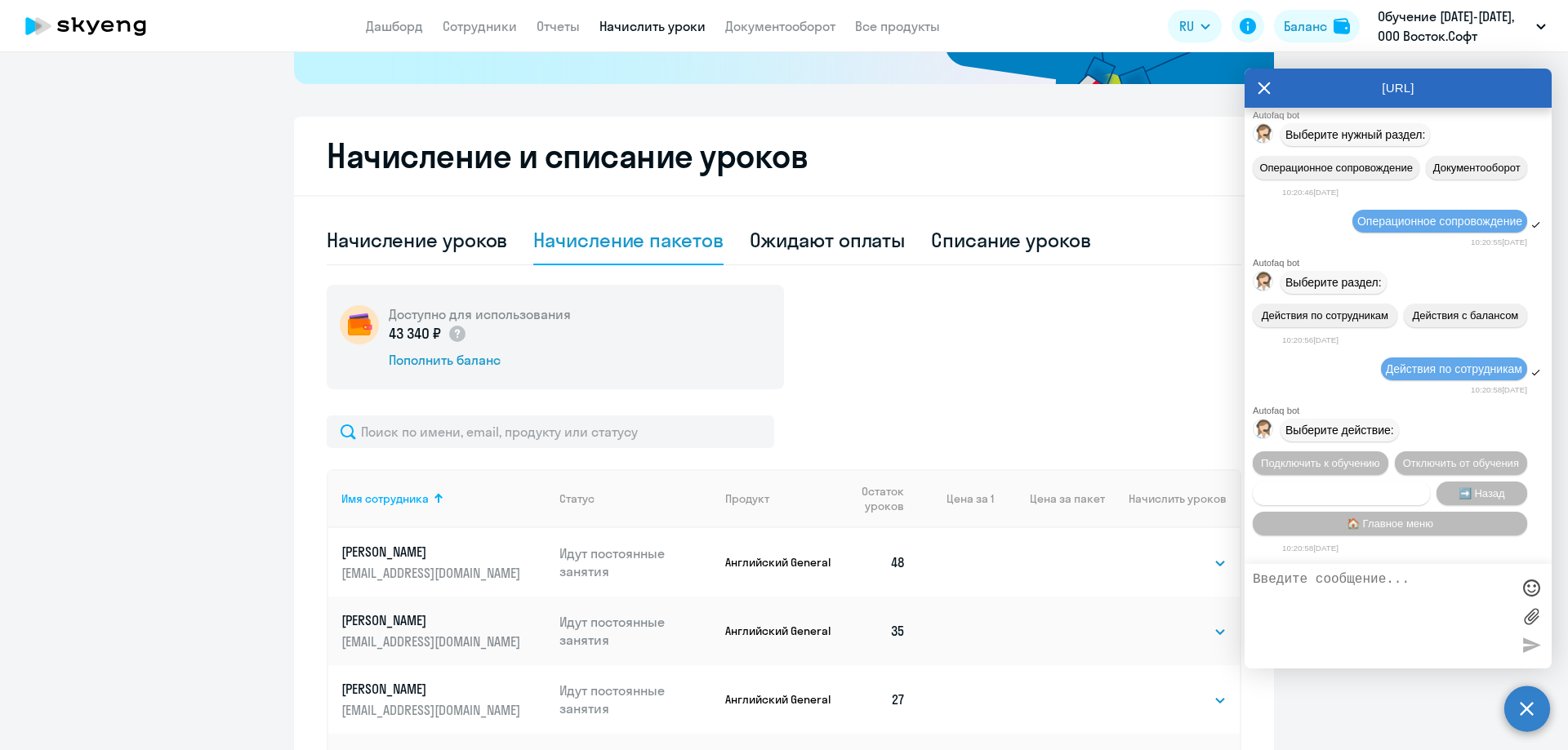
click at [1351, 491] on span "Сотруднику нужна помощь" at bounding box center [1341, 493] width 132 height 12
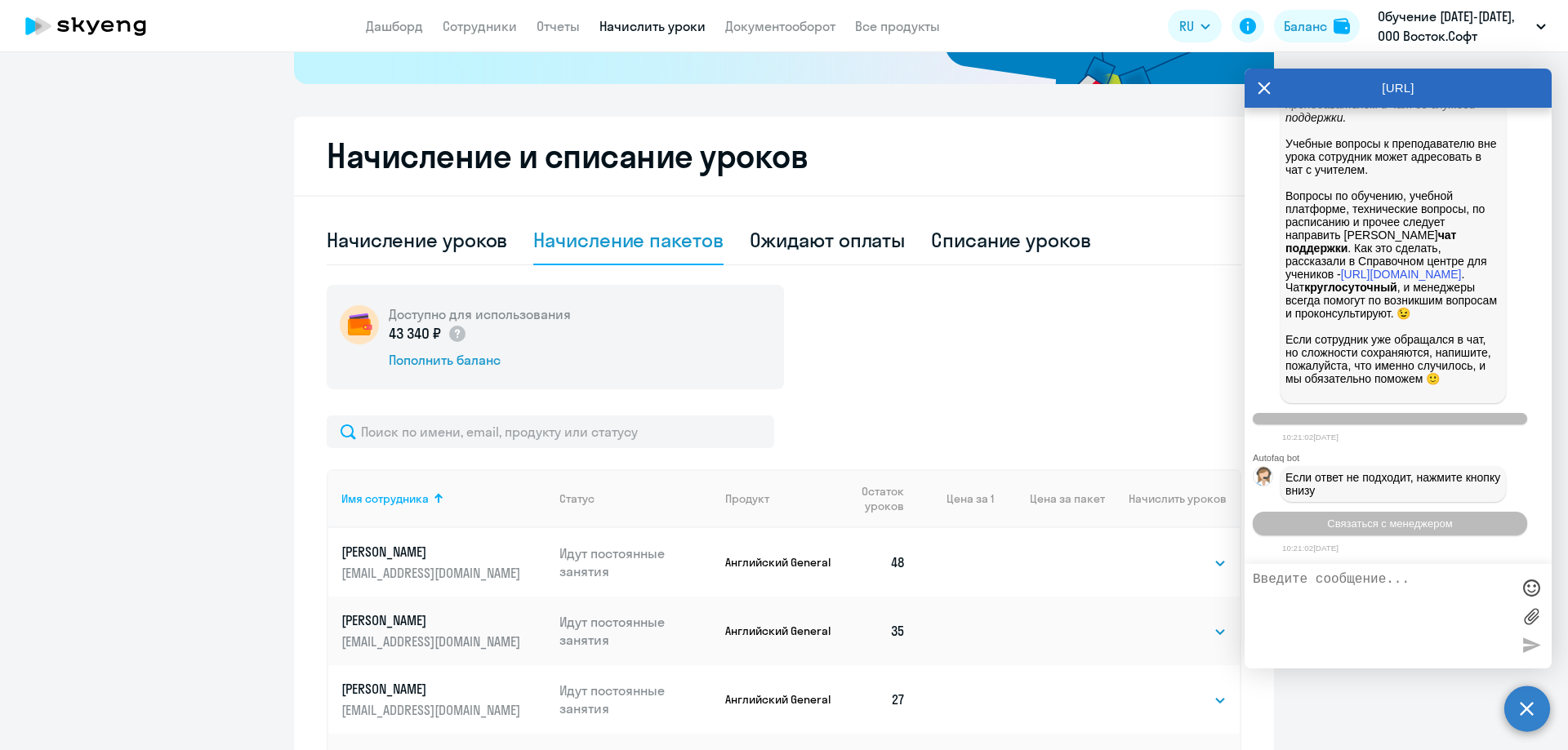
scroll to position [22668, 0]
click at [1399, 525] on span "Связаться с менеджером" at bounding box center [1389, 524] width 125 height 12
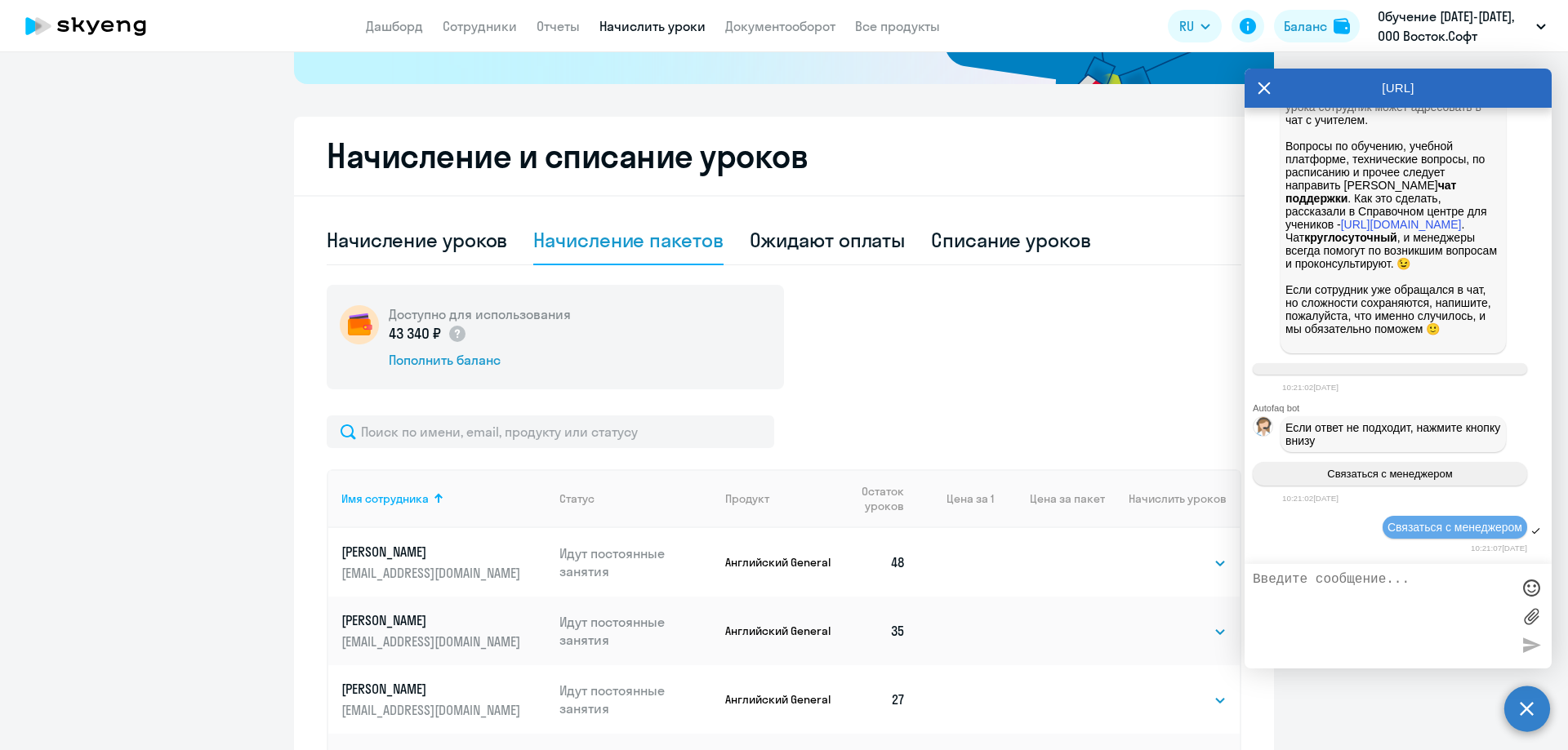
scroll to position [21574, 0]
drag, startPoint x: 1289, startPoint y: 276, endPoint x: 1466, endPoint y: 372, distance: 201.4
copy span "Добрый день. Необходимо начислить оставшиеся уроки на сотрудника. В личном каби…"
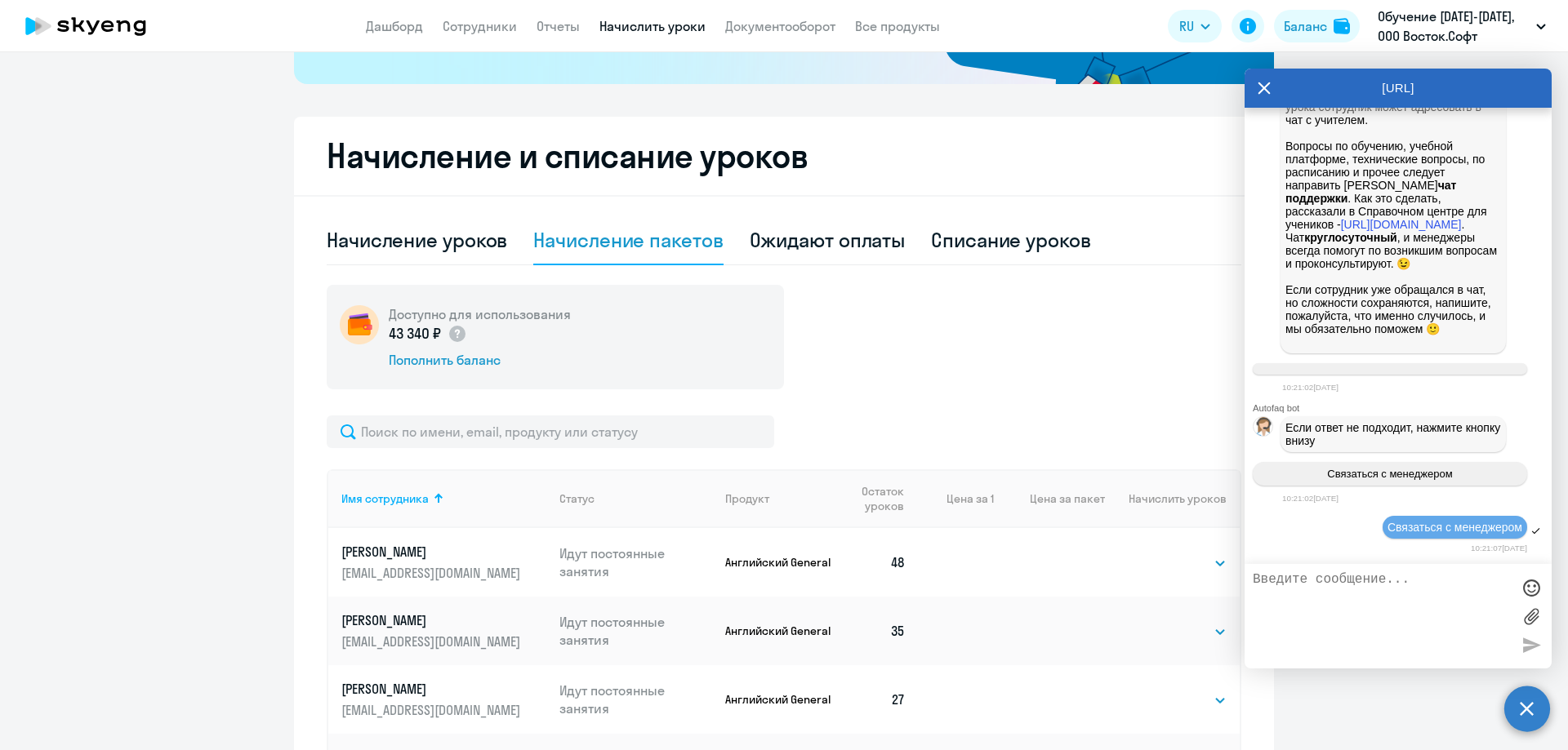
click at [1328, 599] on textarea at bounding box center [1381, 616] width 258 height 88
paste textarea "Добрый день. Необходимо начислить оставшиеся уроки на сотрудника. В личном каби…"
type textarea "Добрый день. Необходимо начислить оставшиеся уроки на сотрудника. В личном каби…"
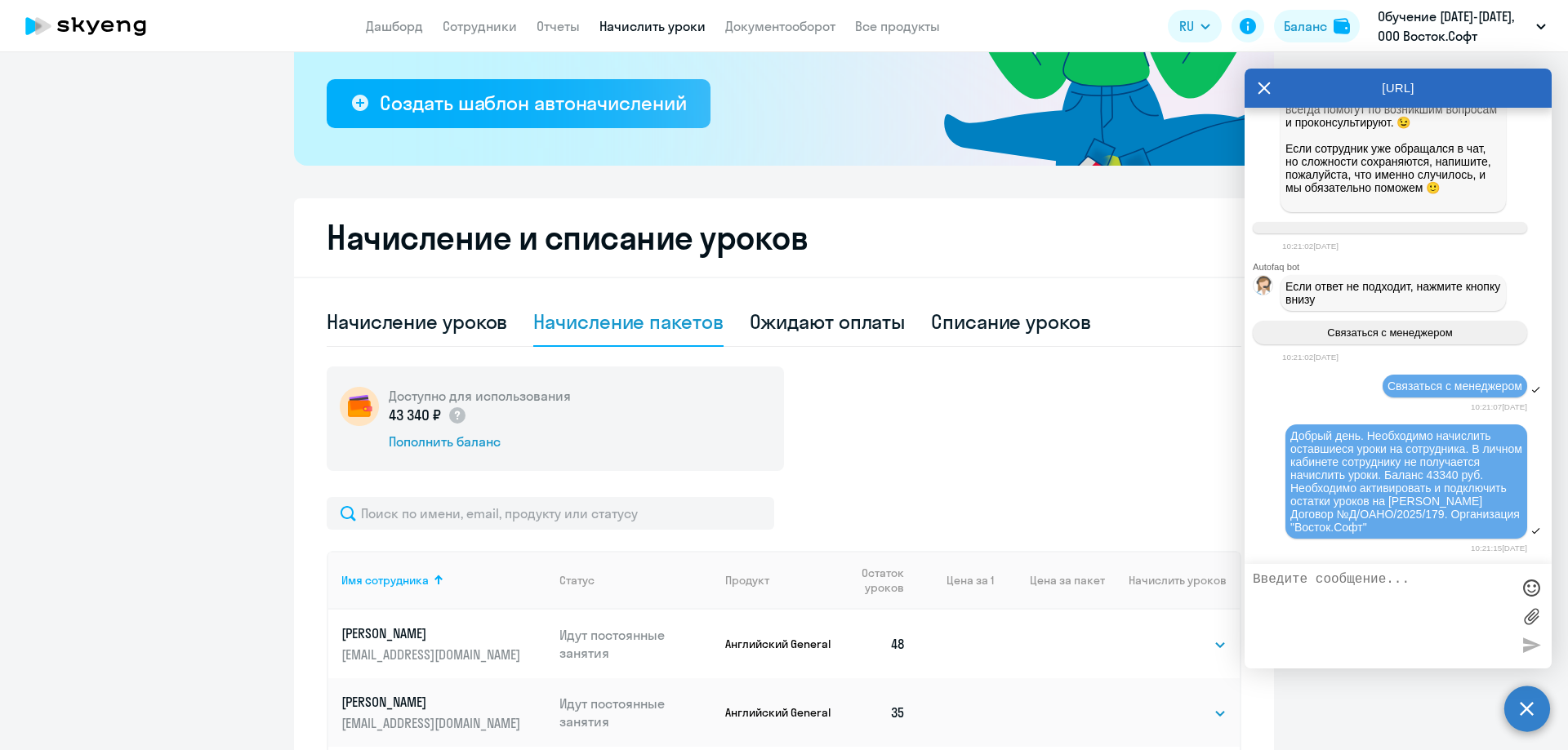
scroll to position [0, 0]
